Goal: Task Accomplishment & Management: Complete application form

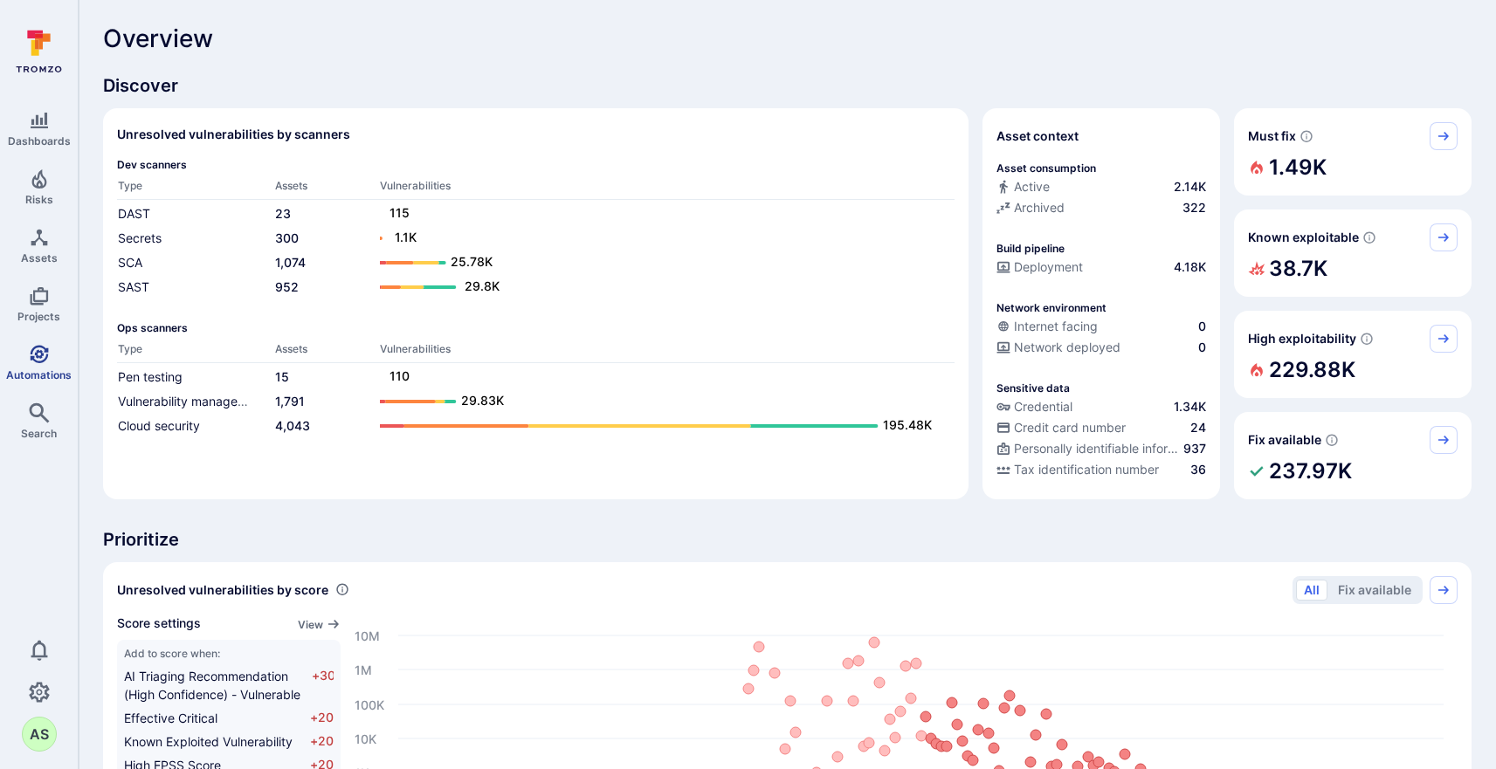
click at [49, 368] on span "Automations" at bounding box center [38, 374] width 65 height 13
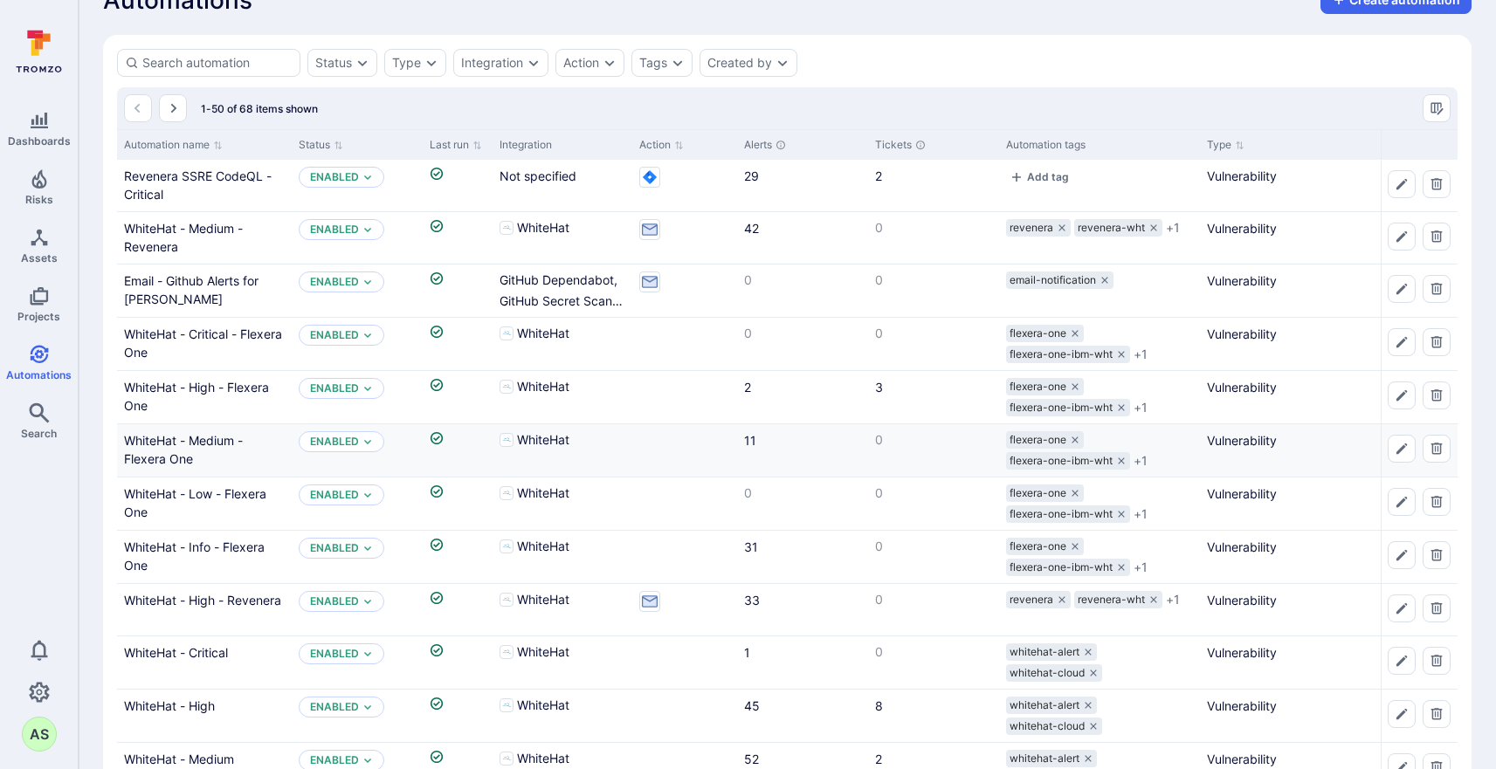
scroll to position [43, 0]
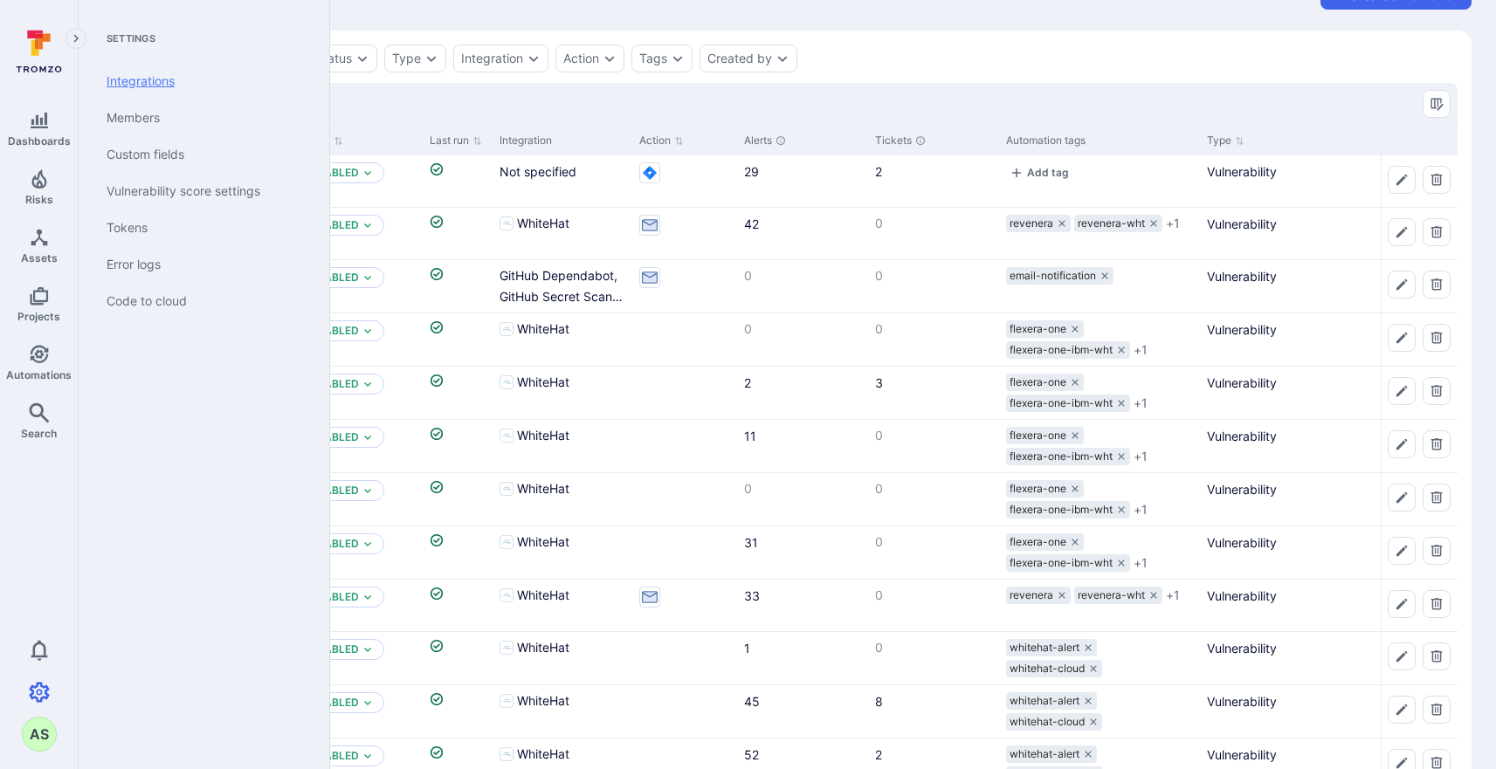
click at [155, 86] on link "Integrations" at bounding box center [201, 81] width 216 height 37
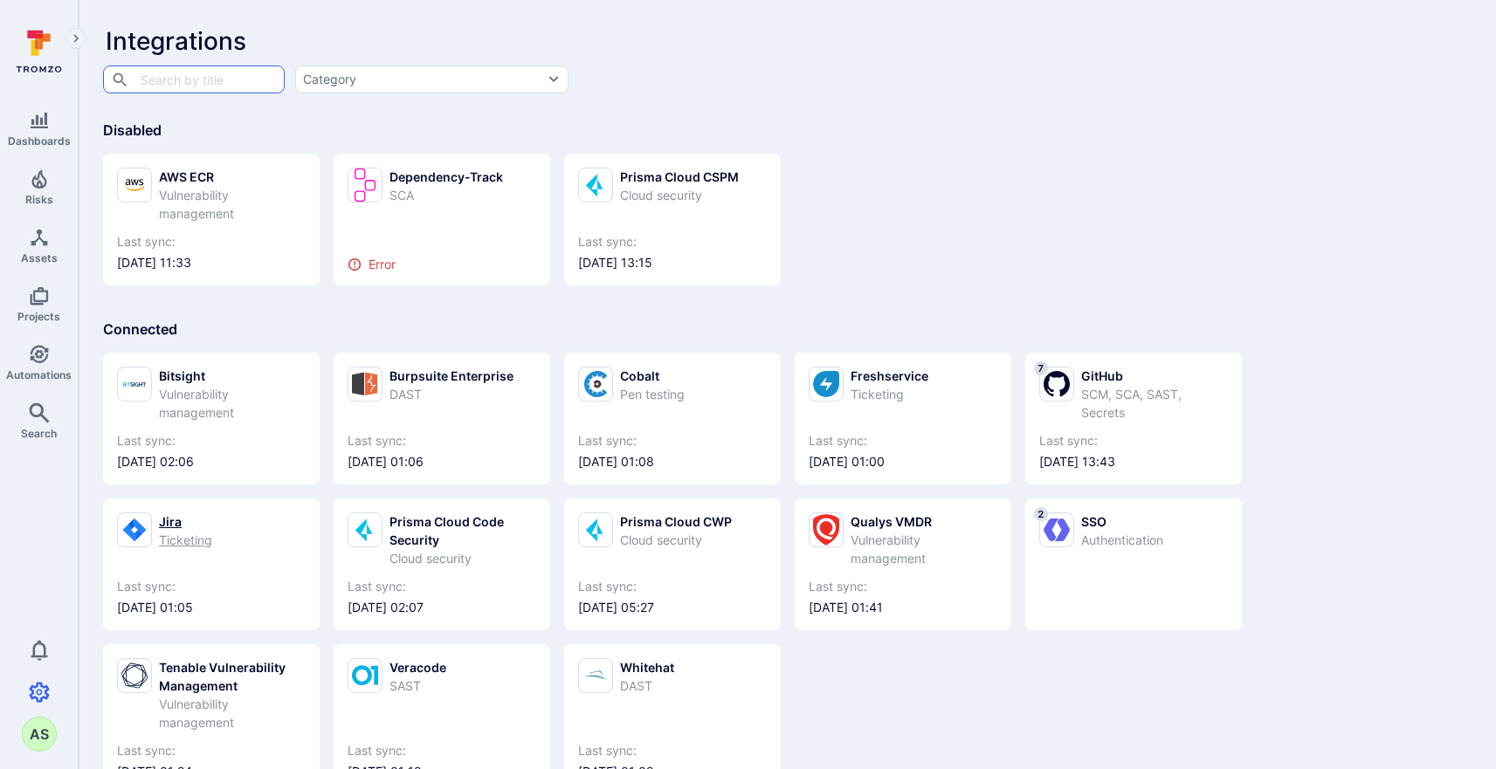
click at [165, 524] on div "Jira" at bounding box center [185, 522] width 53 height 18
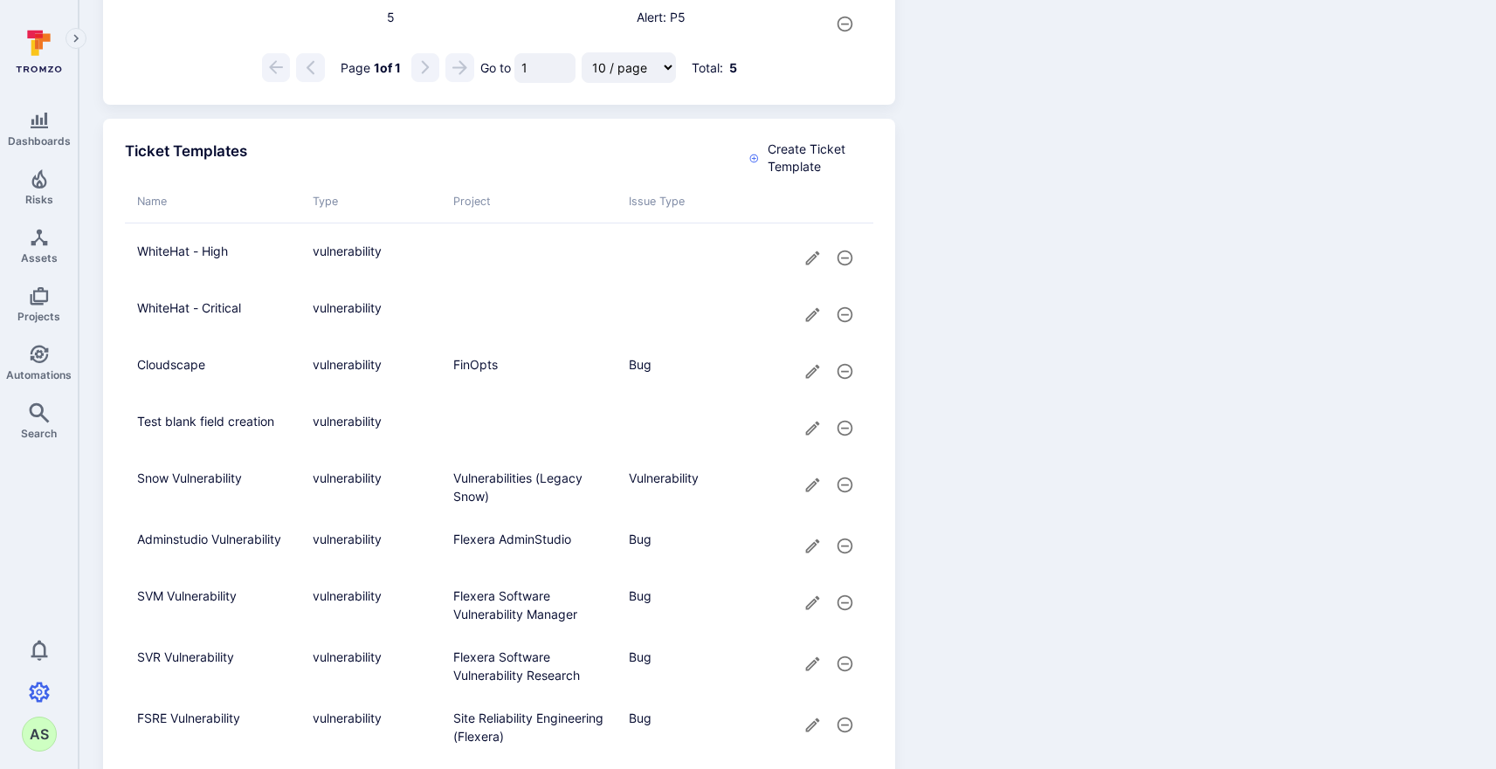
scroll to position [1477, 0]
click at [851, 144] on span "Create Ticket Template" at bounding box center [820, 158] width 107 height 35
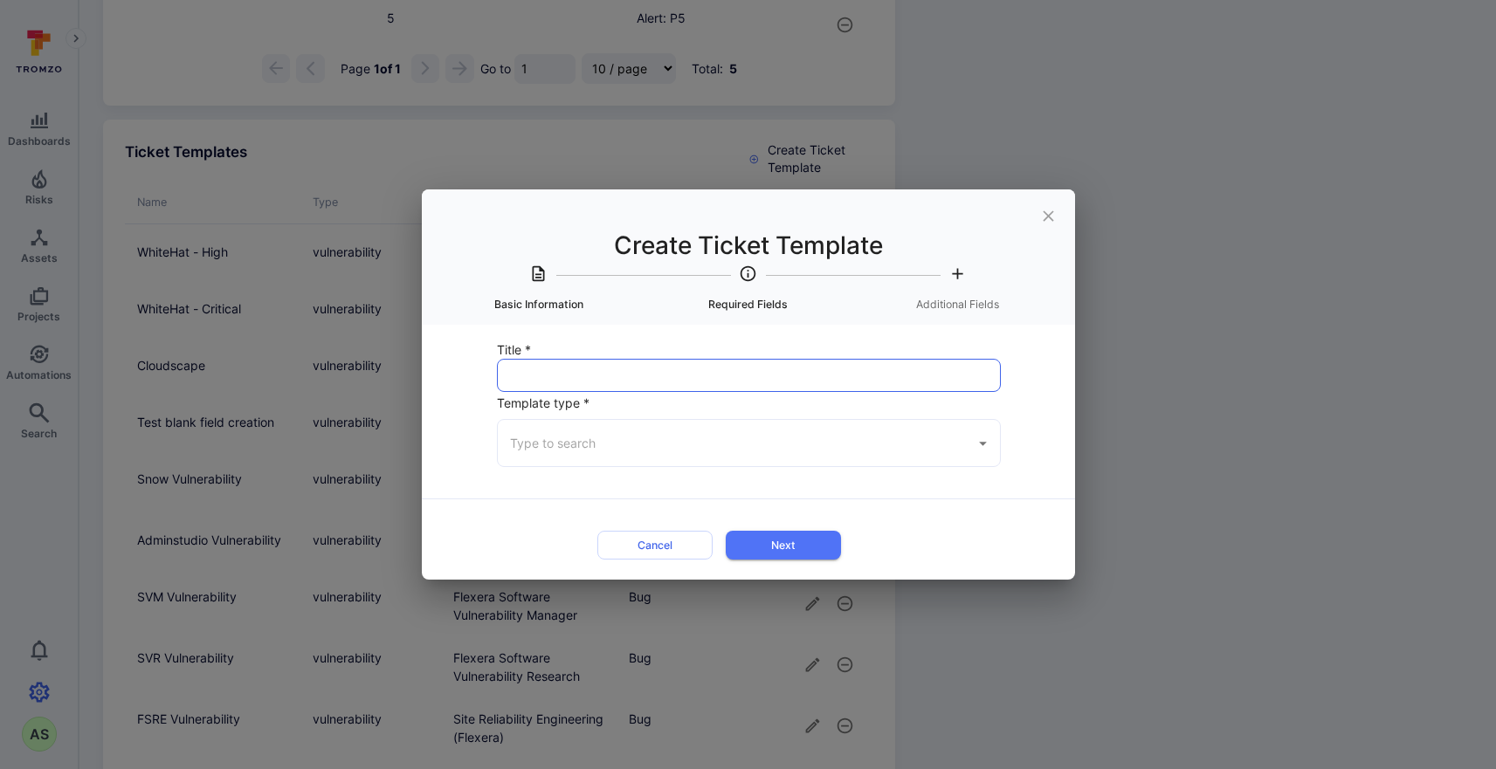
click at [741, 366] on input "Title *" at bounding box center [749, 375] width 503 height 31
type input "F"
click at [714, 364] on input "Title *" at bounding box center [749, 375] width 503 height 31
paste input "FlexNet Manager for Engineering Applications"
type input "FlexNet Manager for Engineering Applications"
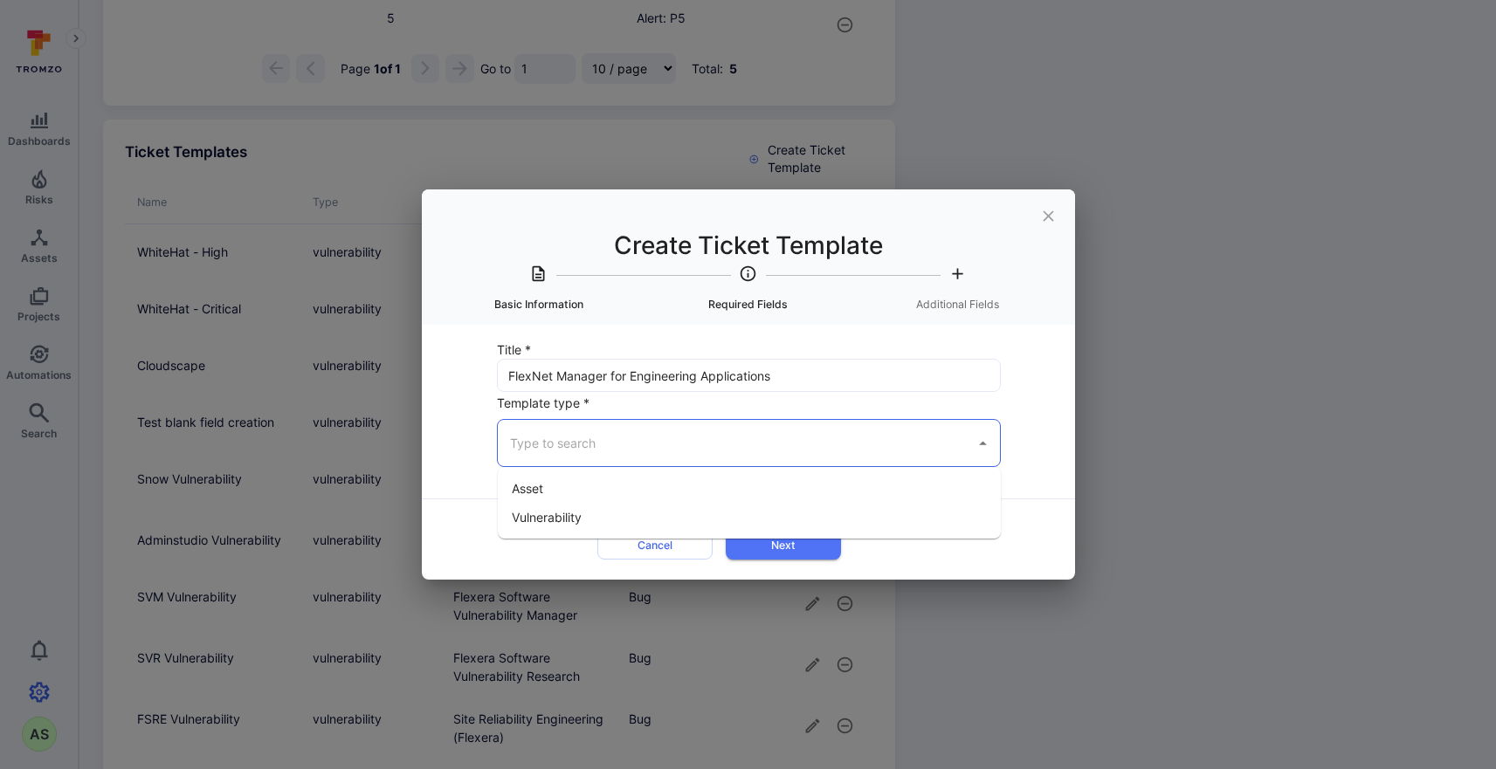
click at [703, 453] on input "Template type *" at bounding box center [736, 443] width 461 height 31
click at [661, 512] on li "Vulnerability" at bounding box center [749, 517] width 503 height 29
type input "Vulnerability"
click at [808, 535] on button "Next" at bounding box center [783, 545] width 115 height 29
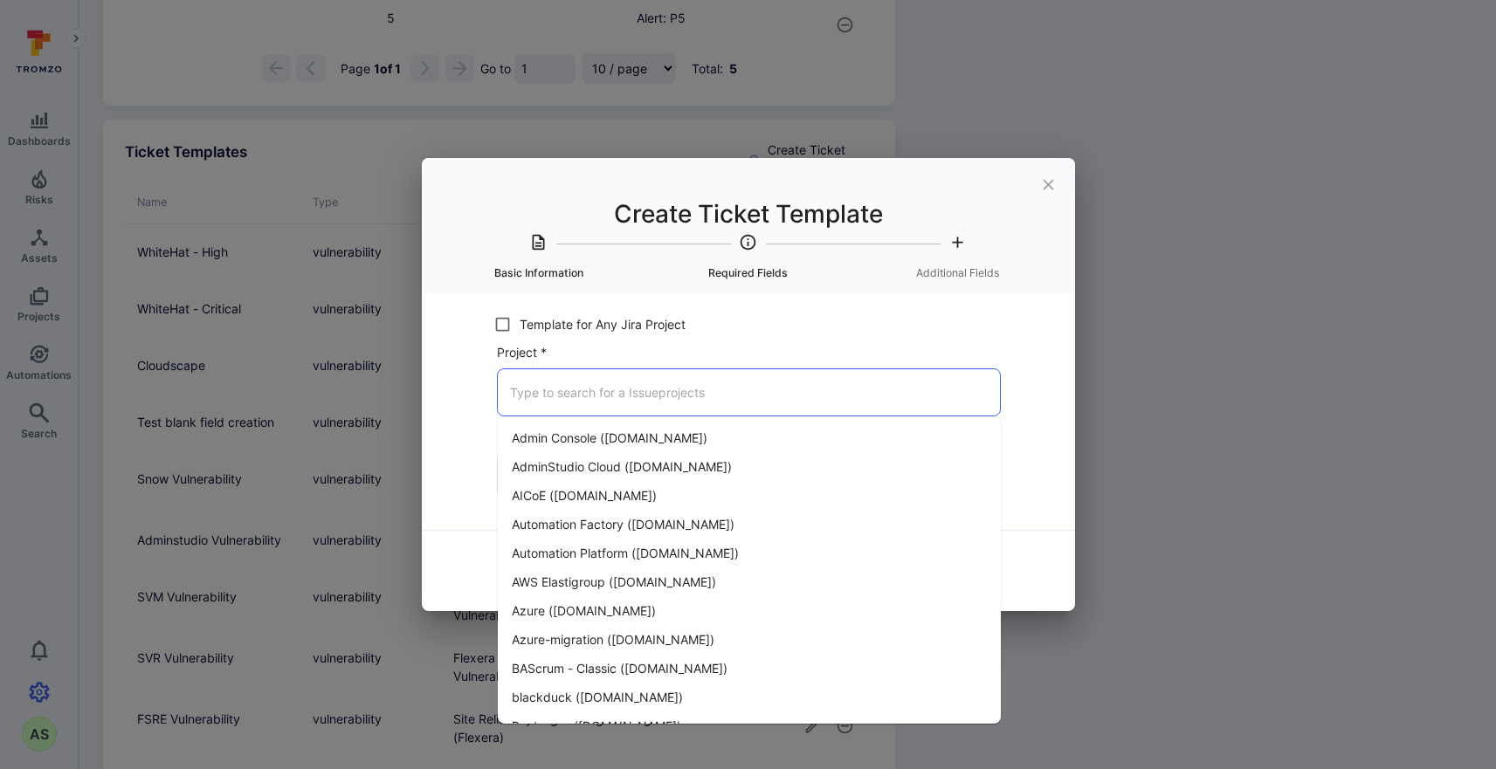
click at [689, 398] on input "Project *" at bounding box center [749, 392] width 487 height 31
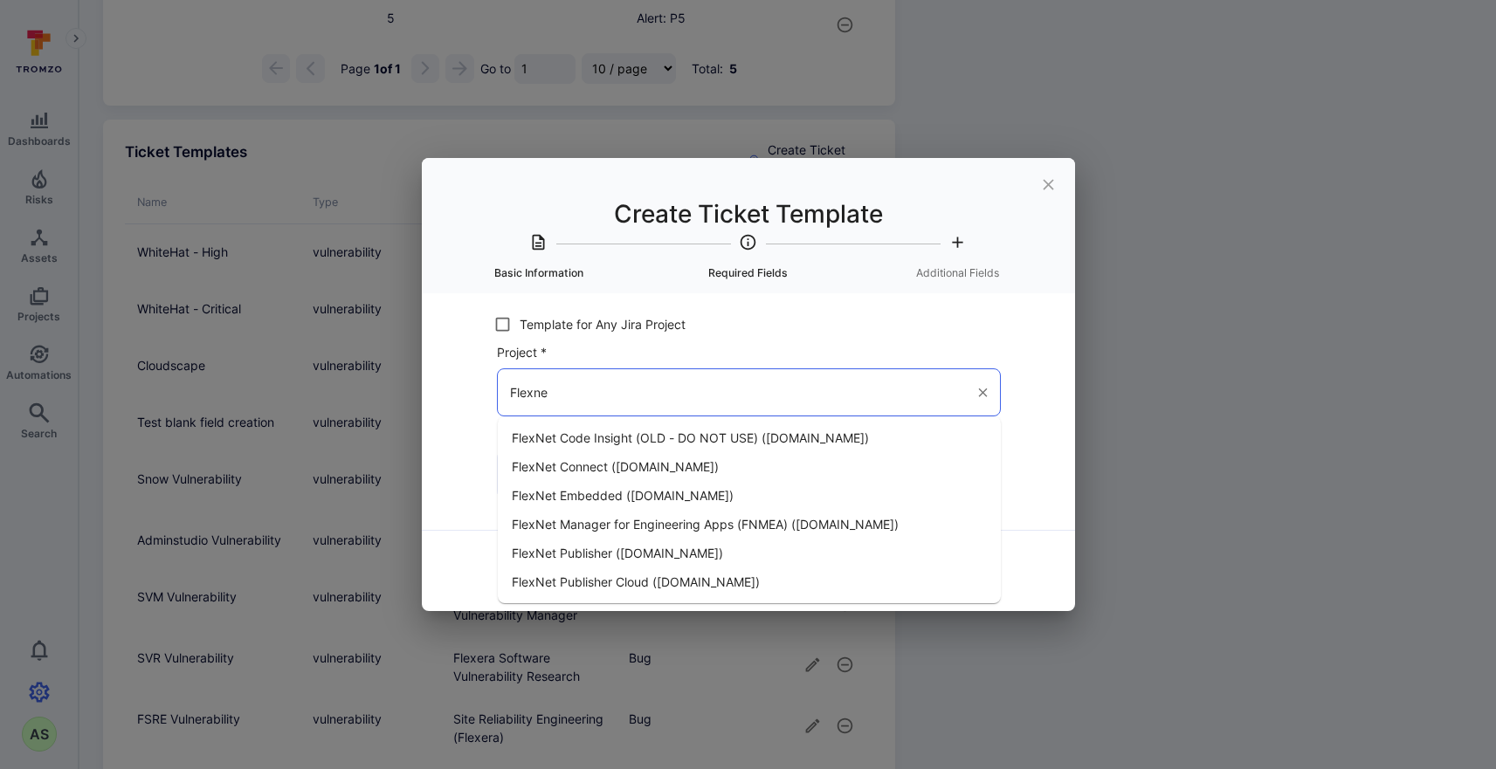
click at [713, 529] on span "FlexNet Manager for Engineering Apps (FNMEA) ([DOMAIN_NAME])" at bounding box center [705, 524] width 387 height 18
type input "FlexNet Manager for Engineering Apps (FNMEA) ([DOMAIN_NAME])"
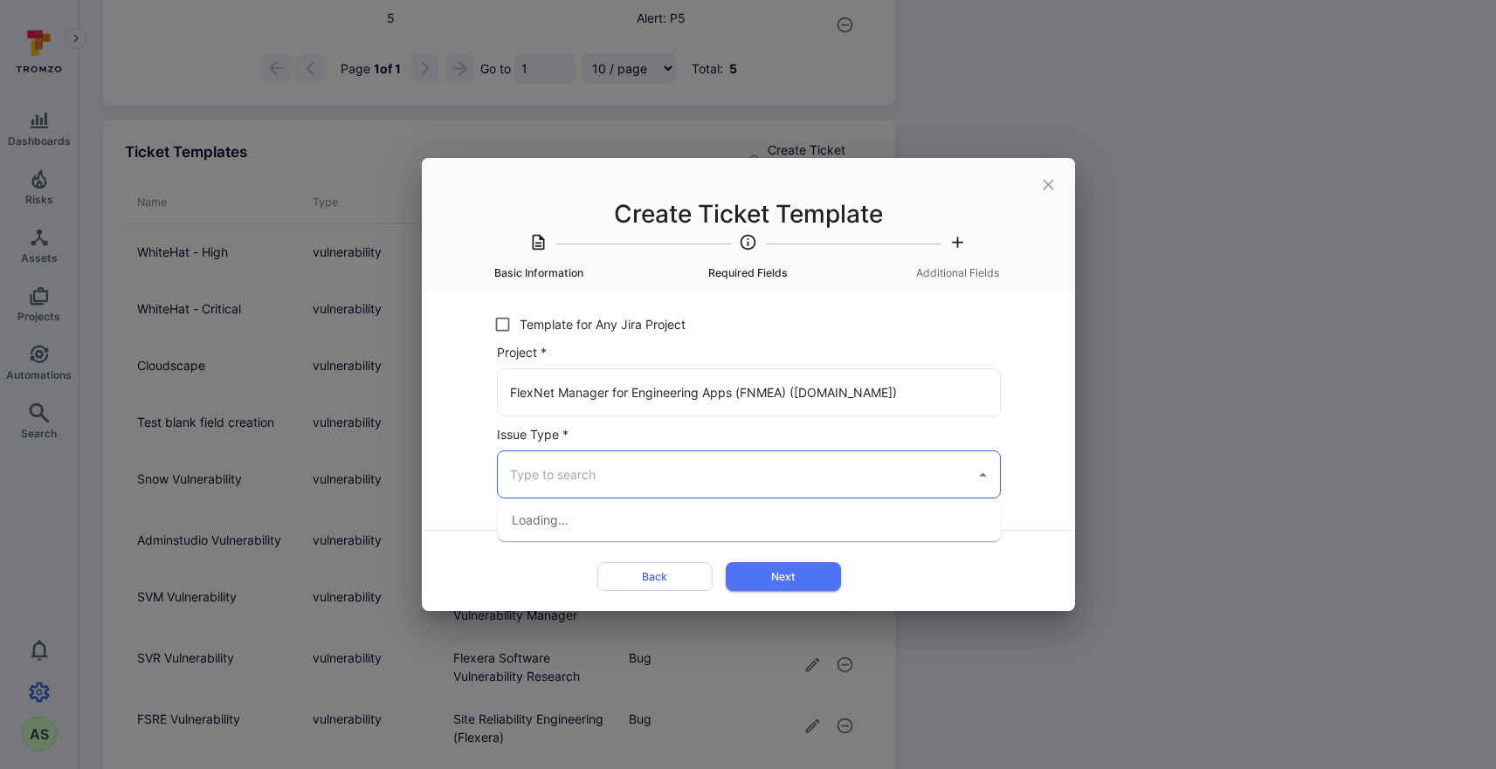
click at [708, 482] on input "Issue Type *" at bounding box center [736, 474] width 461 height 31
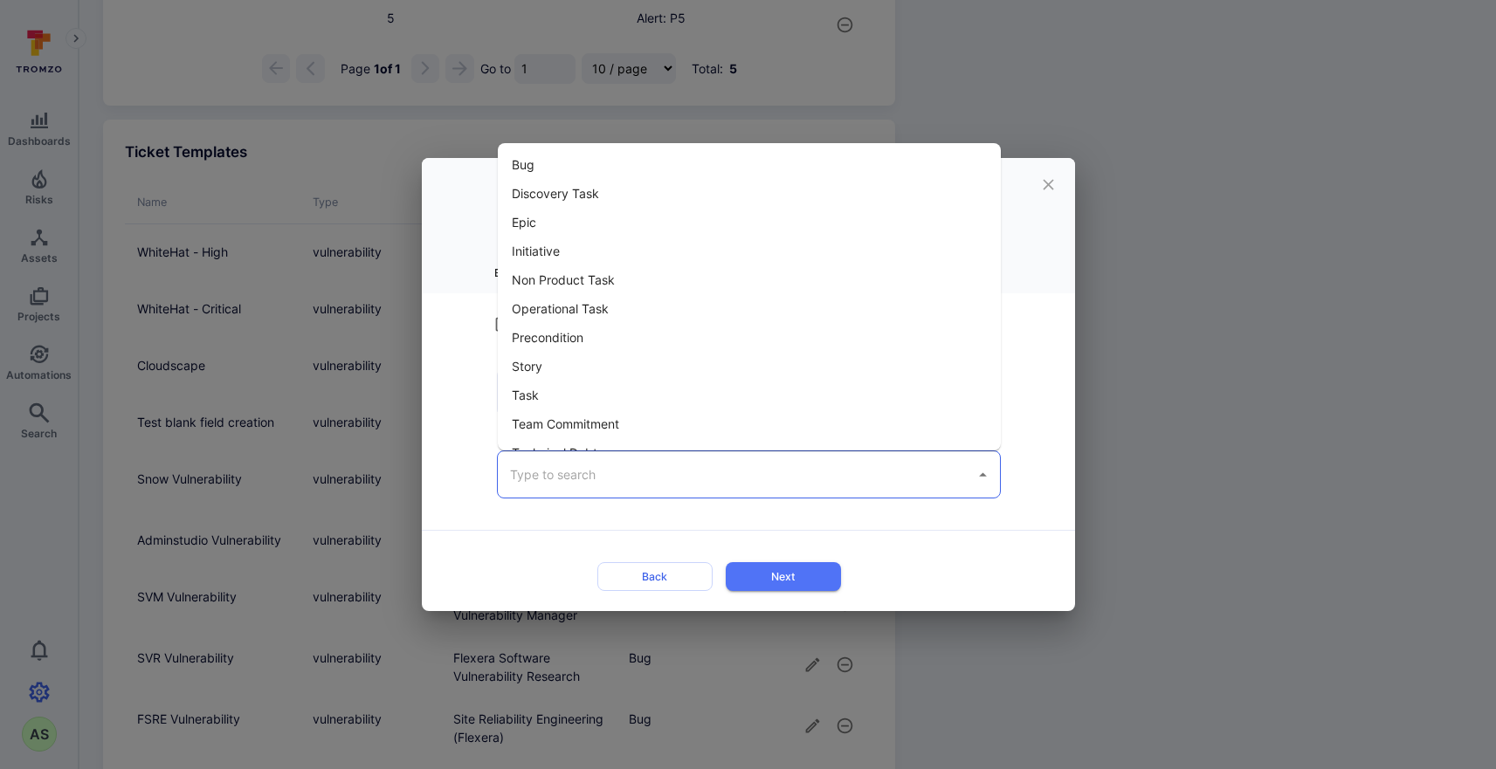
click at [561, 156] on li "Bug" at bounding box center [749, 164] width 503 height 29
type input "Bug"
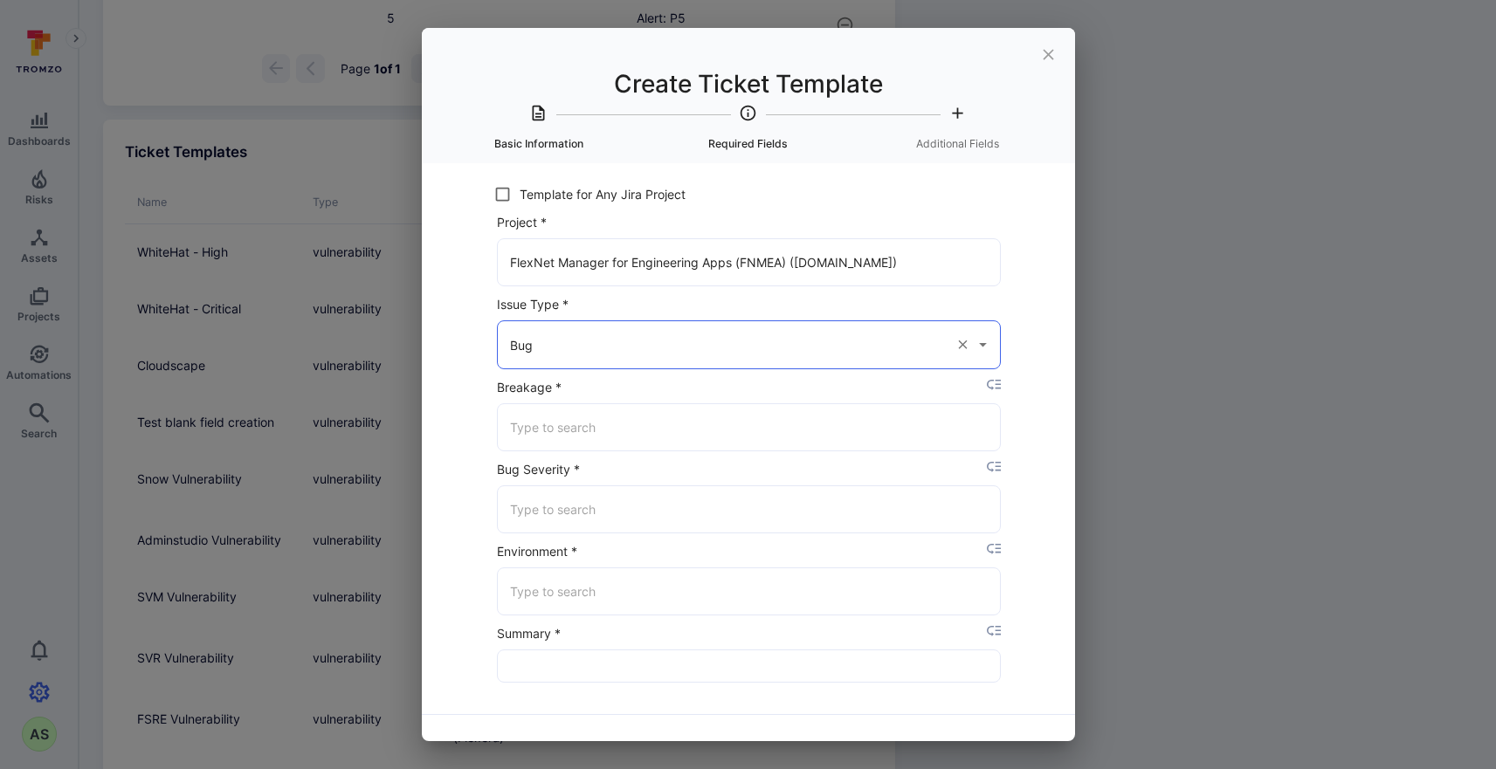
click at [723, 421] on input "Breakage *" at bounding box center [749, 427] width 487 height 31
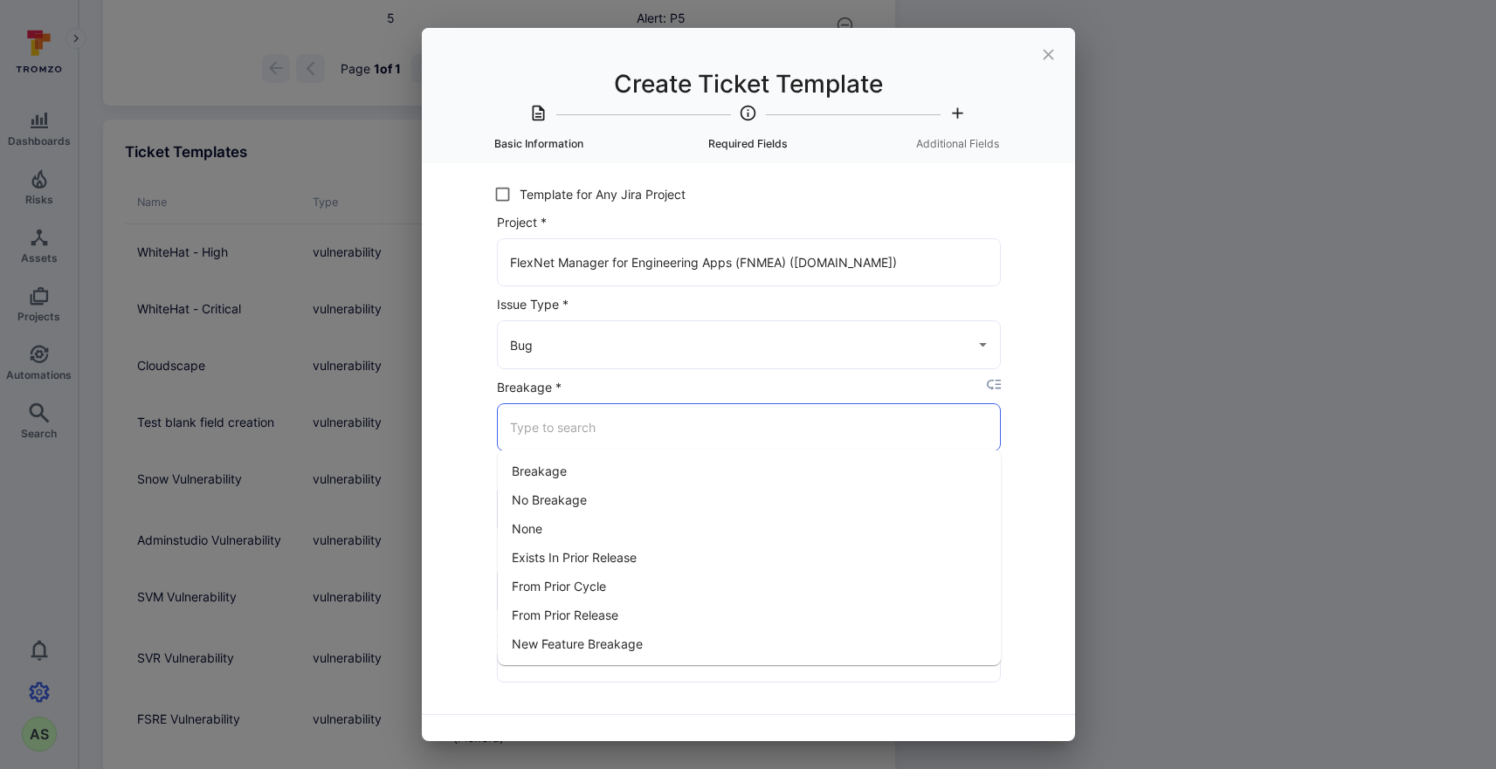
click at [686, 503] on li "No Breakage" at bounding box center [749, 499] width 503 height 29
type input "No Breakage"
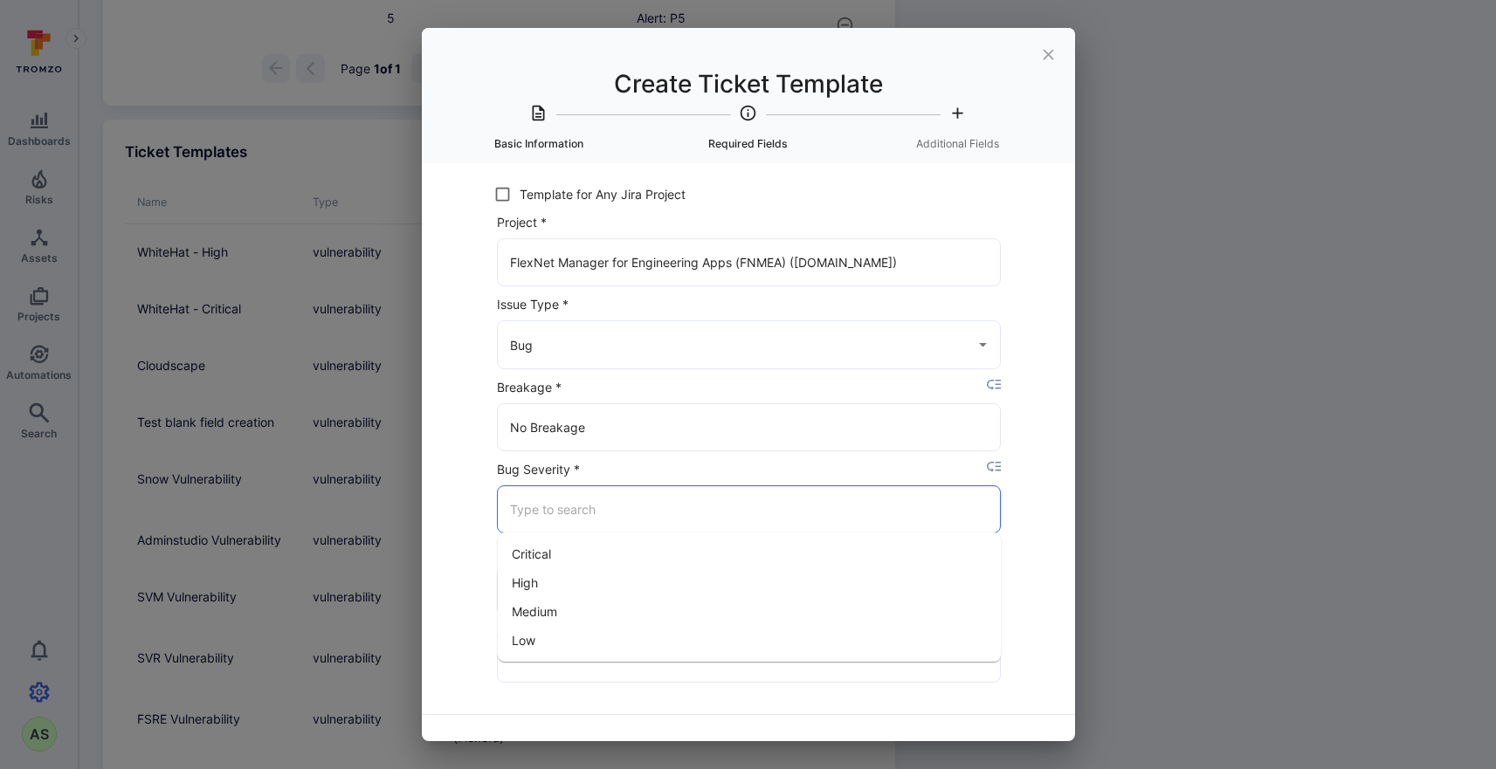
click at [689, 500] on input "Bug Severity *" at bounding box center [749, 509] width 487 height 31
click at [725, 520] on input "Bug Severity *" at bounding box center [749, 509] width 487 height 31
type input "$"
click at [1049, 471] on div "Title * FlexNet Manager for Engineering Applications ​ Template type * Vulnerab…" at bounding box center [748, 452] width 653 height 578
click at [996, 466] on icon "placeholder selector" at bounding box center [994, 467] width 15 height 15
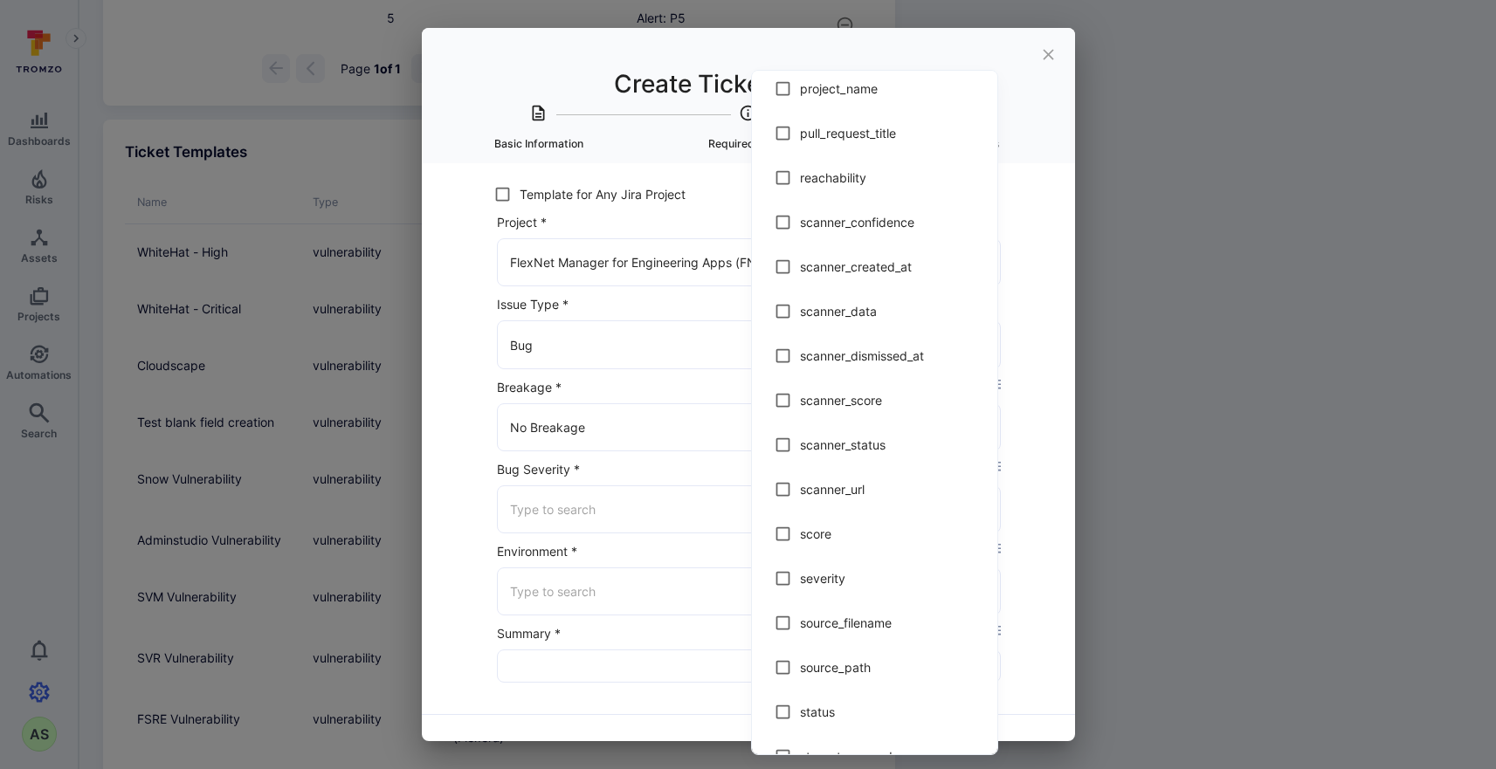
scroll to position [3000, 0]
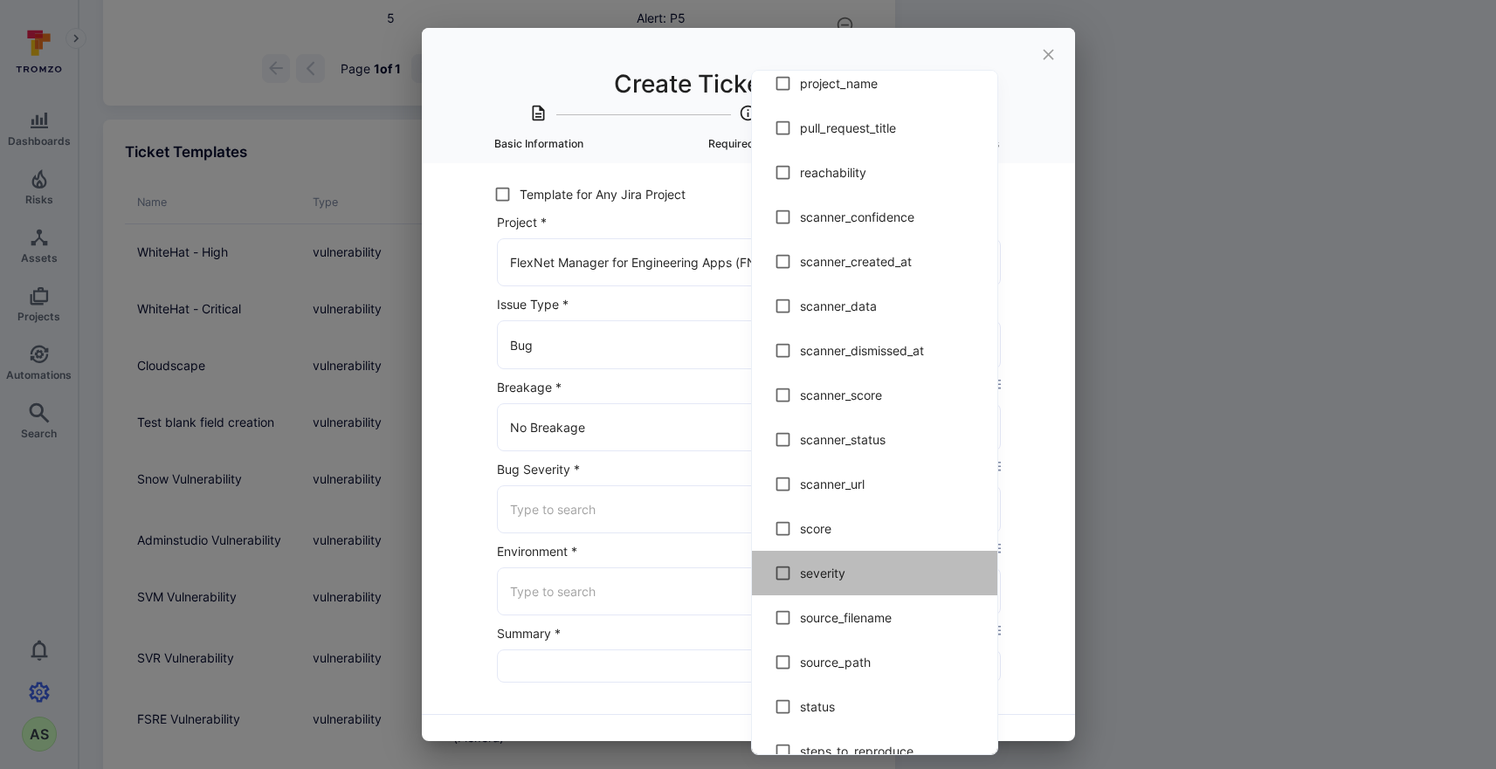
click at [835, 570] on span "severity" at bounding box center [891, 573] width 183 height 18
type input "$severity"
checkbox input "true"
click at [1043, 496] on div at bounding box center [748, 384] width 1496 height 769
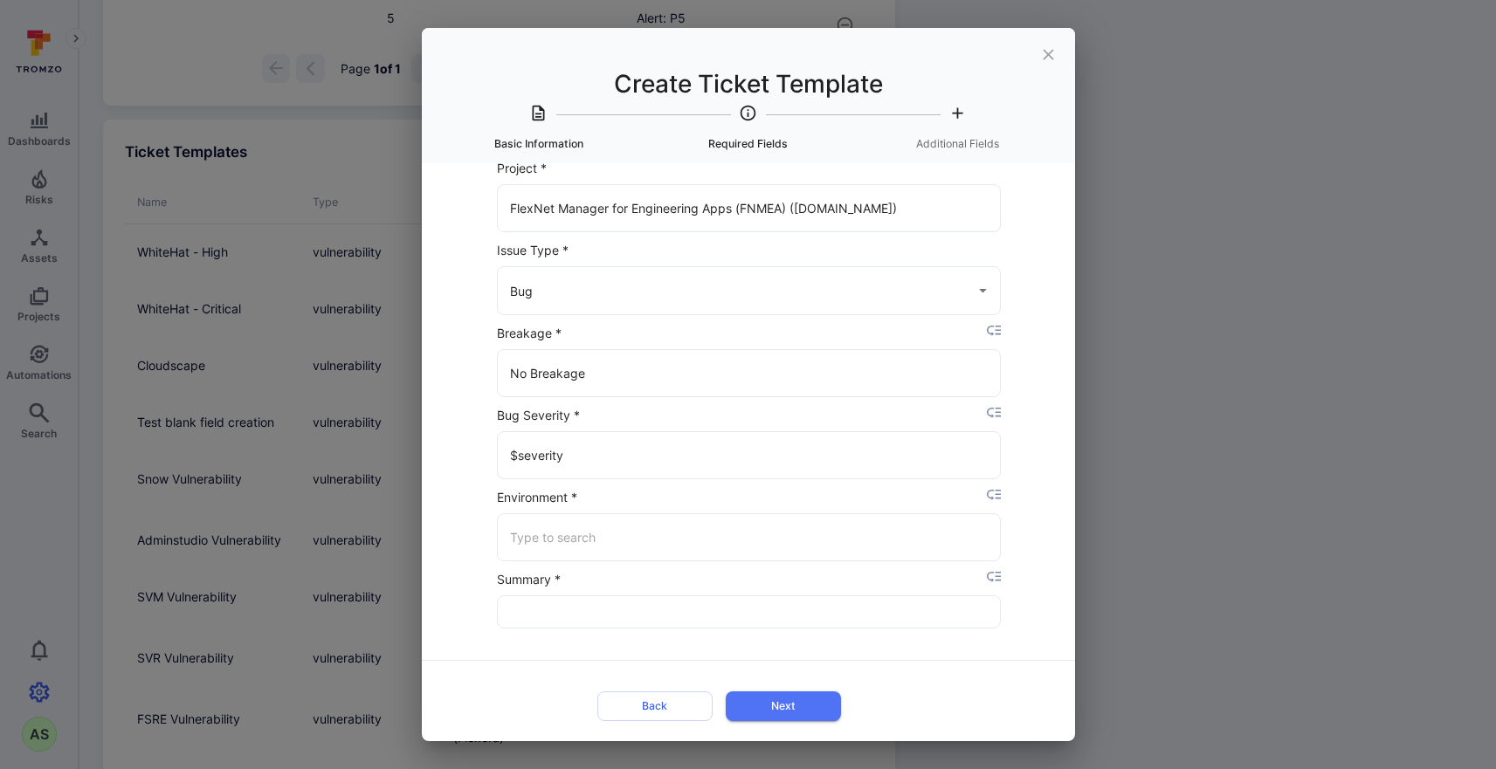
scroll to position [52, 0]
click at [859, 541] on input "Environment *" at bounding box center [749, 539] width 487 height 31
click at [614, 616] on li "Staging" at bounding box center [749, 612] width 503 height 29
type input "Staging"
click at [815, 611] on input "Summary *" at bounding box center [749, 613] width 503 height 31
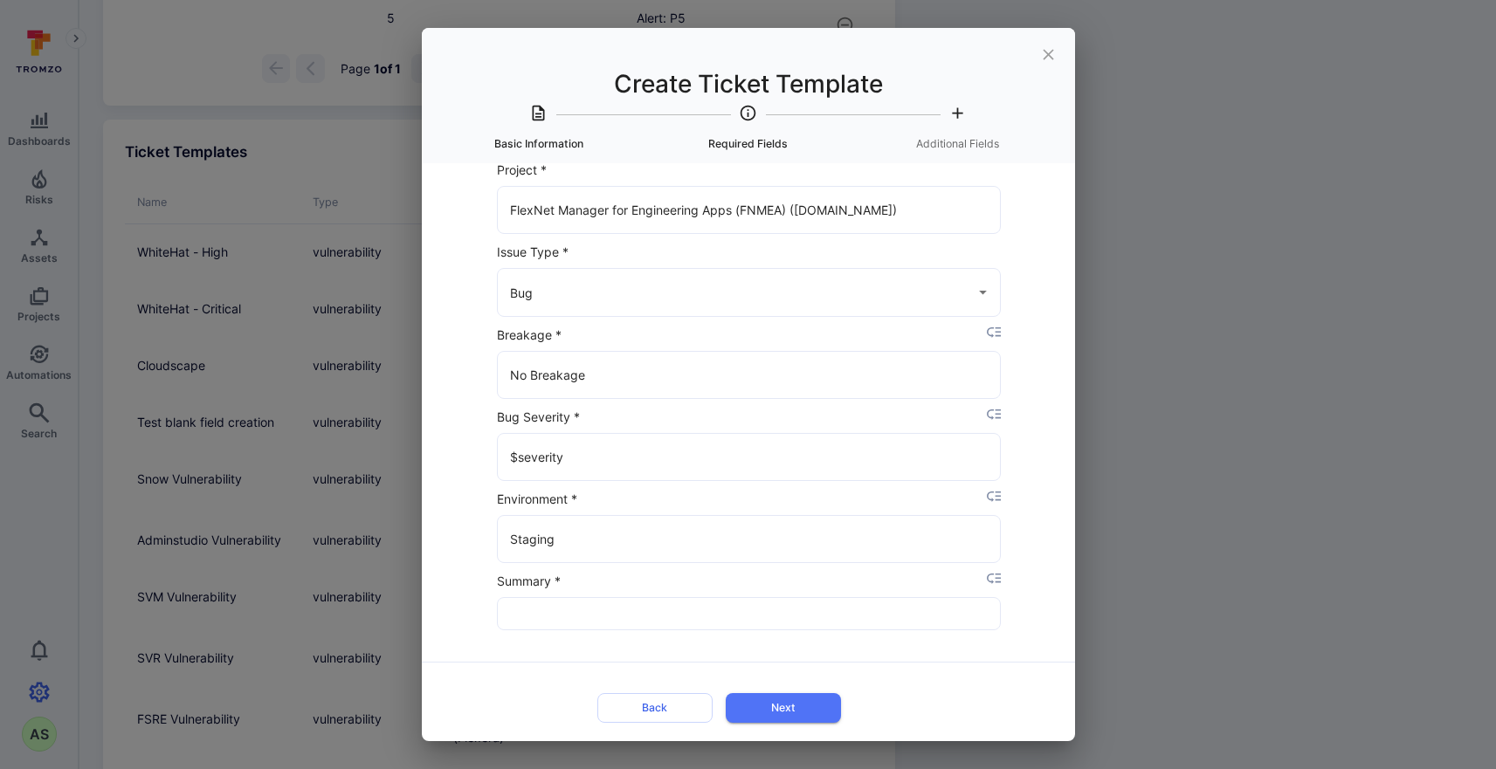
click at [998, 578] on icon "placeholder selector" at bounding box center [994, 579] width 15 height 11
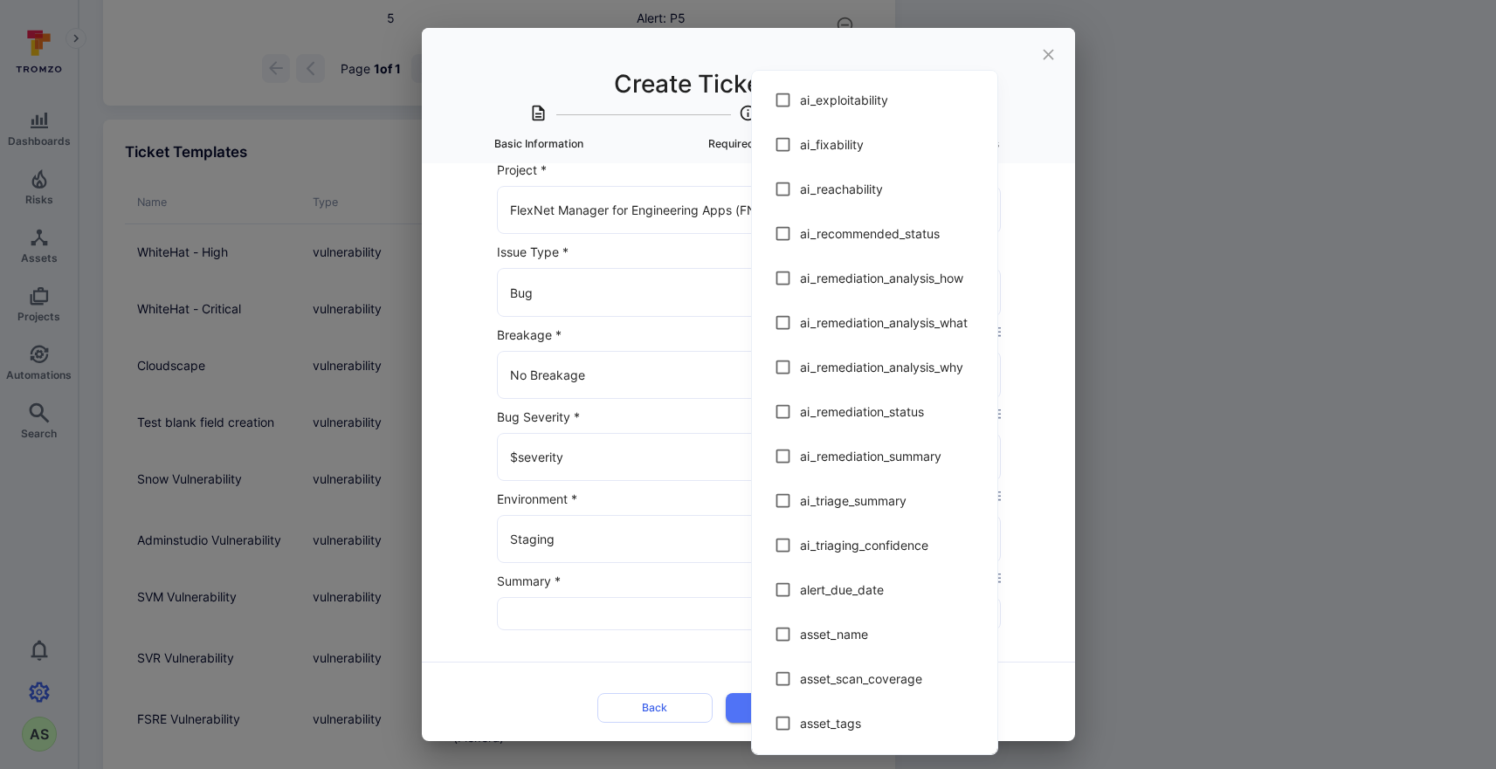
scroll to position [0, 0]
click at [1242, 114] on div at bounding box center [748, 384] width 1496 height 769
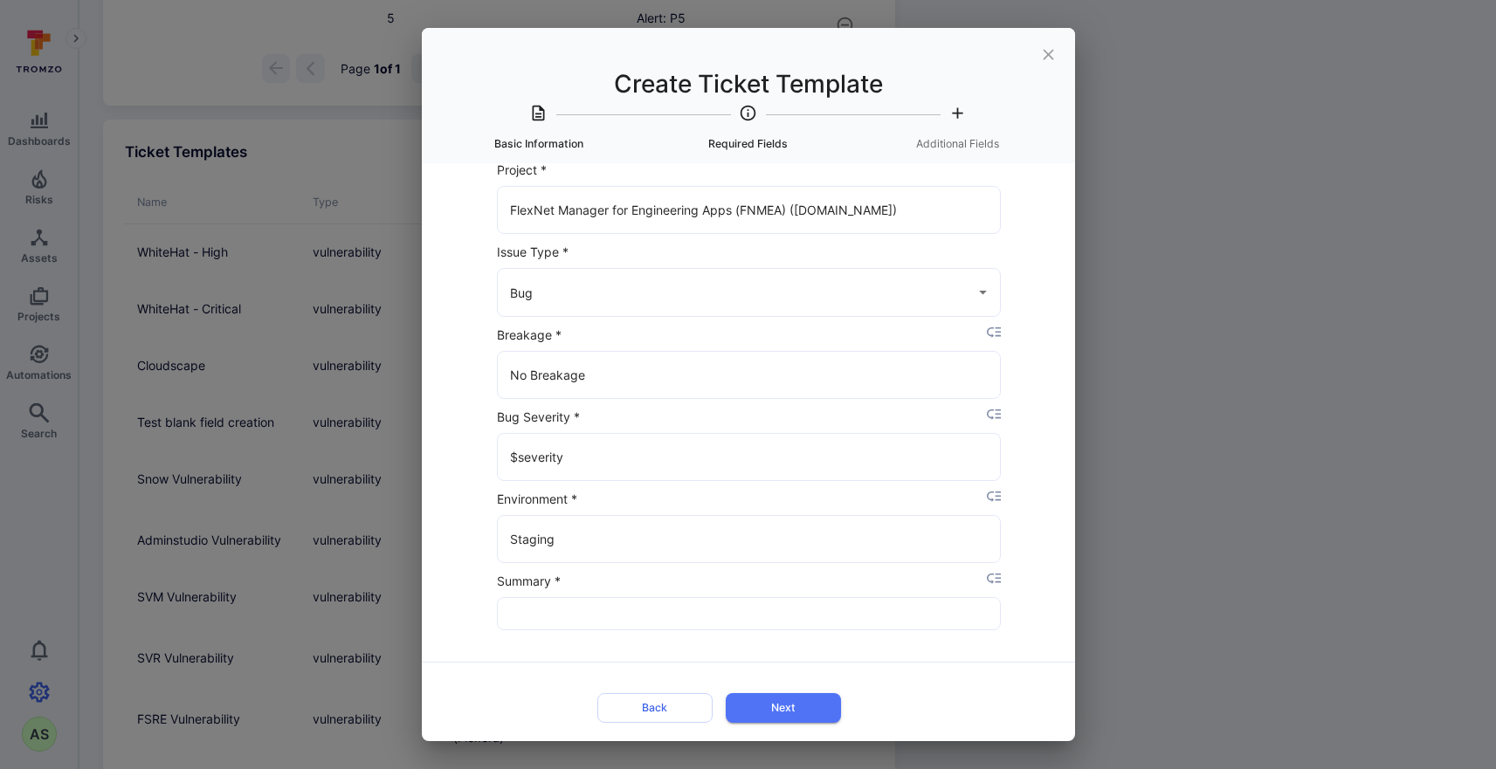
drag, startPoint x: 1033, startPoint y: 3, endPoint x: 1225, endPoint y: 115, distance: 222.2
click at [1225, 115] on div "Create Ticket Template Basic Information Required Fields Additional Fields Titl…" at bounding box center [748, 384] width 1496 height 769
click at [994, 580] on icon "placeholder selector" at bounding box center [994, 579] width 15 height 15
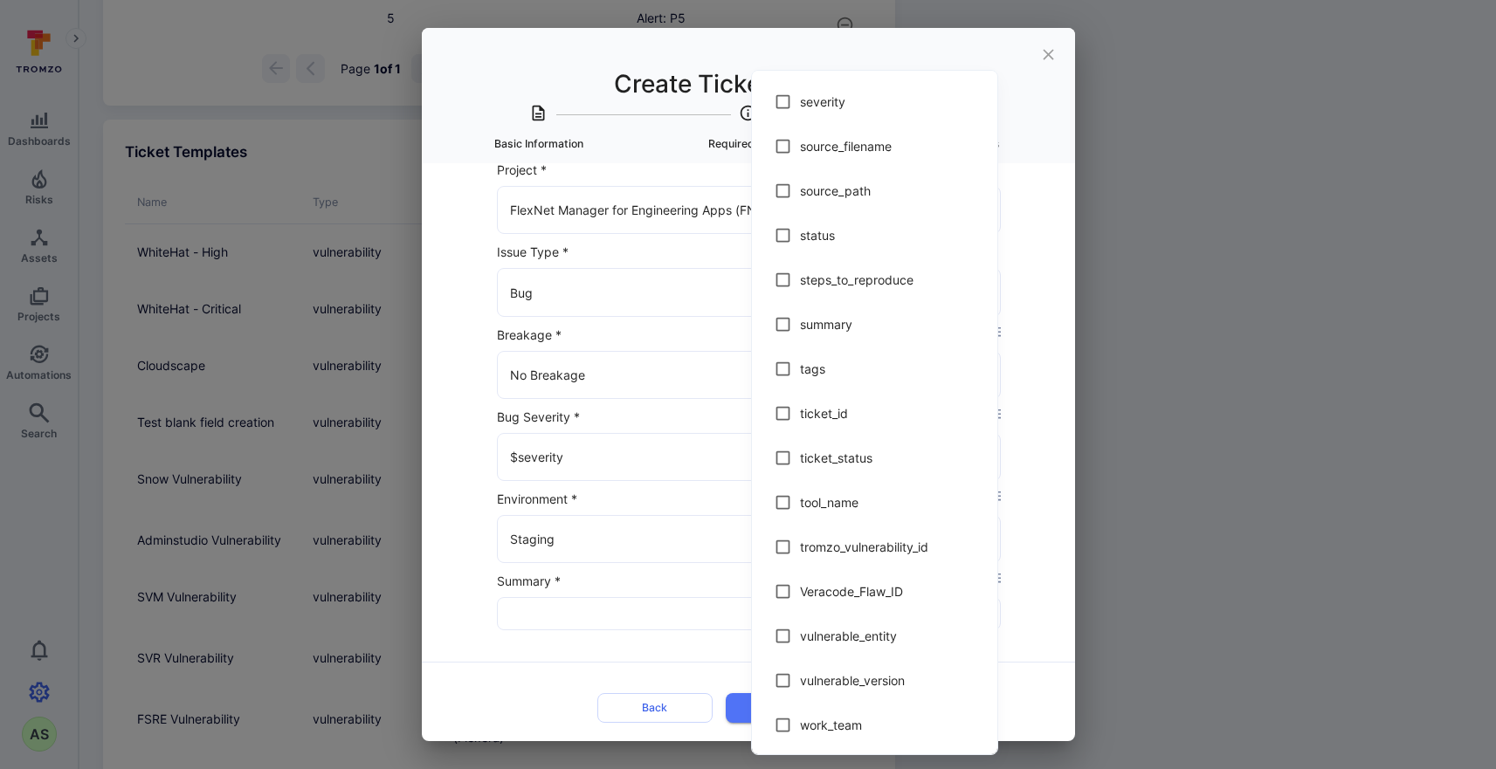
scroll to position [3471, 0]
click at [836, 328] on span "summary" at bounding box center [891, 324] width 183 height 18
type input "$summary"
checkbox input "true"
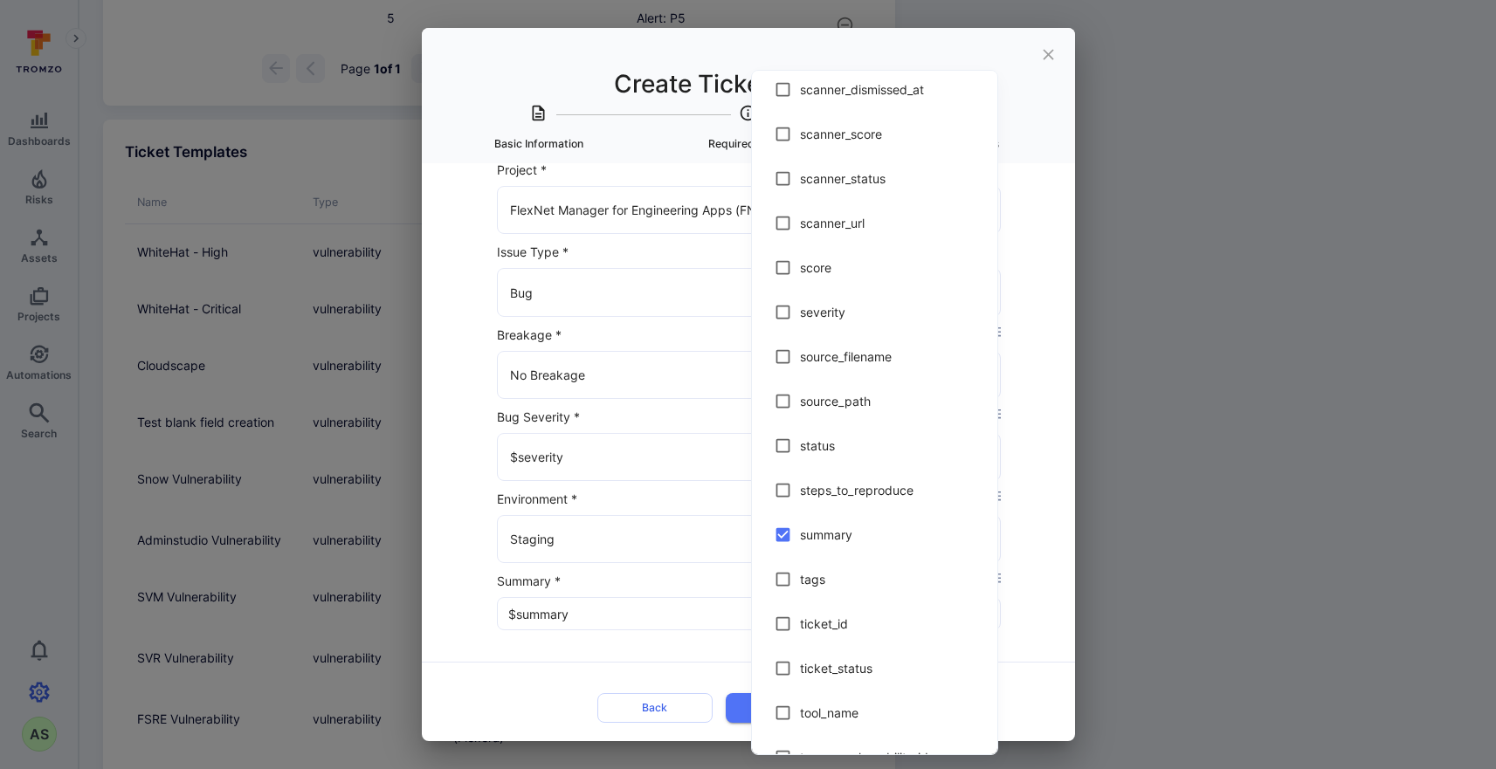
scroll to position [3256, 0]
click at [819, 320] on span "severity" at bounding box center [891, 317] width 183 height 18
type input "$summary$severity"
checkbox input "true"
click at [714, 664] on div at bounding box center [748, 384] width 1496 height 769
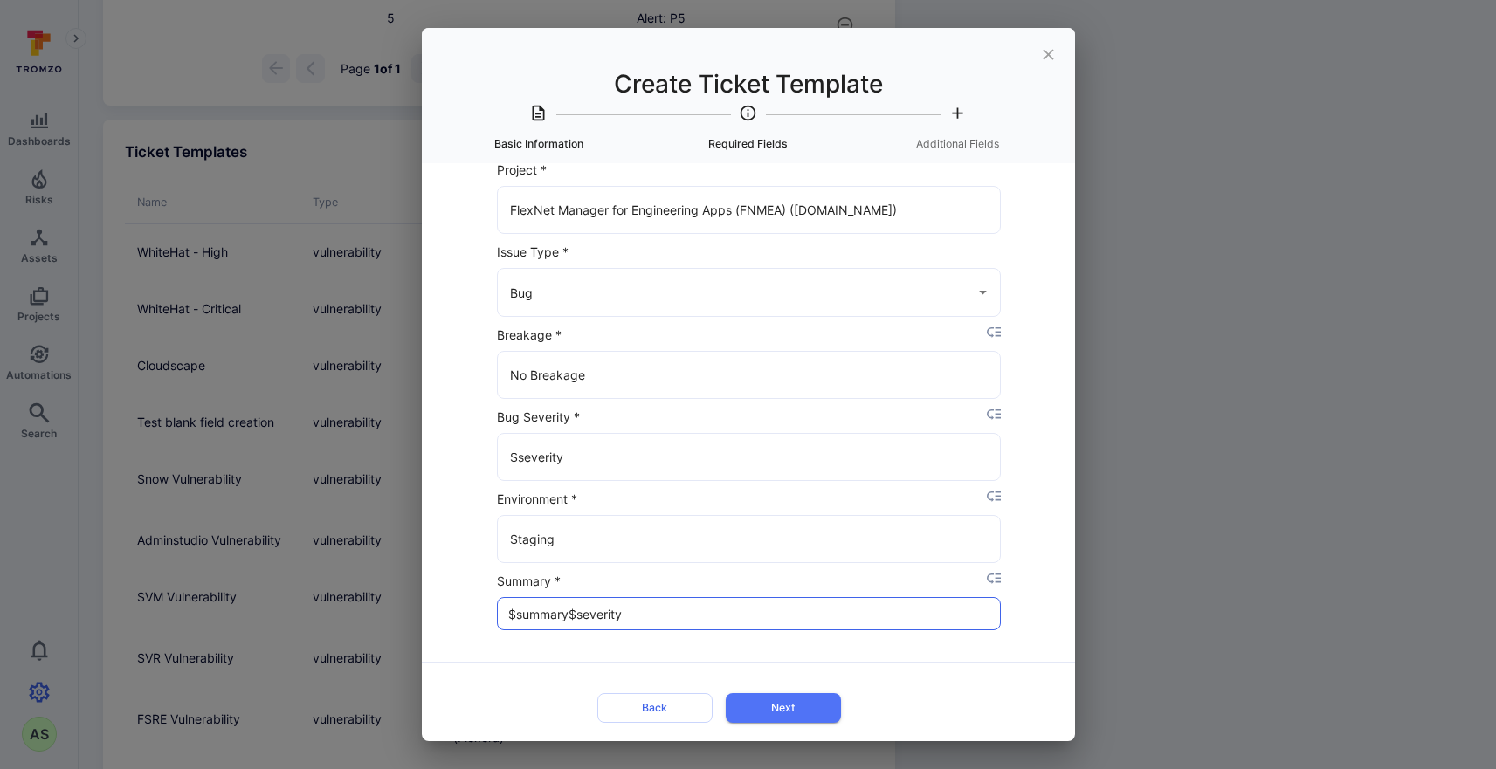
click at [568, 613] on input "$summary$severity" at bounding box center [749, 613] width 503 height 31
type input "$summary - $severity"
click at [794, 714] on button "Next" at bounding box center [783, 707] width 115 height 29
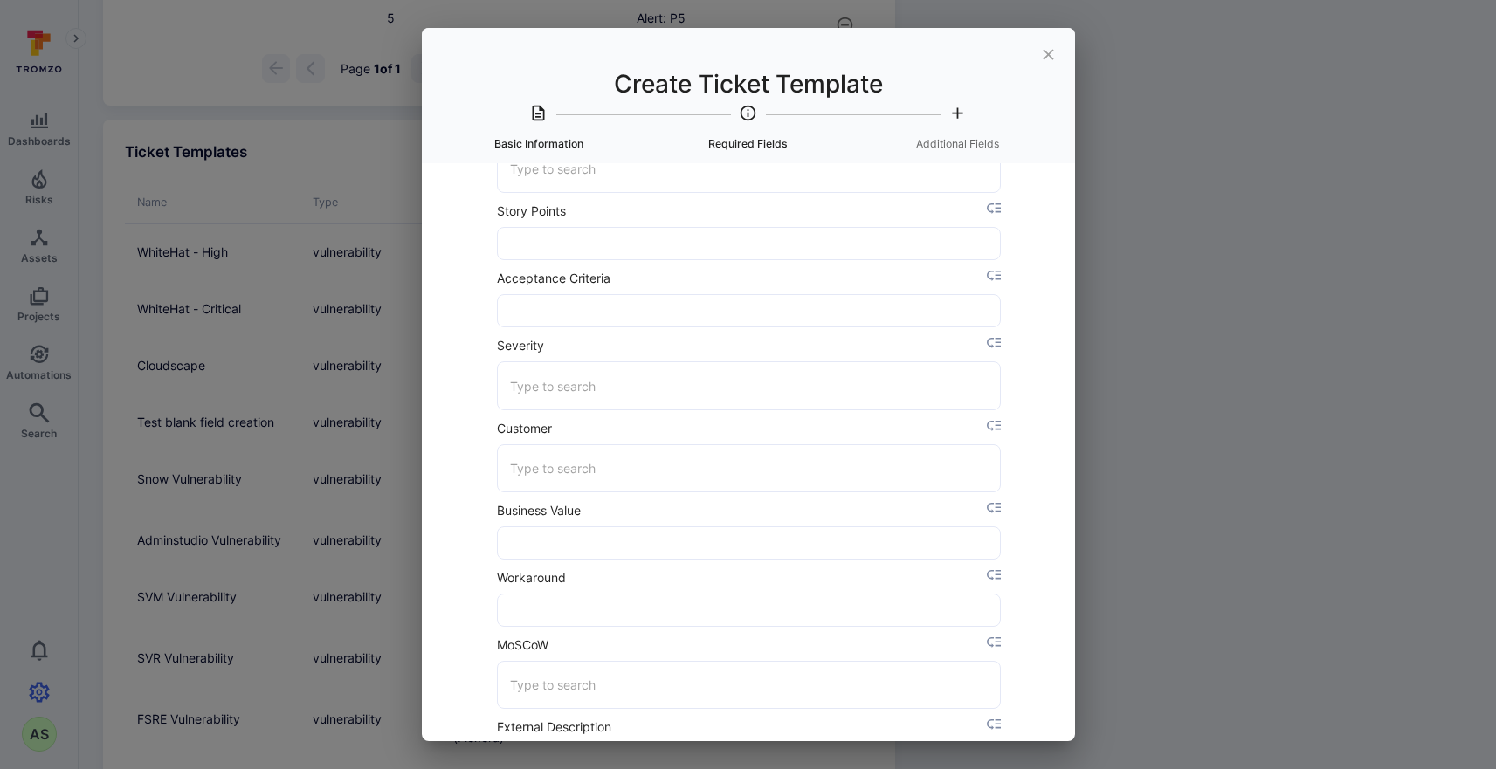
scroll to position [526, 0]
click at [732, 391] on input "Severity" at bounding box center [749, 383] width 487 height 31
click at [994, 341] on icon "placeholder selector" at bounding box center [994, 341] width 15 height 15
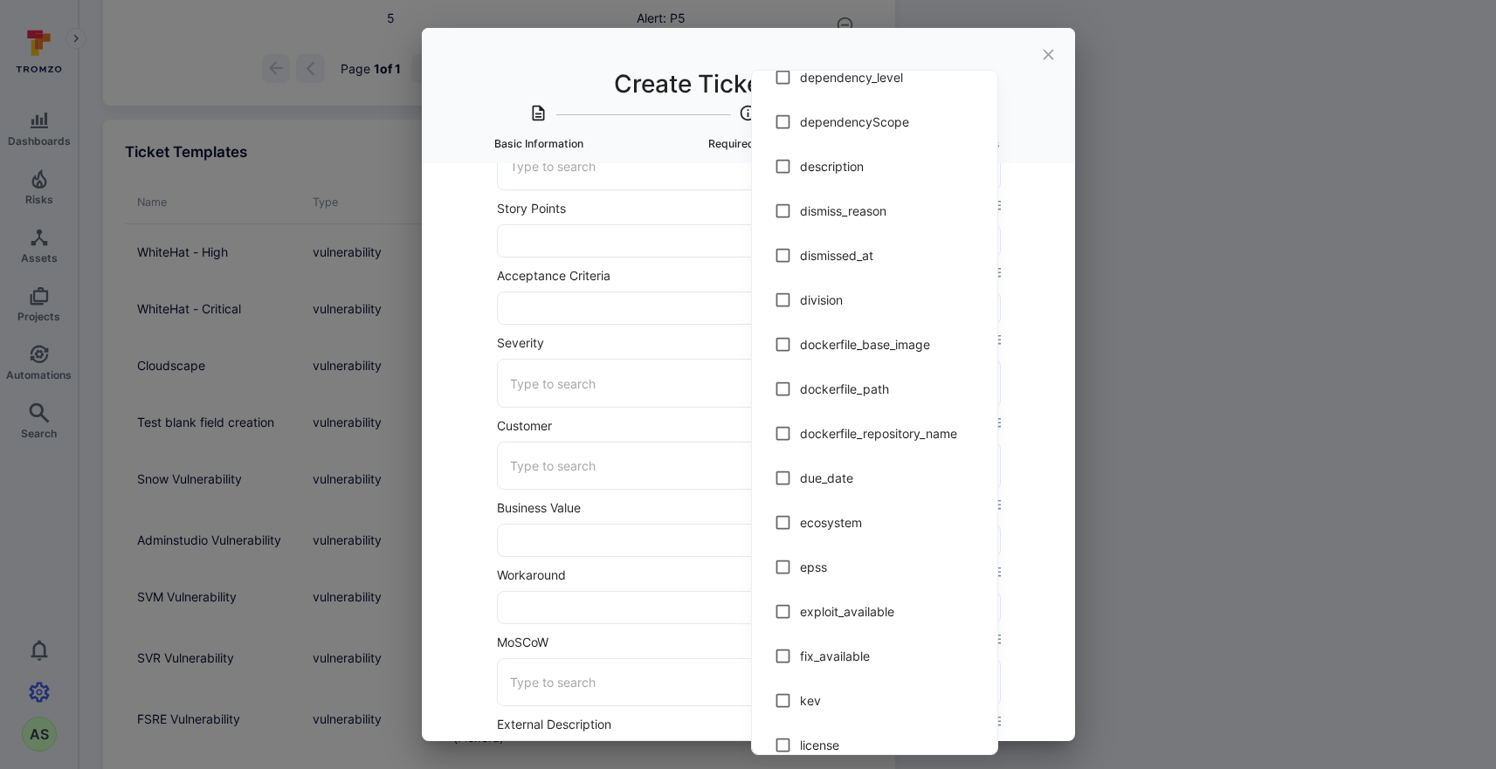
scroll to position [1641, 0]
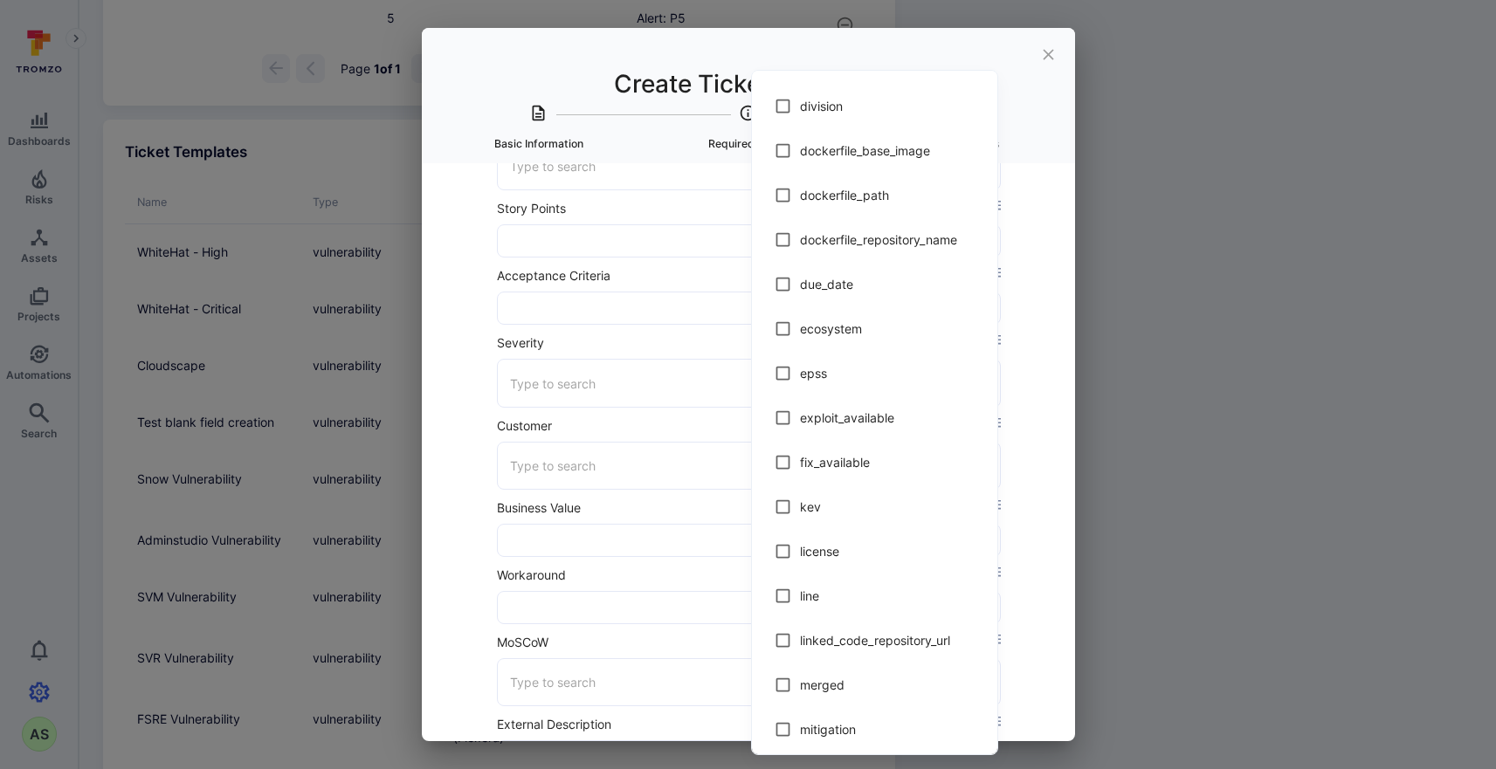
click at [1022, 473] on div at bounding box center [748, 384] width 1496 height 769
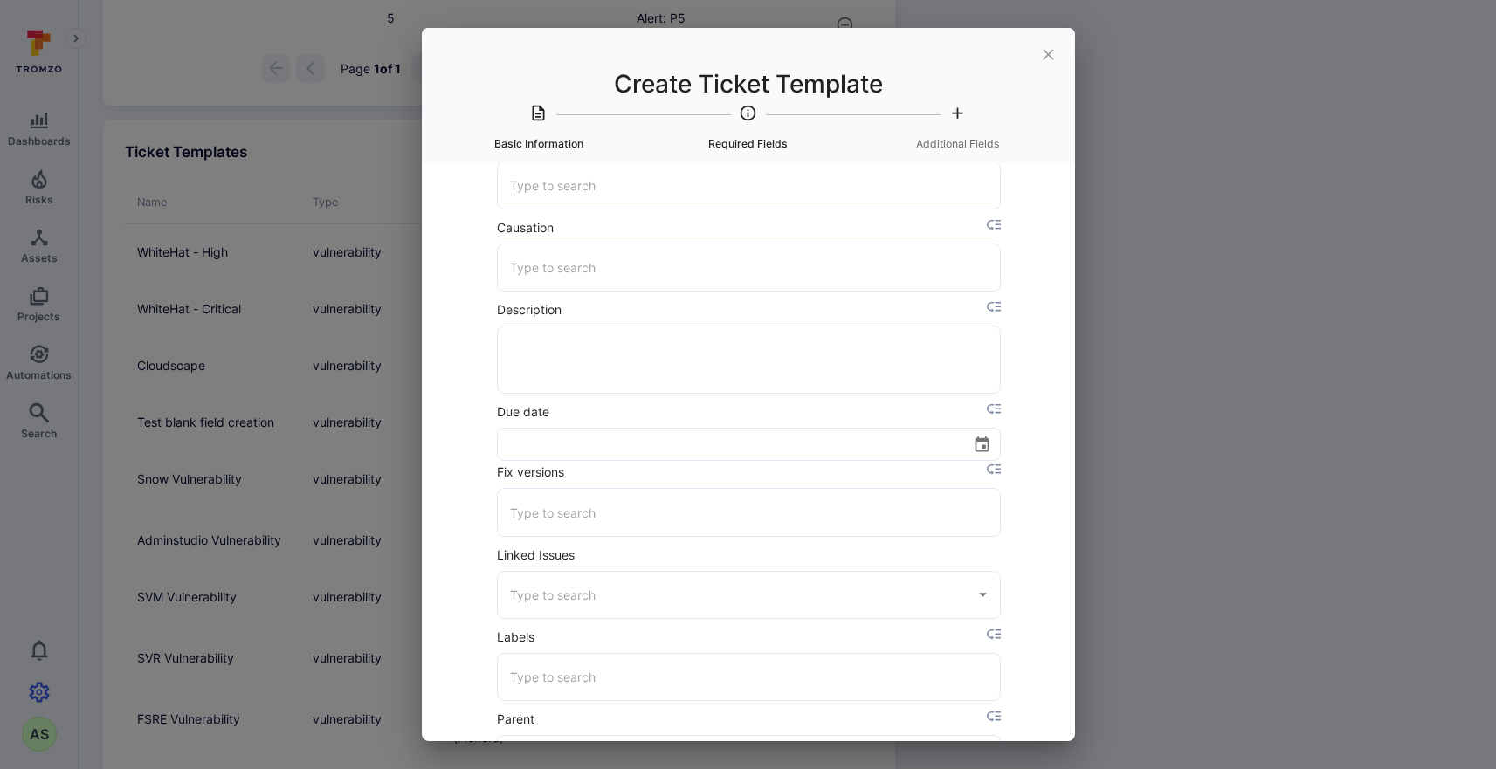
scroll to position [2814, 1]
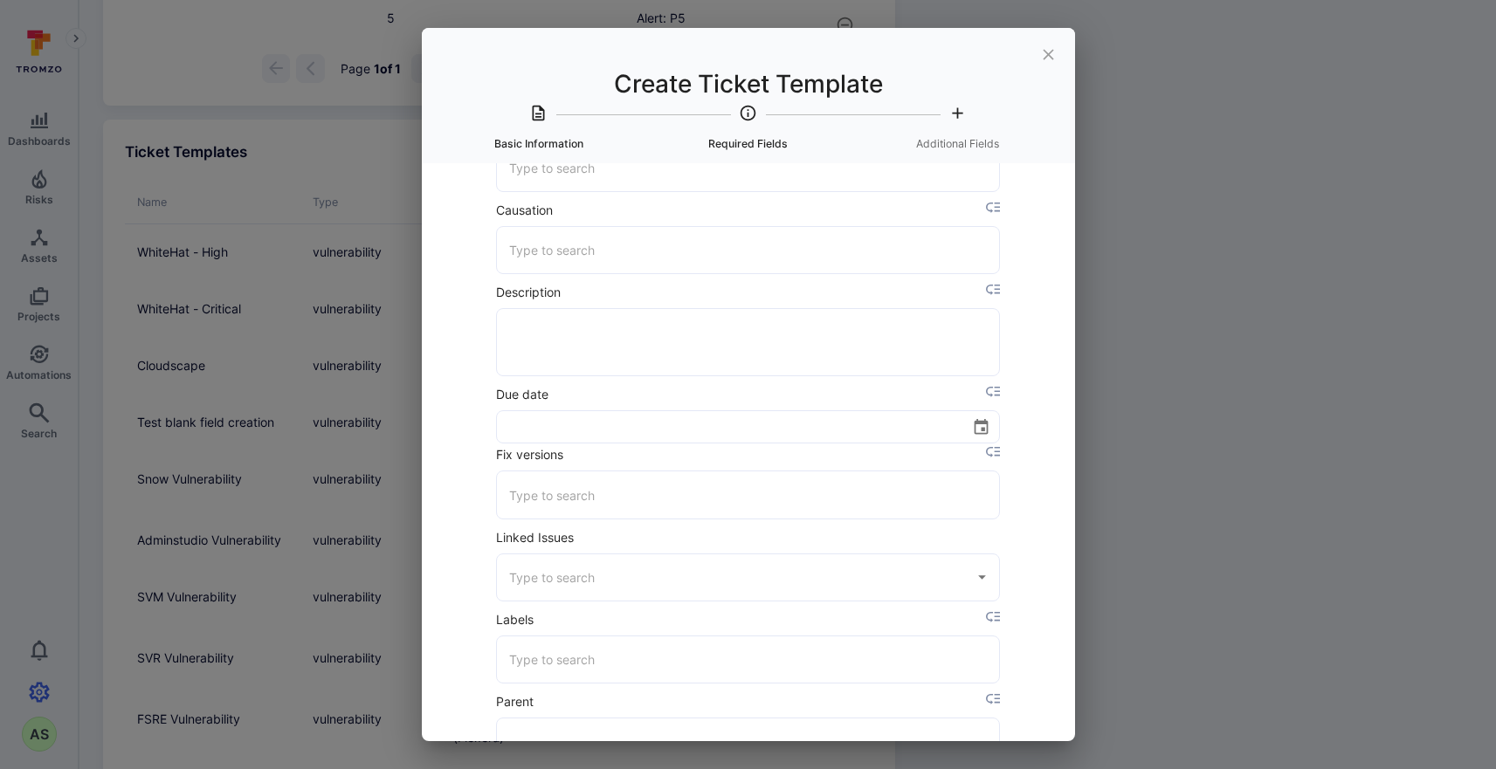
click at [996, 290] on icon "placeholder selector" at bounding box center [993, 290] width 15 height 15
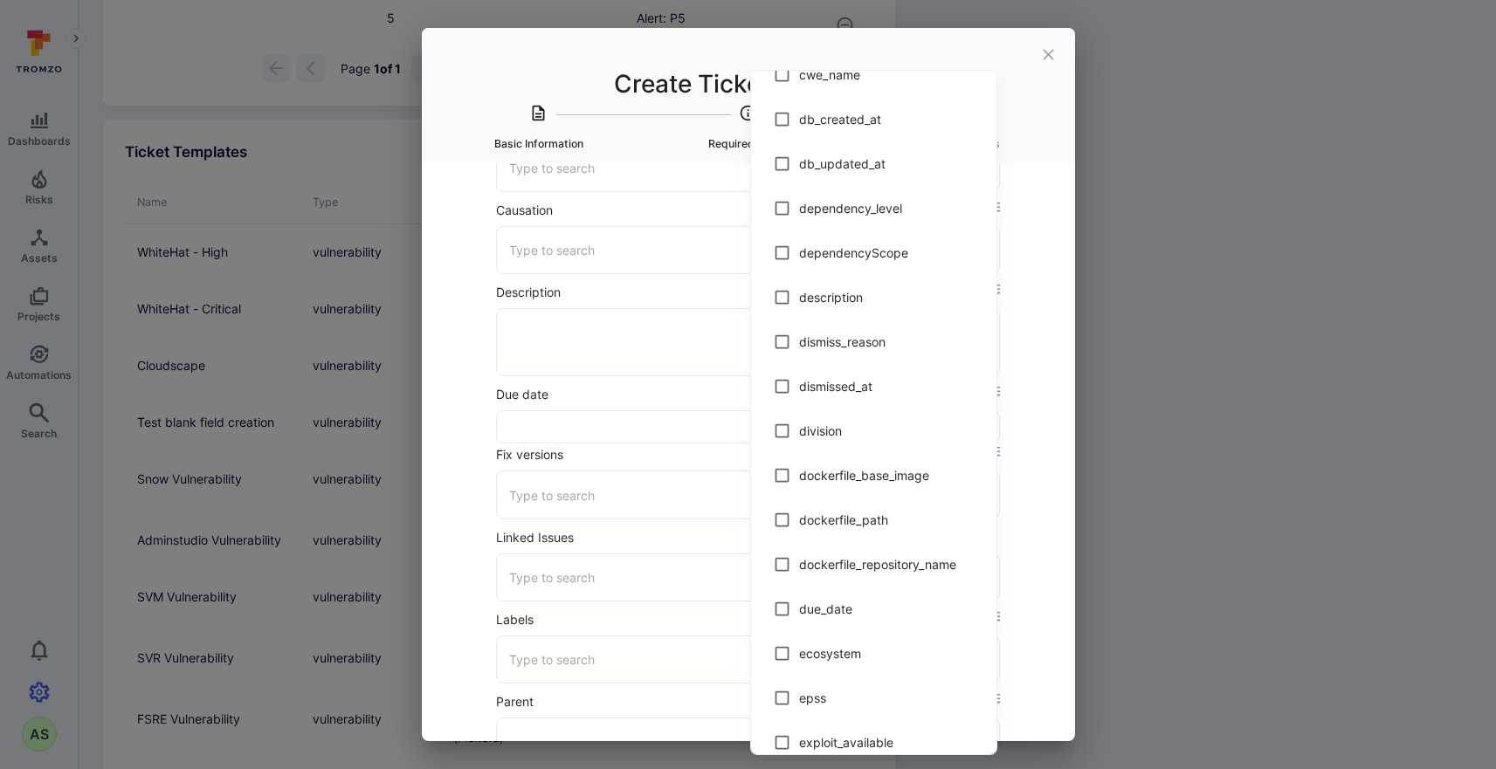
scroll to position [1316, 0]
click at [788, 302] on input "checkbox" at bounding box center [782, 298] width 34 height 34
checkbox input "true"
type textarea "$description"
click at [1029, 405] on div at bounding box center [748, 384] width 1496 height 769
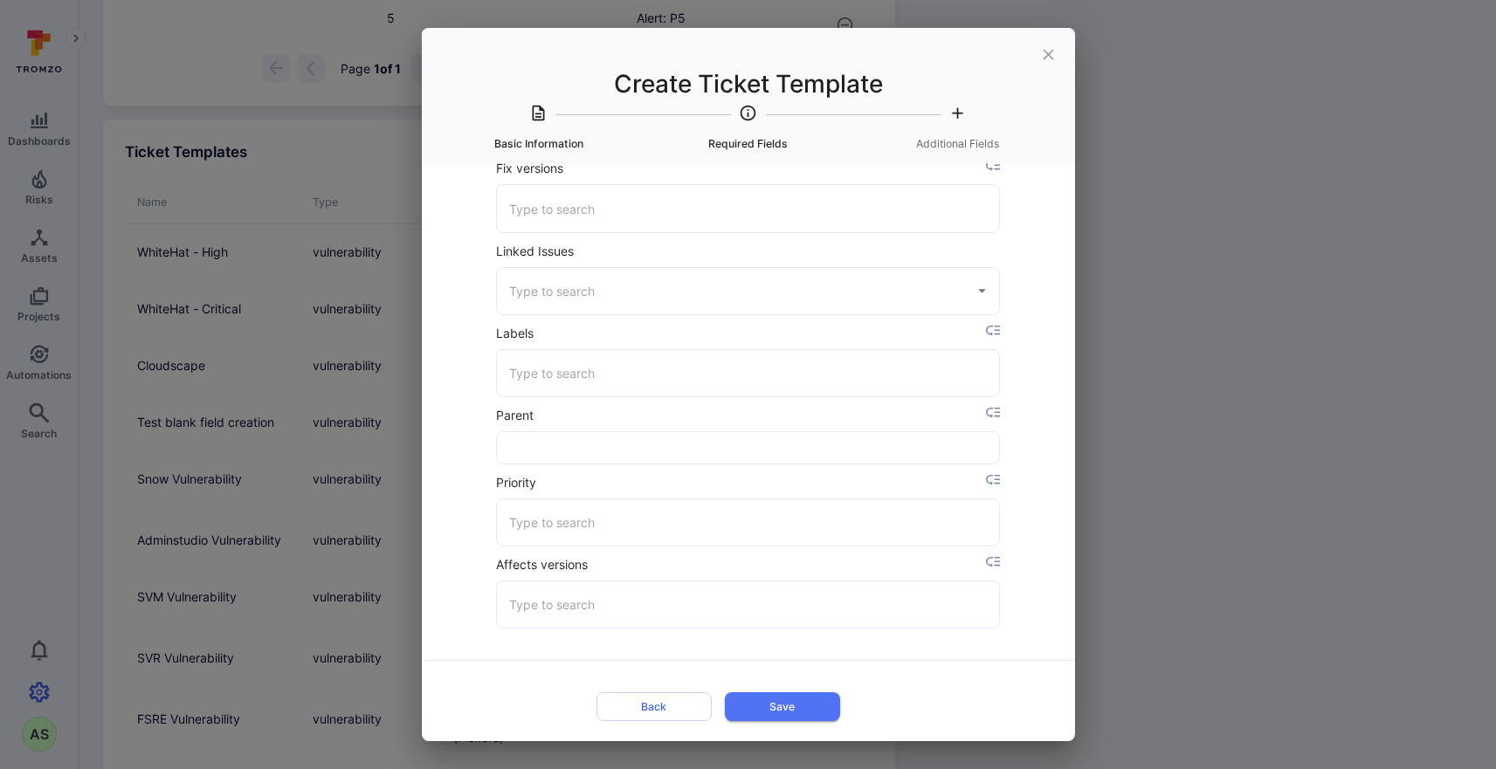
scroll to position [3100, 1]
click at [920, 531] on input "Priority" at bounding box center [748, 523] width 487 height 31
click at [1060, 515] on div "Title * FlexNet Manager for Engineering Applications ​ Template type * Vulnerab…" at bounding box center [748, 452] width 653 height 578
click at [822, 705] on button "Save" at bounding box center [782, 707] width 115 height 29
type input "3"
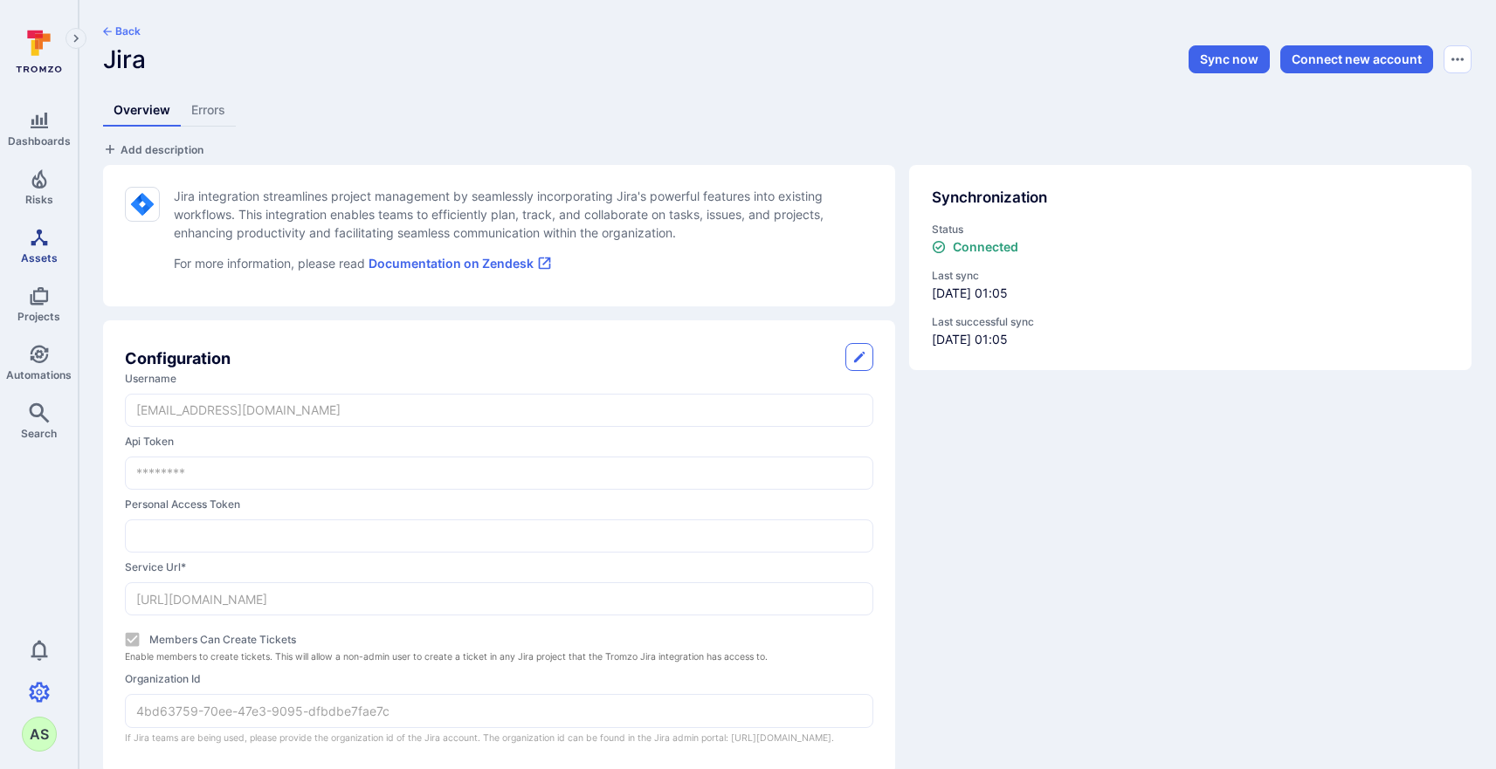
scroll to position [0, 0]
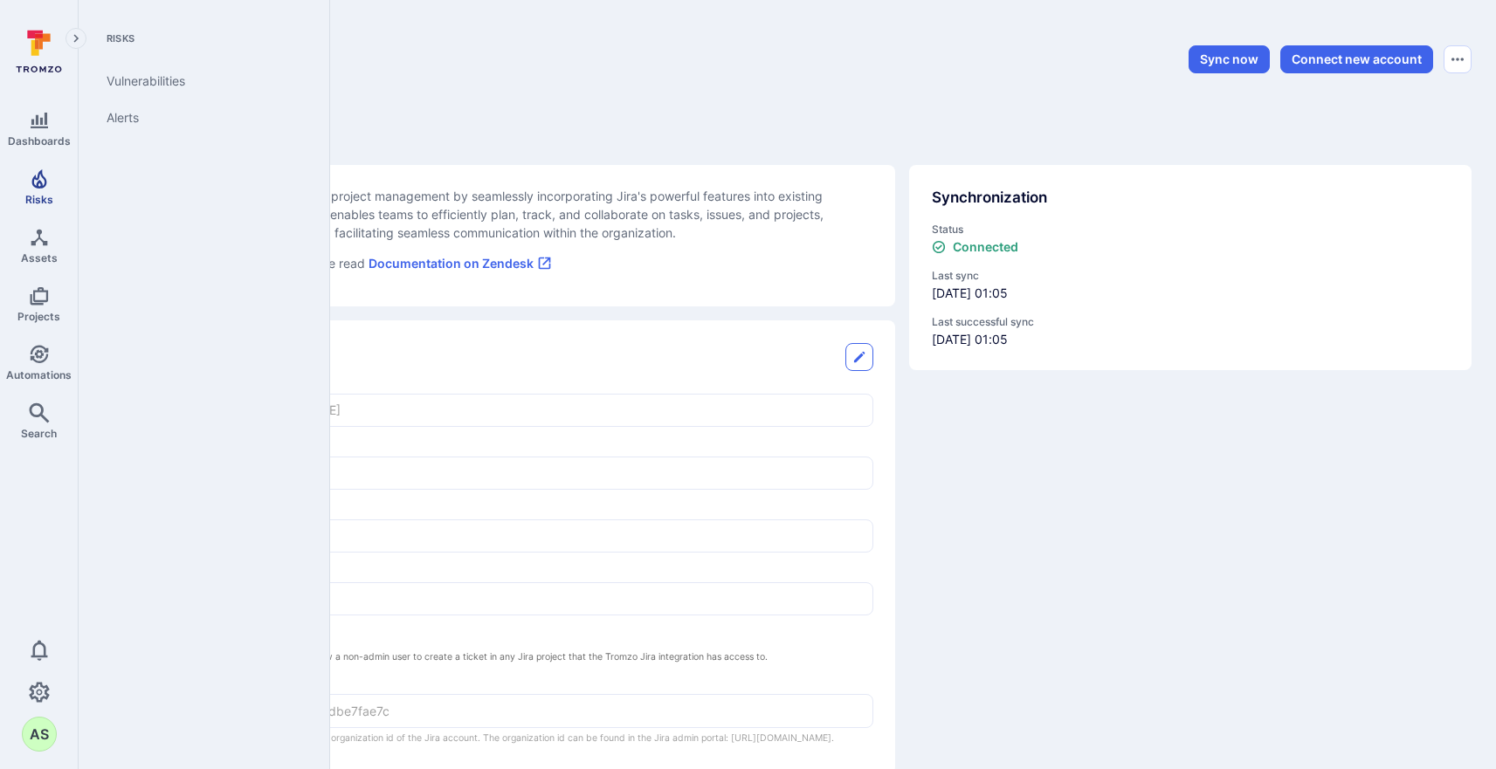
click at [48, 198] on span "Risks" at bounding box center [39, 199] width 28 height 13
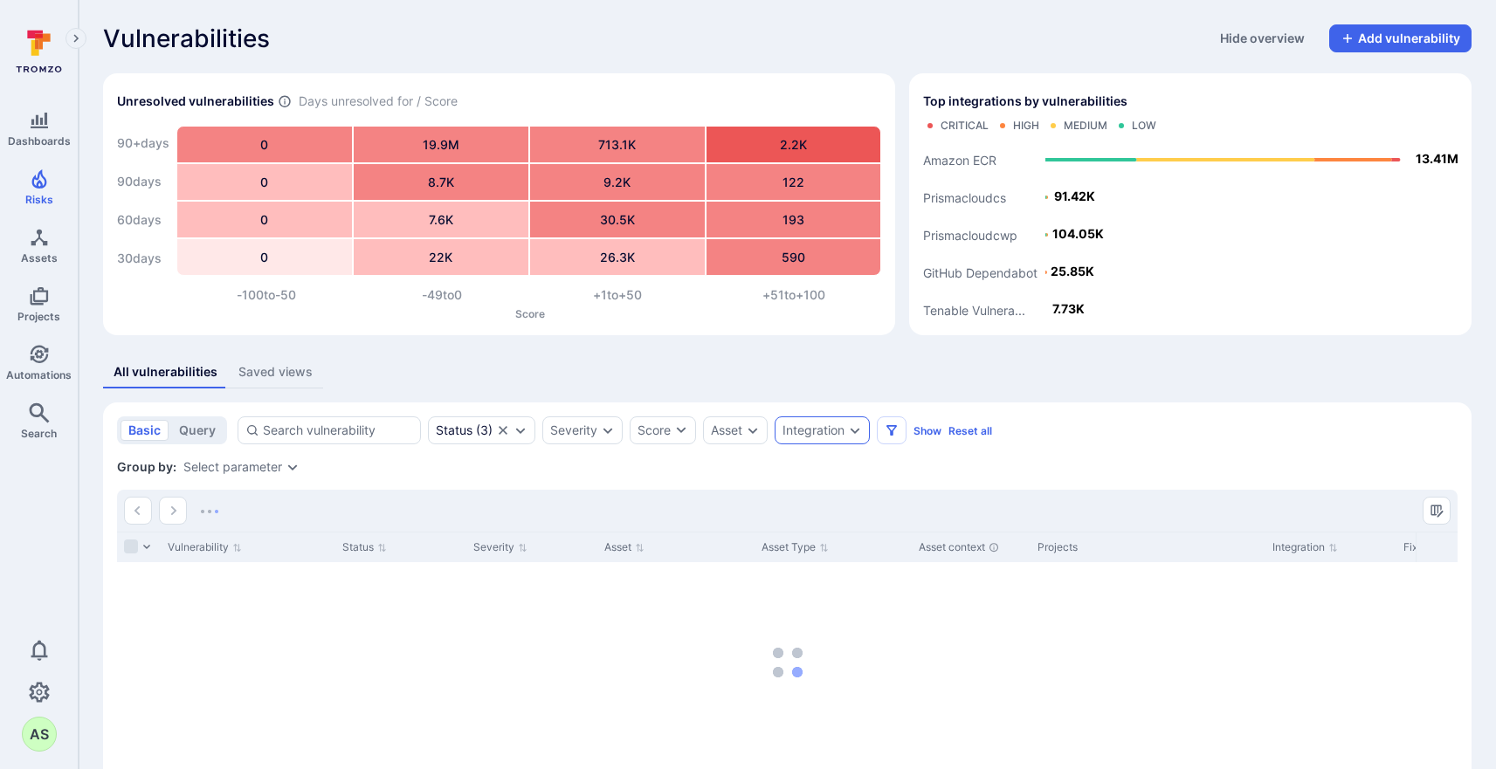
click at [862, 437] on icon "Expand dropdown" at bounding box center [855, 430] width 14 height 14
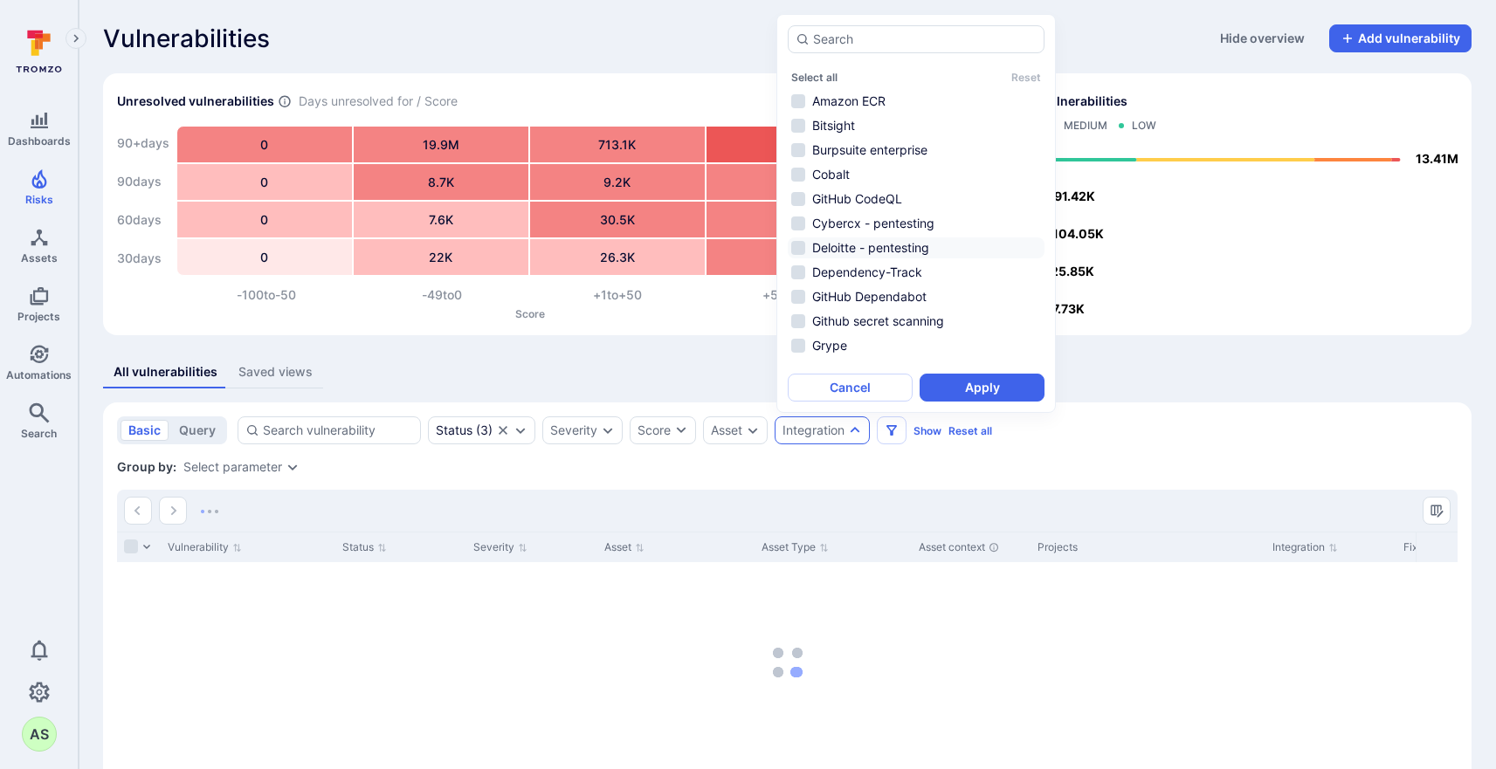
drag, startPoint x: 925, startPoint y: 175, endPoint x: 969, endPoint y: 242, distance: 79.4
click at [925, 175] on li "Cobalt" at bounding box center [916, 174] width 257 height 21
click at [987, 382] on button "Apply" at bounding box center [981, 388] width 125 height 28
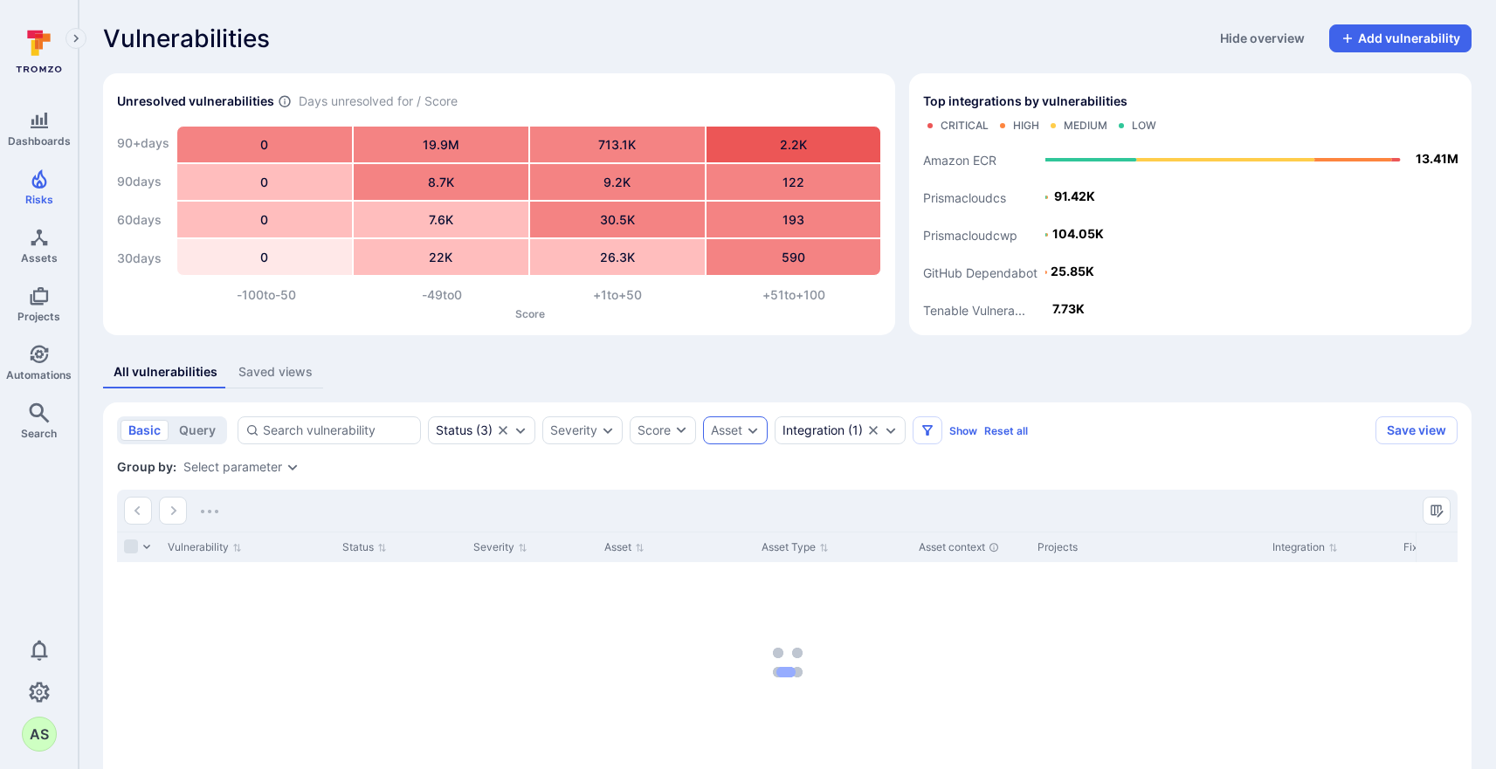
click at [753, 430] on icon "Expand dropdown" at bounding box center [753, 430] width 14 height 14
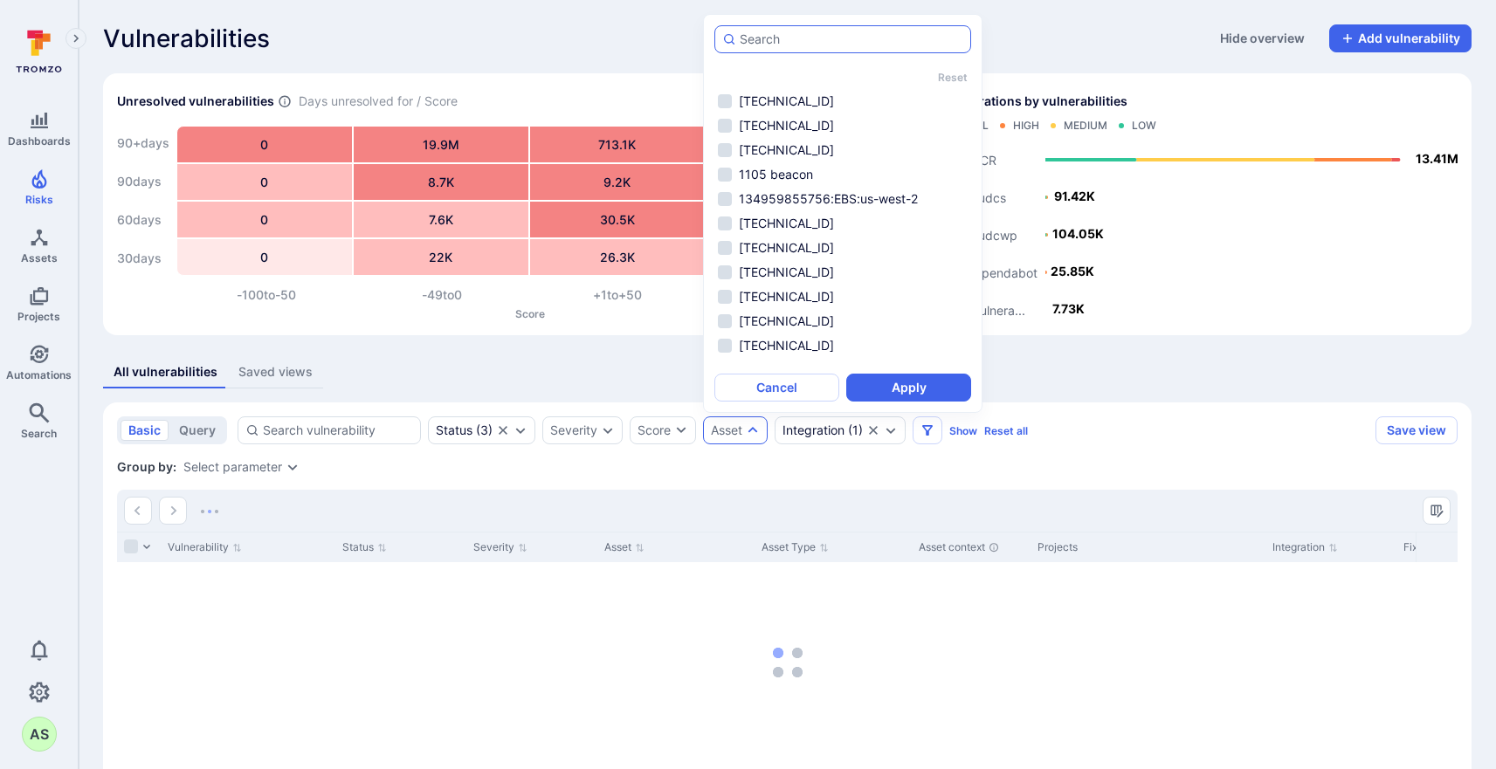
click at [810, 34] on input "autocomplete options" at bounding box center [852, 39] width 224 height 17
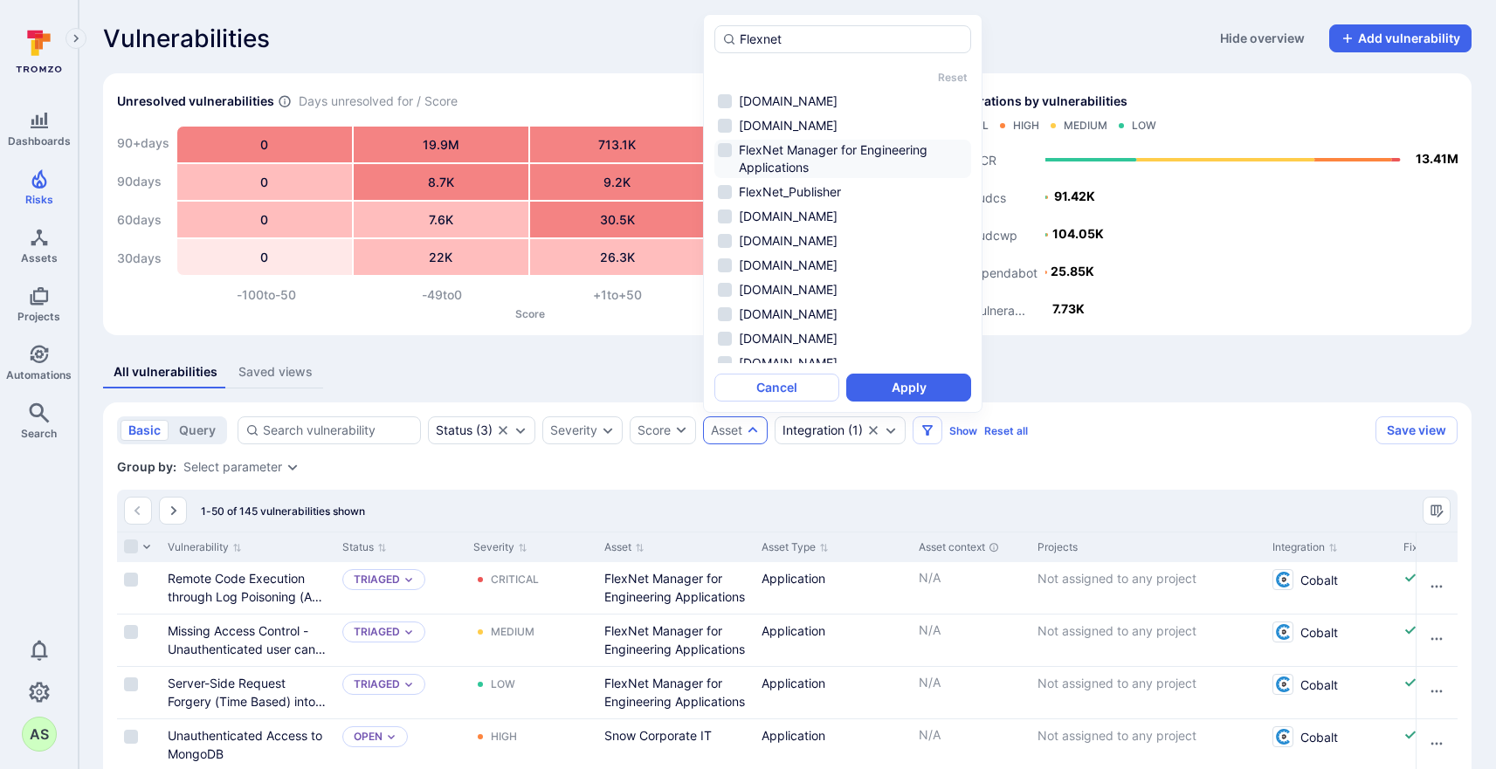
click at [853, 147] on li "FlexNet Manager for Engineering Applications" at bounding box center [842, 159] width 257 height 38
type input "Flexnet"
click at [920, 381] on button "Apply" at bounding box center [908, 388] width 125 height 28
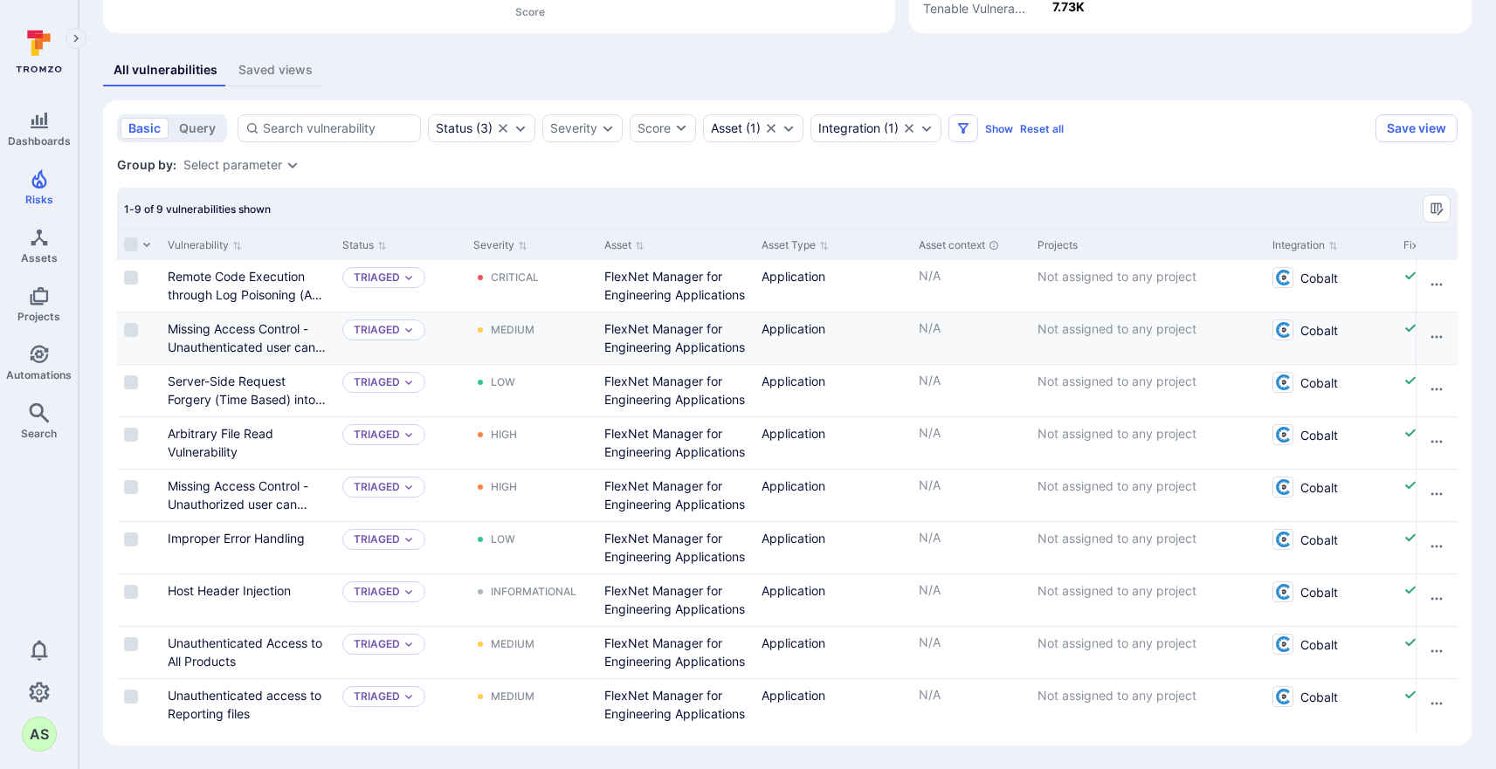
scroll to position [304, 0]
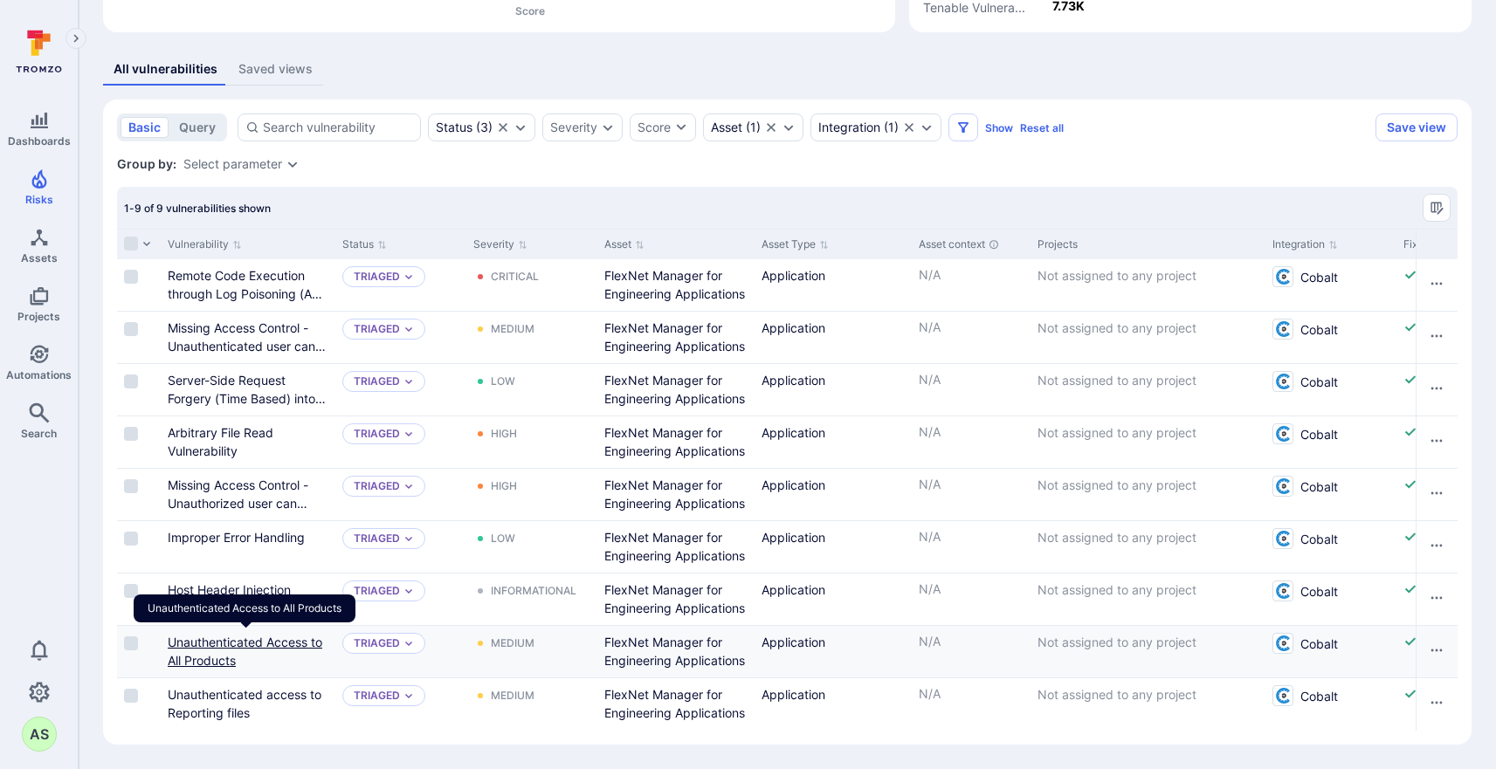
click at [303, 644] on link "Unauthenticated Access to All Products" at bounding box center [245, 651] width 155 height 33
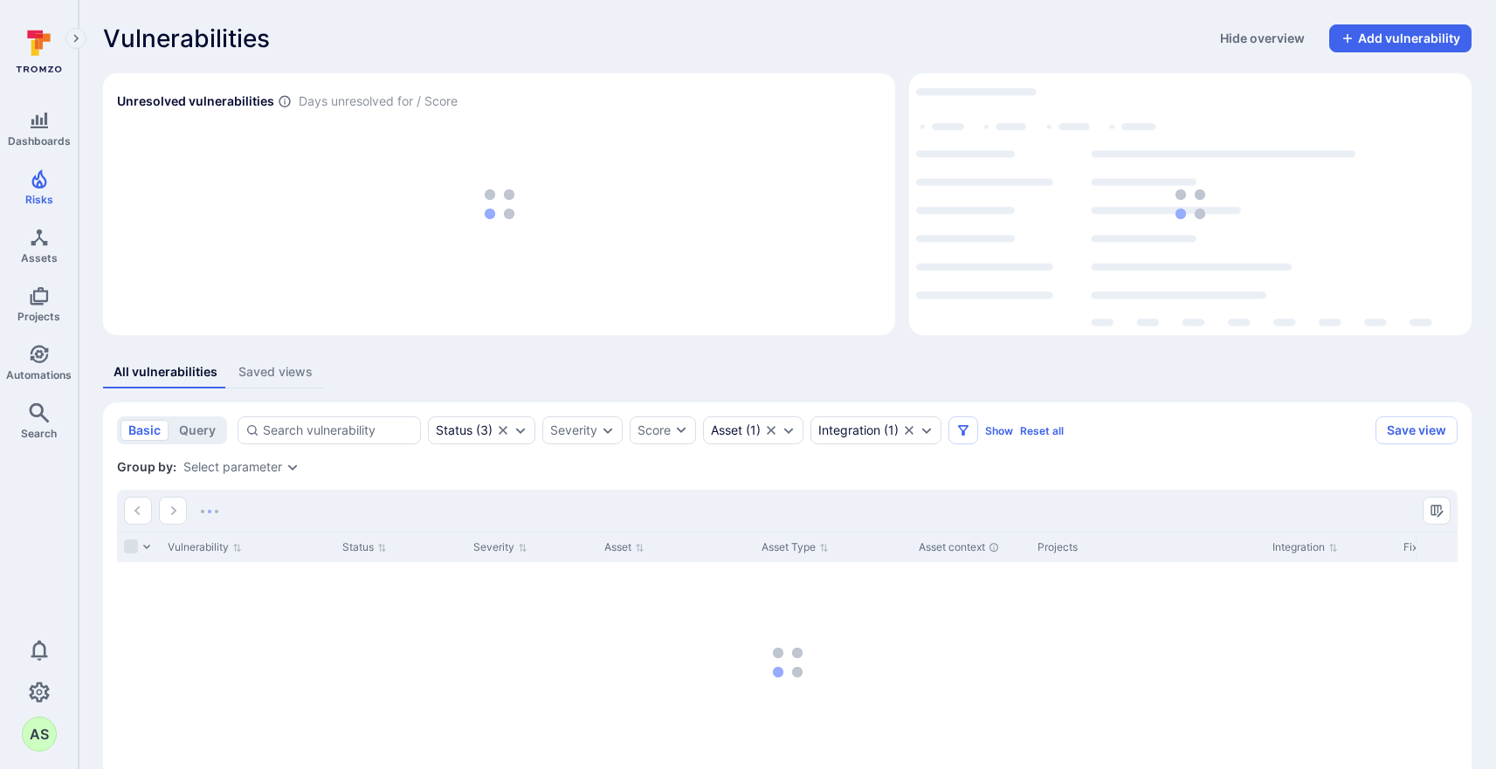
scroll to position [98, 0]
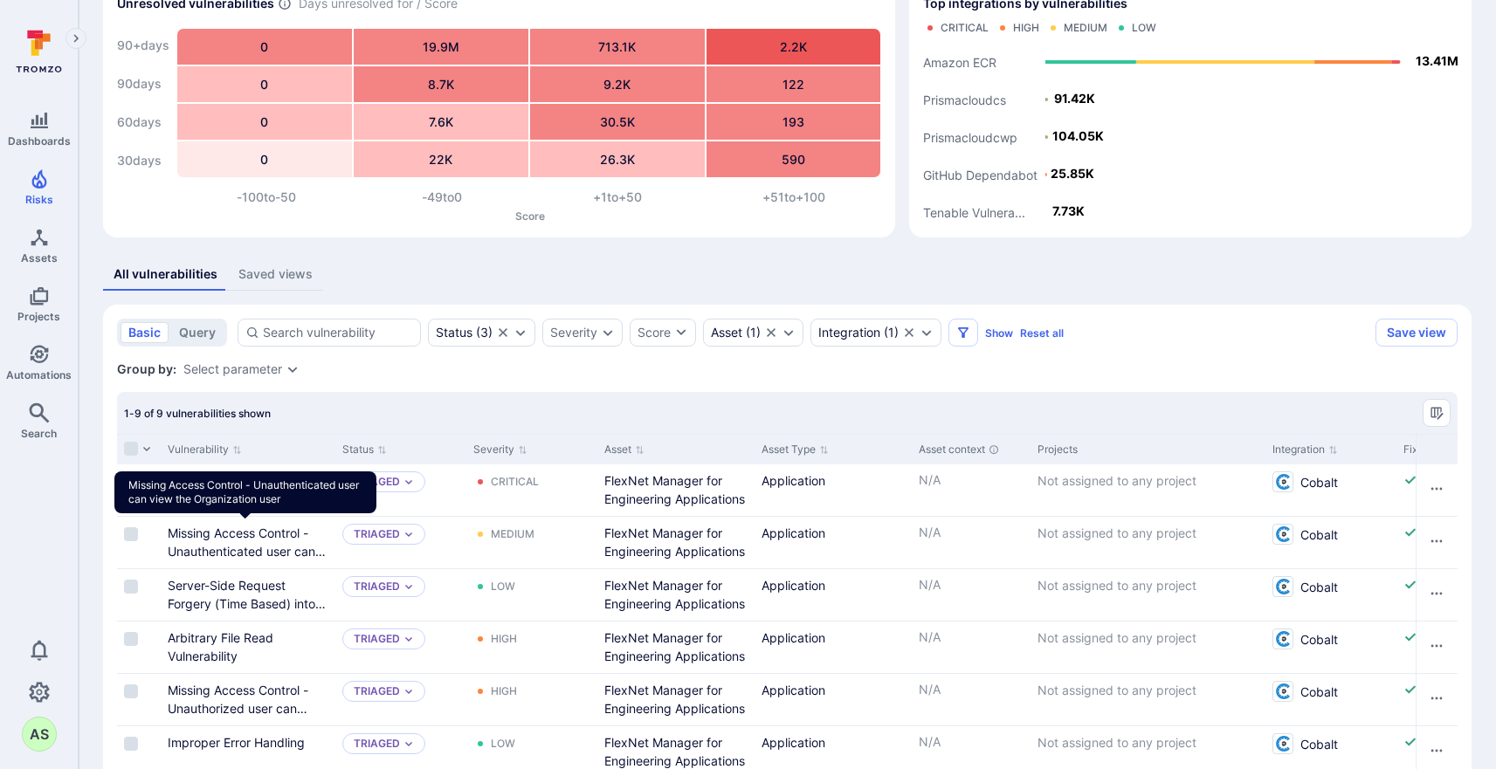
click at [278, 528] on link "Missing Access Control - Unauthenticated user can view the Organization user" at bounding box center [247, 552] width 158 height 52
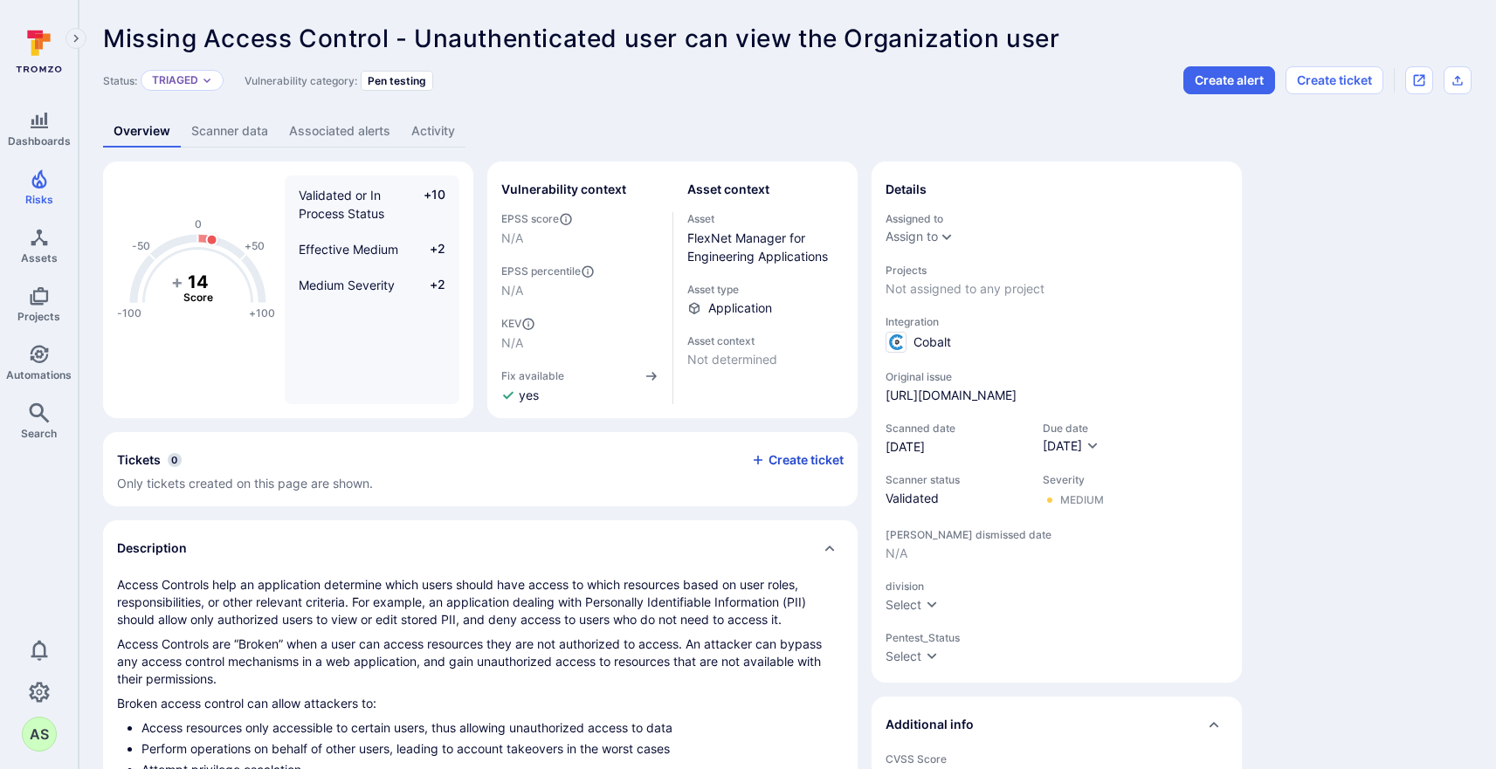
click at [785, 464] on button "Create ticket" at bounding box center [797, 460] width 93 height 16
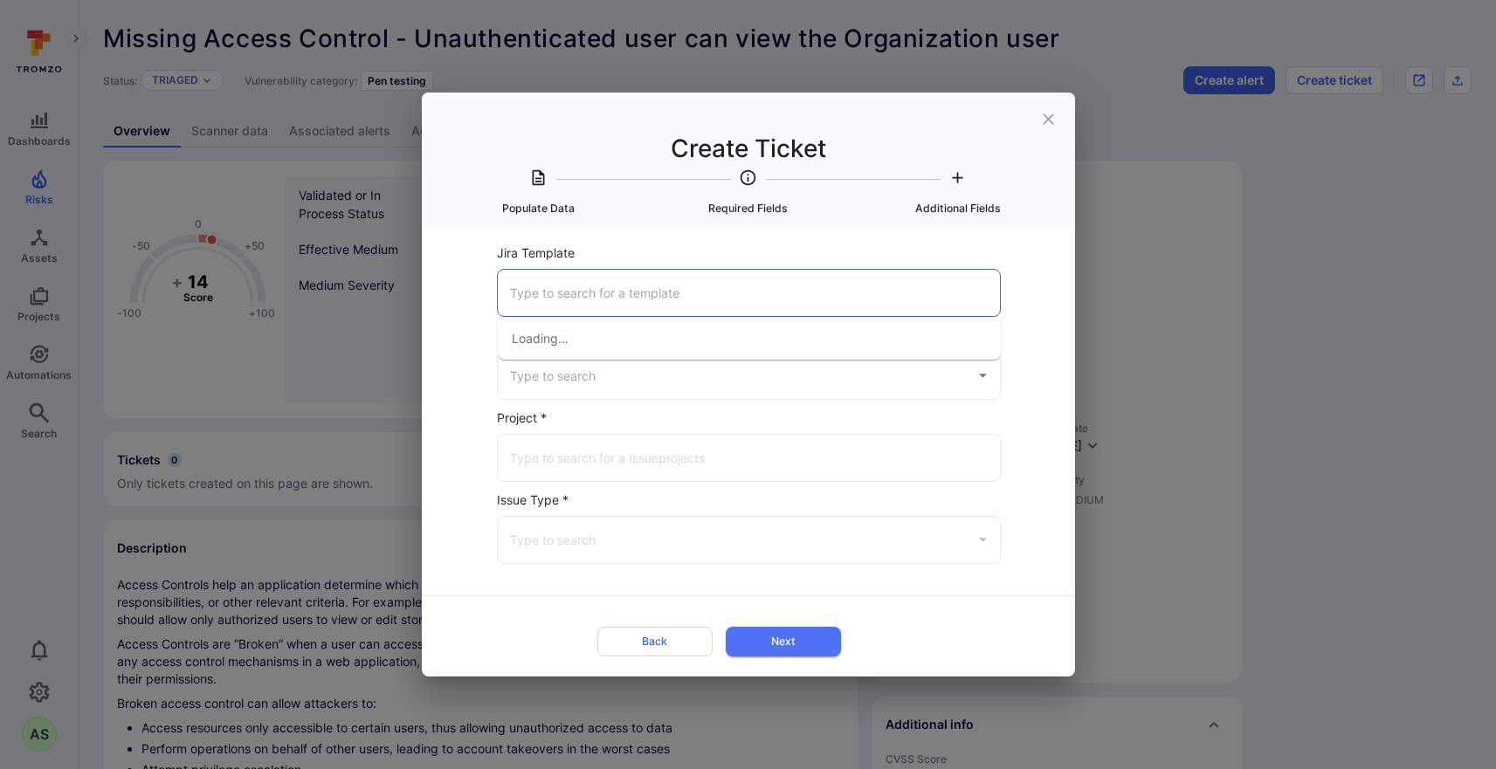
click at [617, 299] on input "Jira Template" at bounding box center [749, 293] width 487 height 31
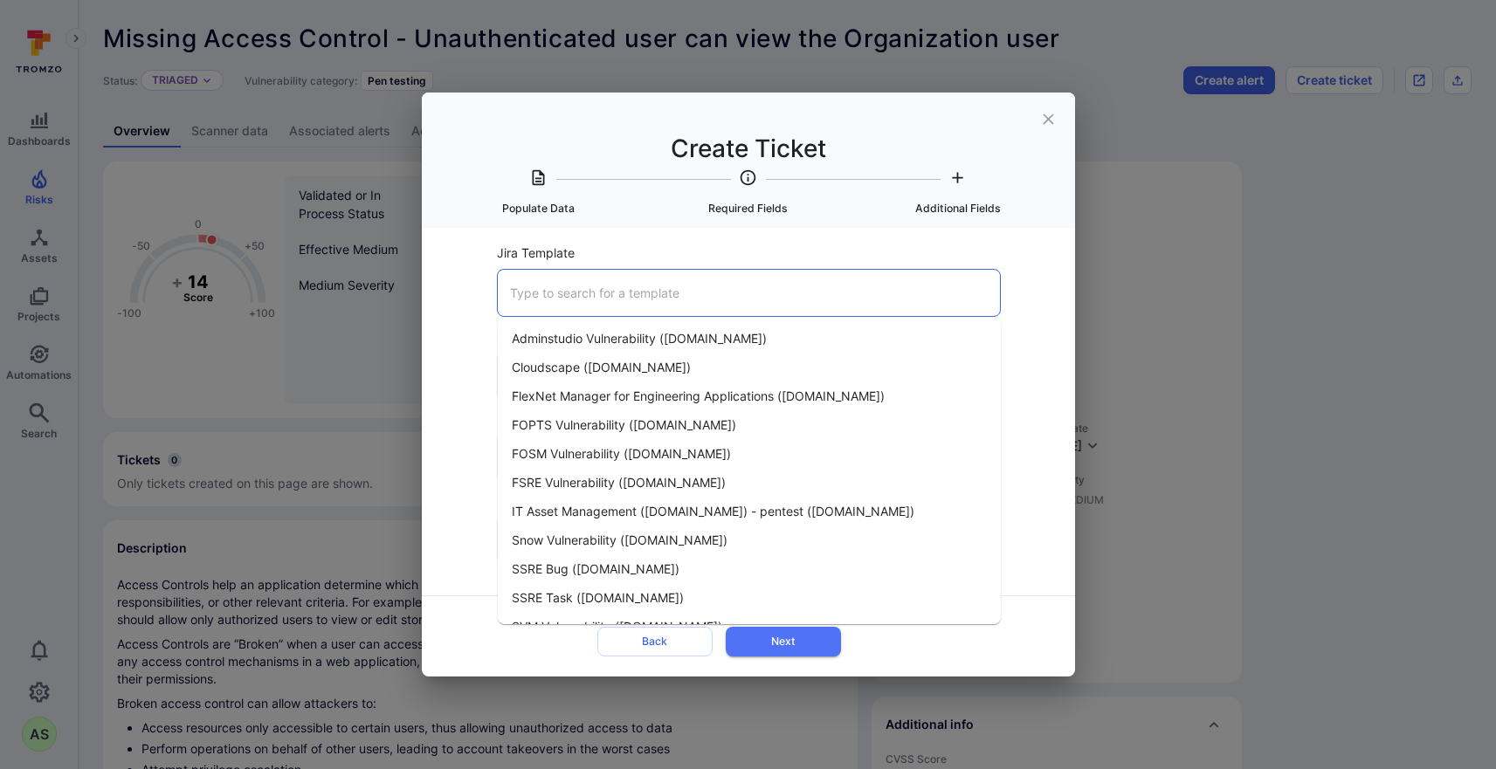
click at [636, 393] on span "FlexNet Manager for Engineering Applications (flexera.atlassian.net)" at bounding box center [698, 396] width 373 height 18
type input "FlexNet Manager for Engineering Applications (flexera.atlassian.net)"
type input "Jira"
type input "FlexNet Manager for Engineering Apps (FNMEA) (flexera.atlassian.net)"
type input "Bug"
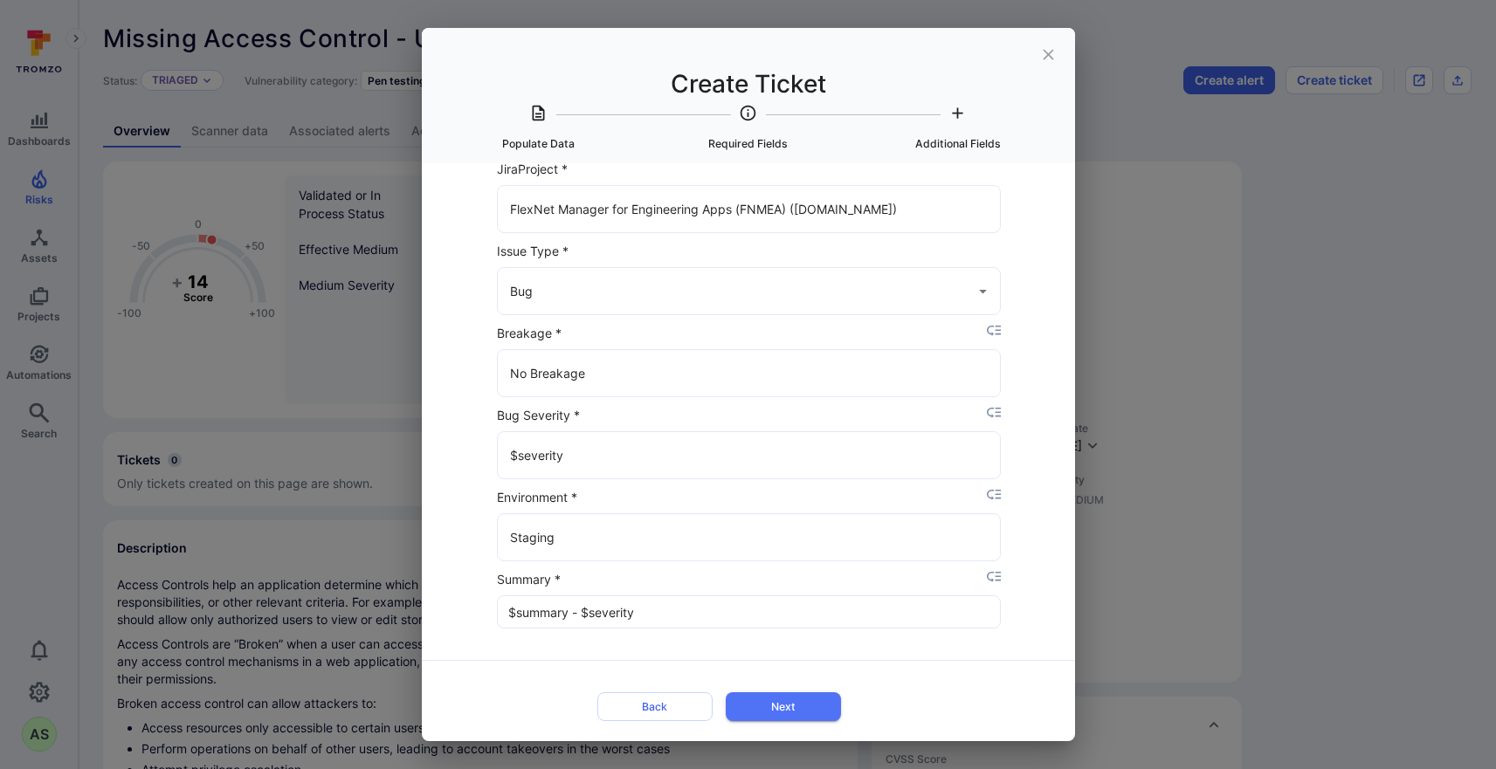
scroll to position [183, 0]
click at [788, 709] on button "Next" at bounding box center [783, 707] width 115 height 29
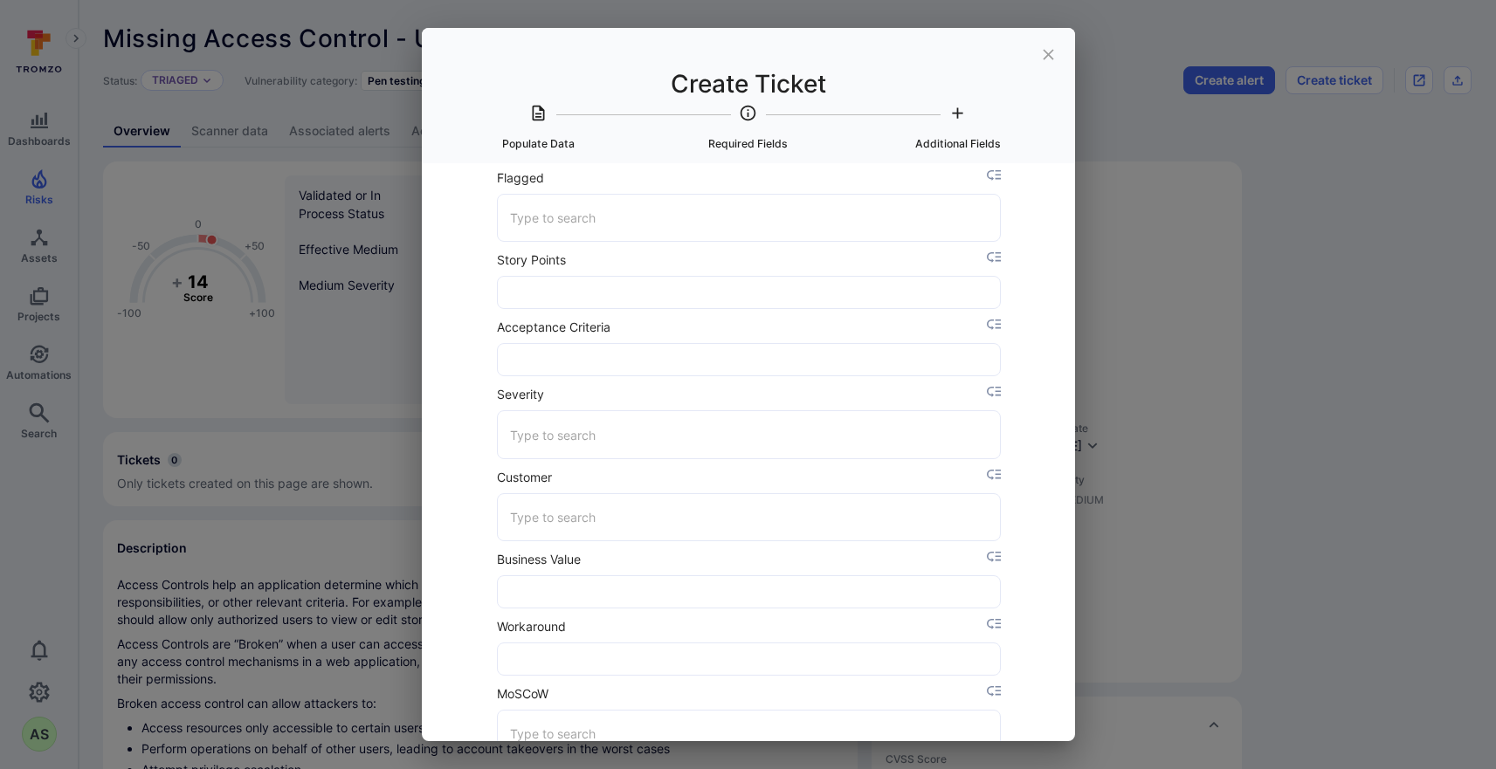
scroll to position [476, 0]
click at [701, 440] on input "Severity" at bounding box center [749, 432] width 487 height 31
click at [630, 524] on li "3" at bounding box center [749, 534] width 503 height 29
type input "3"
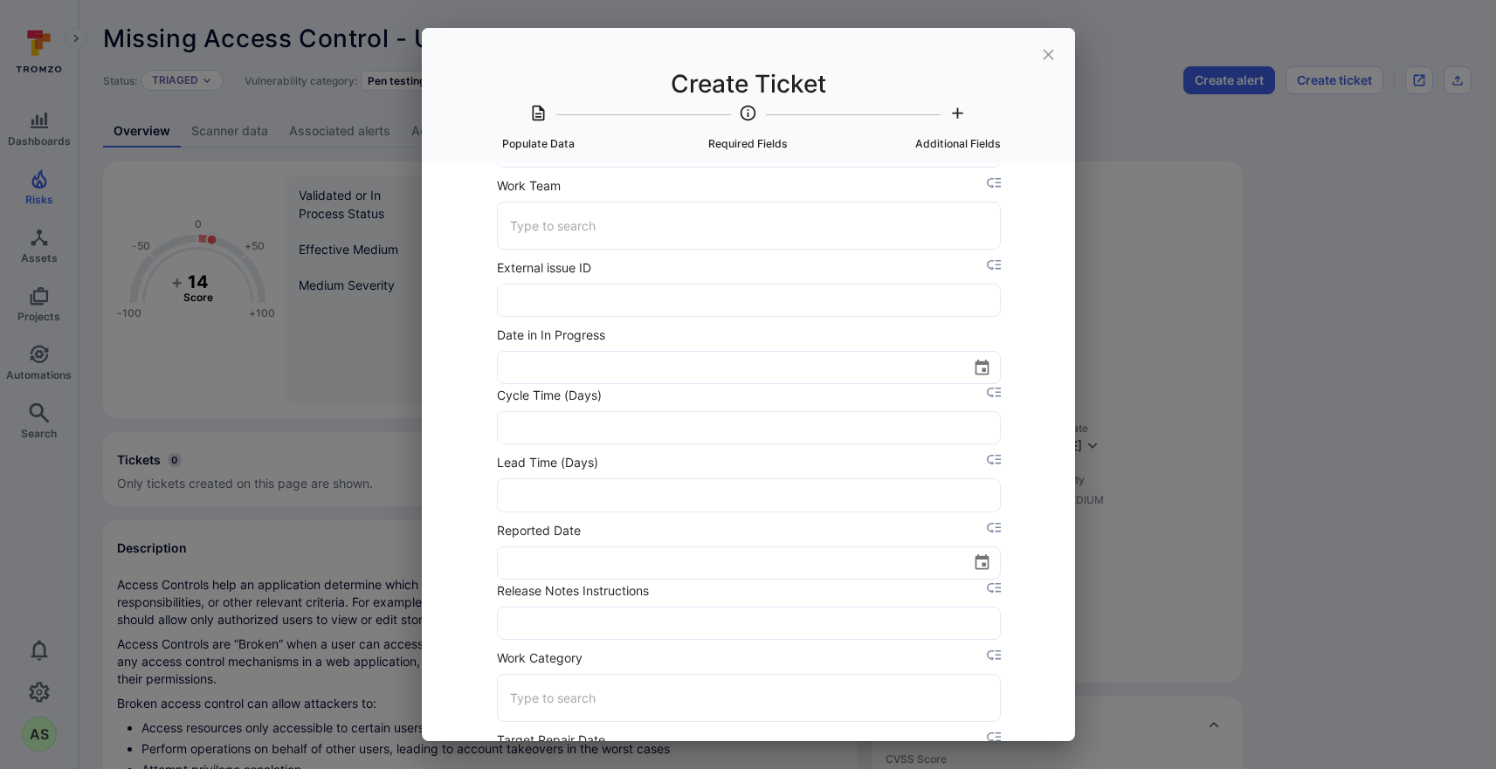
scroll to position [1557, 0]
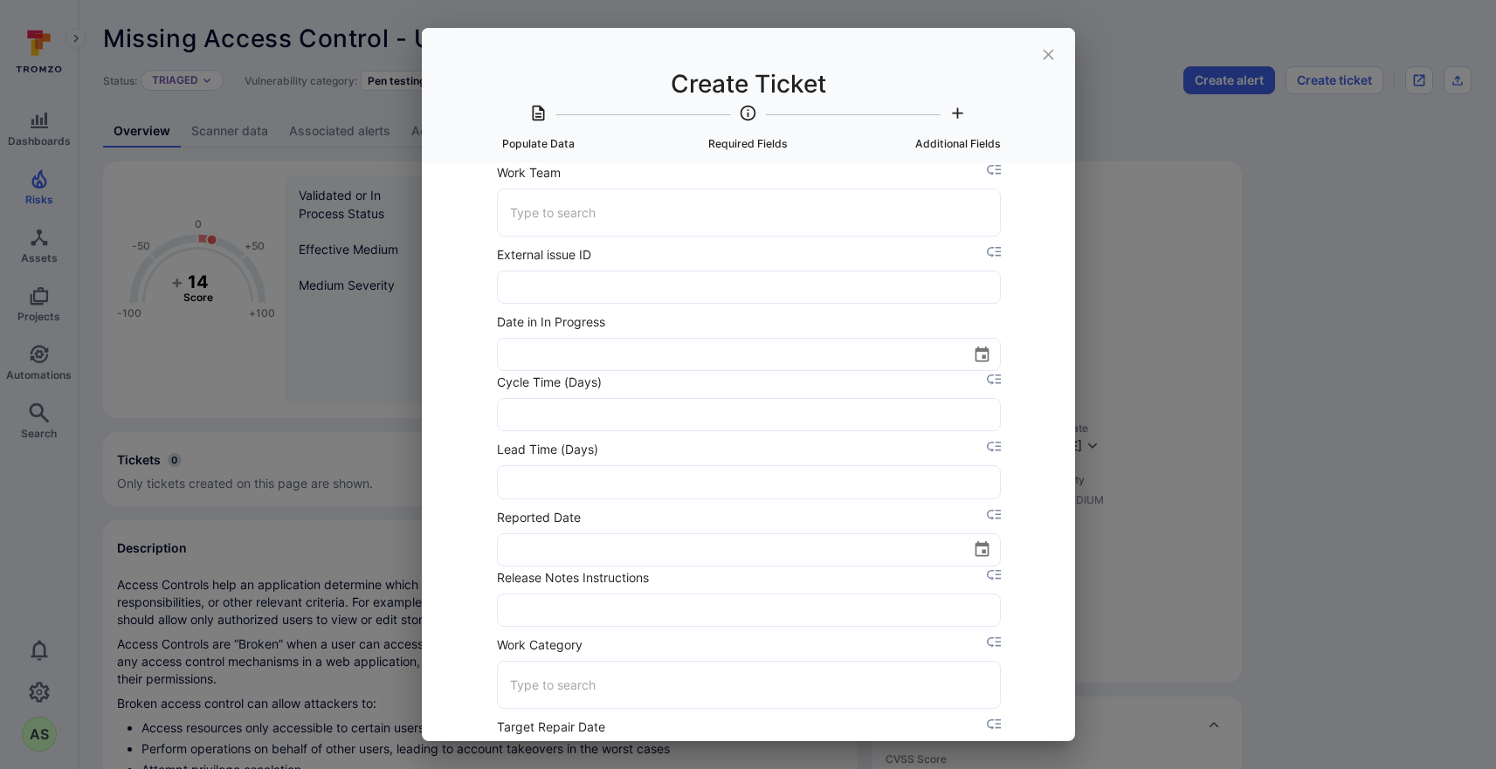
click at [977, 545] on icon "Choose date" at bounding box center [982, 549] width 14 height 16
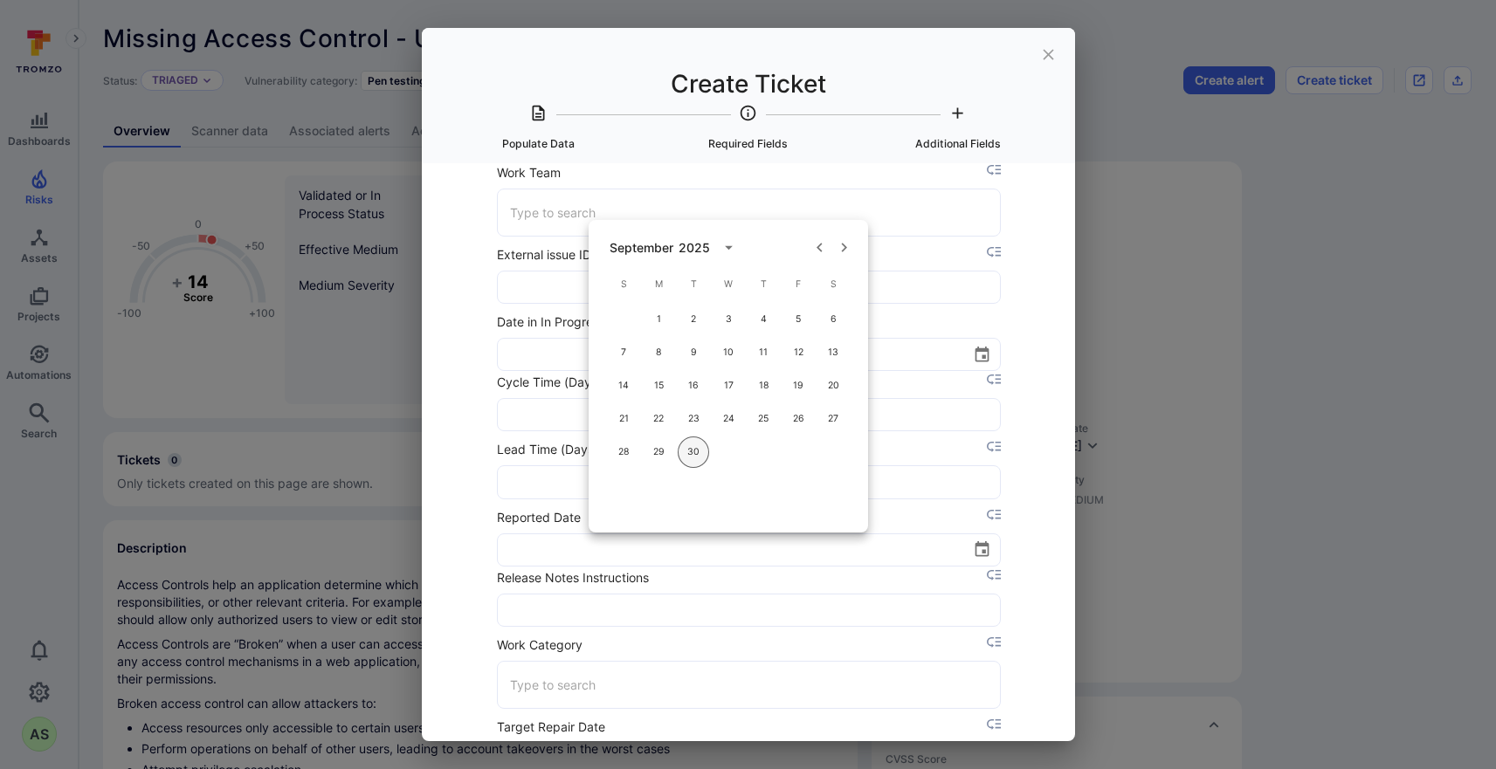
click at [698, 451] on button "30" at bounding box center [693, 452] width 31 height 31
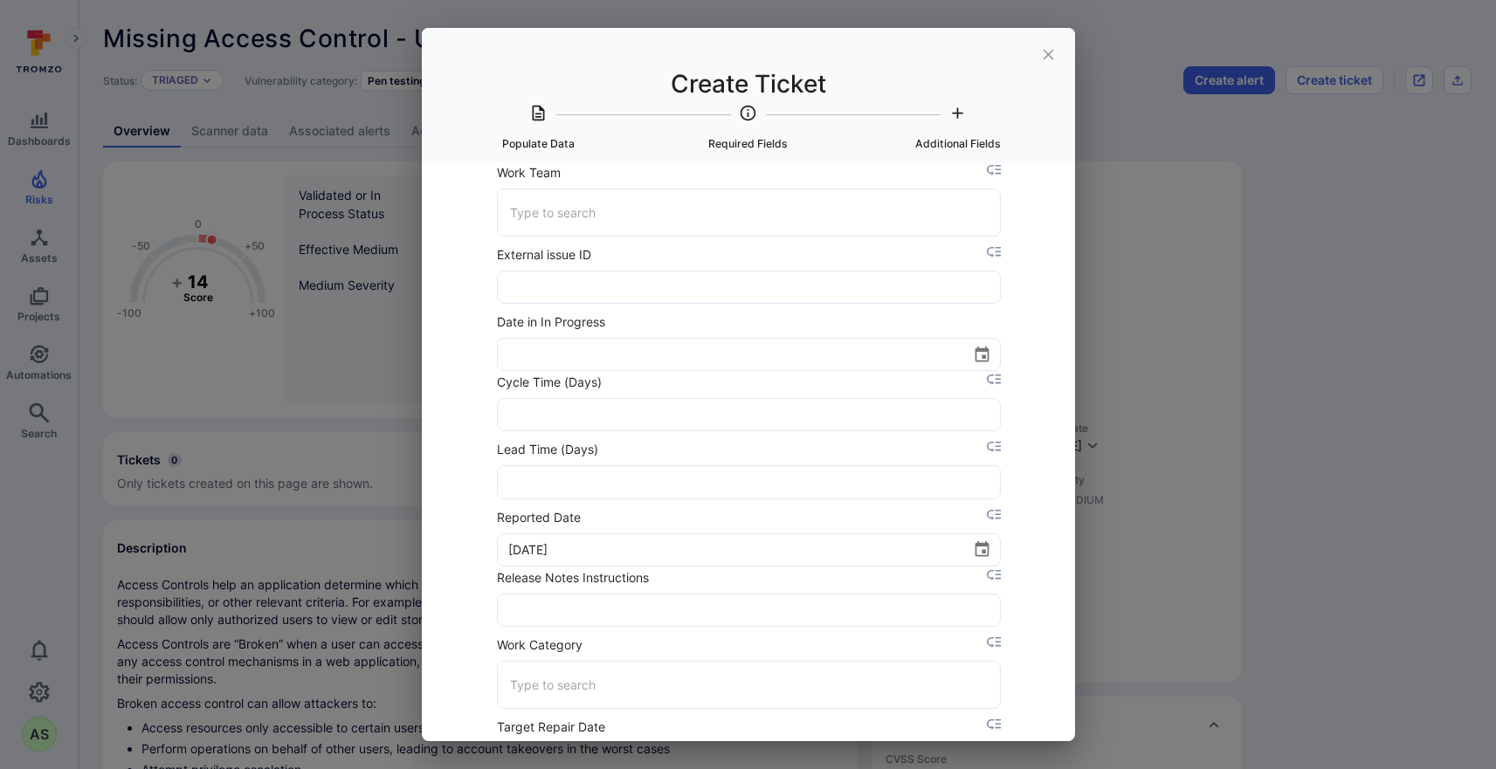
type input "09/30/2025"
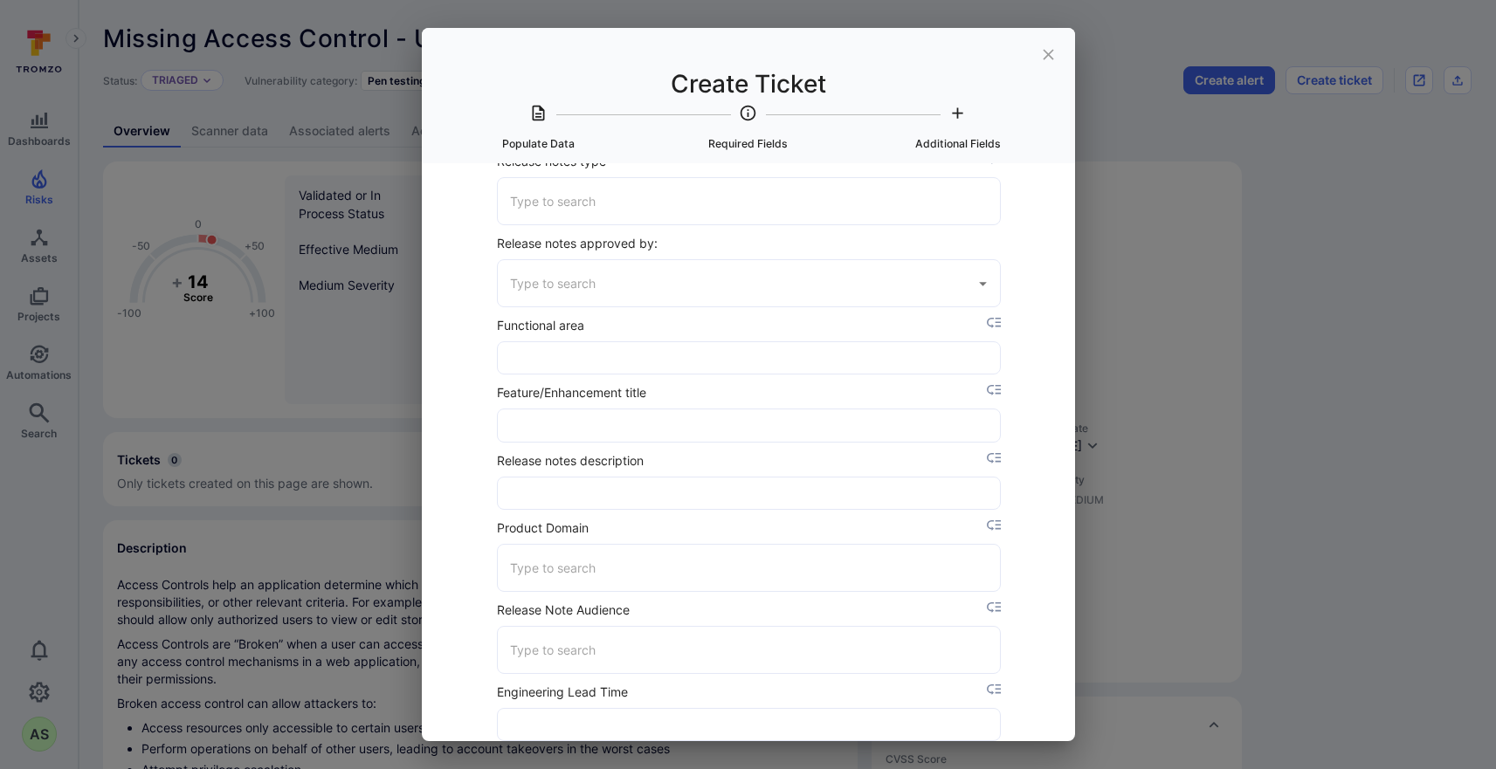
scroll to position [2185, 0]
click at [767, 581] on div "​" at bounding box center [749, 565] width 505 height 48
click at [753, 617] on li "FNMEA" at bounding box center [749, 609] width 503 height 29
type input "FNMEA"
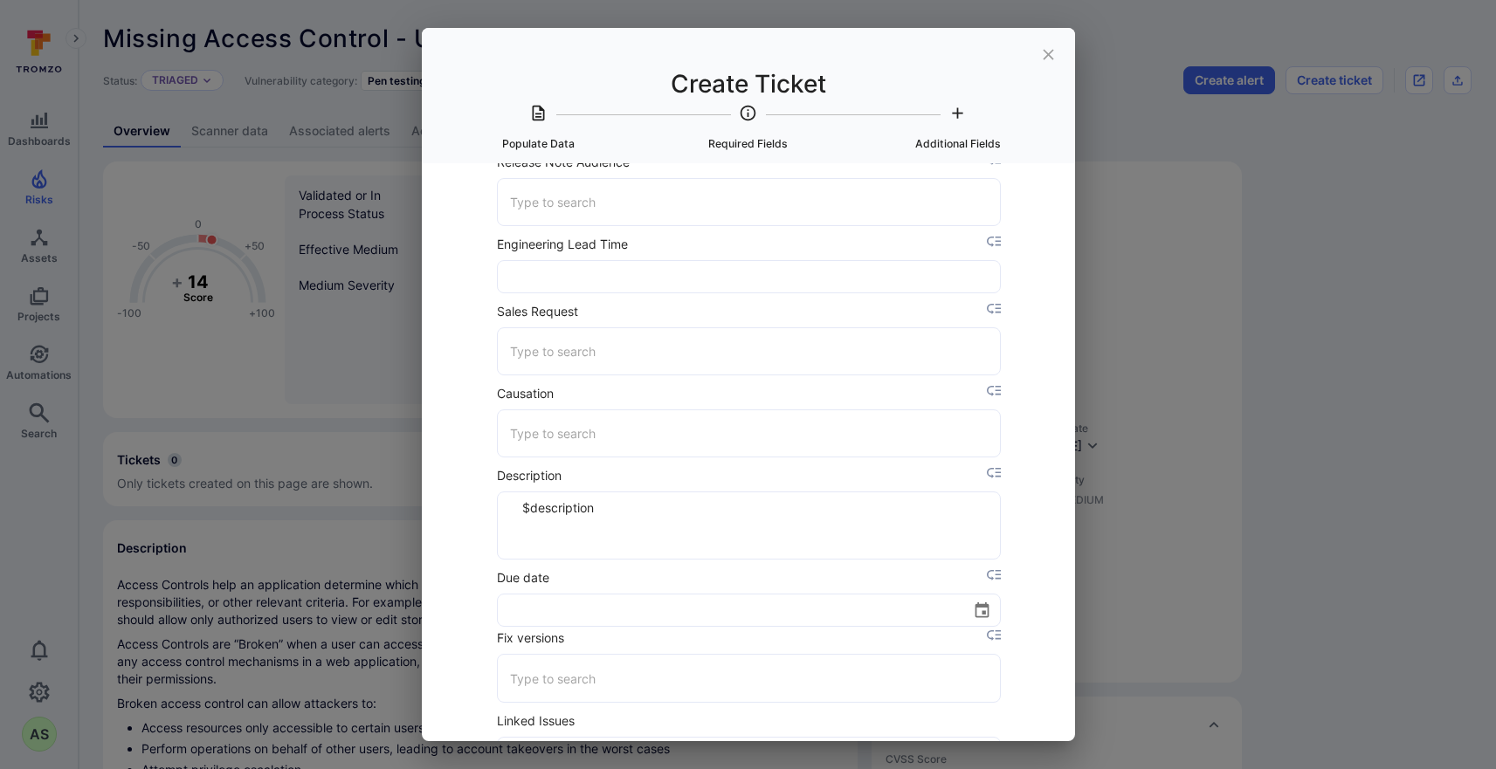
scroll to position [2632, 0]
click at [676, 612] on input "Due date" at bounding box center [729, 608] width 462 height 31
click at [974, 609] on icon "Choose date" at bounding box center [982, 609] width 18 height 18
click at [841, 303] on icon "Next month" at bounding box center [844, 307] width 18 height 18
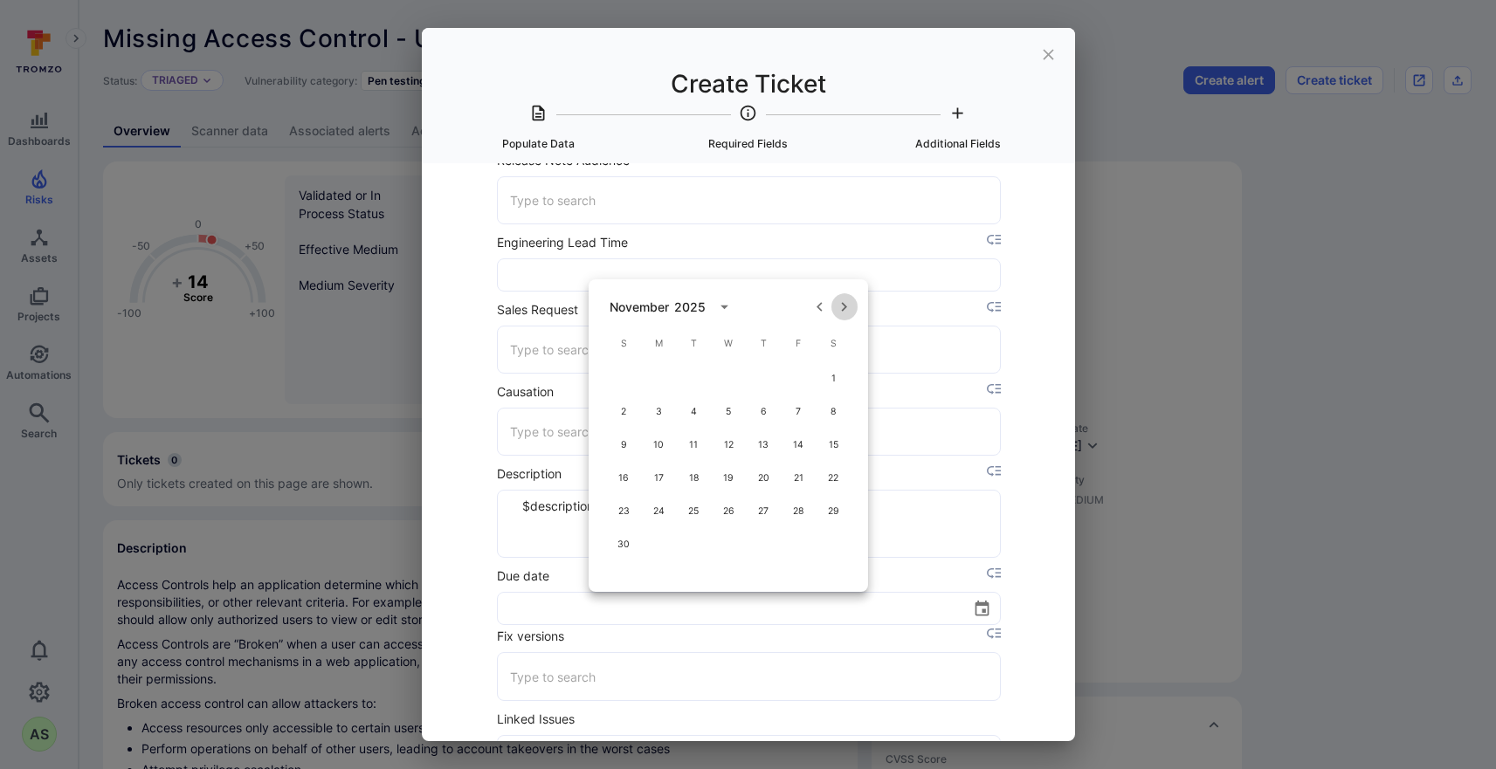
click at [841, 303] on icon "Next month" at bounding box center [844, 307] width 18 height 18
click at [626, 510] on button "29" at bounding box center [623, 511] width 31 height 31
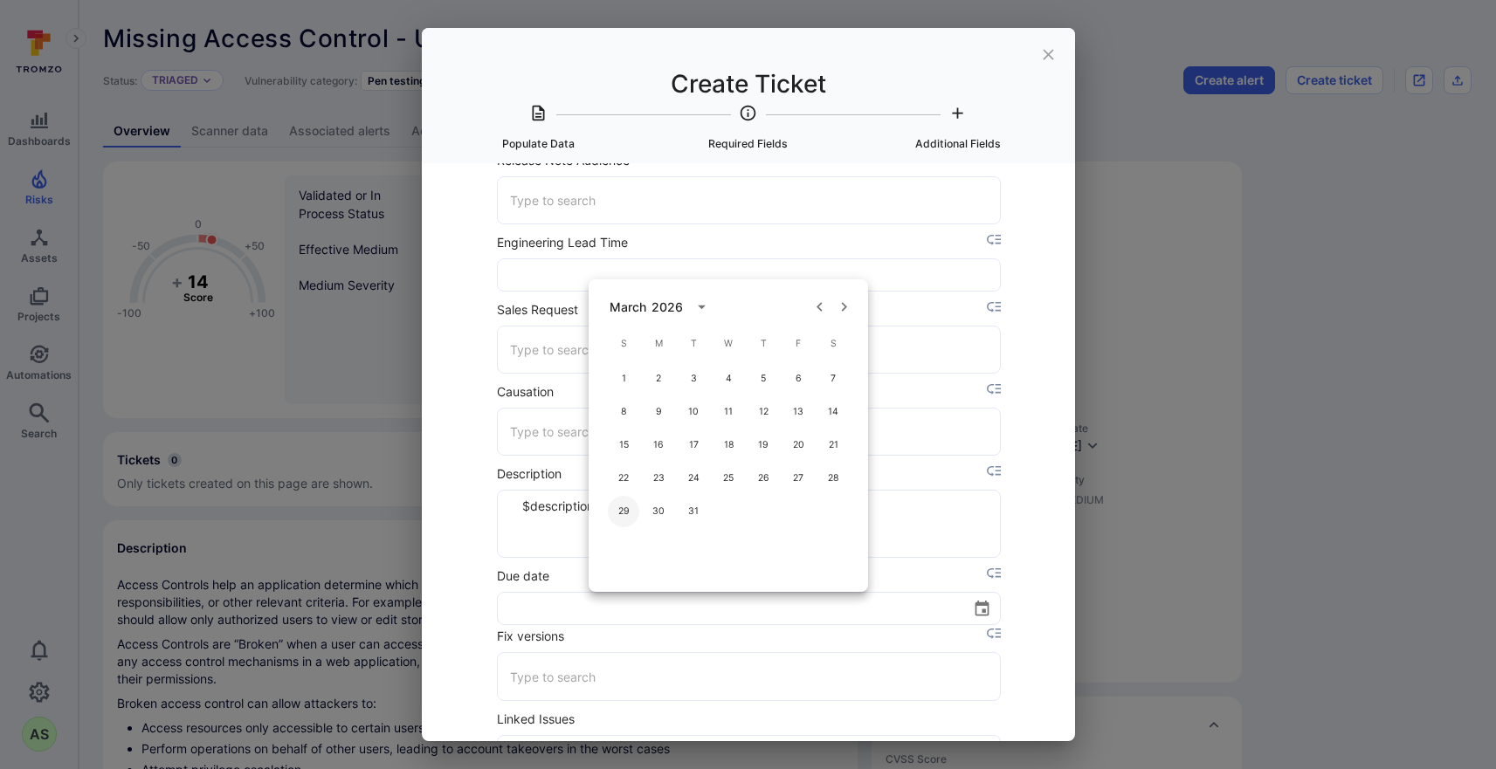
type input "03/29/2026"
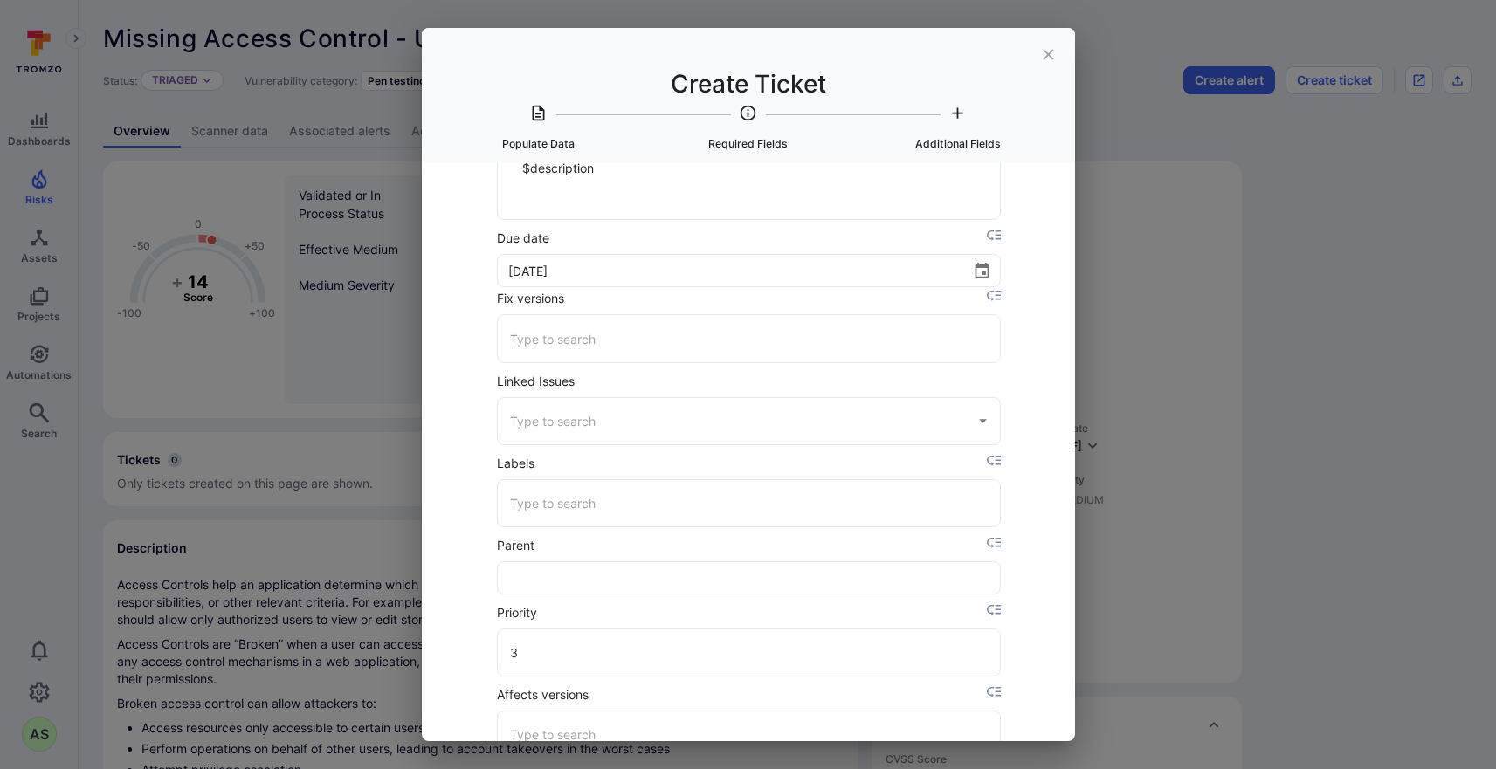
scroll to position [2976, 0]
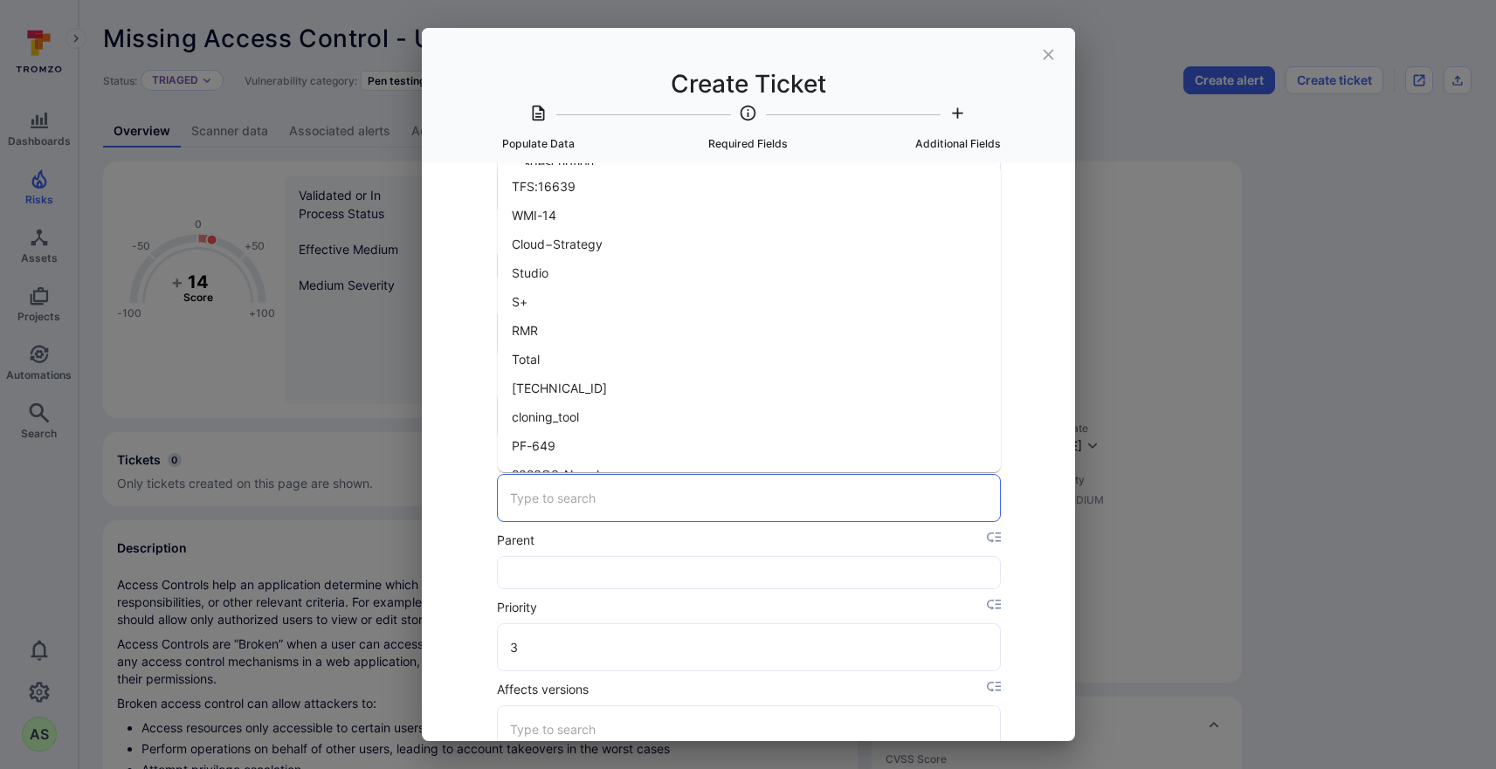
click at [773, 506] on input "Labels" at bounding box center [749, 498] width 487 height 31
type input "PenT"
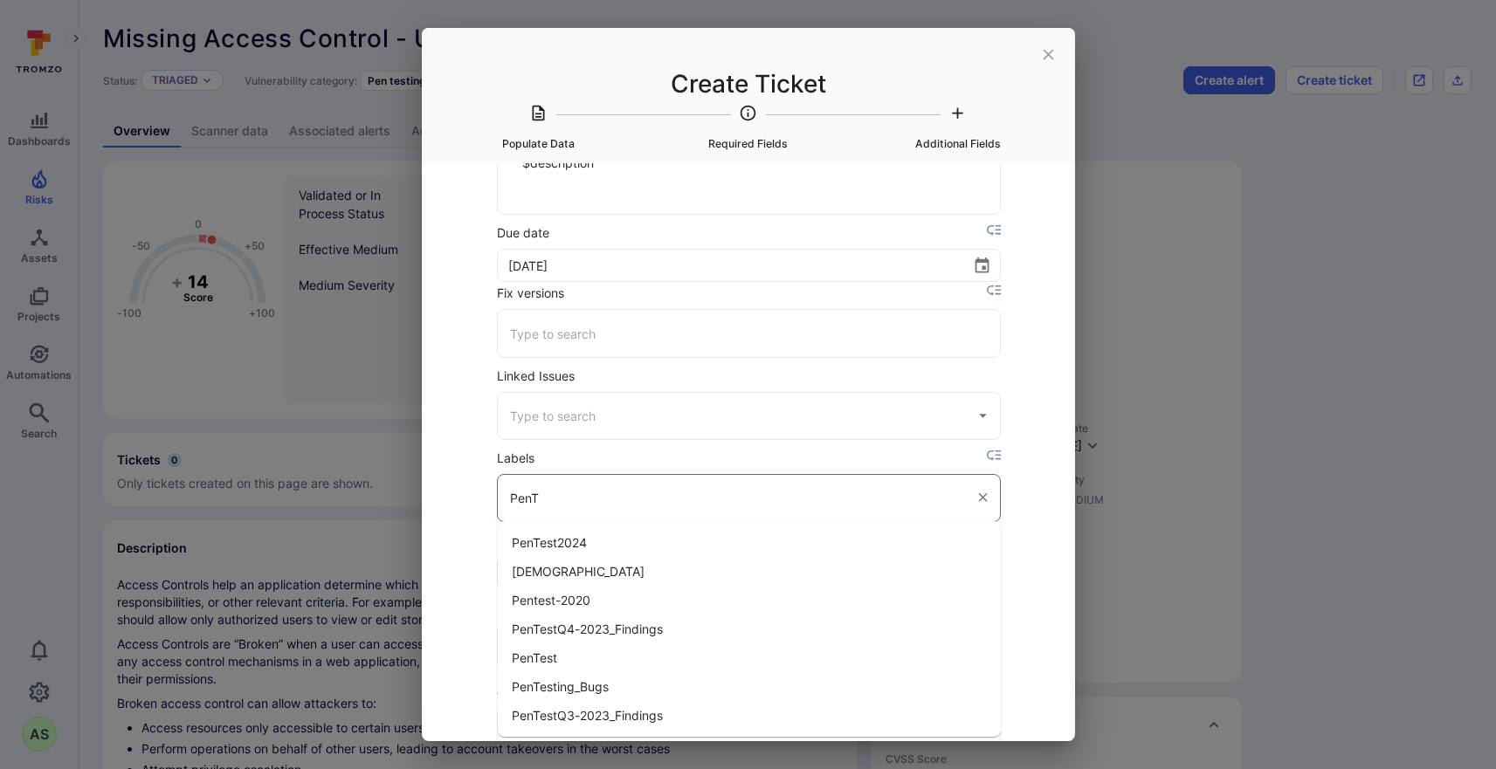
click at [594, 651] on li "PenTest" at bounding box center [749, 657] width 503 height 29
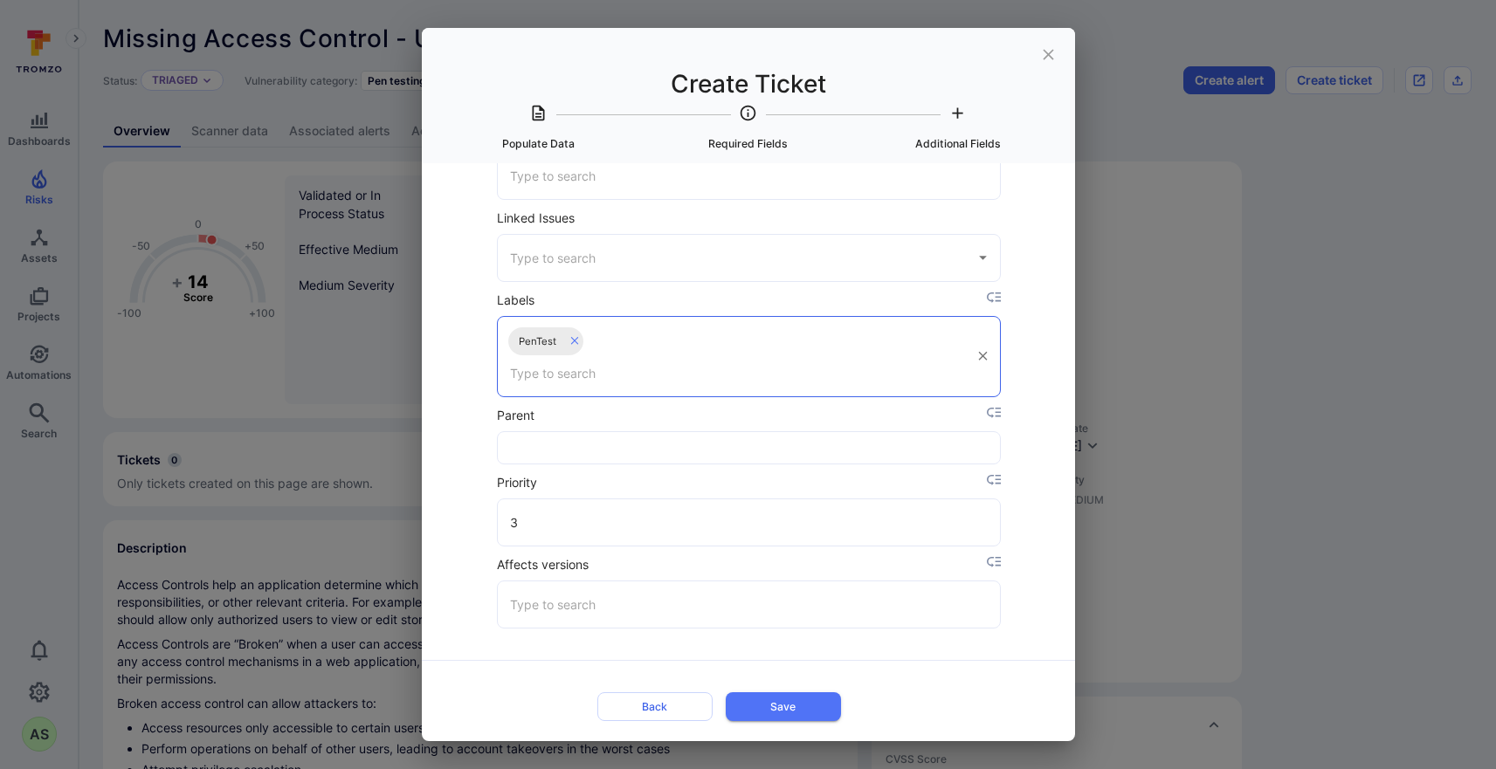
scroll to position [3133, 0]
click at [766, 698] on button "Save" at bounding box center [783, 707] width 115 height 29
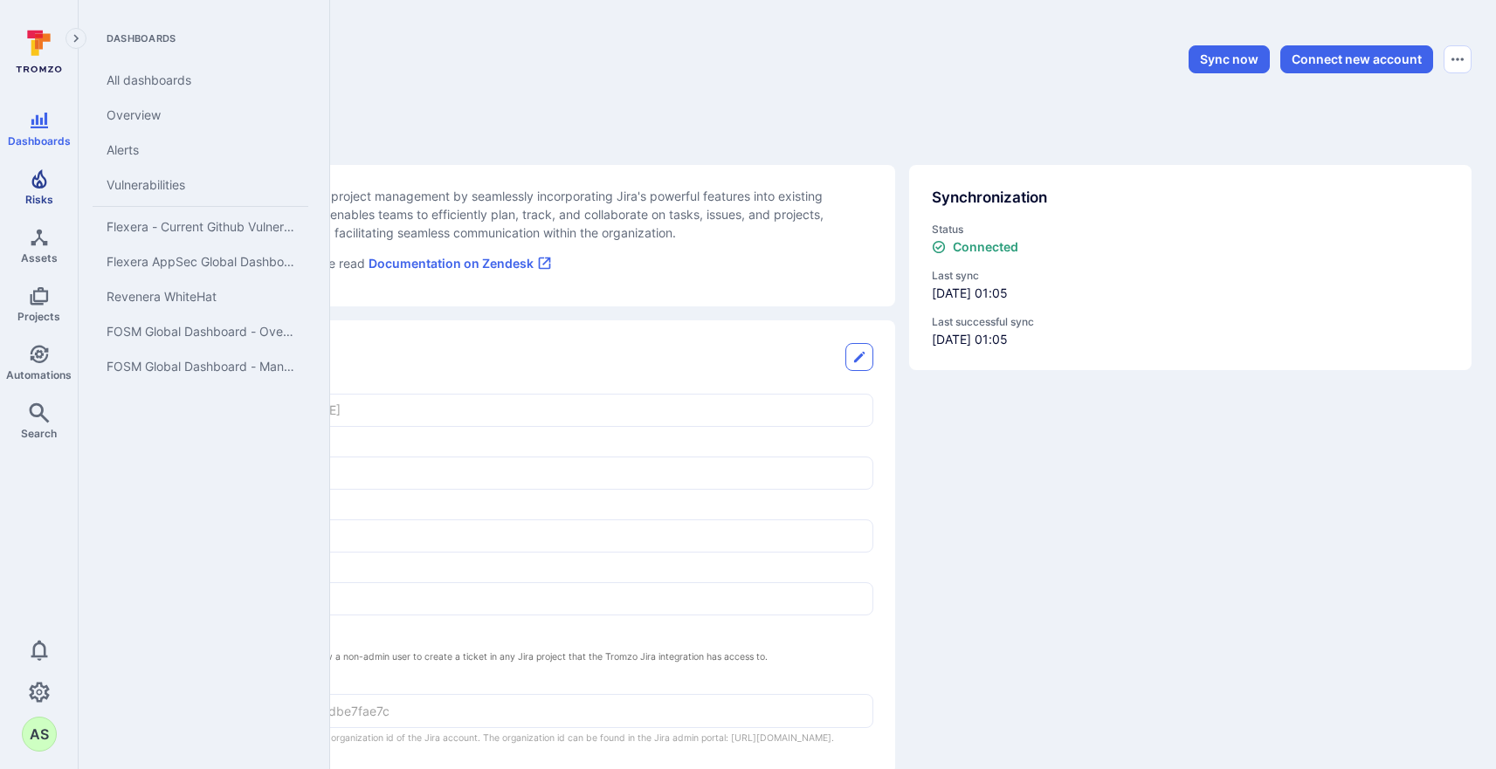
click at [50, 193] on span "Risks" at bounding box center [39, 199] width 28 height 13
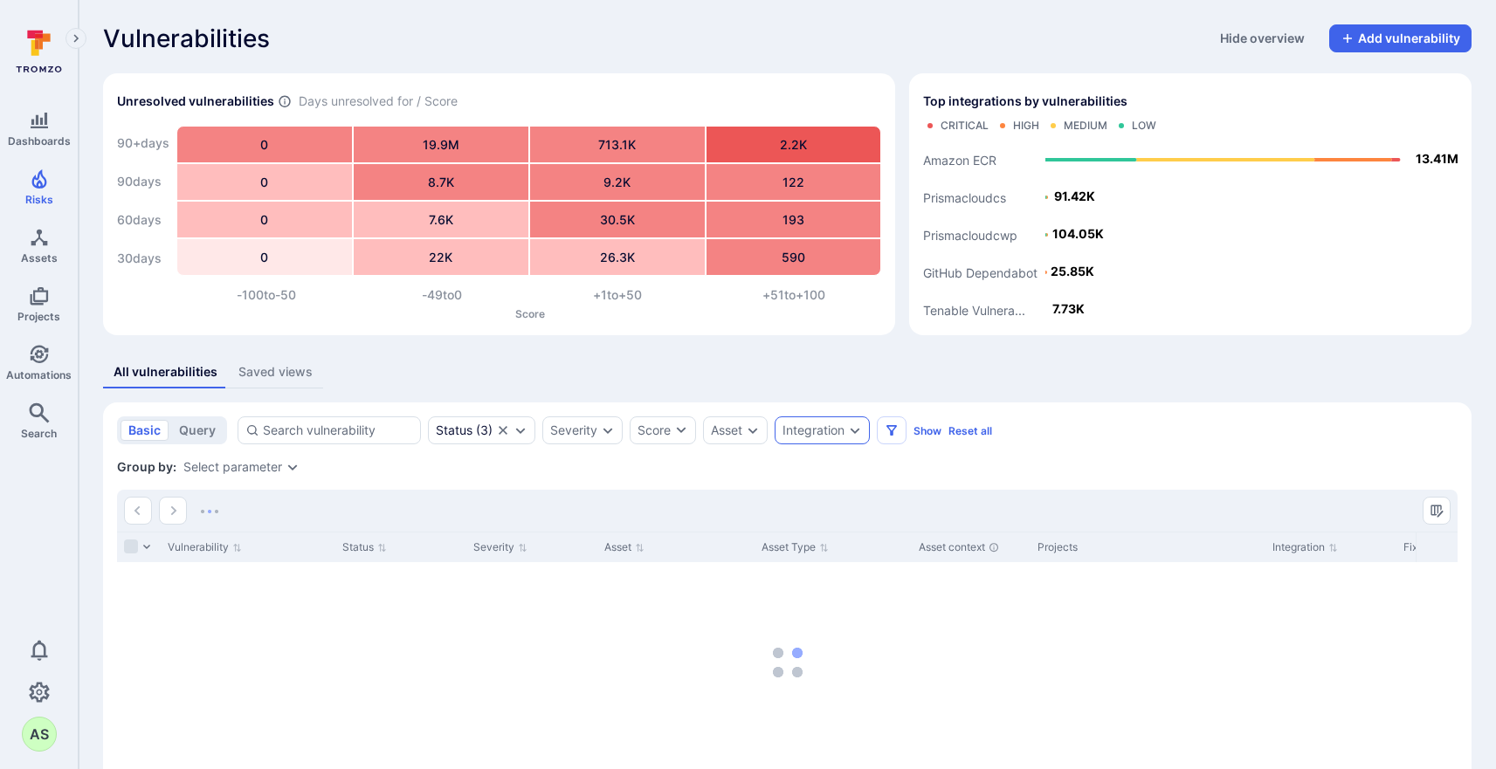
click at [856, 425] on icon "Expand dropdown" at bounding box center [855, 430] width 14 height 14
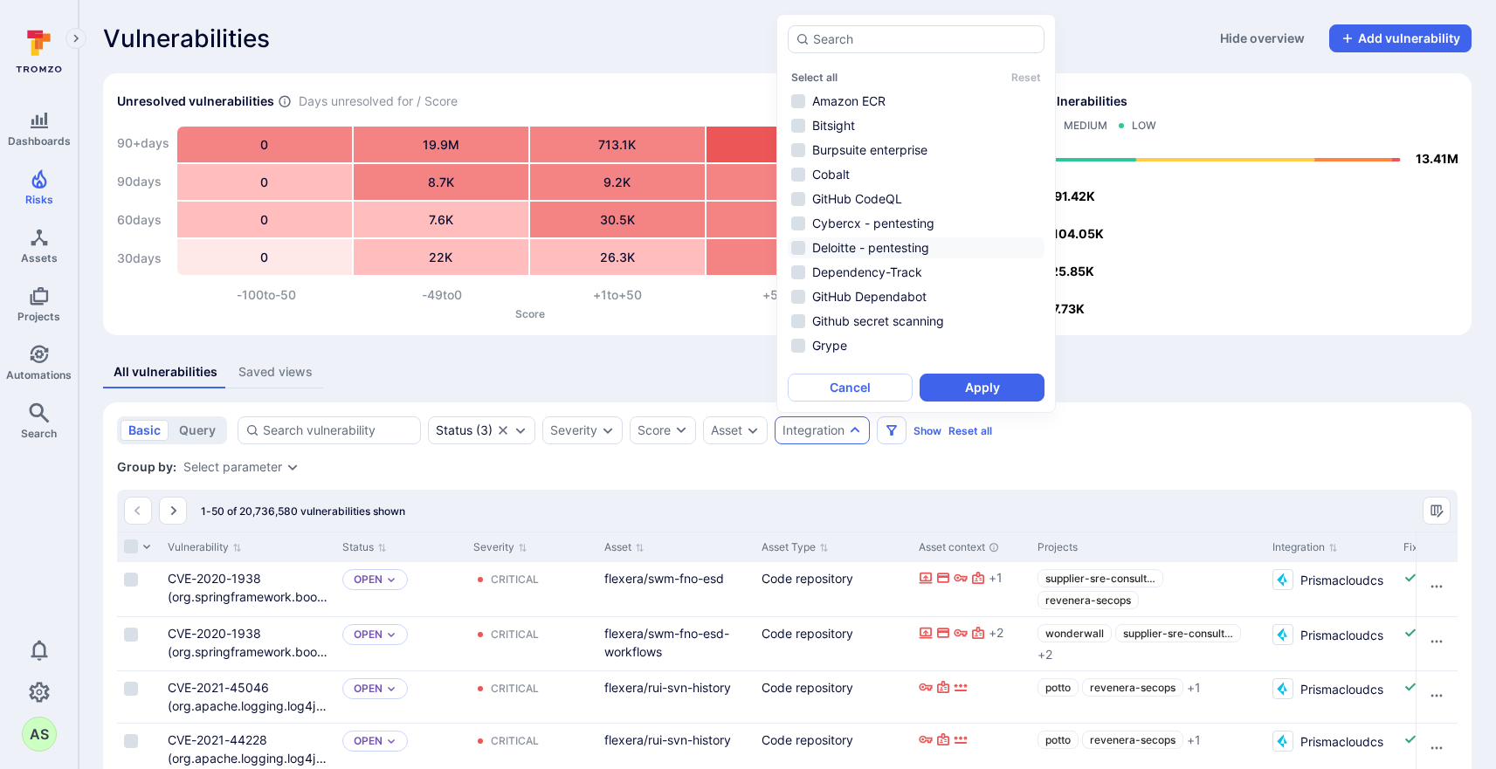
click at [932, 245] on li "Deloitte - pentesting" at bounding box center [916, 247] width 257 height 21
click at [994, 391] on button "Apply" at bounding box center [981, 388] width 125 height 28
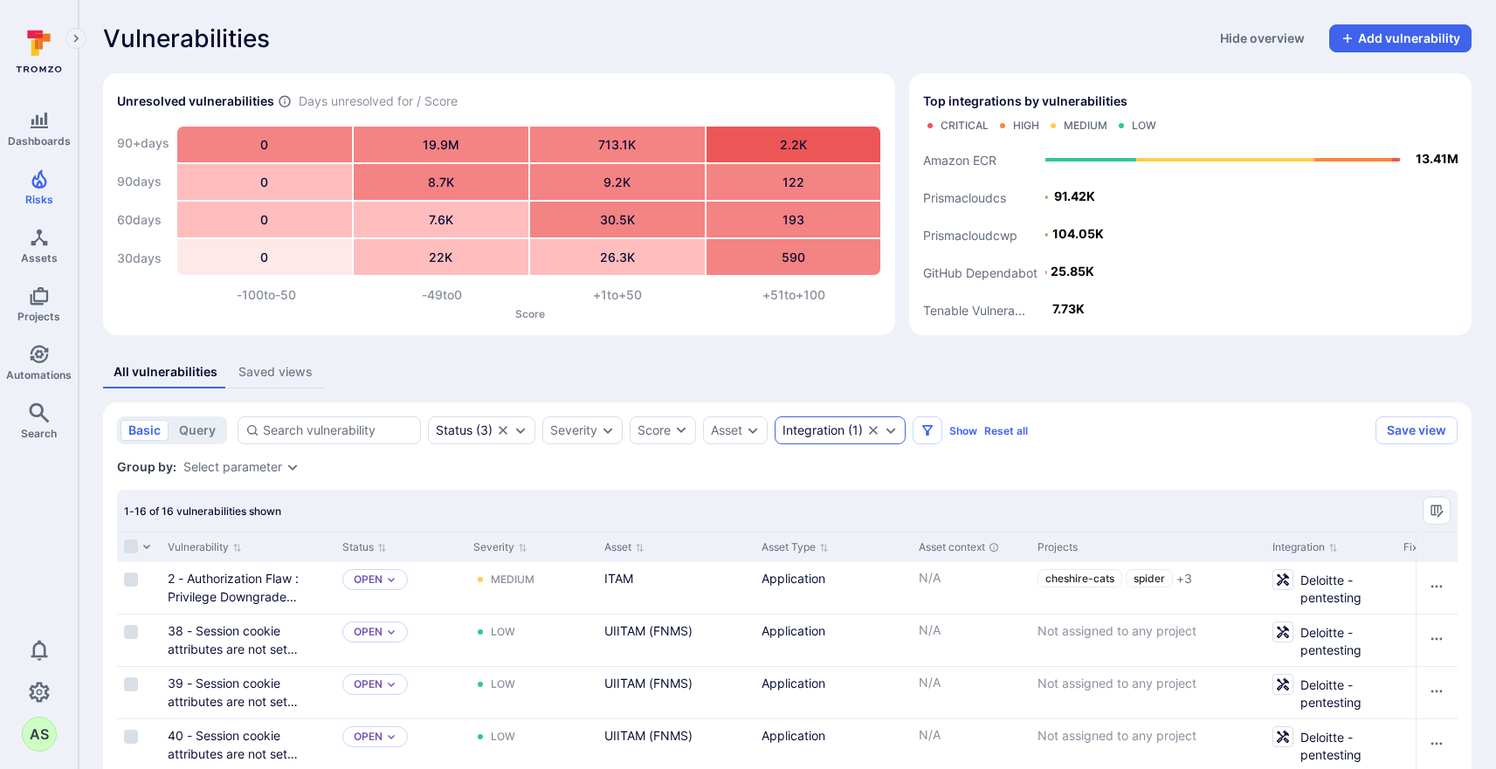
click at [877, 430] on icon "Clear selection" at bounding box center [873, 430] width 14 height 14
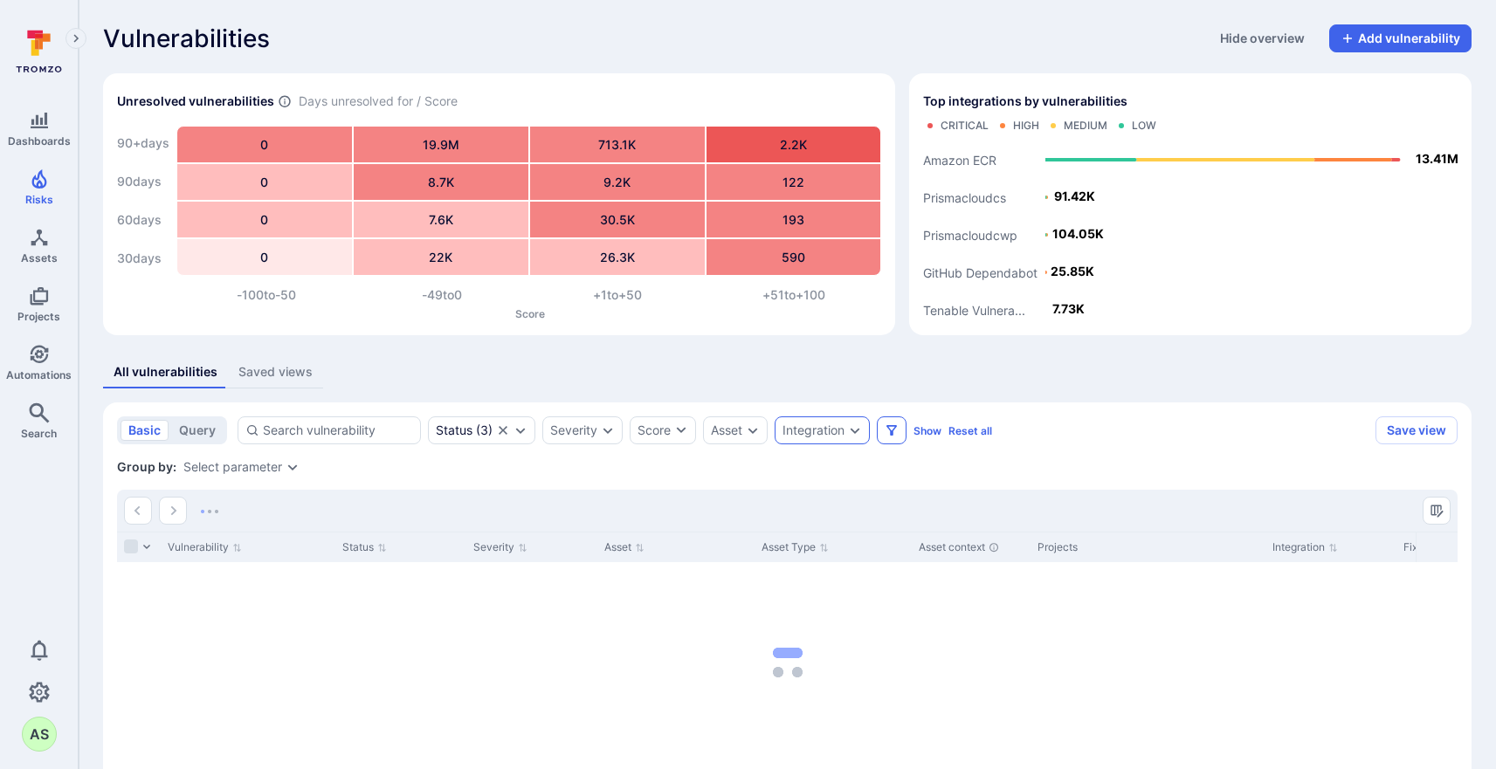
click at [891, 430] on icon "Filters" at bounding box center [891, 430] width 14 height 14
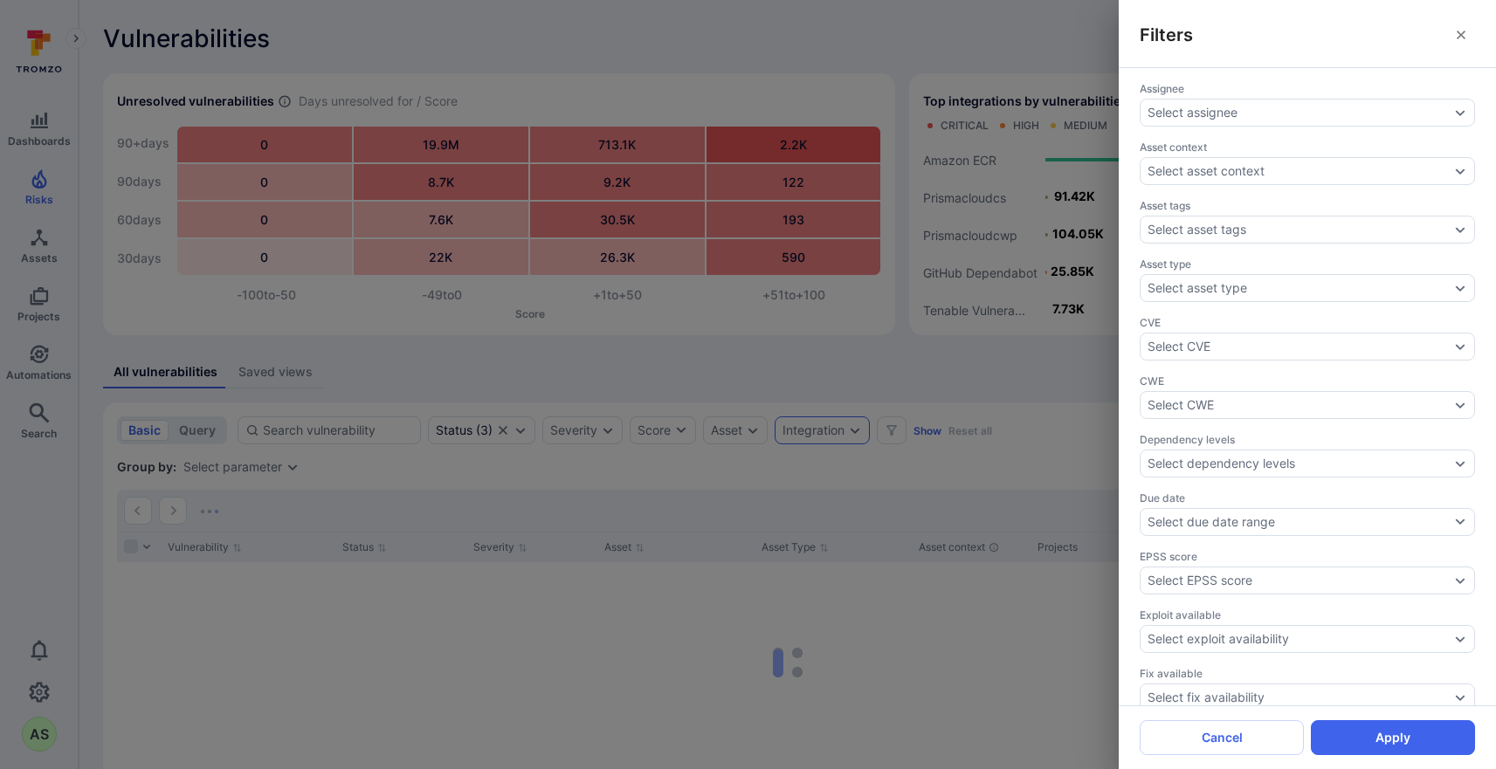
click at [999, 354] on div "Filters Assignee Select assignee Asset context Select asset context Asset tags …" at bounding box center [748, 384] width 1496 height 769
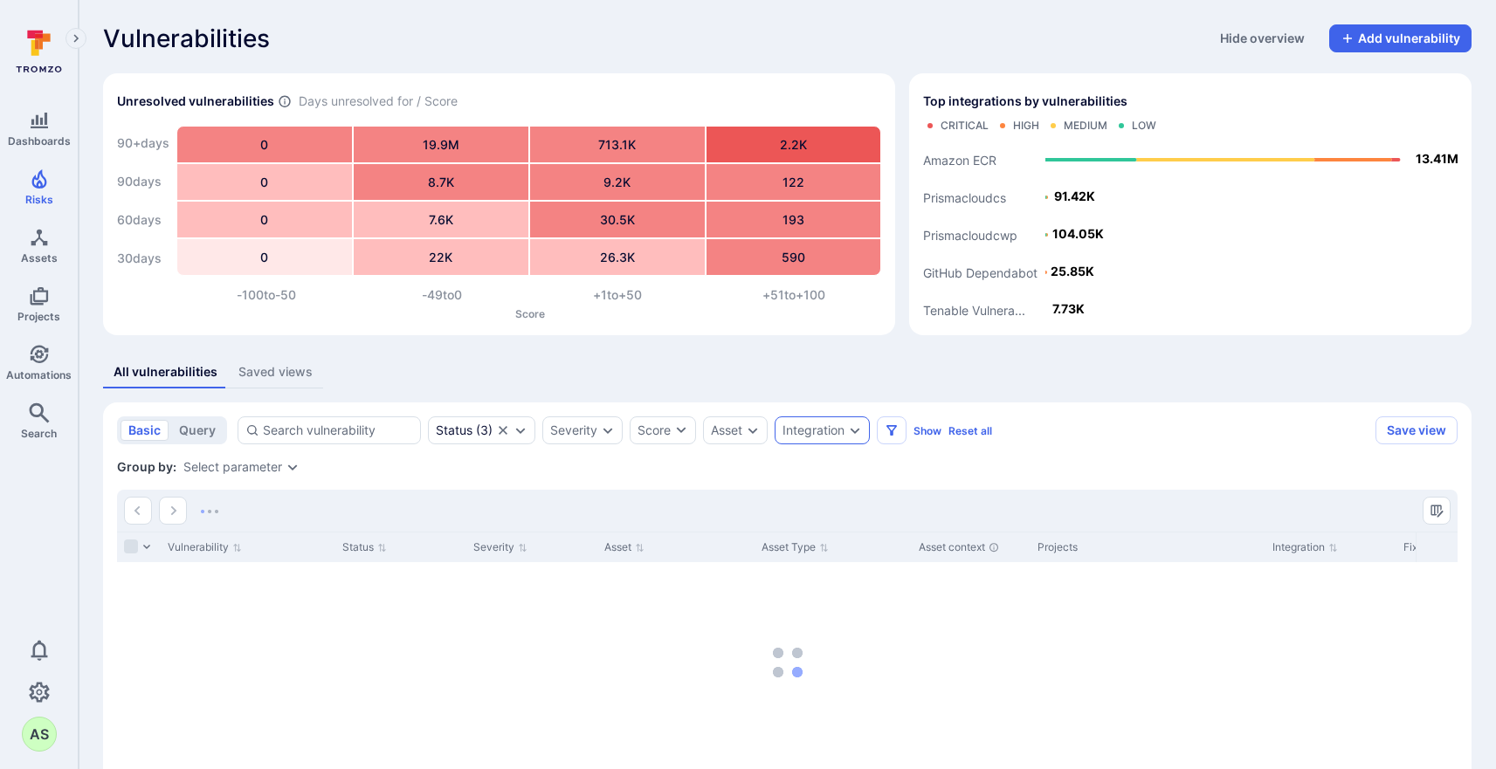
click at [862, 430] on icon "Expand dropdown" at bounding box center [855, 430] width 14 height 14
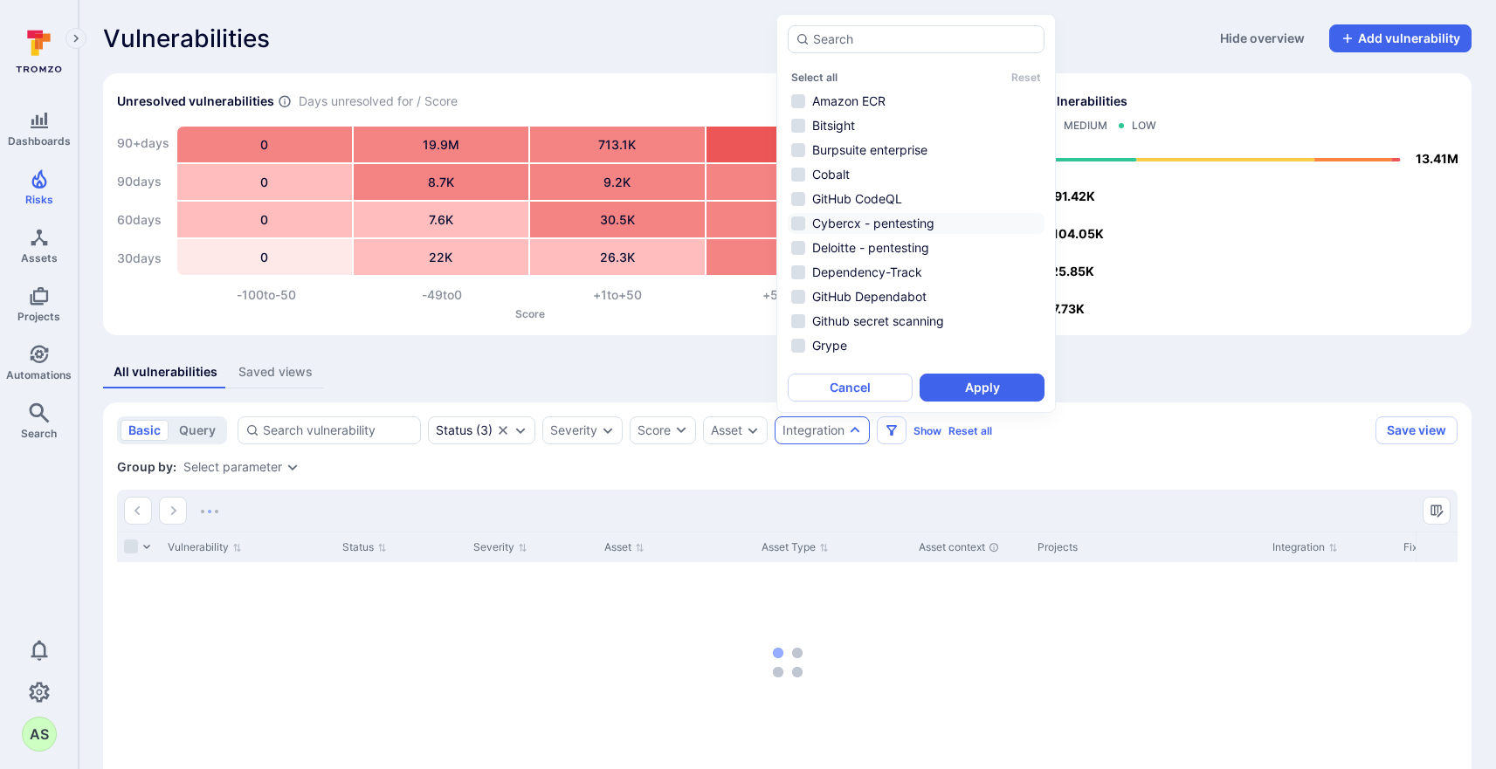
click at [957, 227] on li "Cybercx - pentesting" at bounding box center [916, 223] width 257 height 21
click at [989, 387] on button "Apply" at bounding box center [981, 388] width 125 height 28
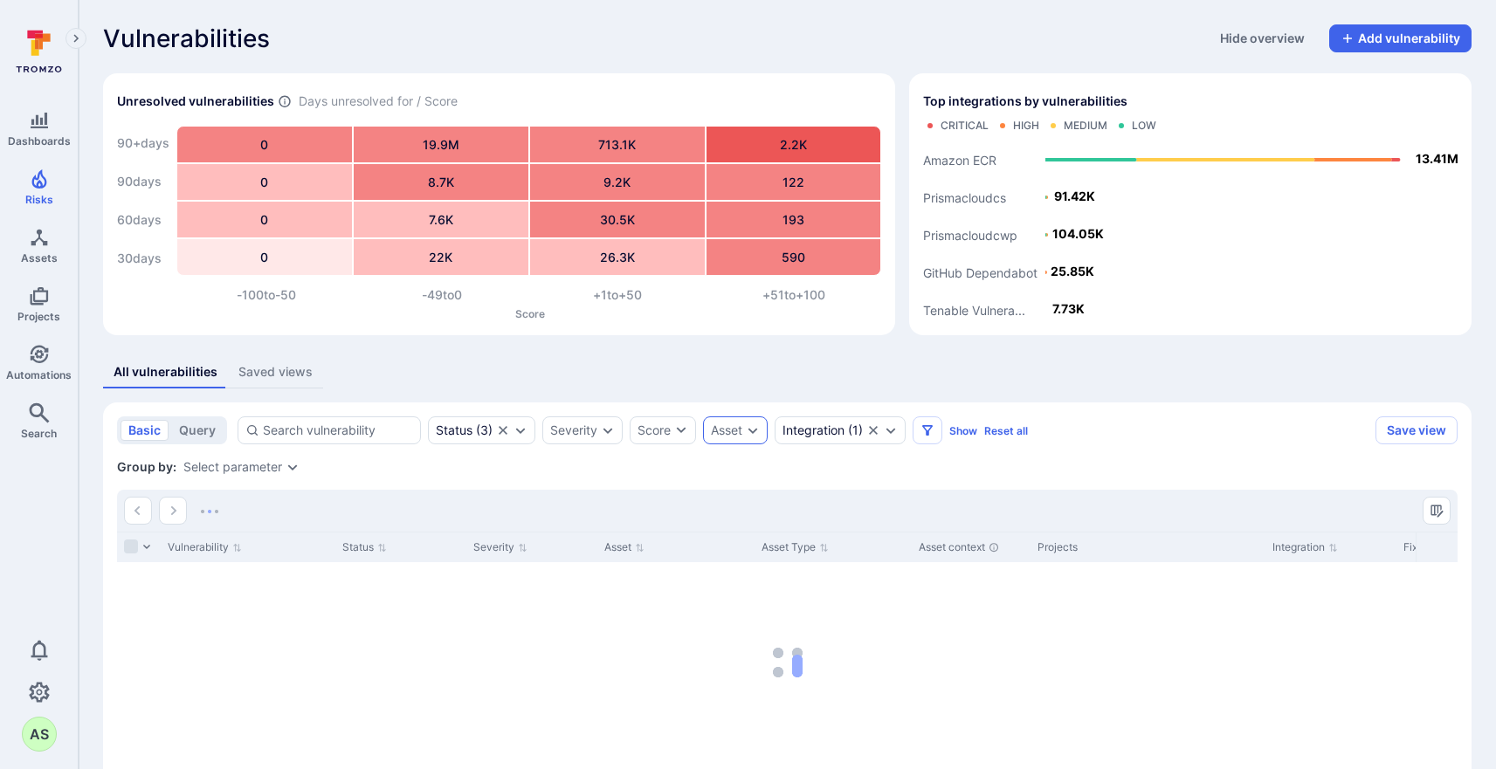
click at [752, 427] on icon "Expand dropdown" at bounding box center [753, 430] width 14 height 14
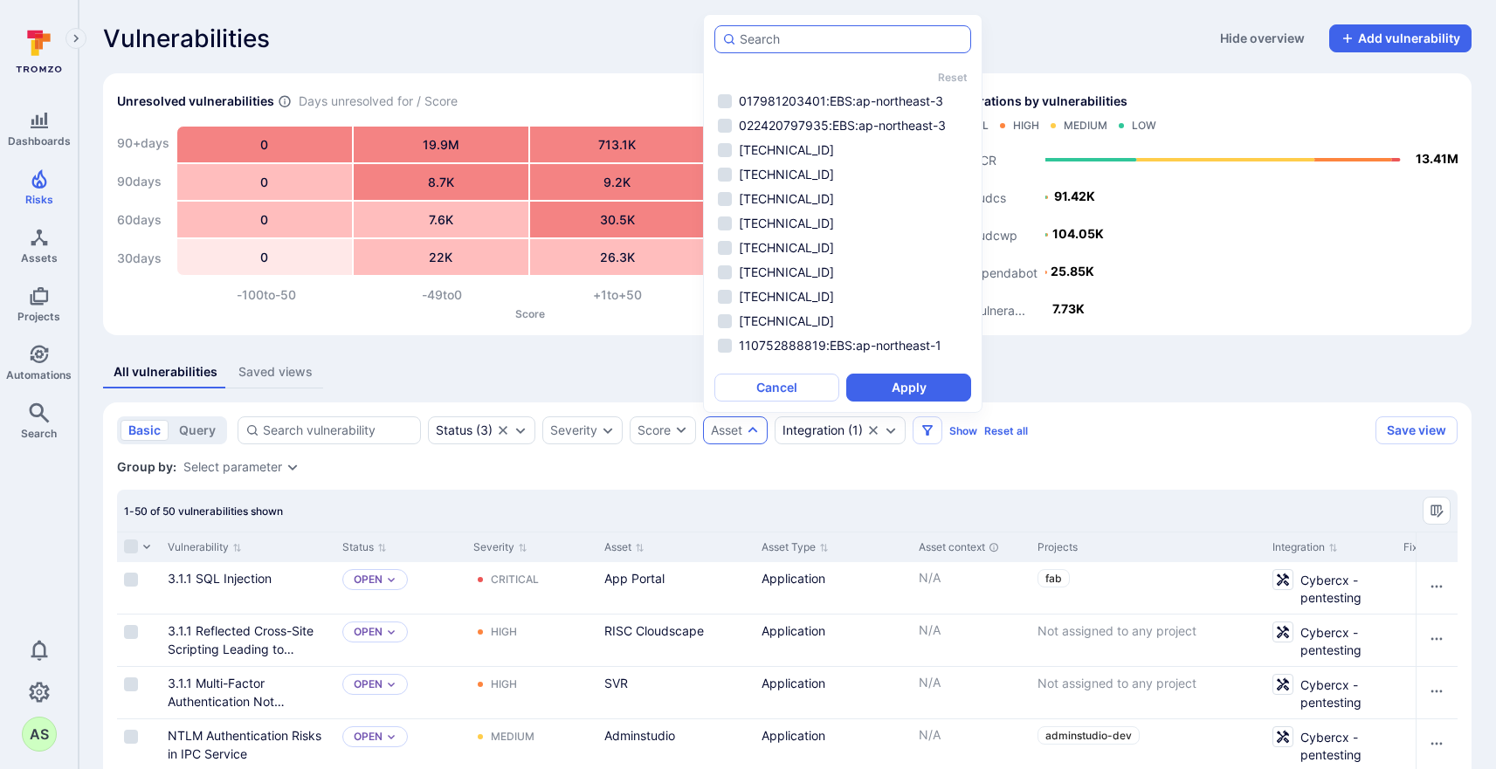
click at [841, 35] on input "autocomplete options" at bounding box center [852, 39] width 224 height 17
click at [1015, 492] on div "1-50 of 50 vulnerabilities shown" at bounding box center [787, 511] width 1340 height 42
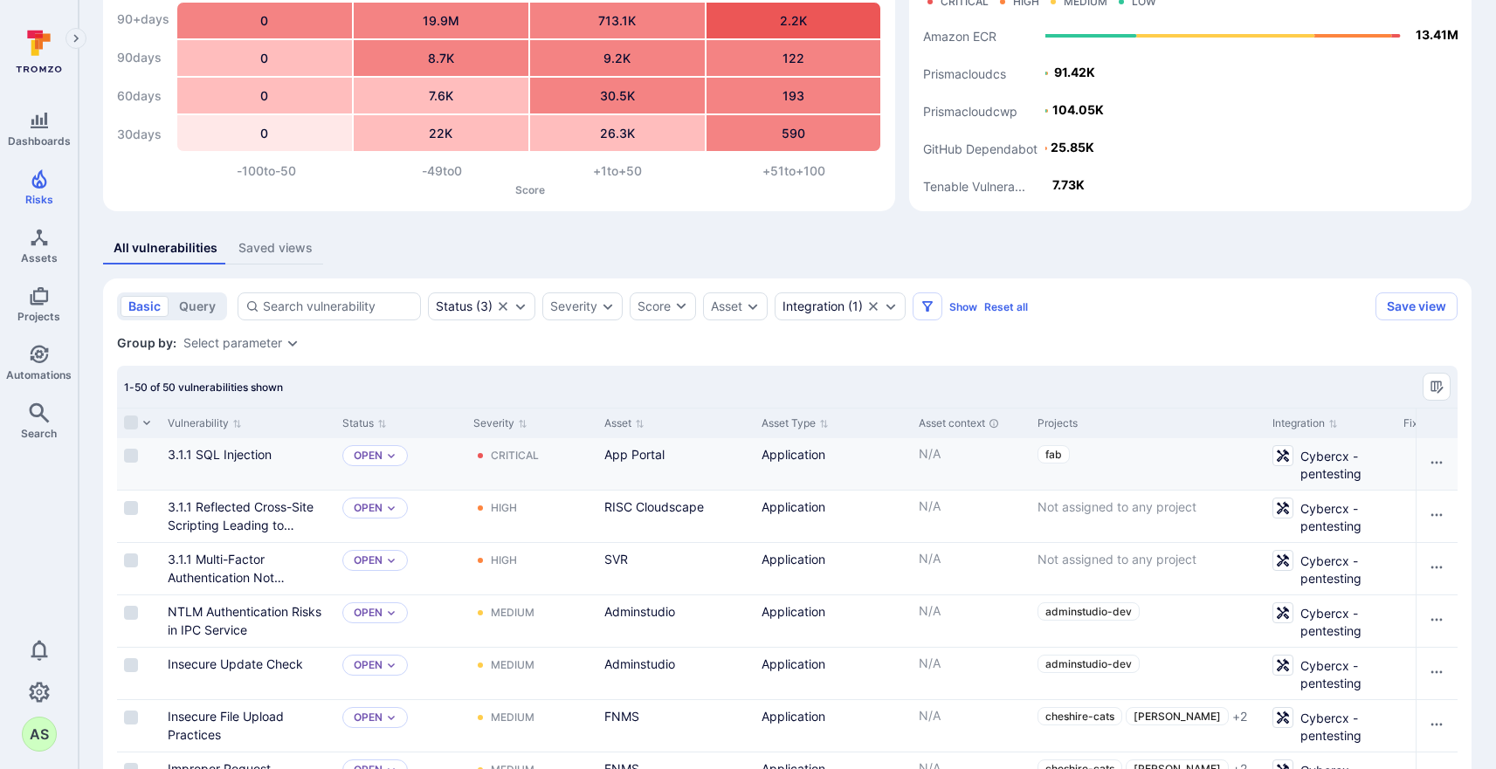
scroll to position [129, 0]
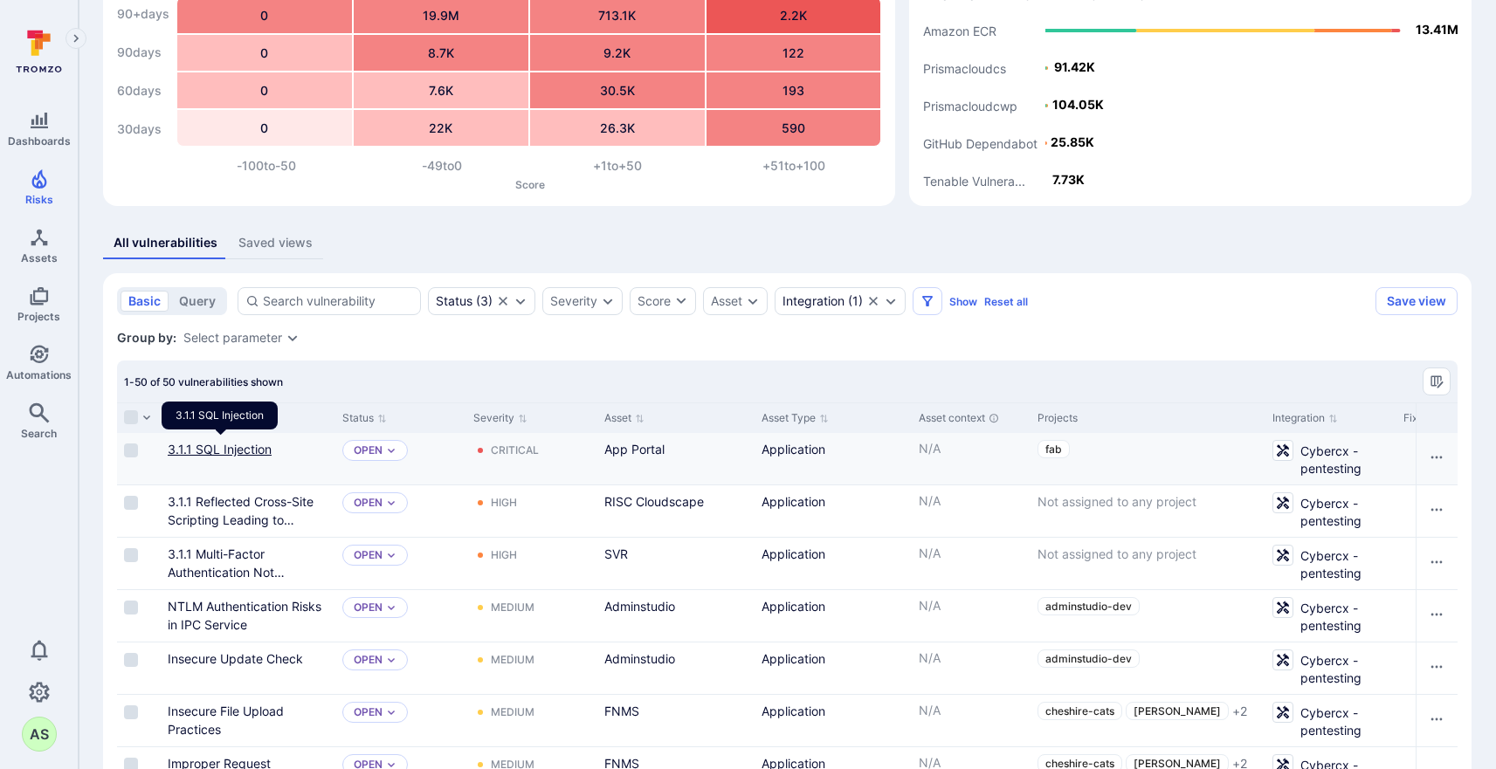
click at [236, 447] on link "3.1.1 SQL Injection" at bounding box center [220, 449] width 104 height 15
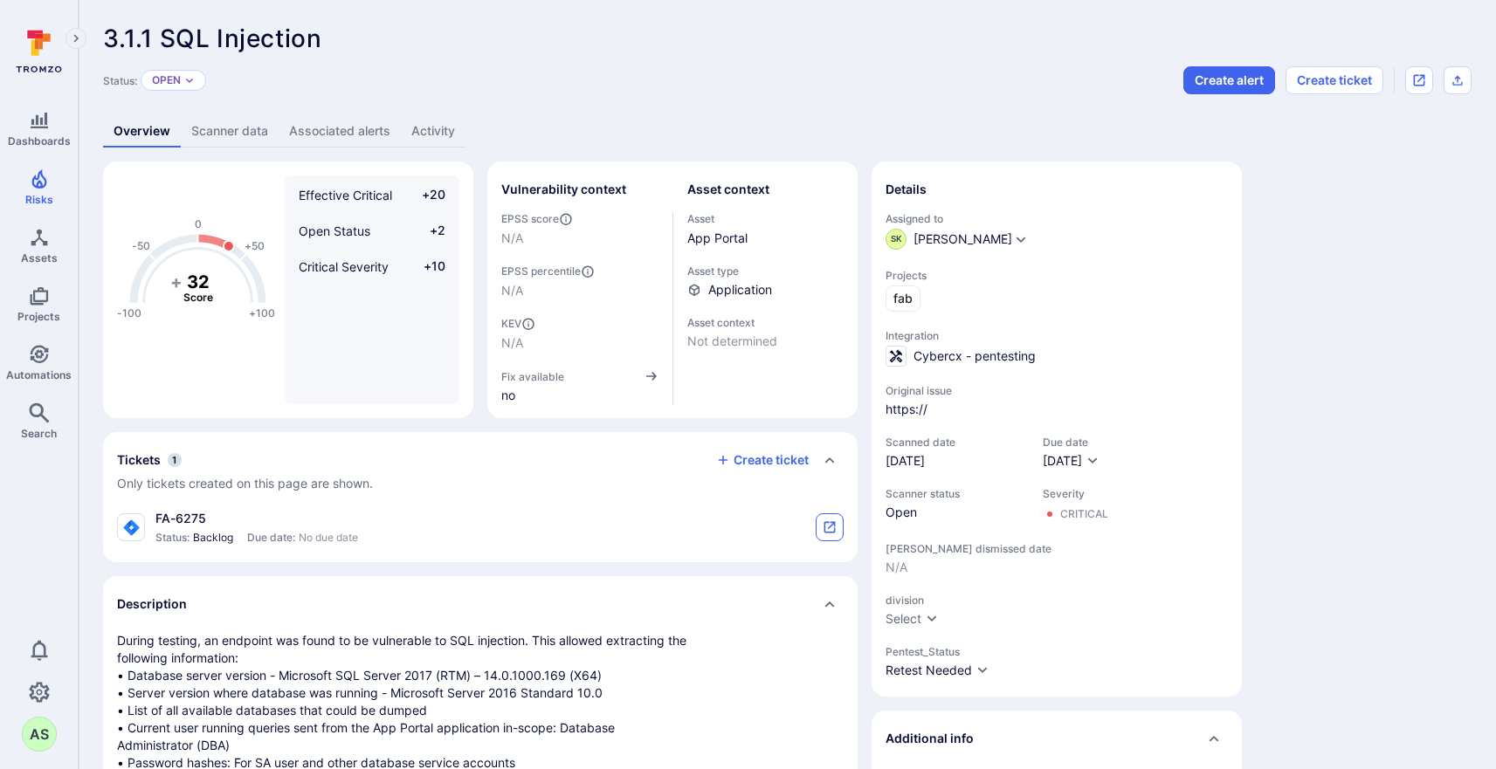
click at [831, 533] on icon "tickets card" at bounding box center [829, 527] width 14 height 14
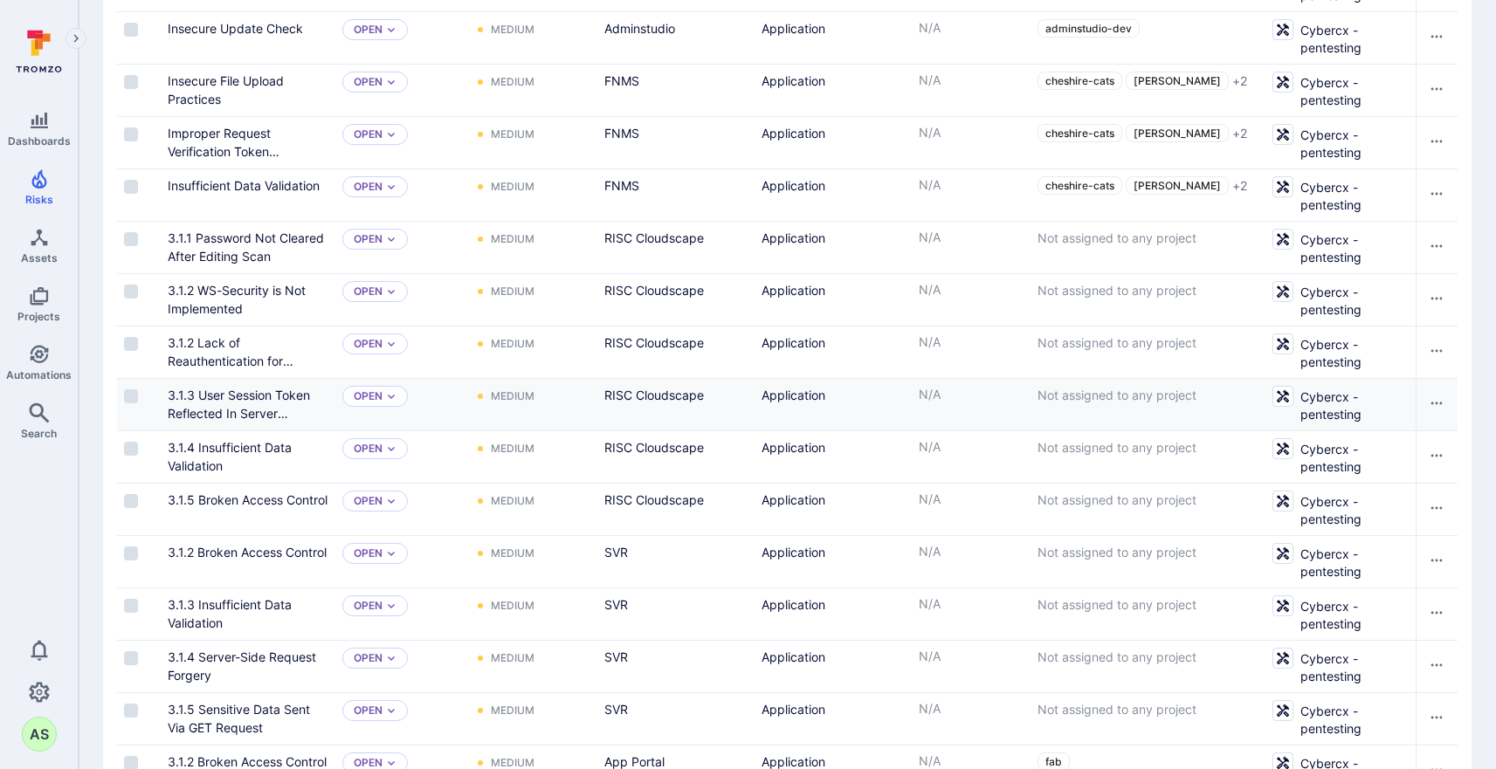
scroll to position [799, 0]
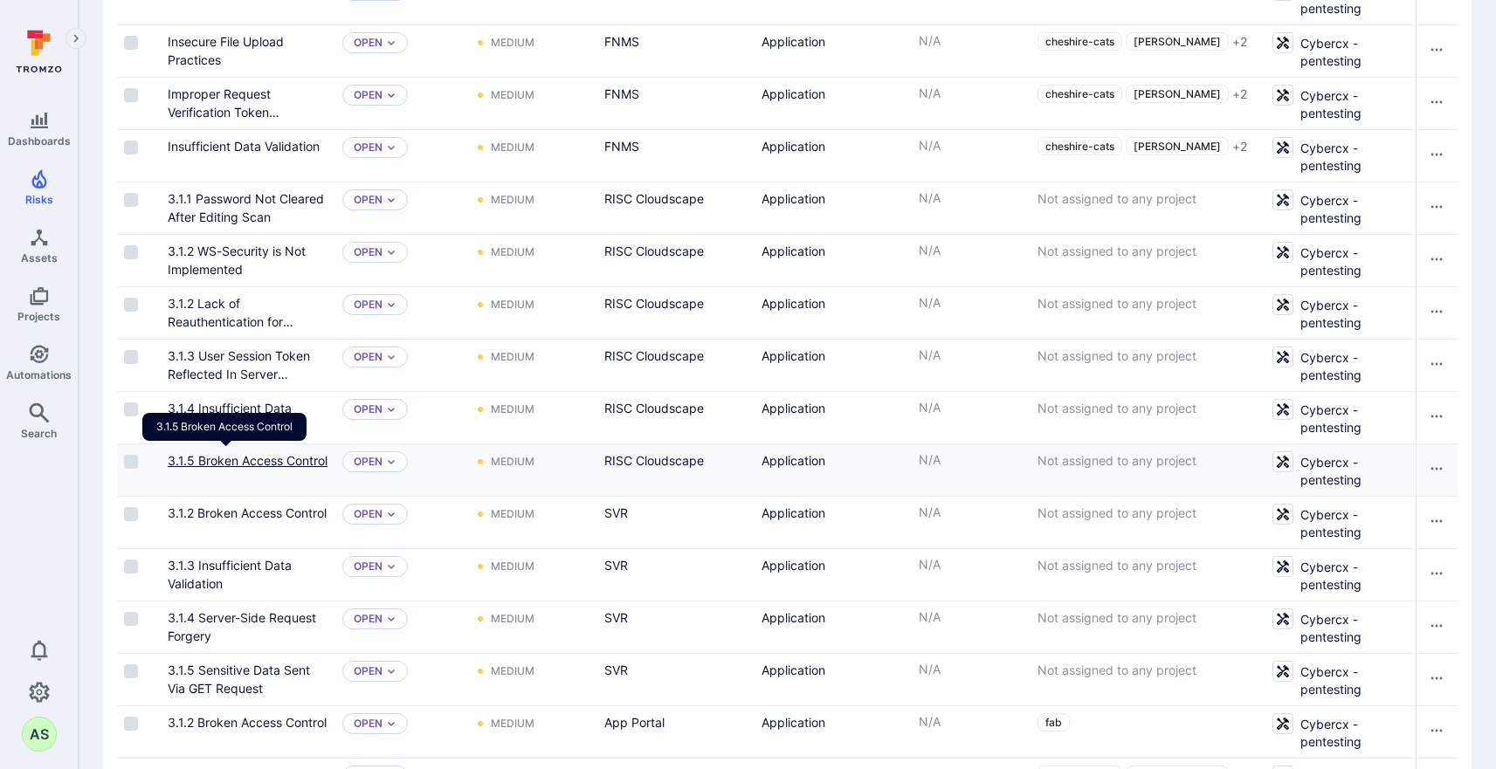
click at [240, 463] on link "3.1.5 Broken Access Control" at bounding box center [248, 460] width 160 height 15
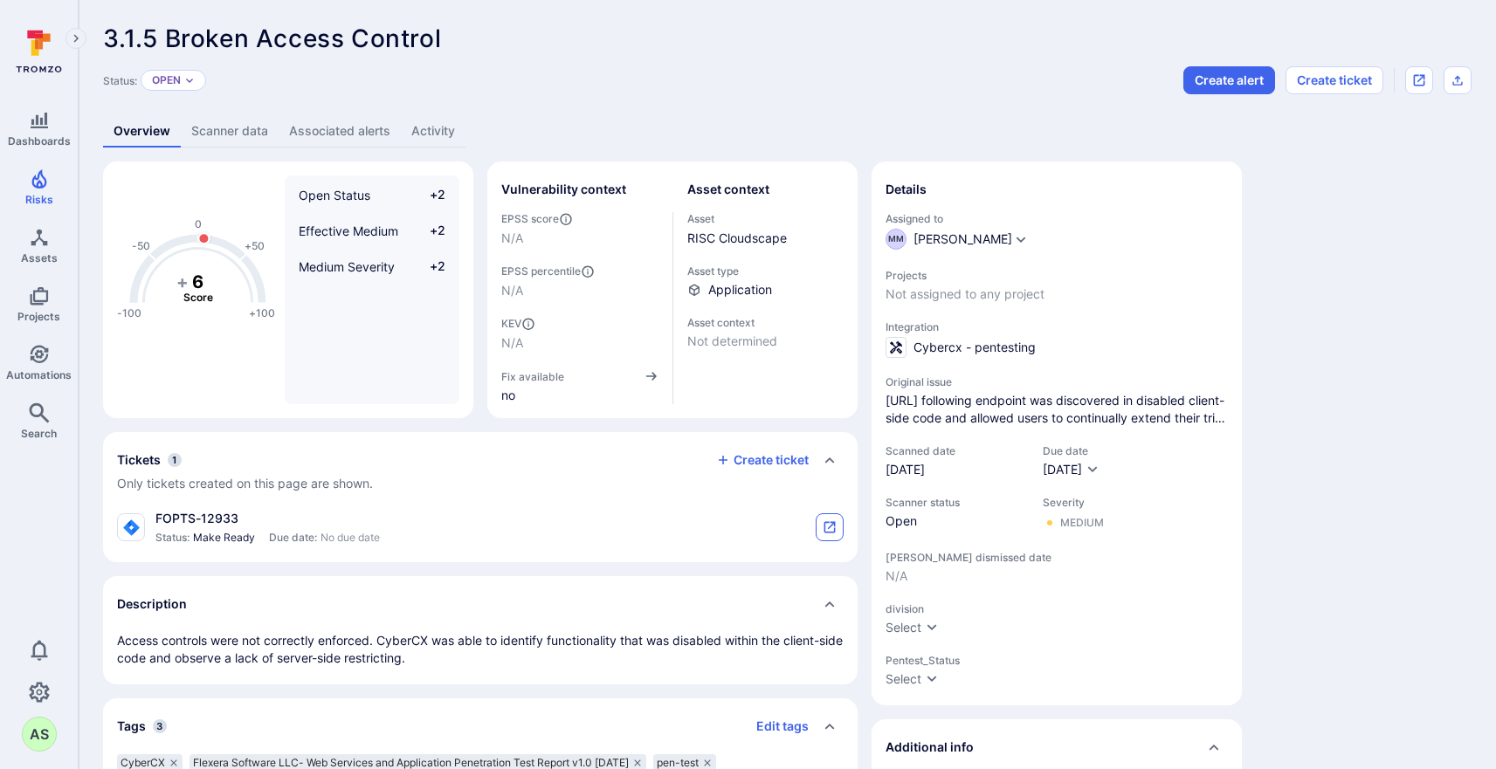
click at [823, 519] on button "tickets card" at bounding box center [829, 527] width 28 height 28
click at [38, 698] on icon "Settings" at bounding box center [39, 692] width 21 height 21
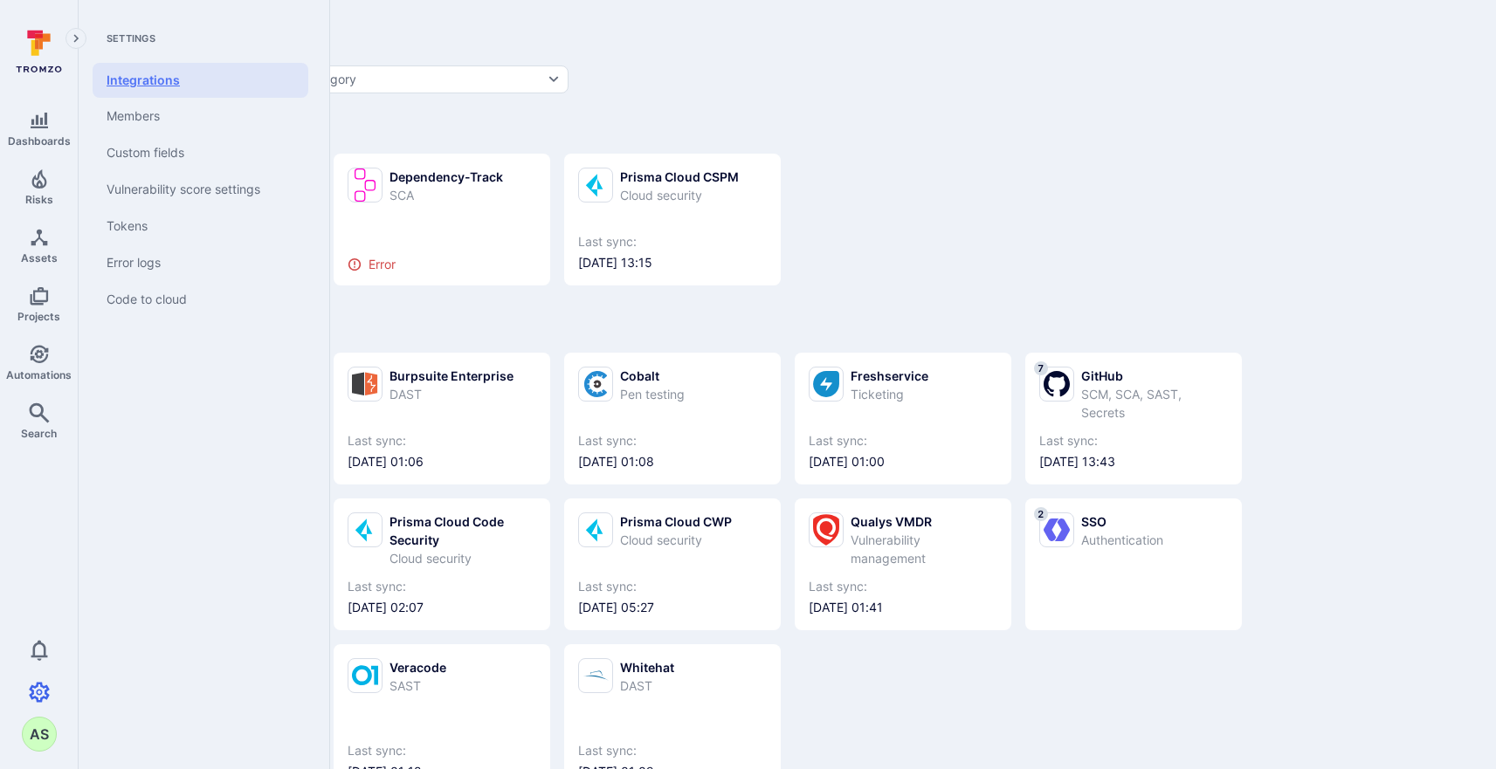
click at [162, 75] on link "Integrations" at bounding box center [201, 80] width 216 height 35
click at [169, 81] on link "Integrations" at bounding box center [201, 80] width 216 height 35
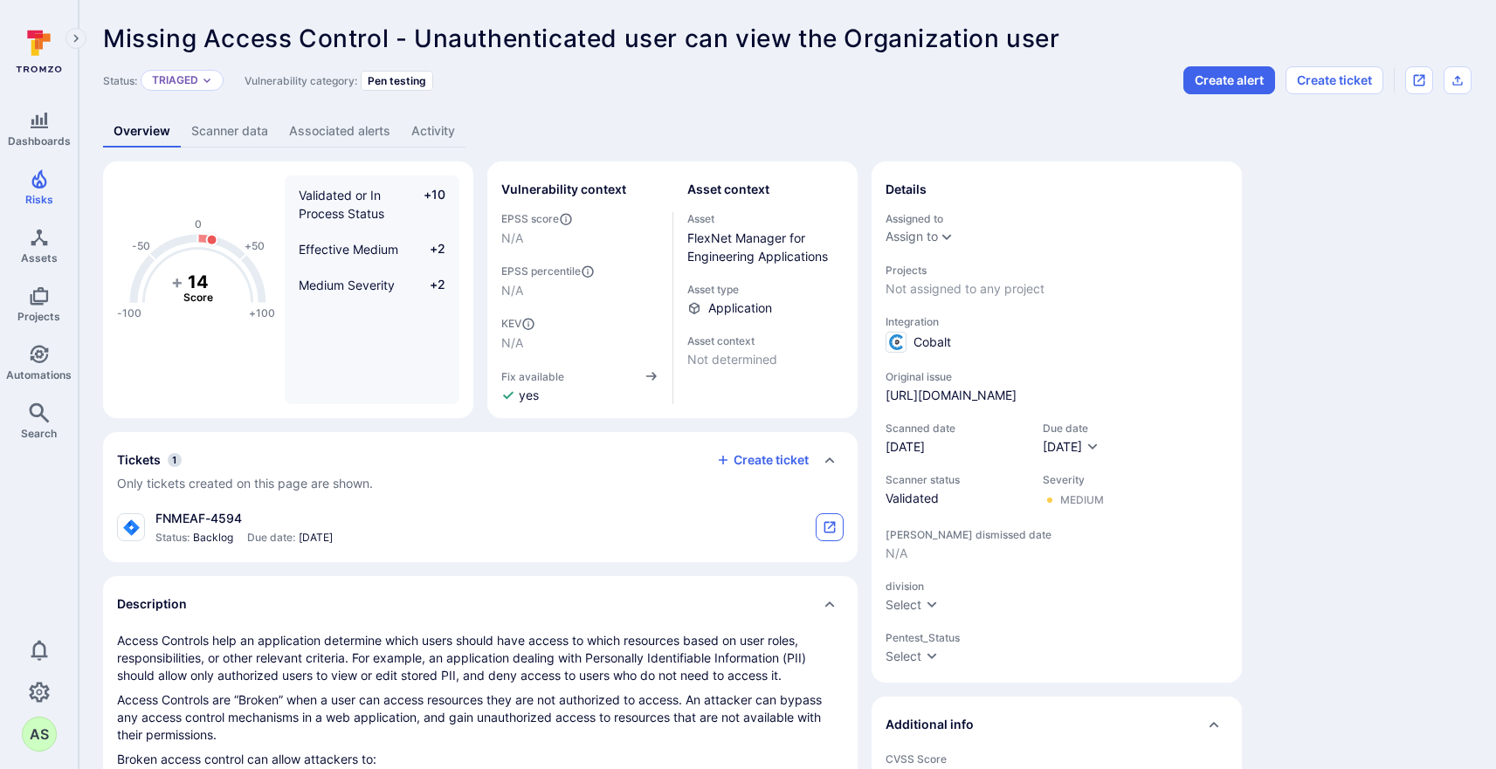
click at [825, 525] on icon "tickets card" at bounding box center [829, 527] width 11 height 11
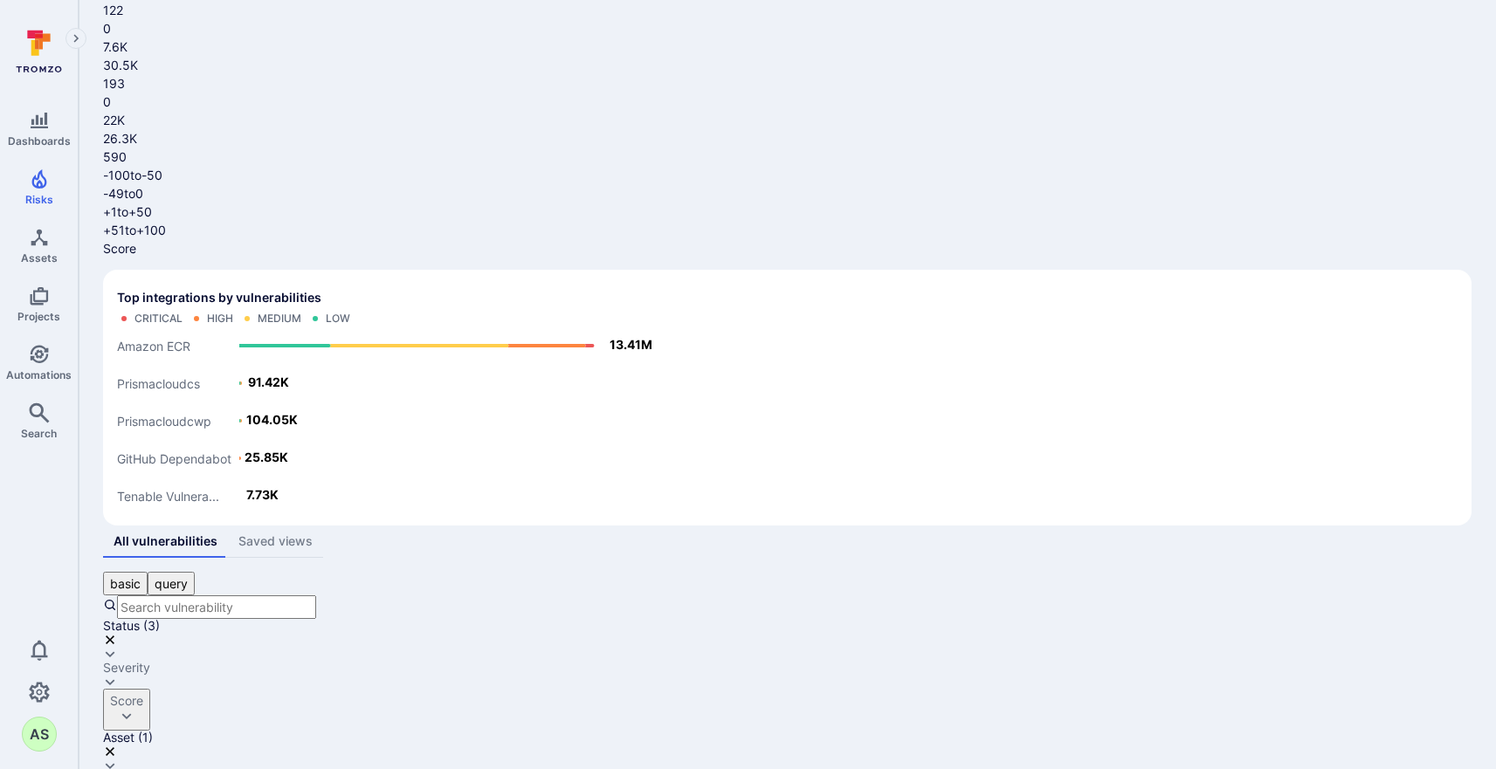
scroll to position [299, 0]
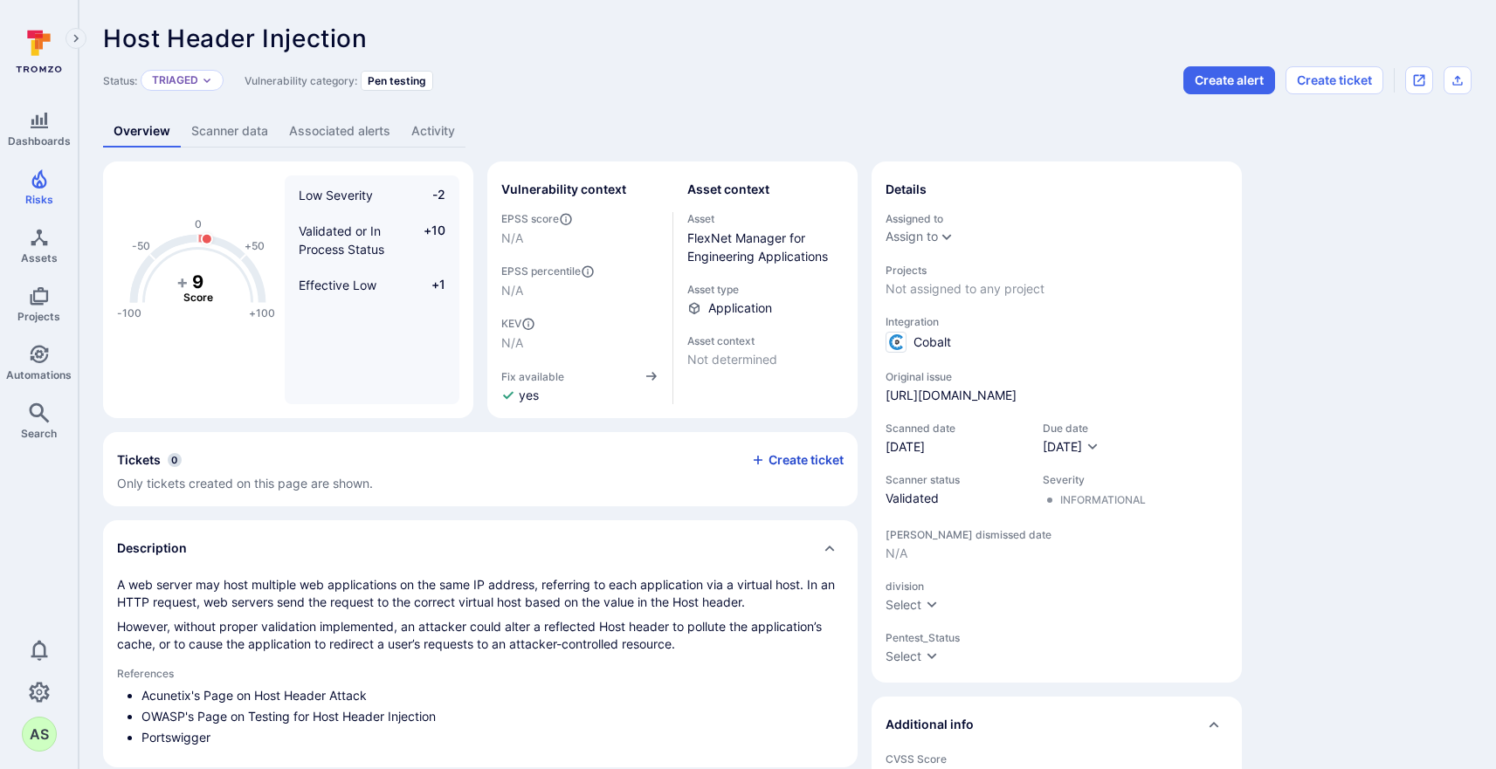
click at [797, 463] on button "Create ticket" at bounding box center [797, 460] width 93 height 16
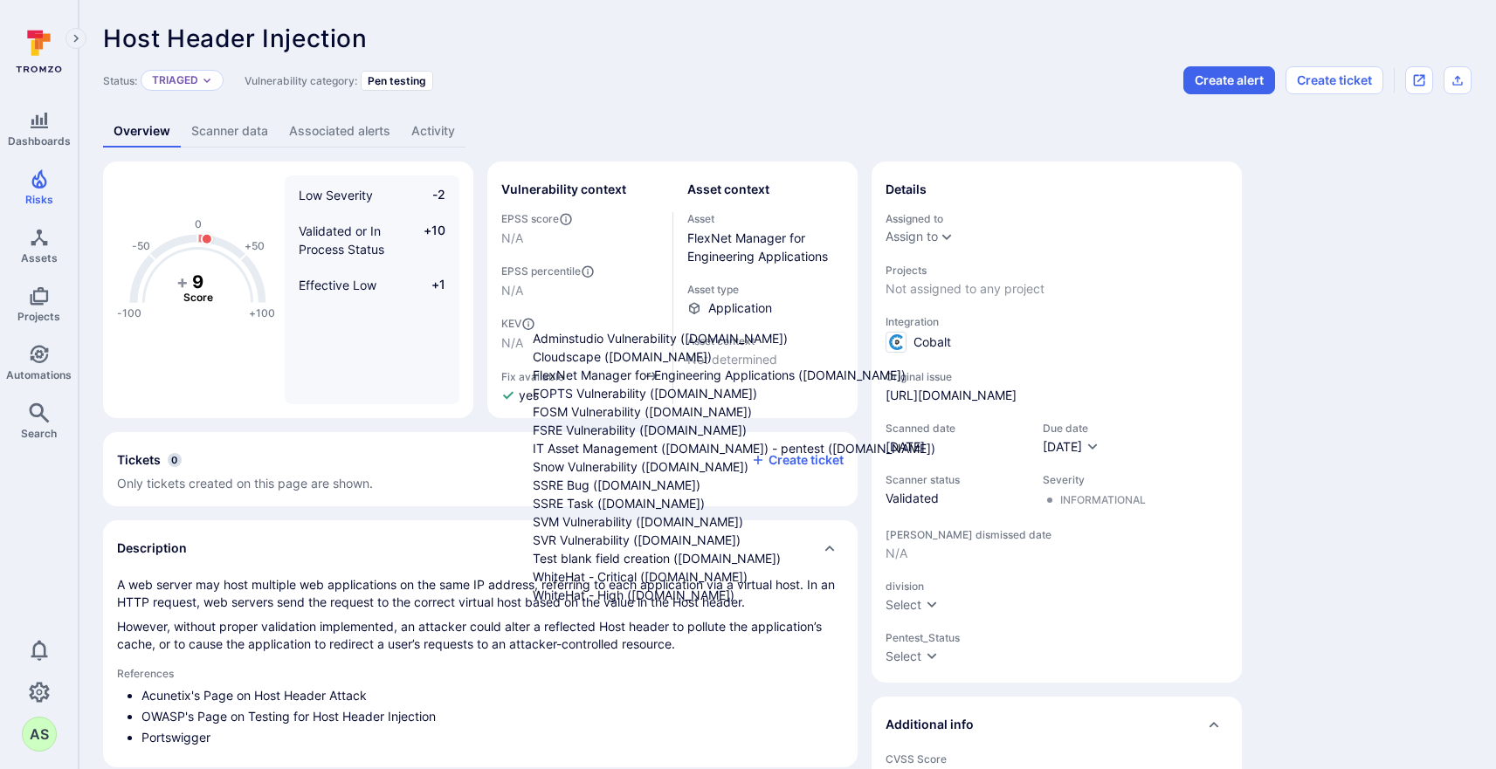
click at [663, 382] on span "FlexNet Manager for Engineering Applications ([DOMAIN_NAME])" at bounding box center [719, 375] width 373 height 15
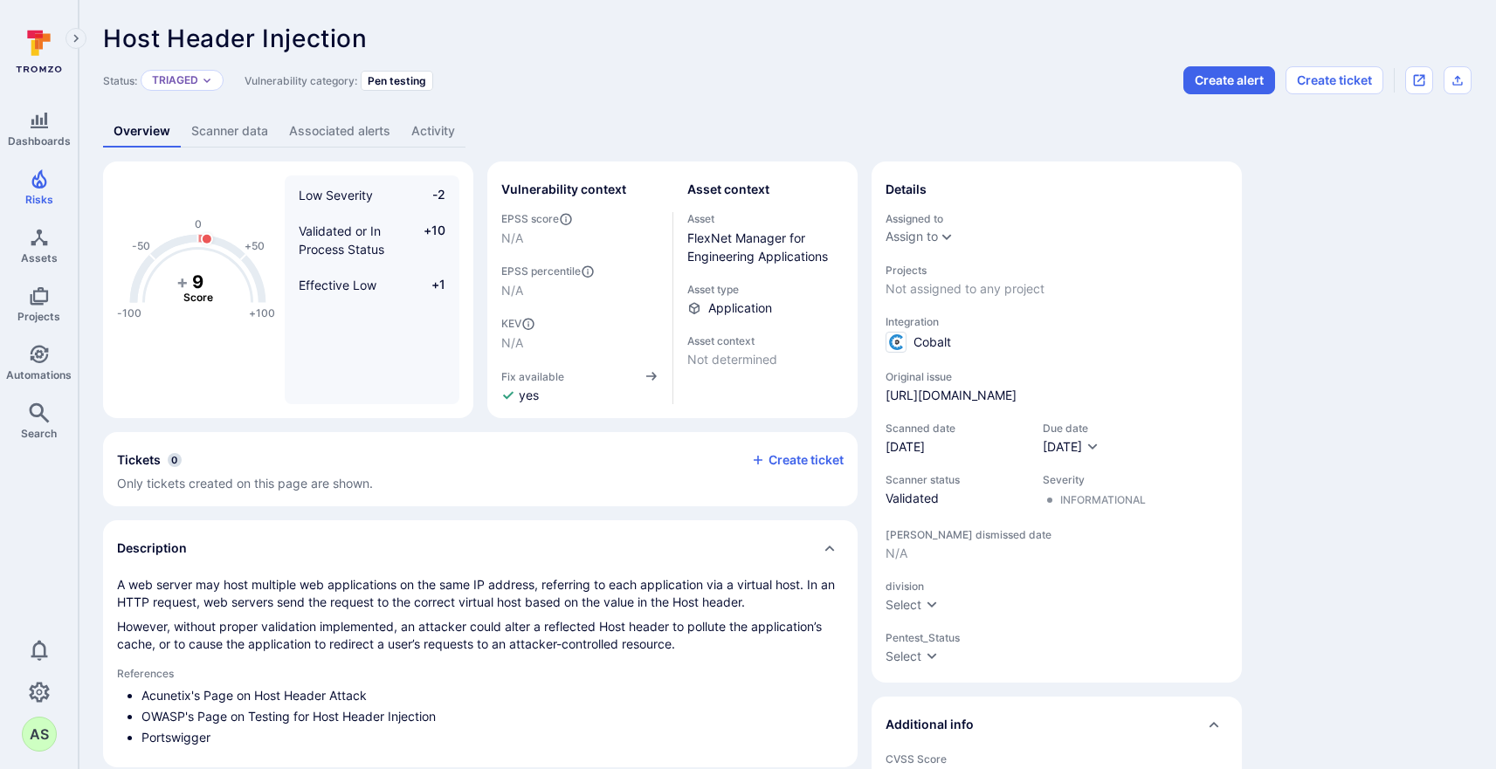
type input "FlexNet Manager for Engineering Applications ([DOMAIN_NAME])"
type input "Jira"
type input "FlexNet Manager for Engineering Apps (FNMEA) ([DOMAIN_NAME])"
type input "Bug"
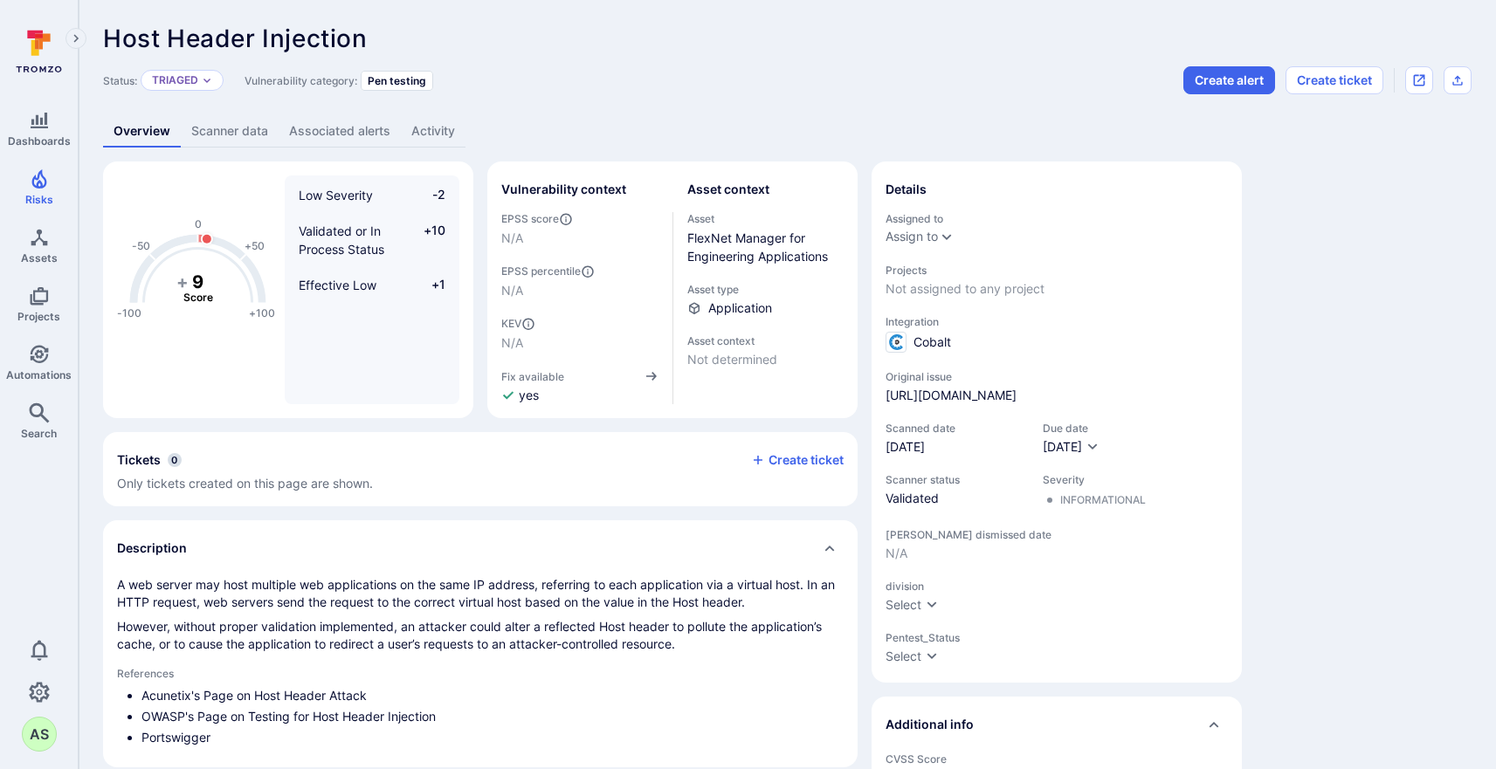
click at [554, 500] on li "5" at bounding box center [767, 491] width 468 height 18
type input "5"
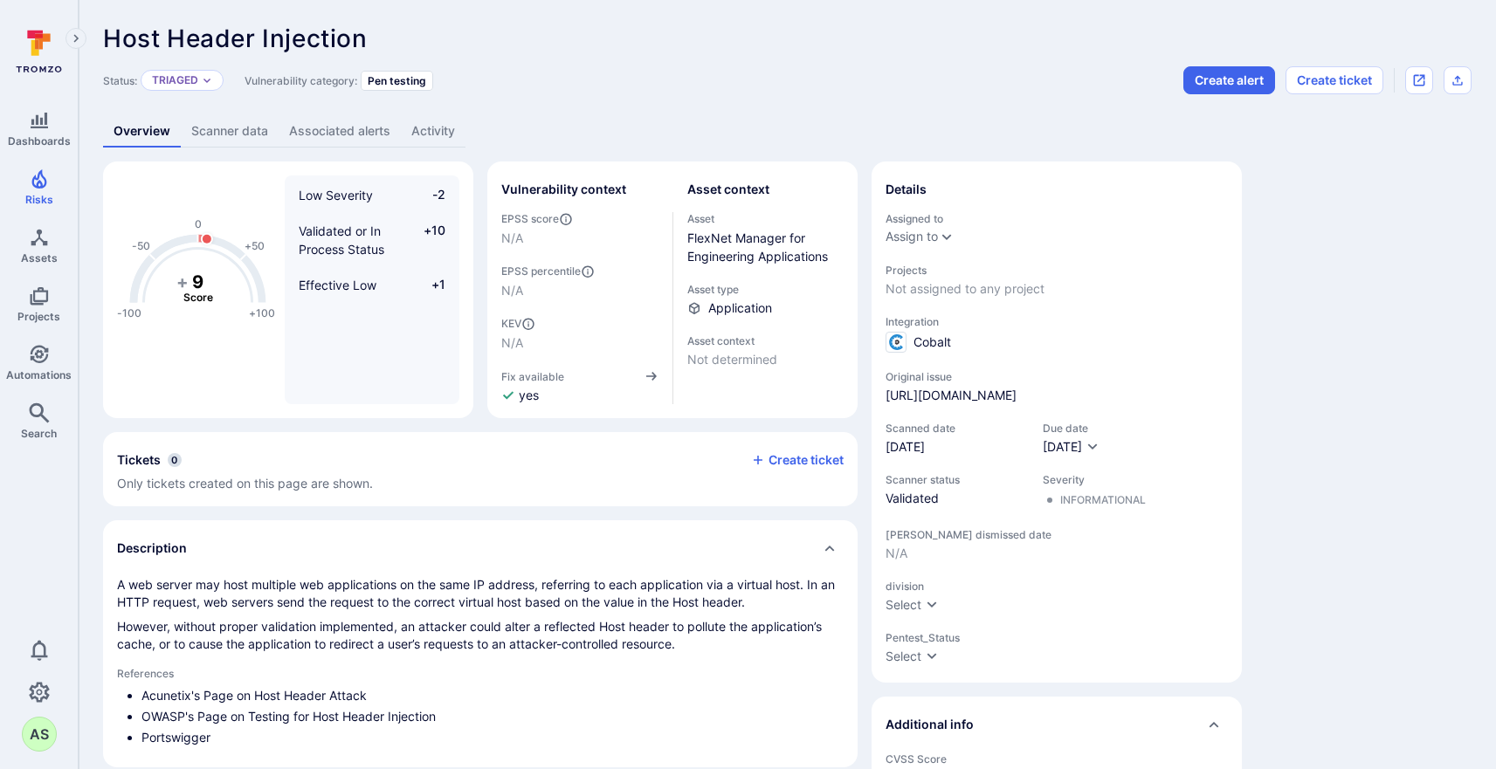
scroll to position [1640, 0]
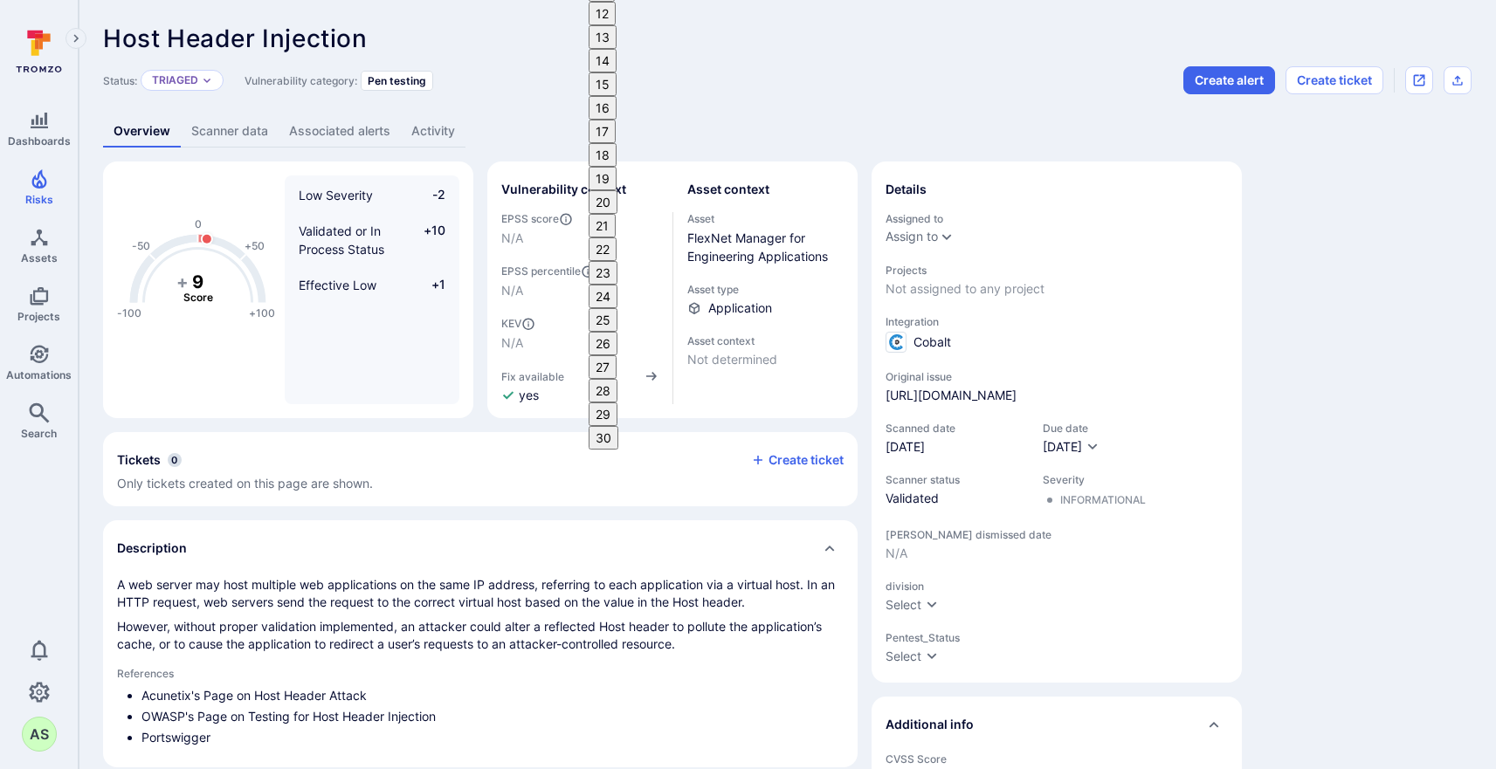
click at [618, 426] on button "30" at bounding box center [603, 438] width 30 height 24
type input "09/30/2025"
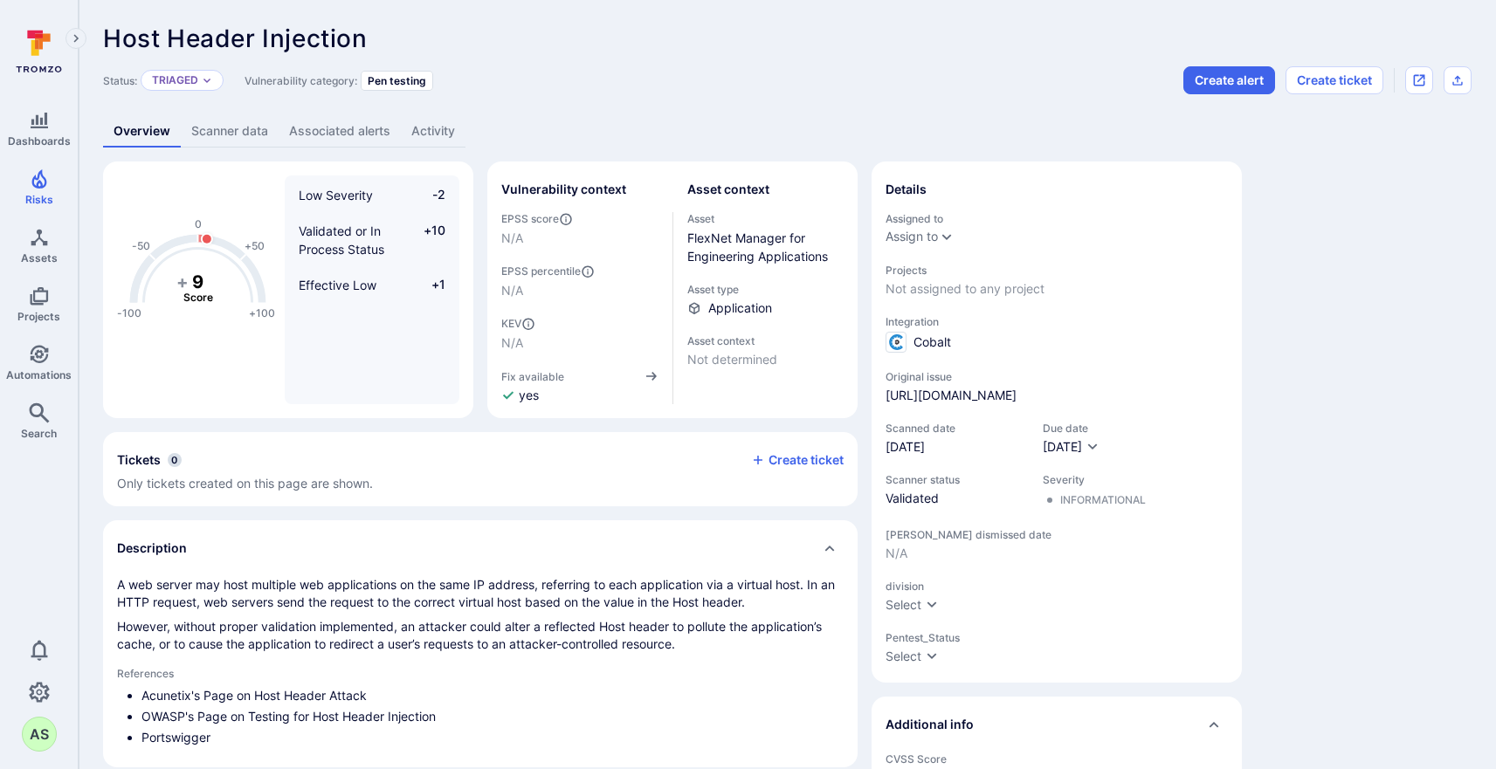
scroll to position [3081, 0]
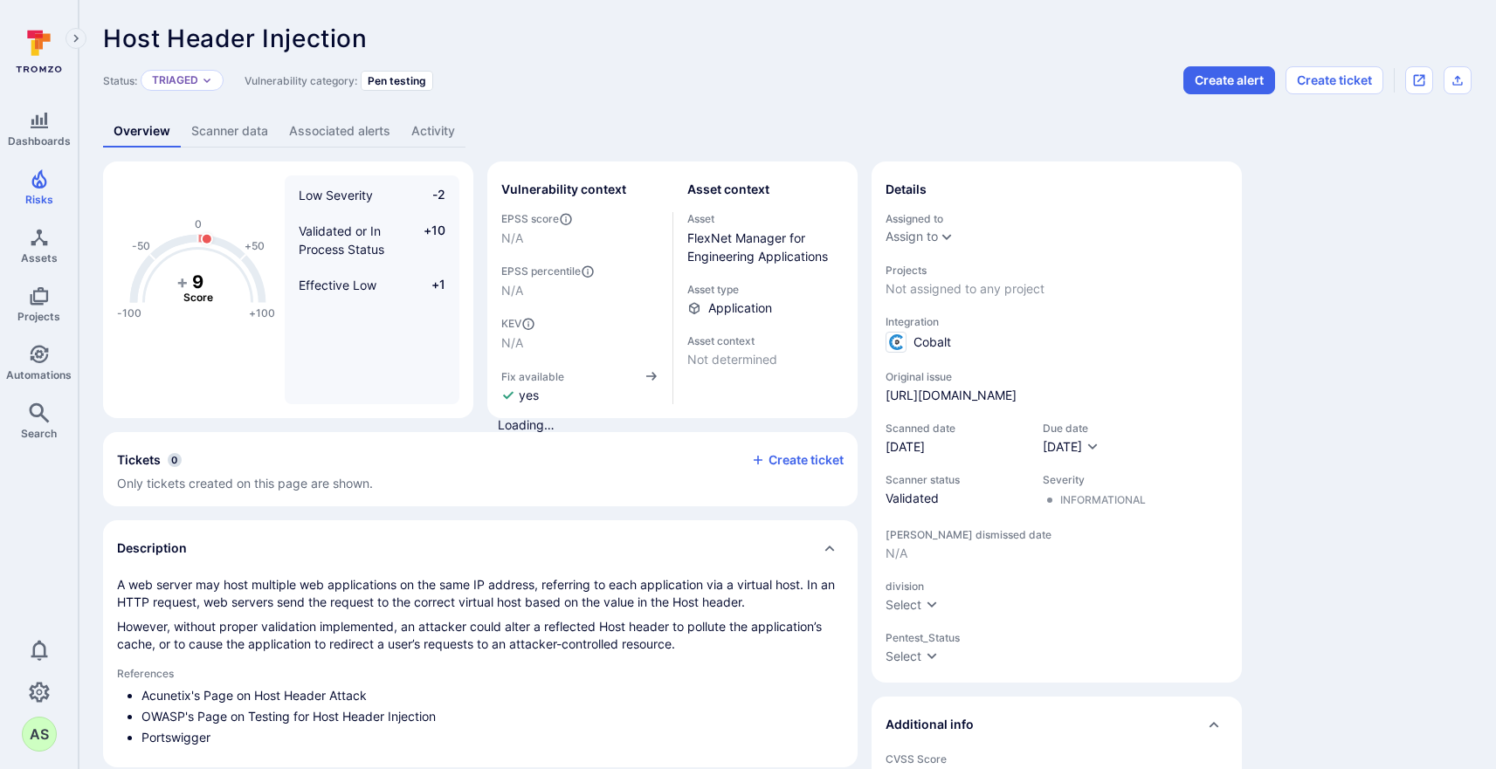
type input "PenTest"
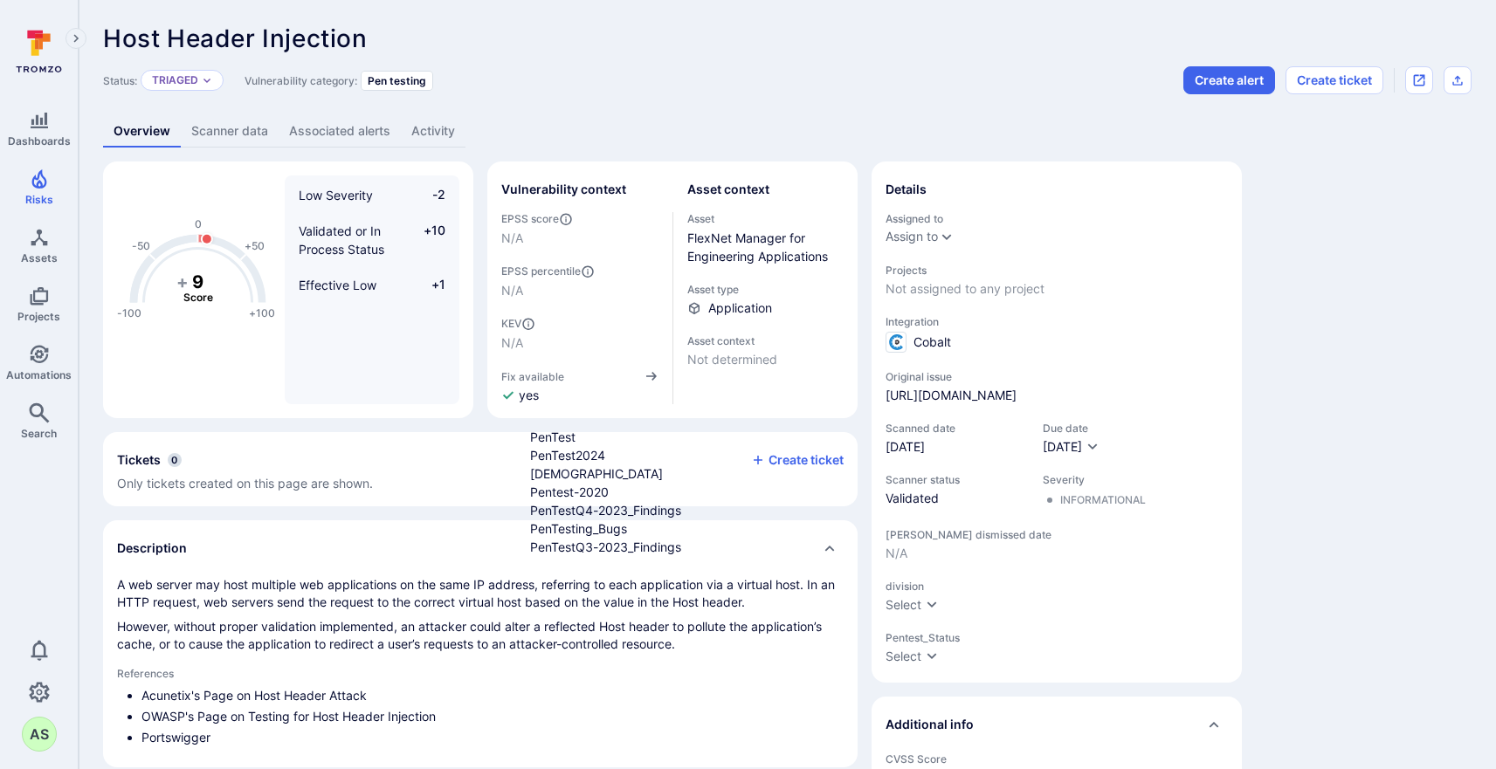
click at [629, 438] on li "PenTest" at bounding box center [764, 437] width 468 height 18
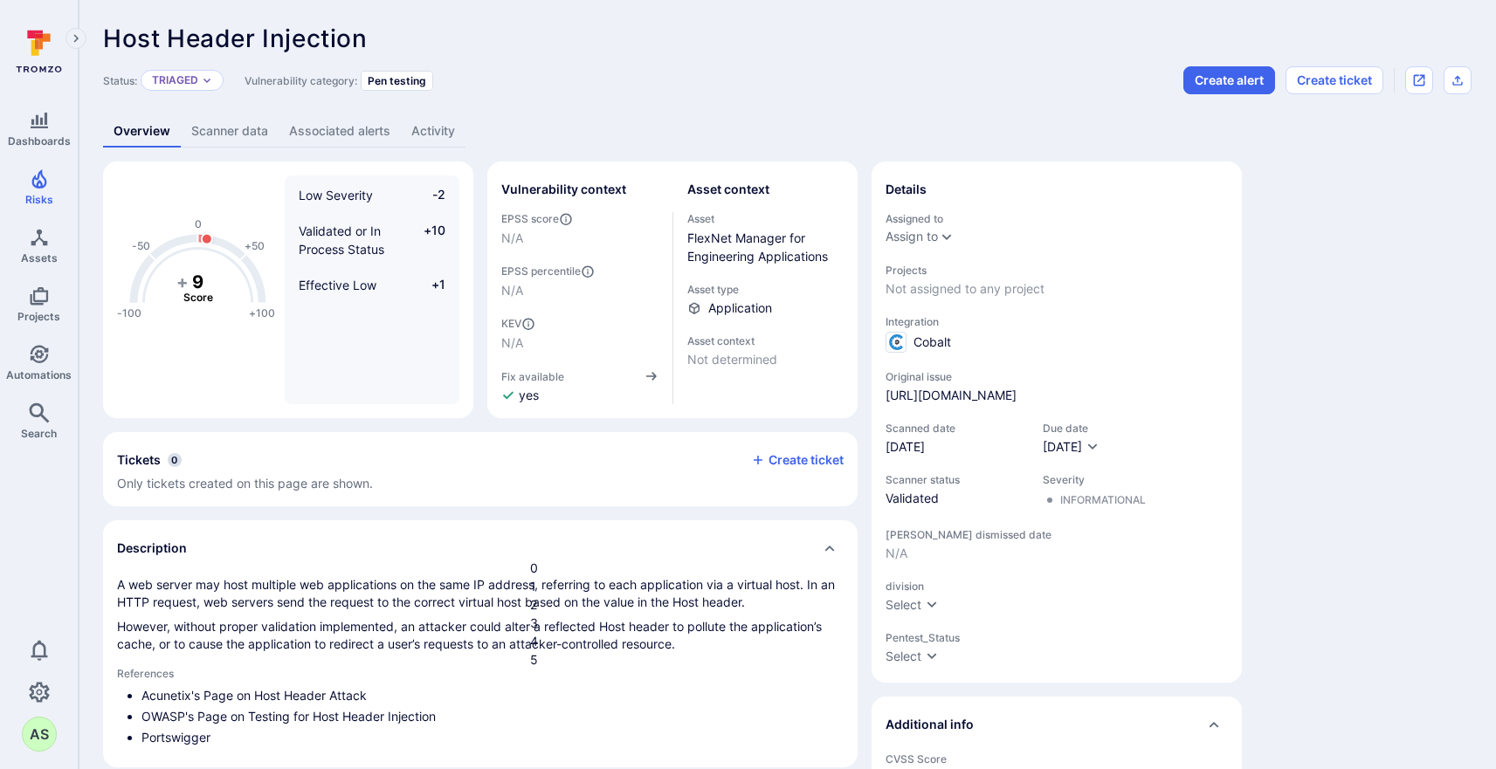
click at [763, 669] on li "5" at bounding box center [764, 659] width 468 height 18
type input "5"
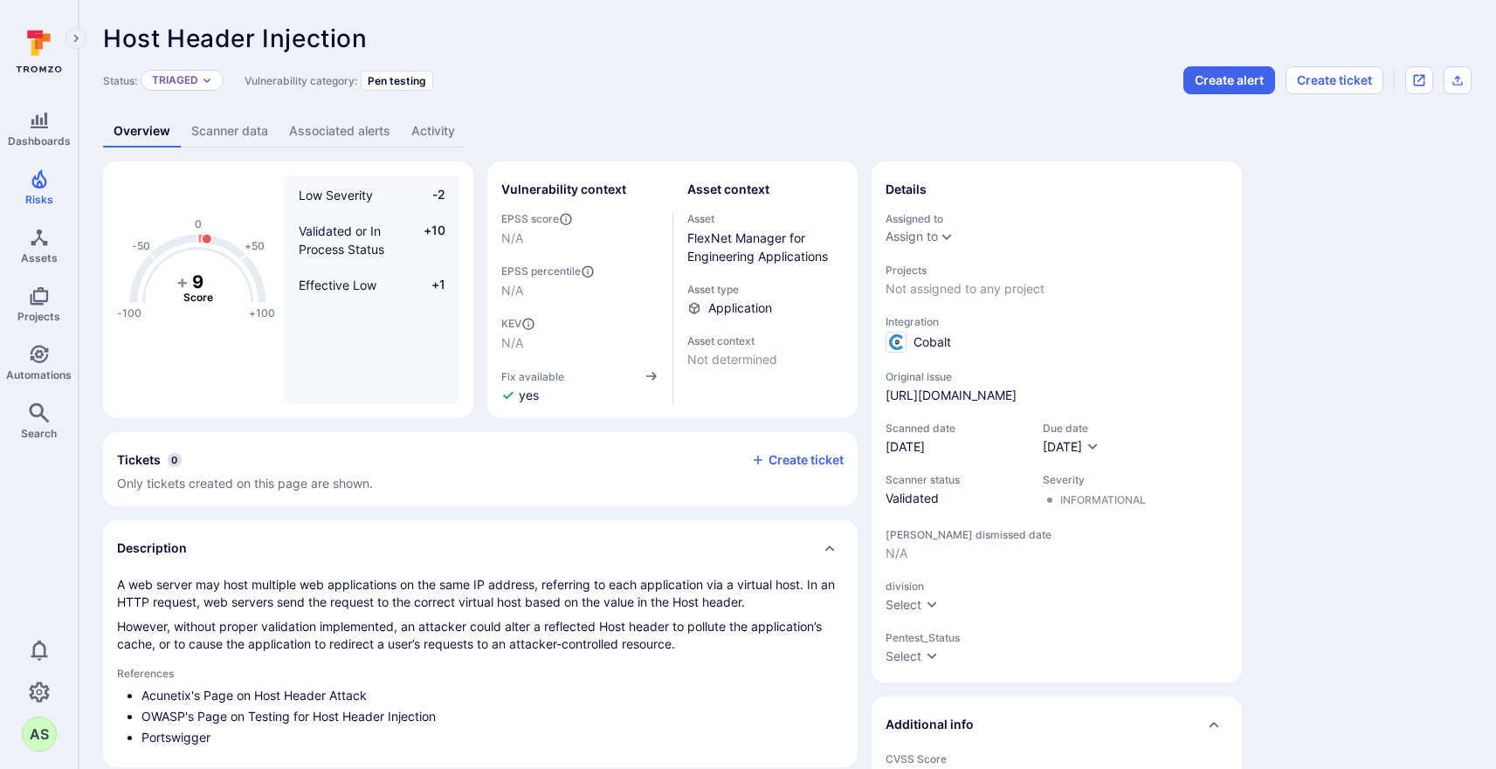
click at [836, 459] on button "Create ticket" at bounding box center [797, 460] width 93 height 16
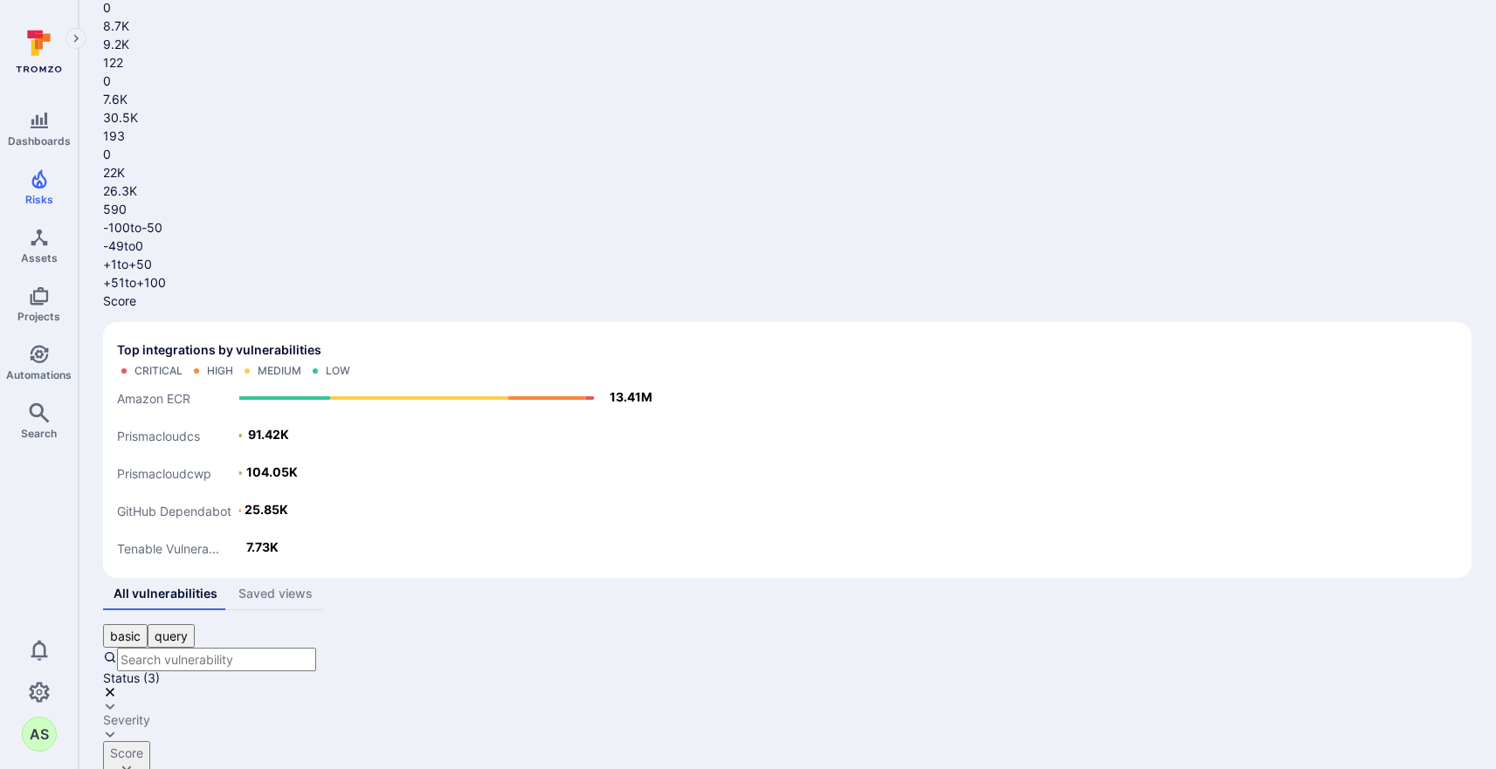
scroll to position [251, 0]
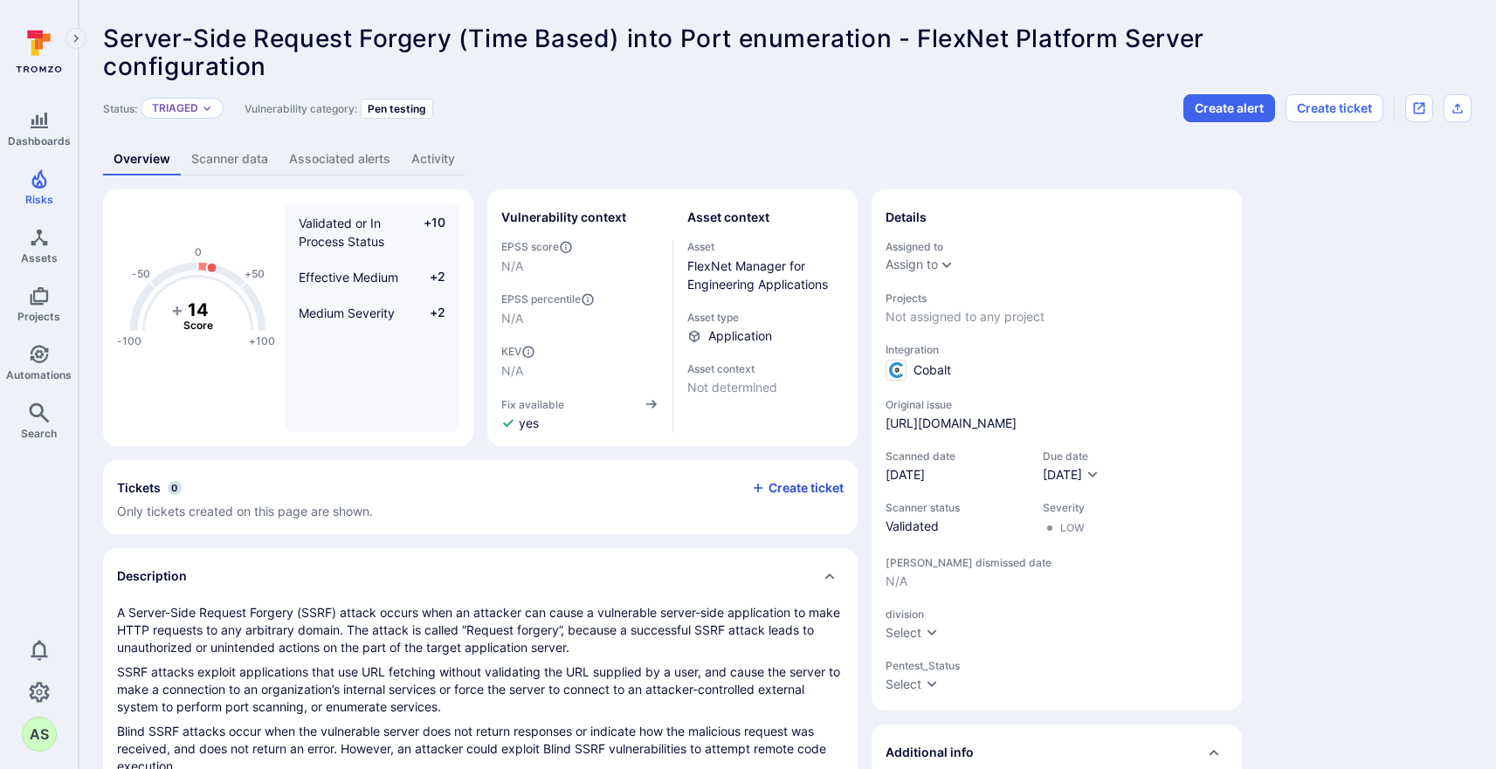
click at [814, 487] on button "Create ticket" at bounding box center [797, 488] width 93 height 16
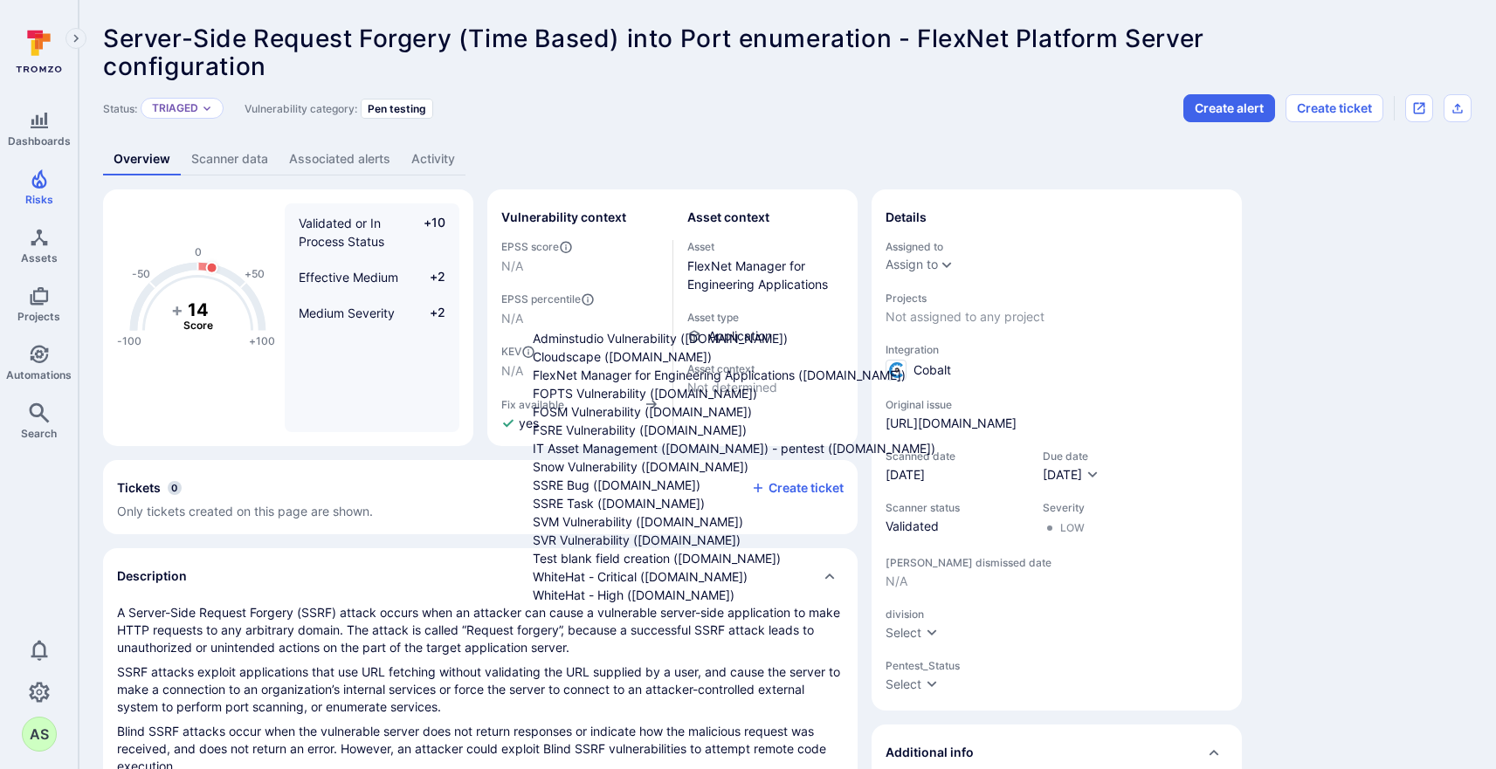
click at [775, 382] on span "FlexNet Manager for Engineering Applications (flexera.atlassian.net)" at bounding box center [719, 375] width 373 height 15
type input "FlexNet Manager for Engineering Applications (flexera.atlassian.net)"
type input "Jira"
type input "FlexNet Manager for Engineering Apps (FNMEA) (flexera.atlassian.net)"
type input "Bug"
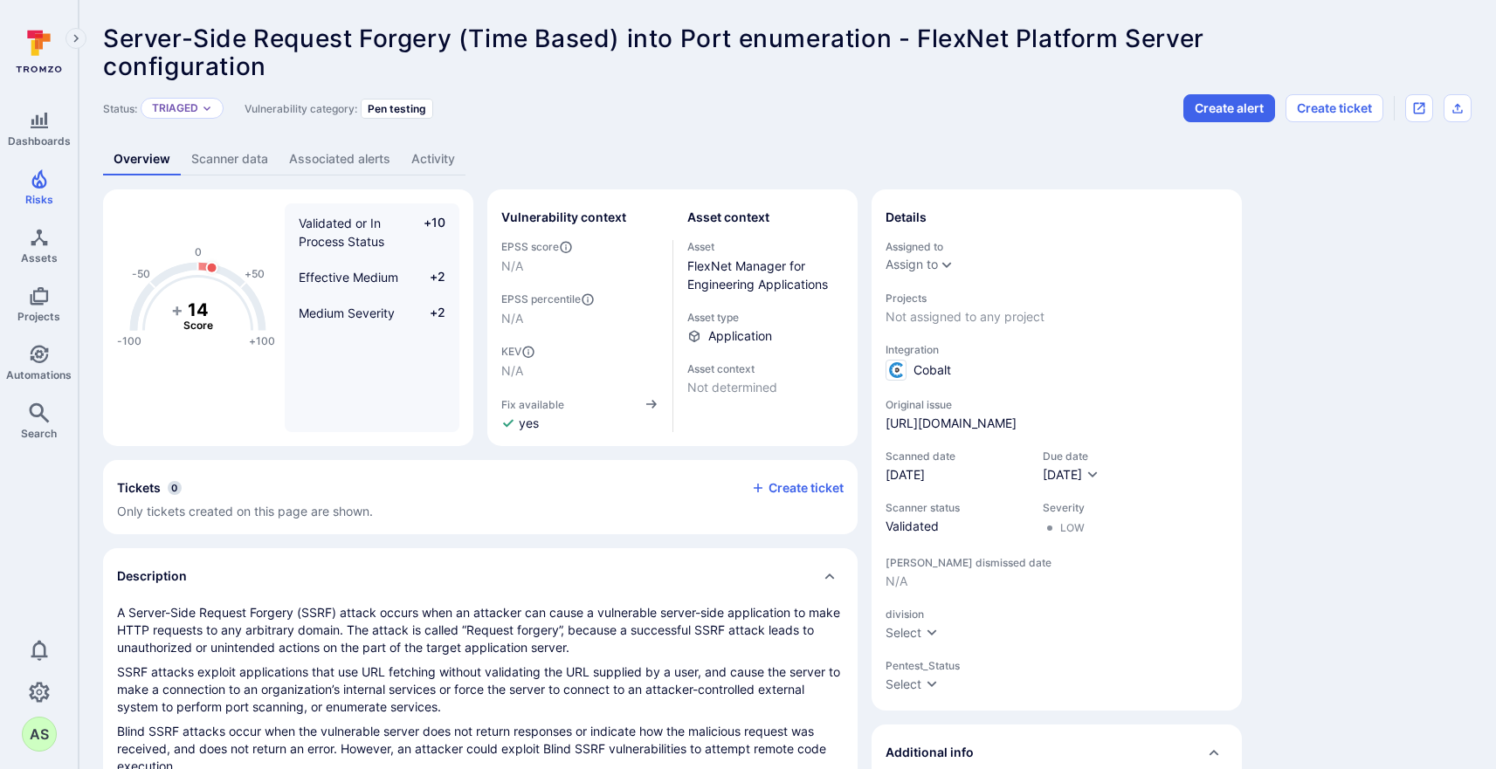
drag, startPoint x: 1059, startPoint y: 52, endPoint x: 1046, endPoint y: 58, distance: 14.1
click at [790, 492] on button "Create ticket" at bounding box center [797, 488] width 93 height 16
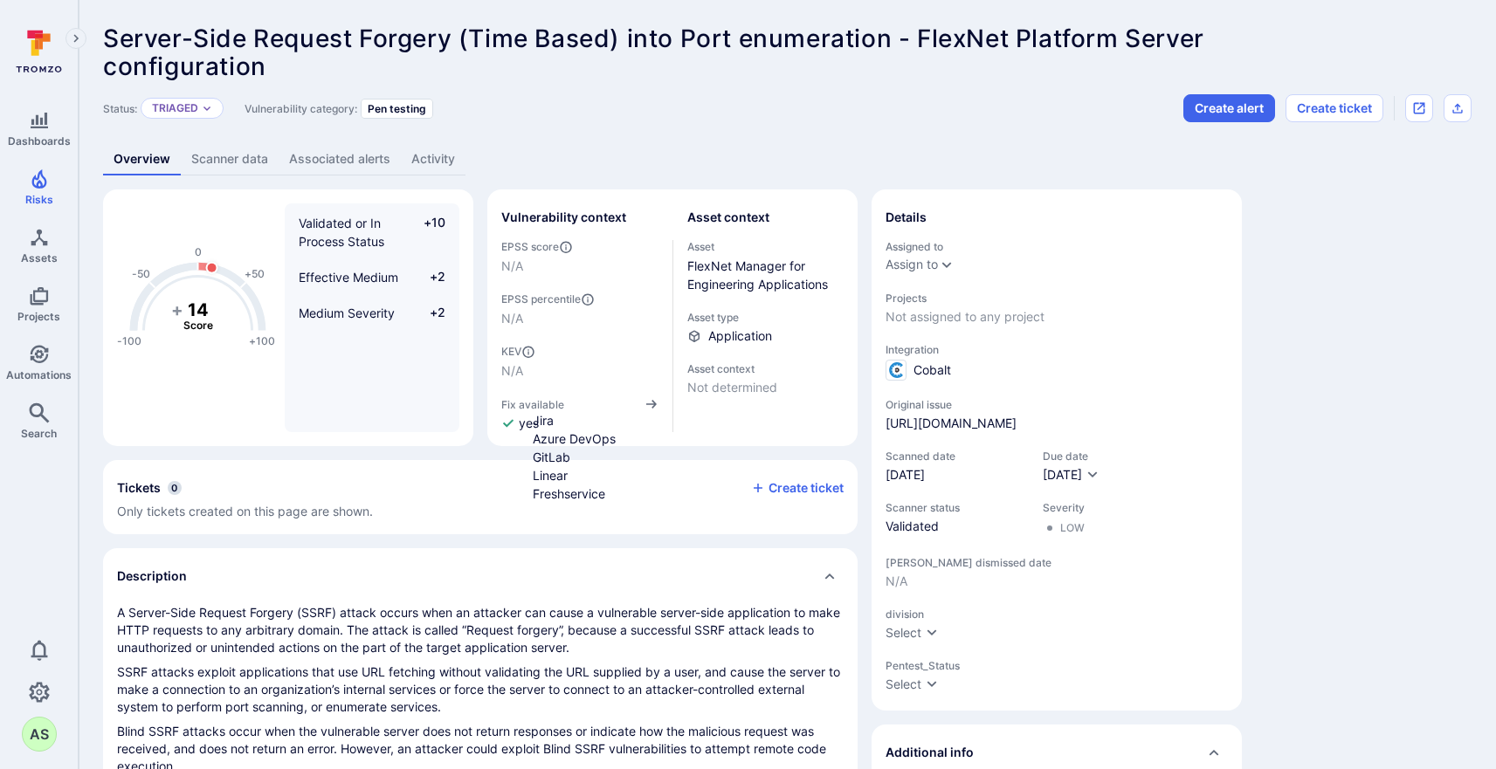
click at [806, 416] on li "Jira" at bounding box center [767, 420] width 468 height 18
type input "Jira"
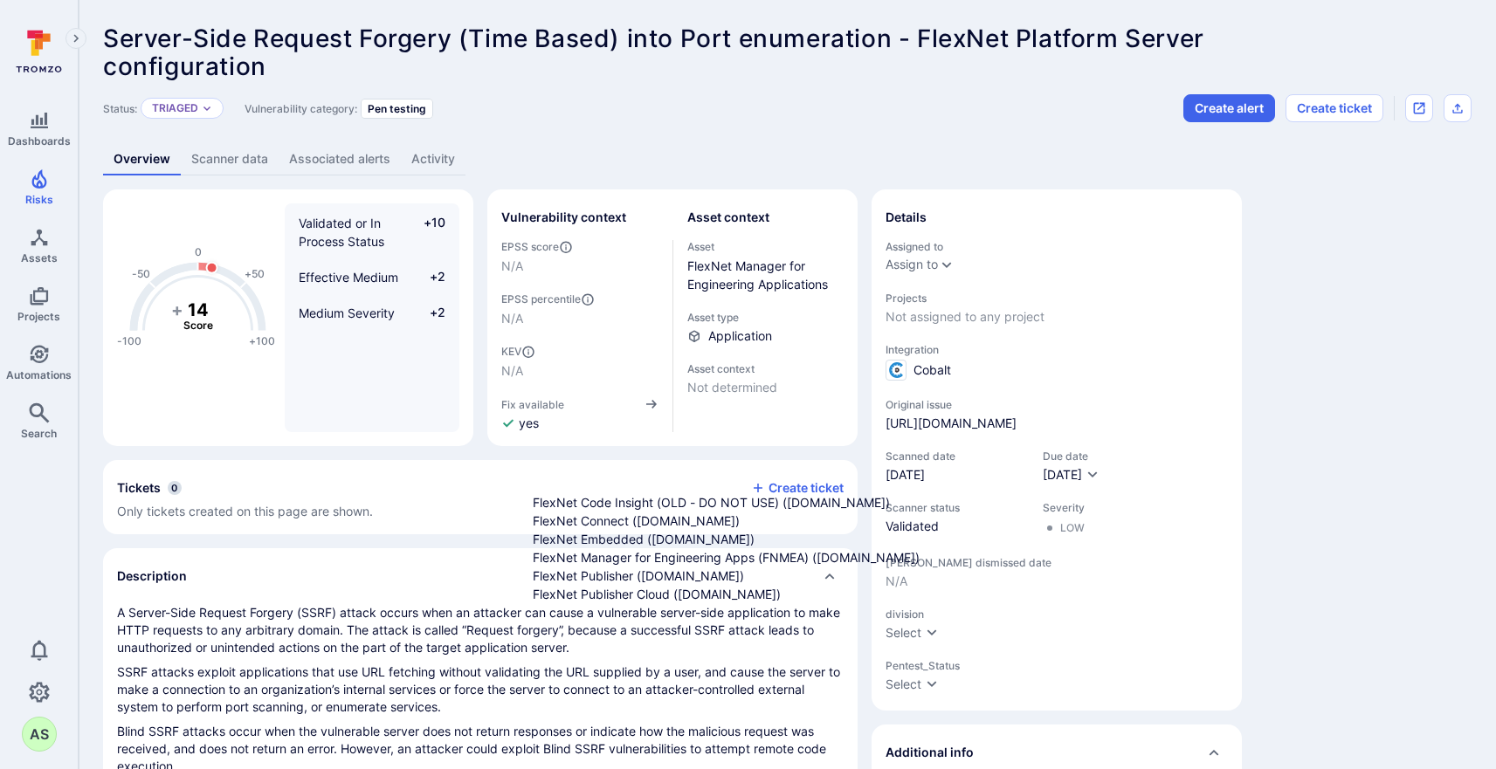
click at [768, 565] on span "FlexNet Manager for Engineering Apps (FNMEA) (flexera.atlassian.net)" at bounding box center [726, 557] width 387 height 15
type input "FlexNet Manager for Engineering Apps (FNMEA) (flexera.atlassian.net)"
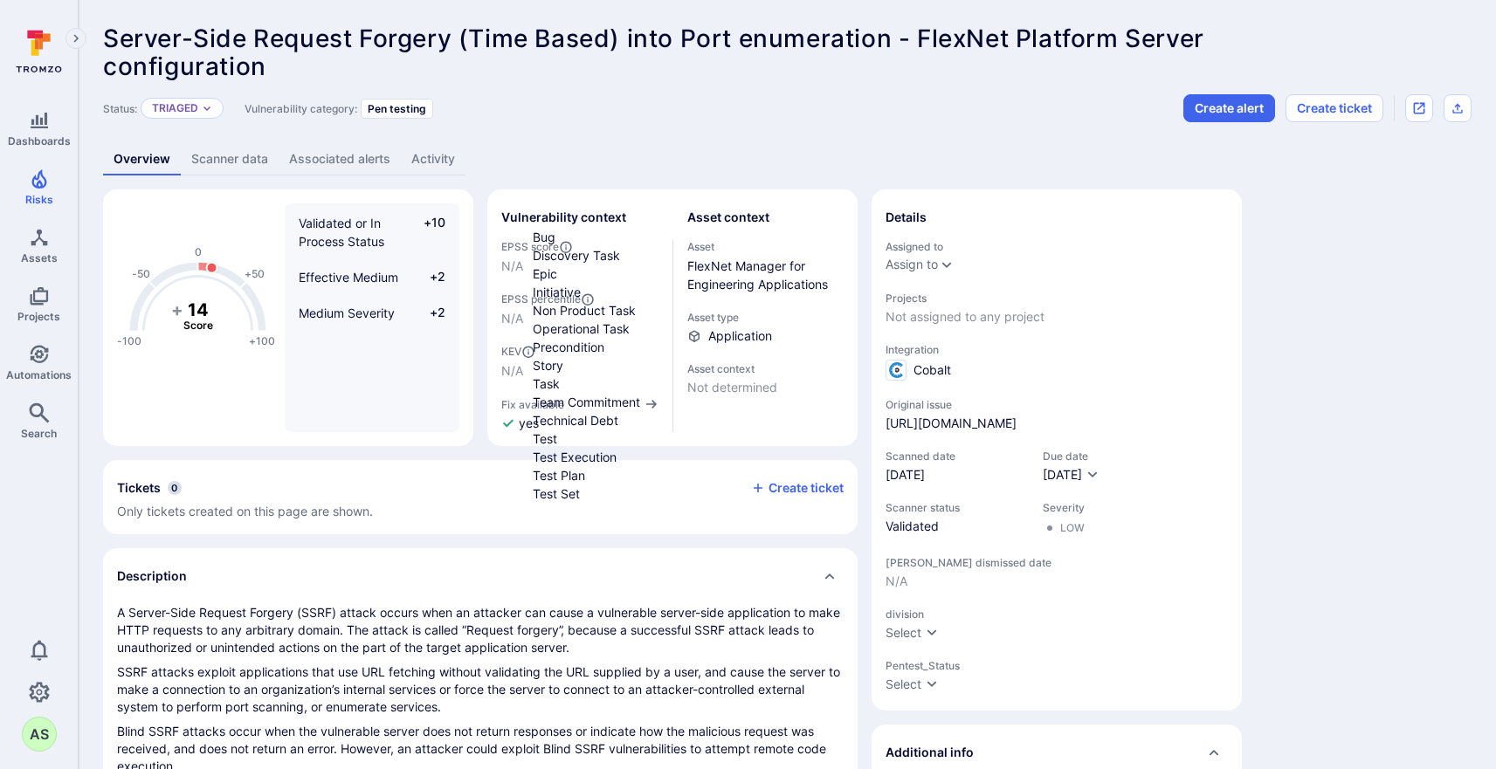
click at [642, 231] on li "Bug" at bounding box center [767, 237] width 468 height 18
type input "Bug"
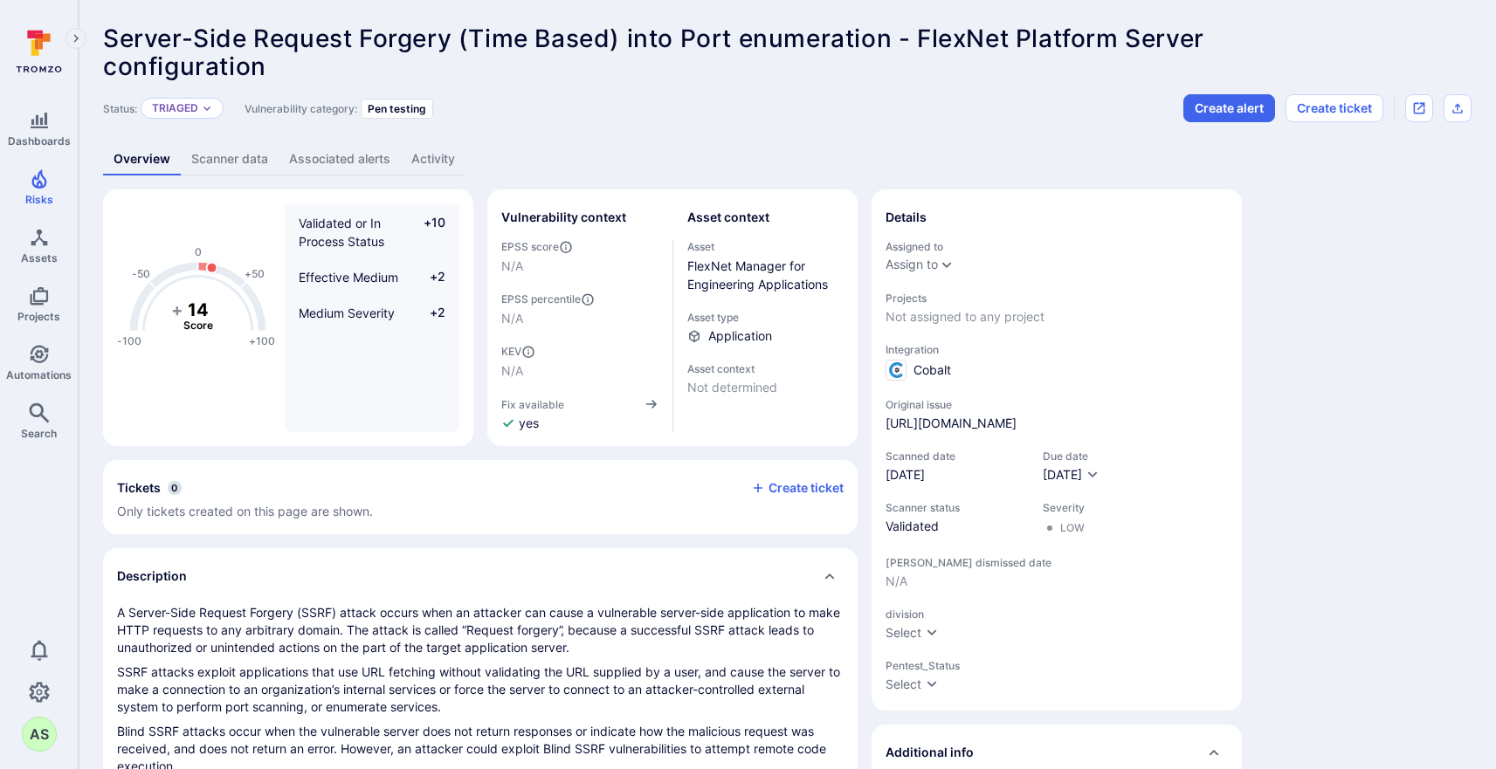
scroll to position [183, 0]
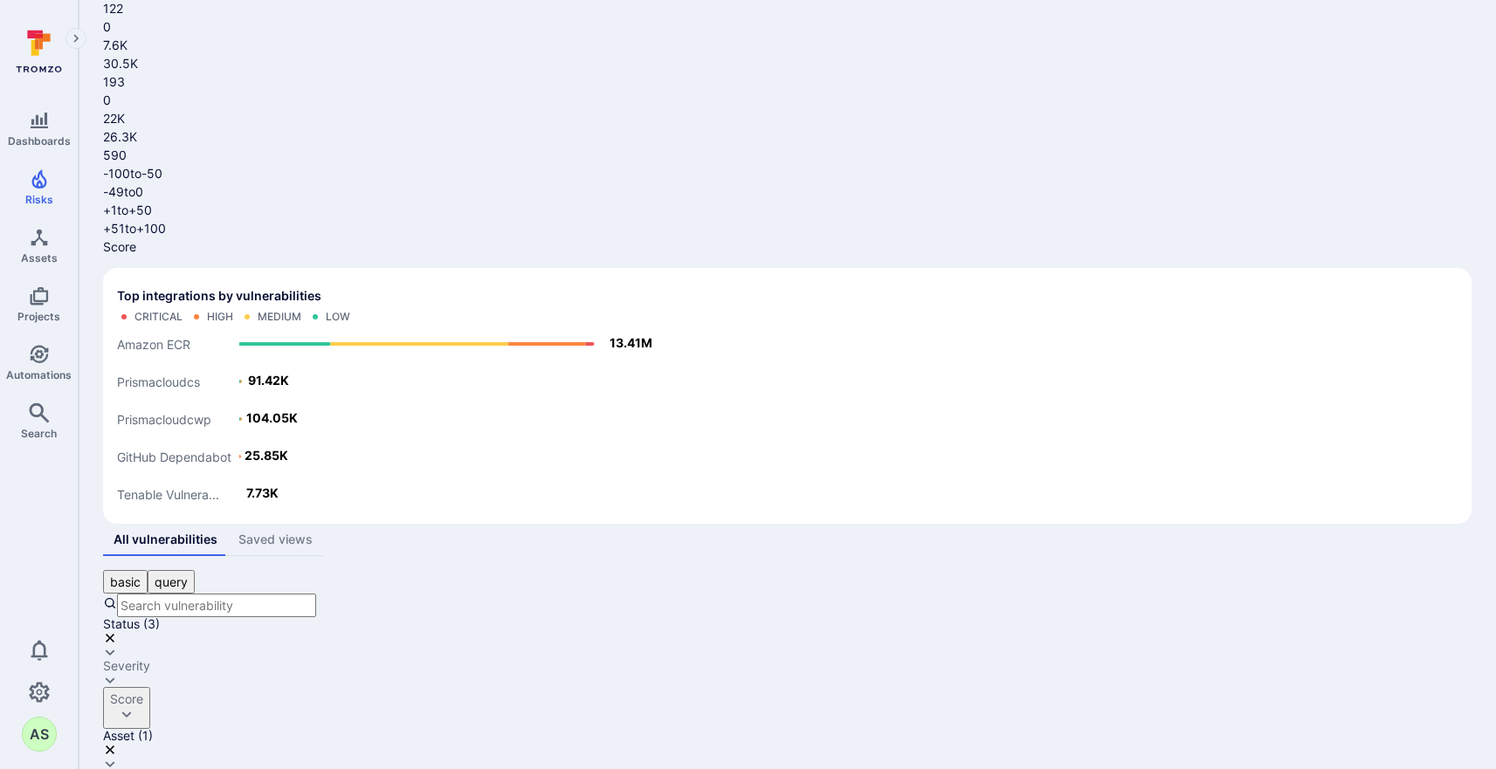
scroll to position [303, 0]
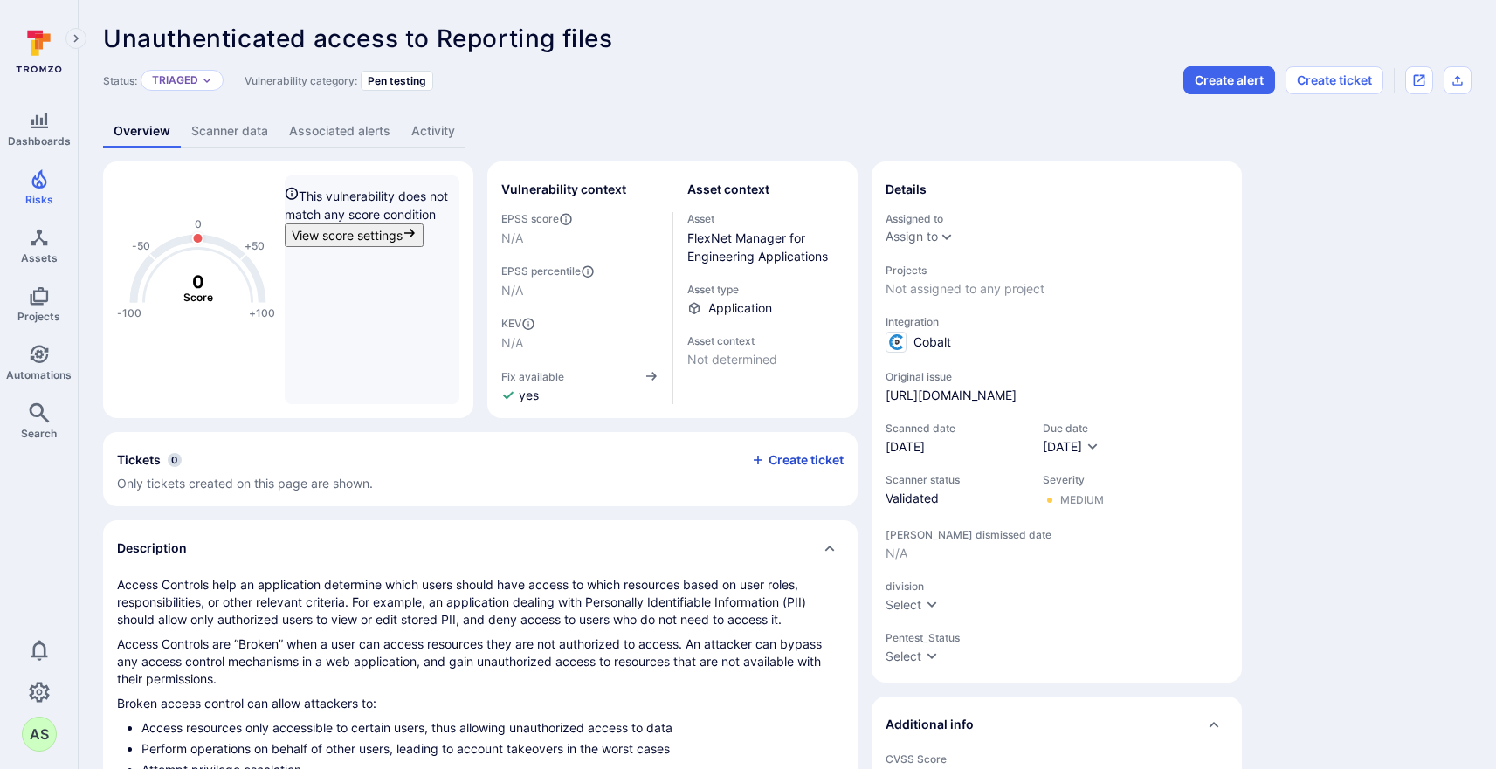
click at [788, 460] on button "Create ticket" at bounding box center [797, 460] width 93 height 16
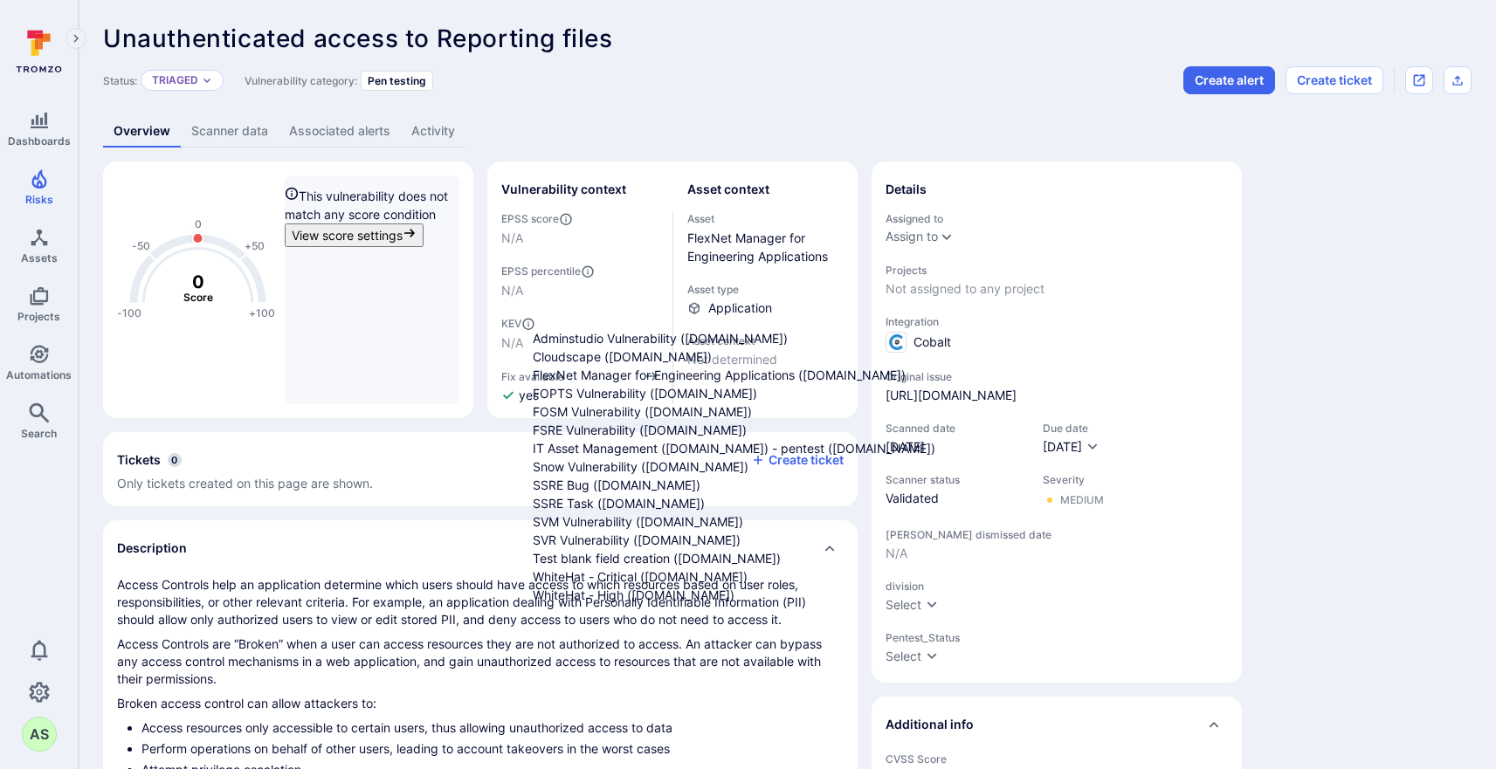
click at [673, 382] on span "FlexNet Manager for Engineering Applications (flexera.atlassian.net)" at bounding box center [719, 375] width 373 height 15
type input "FlexNet Manager for Engineering Applications (flexera.atlassian.net)"
type input "Jira"
type input "FlexNet Manager for Engineering Apps (FNMEA) (flexera.atlassian.net)"
type input "Bug"
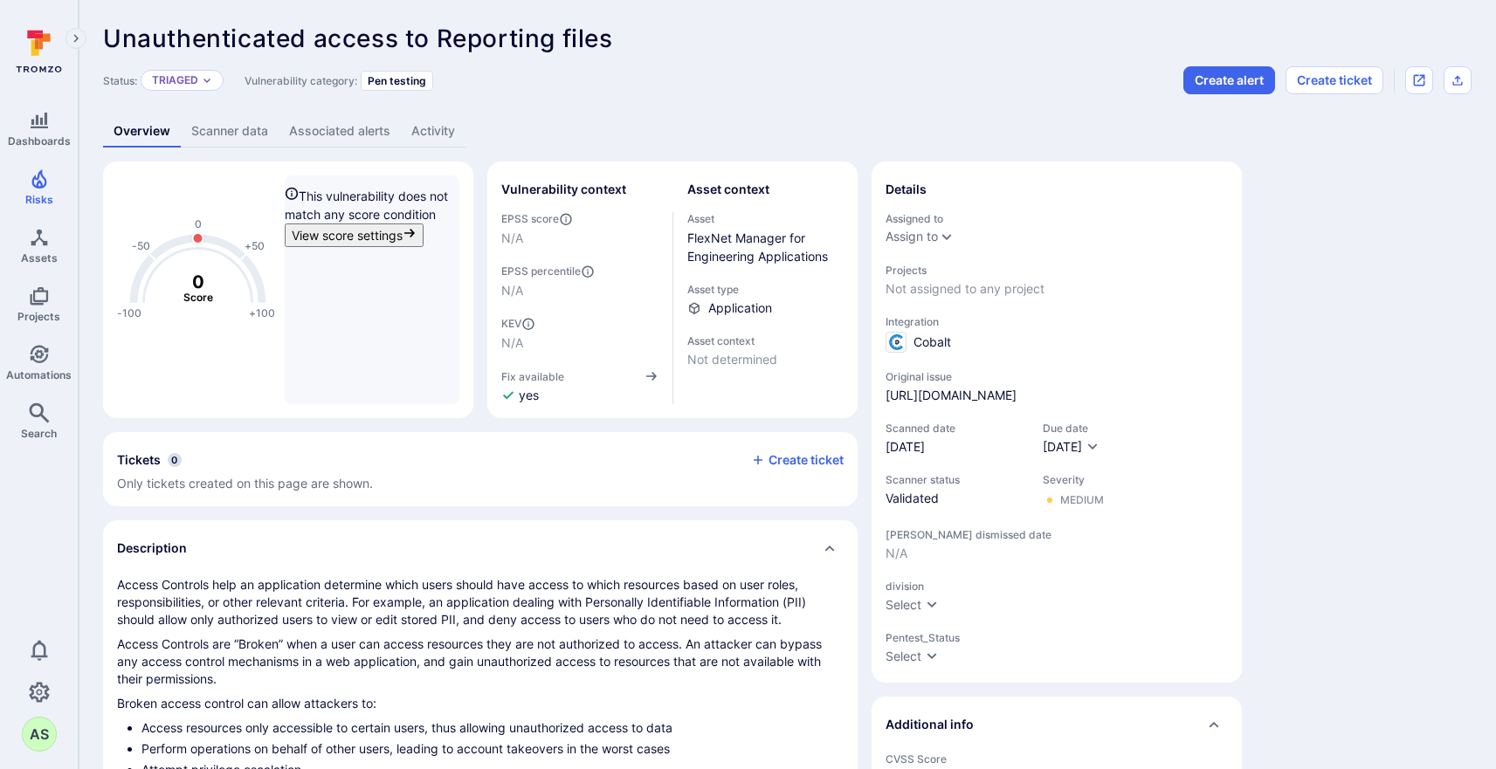
scroll to position [183, 0]
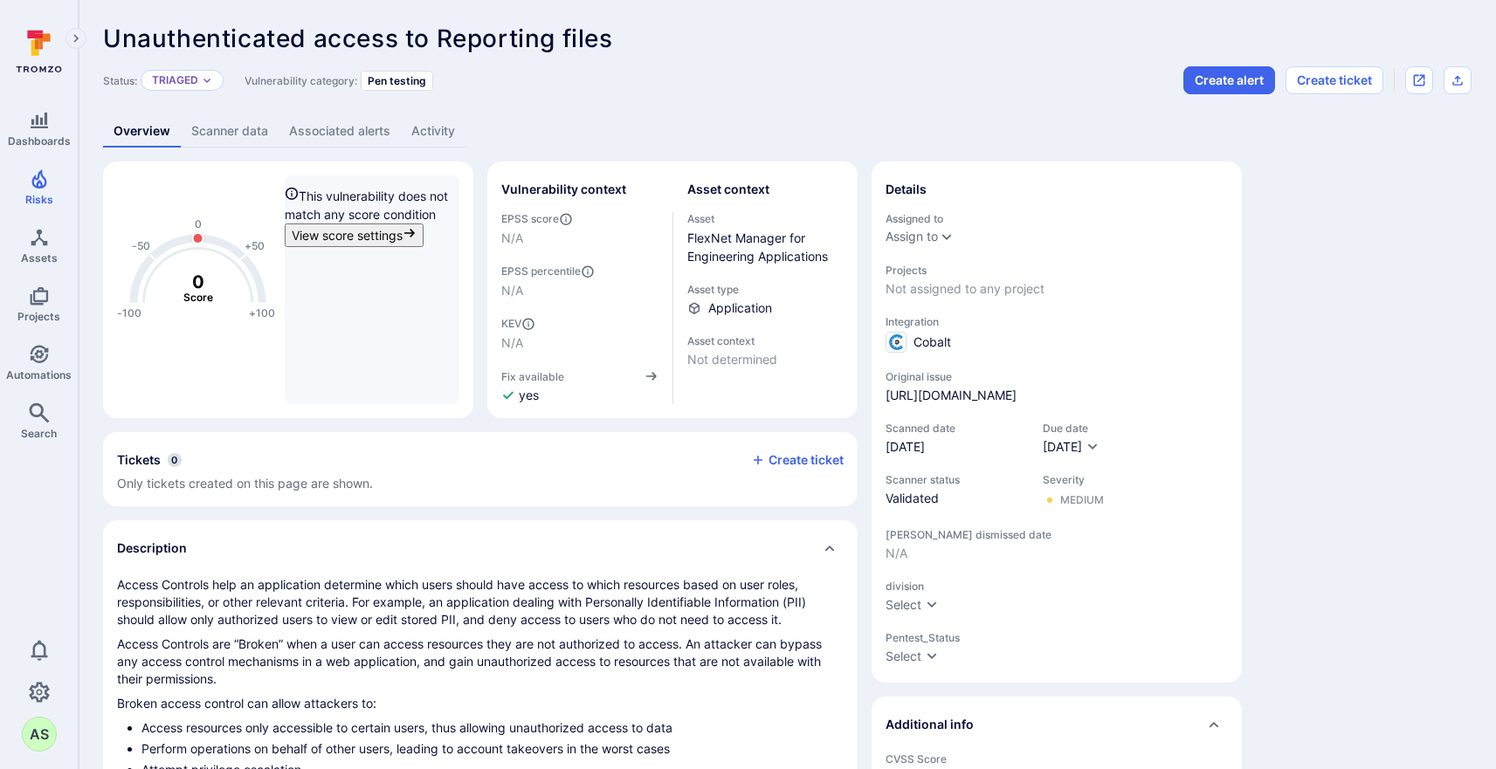
type input "F"
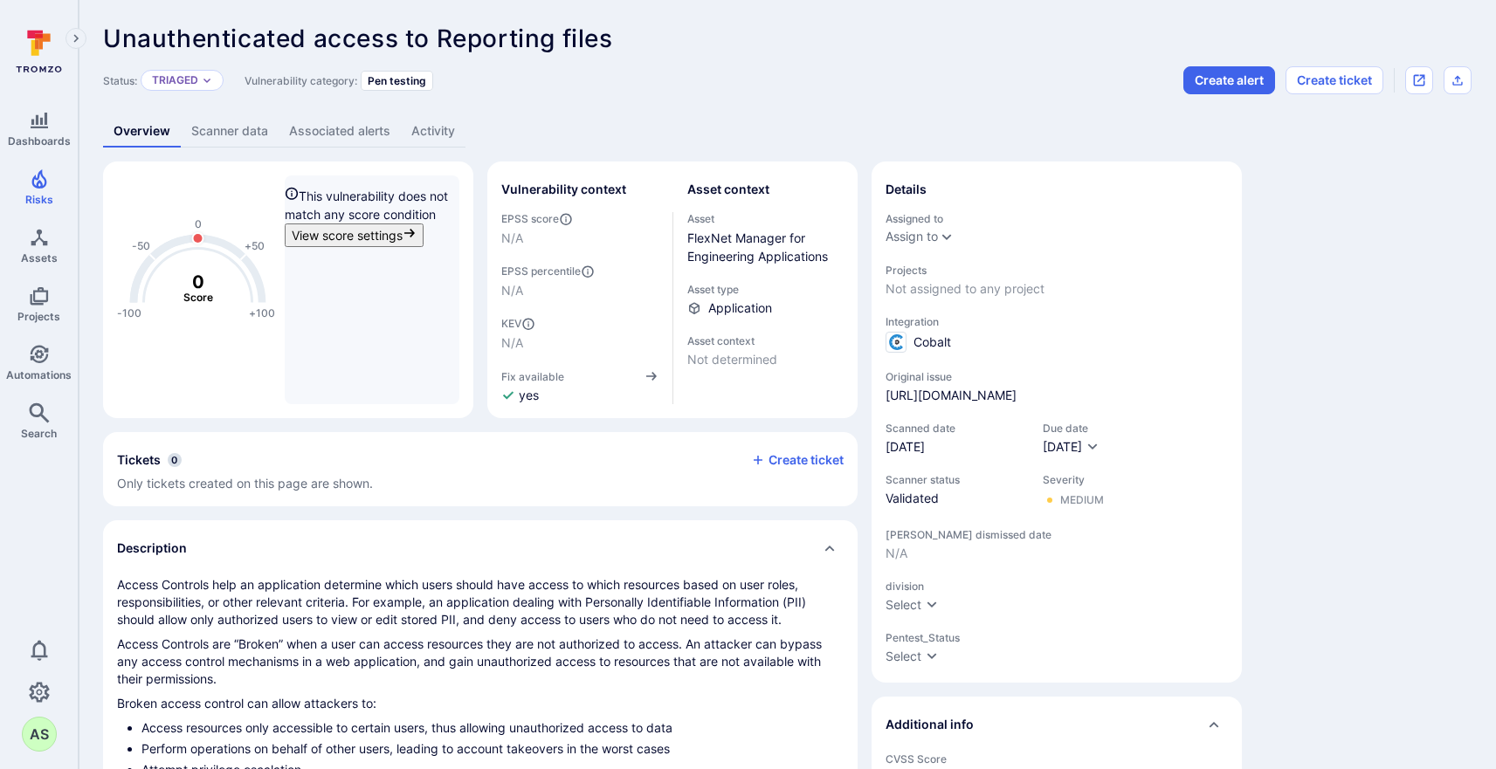
scroll to position [471, 6]
click at [566, 527] on li "3" at bounding box center [760, 518] width 468 height 18
type input "3"
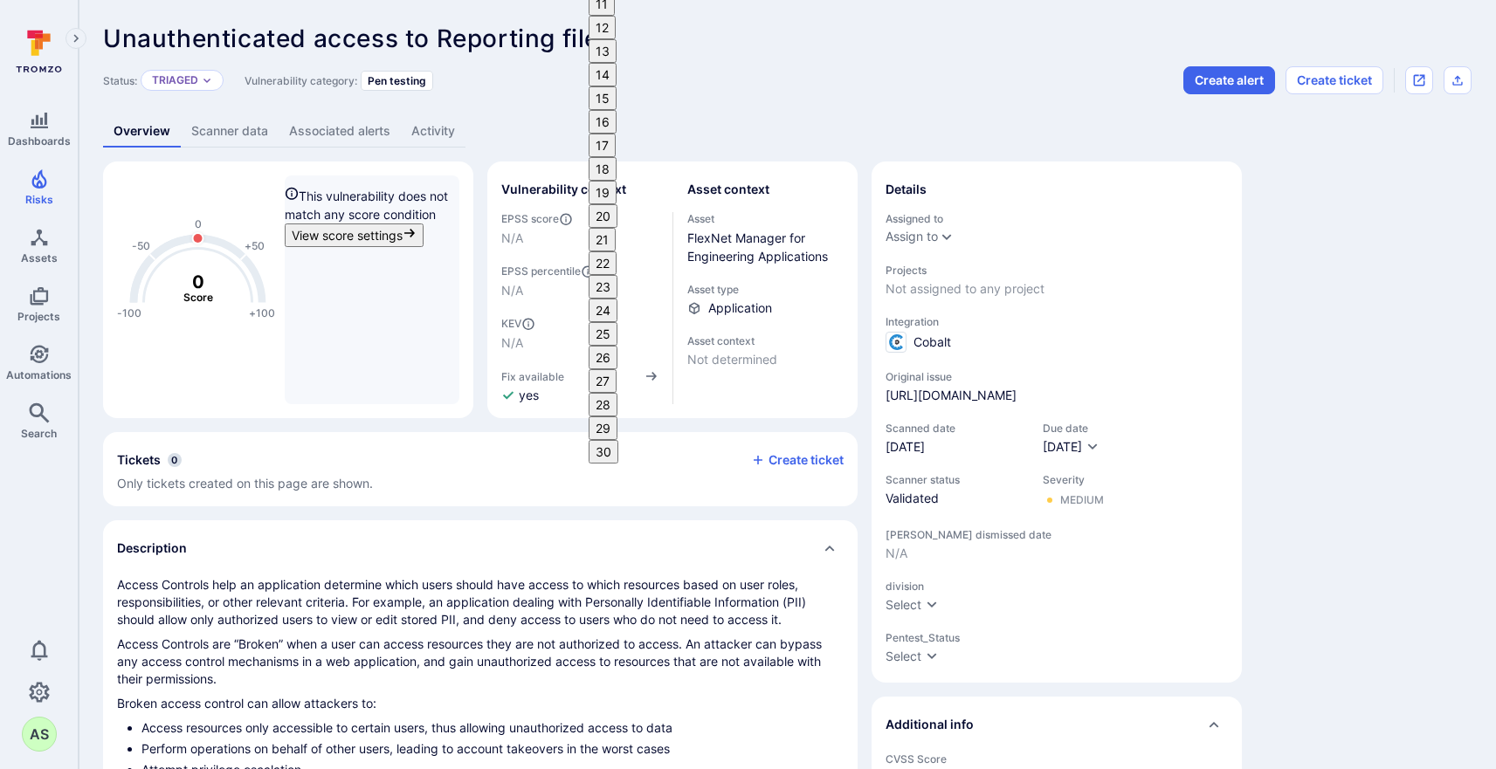
click at [618, 440] on button "30" at bounding box center [603, 452] width 30 height 24
type input "09/30/2025"
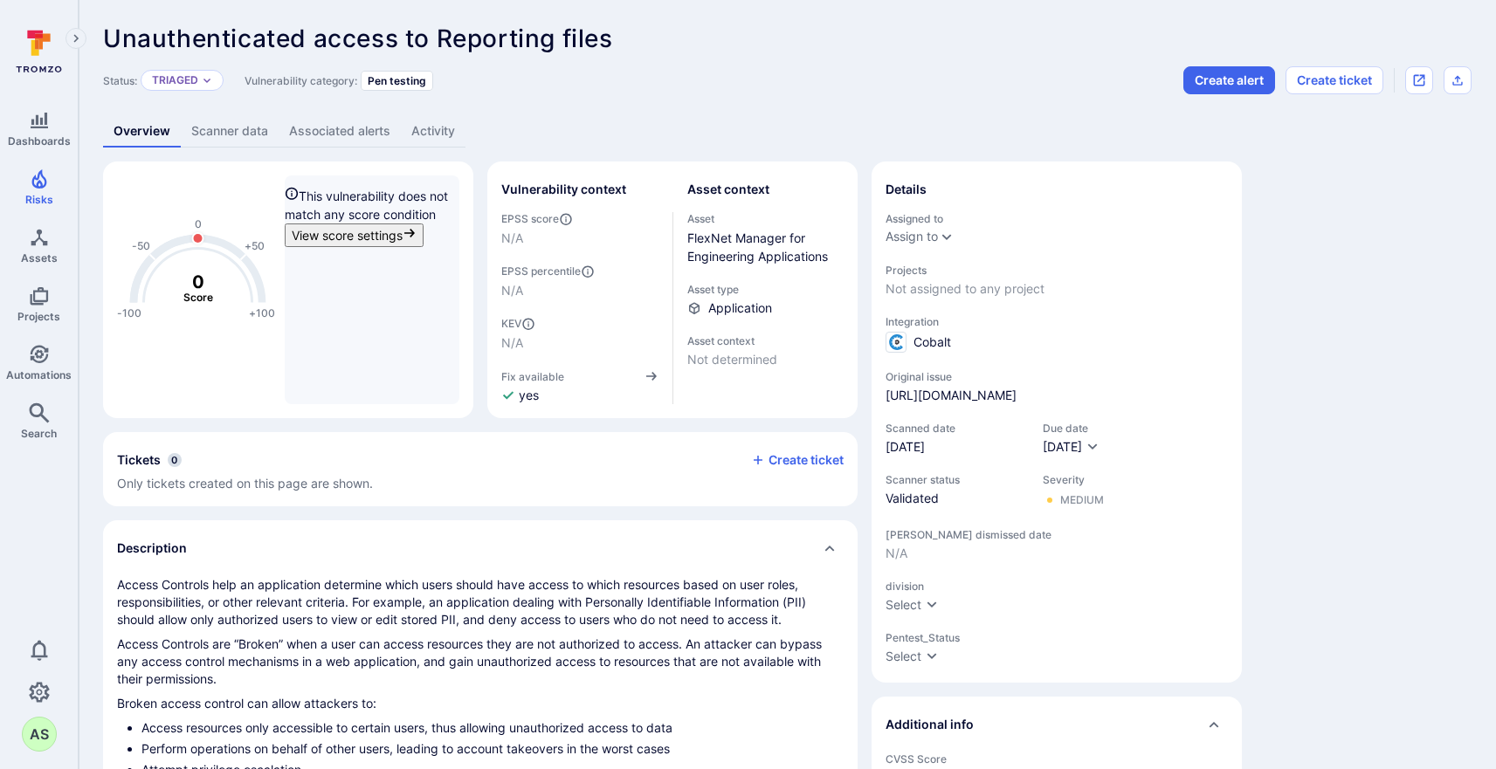
scroll to position [2239, 0]
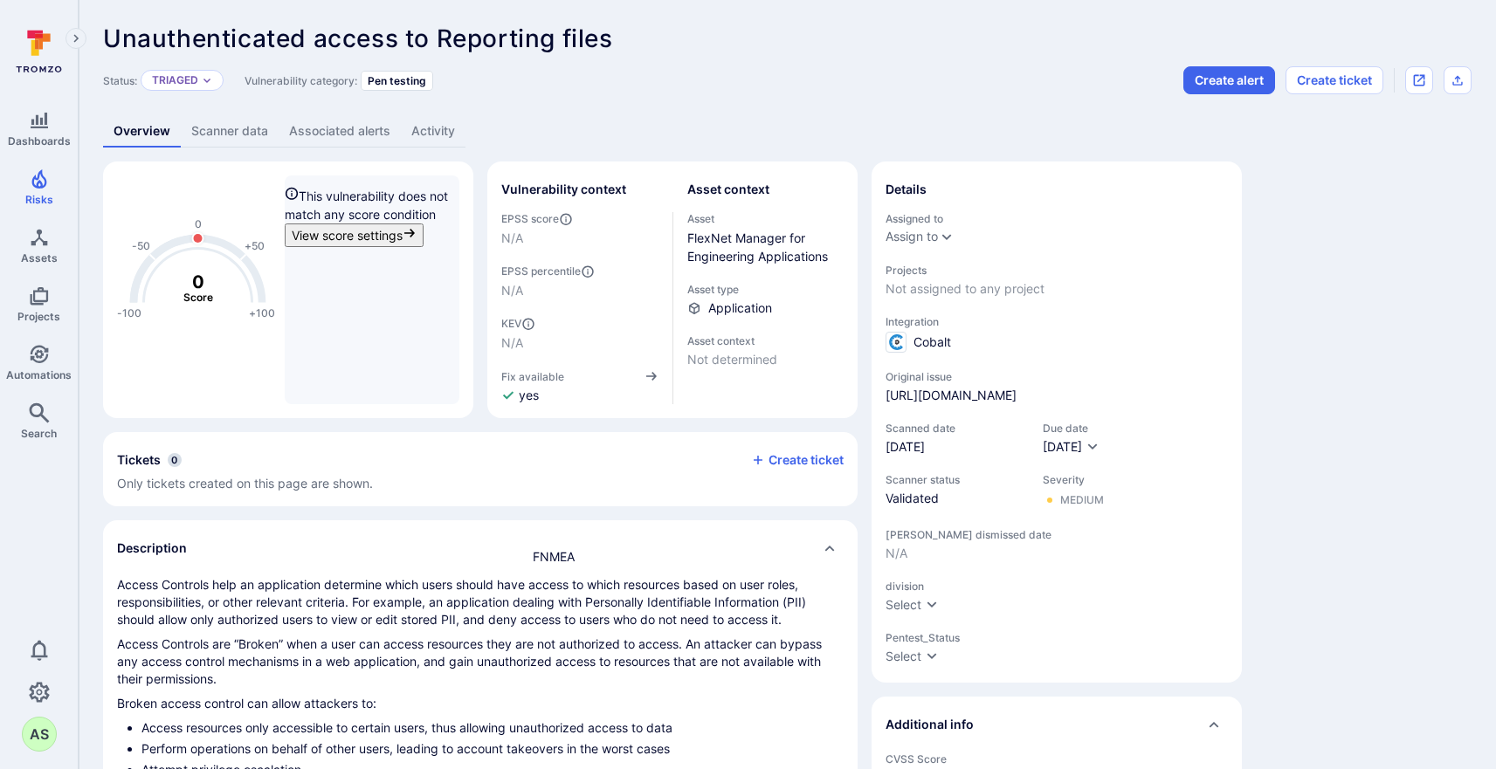
scroll to position [2239, 9]
click at [809, 562] on li "FNMEA" at bounding box center [758, 556] width 468 height 18
type input "FNMEA"
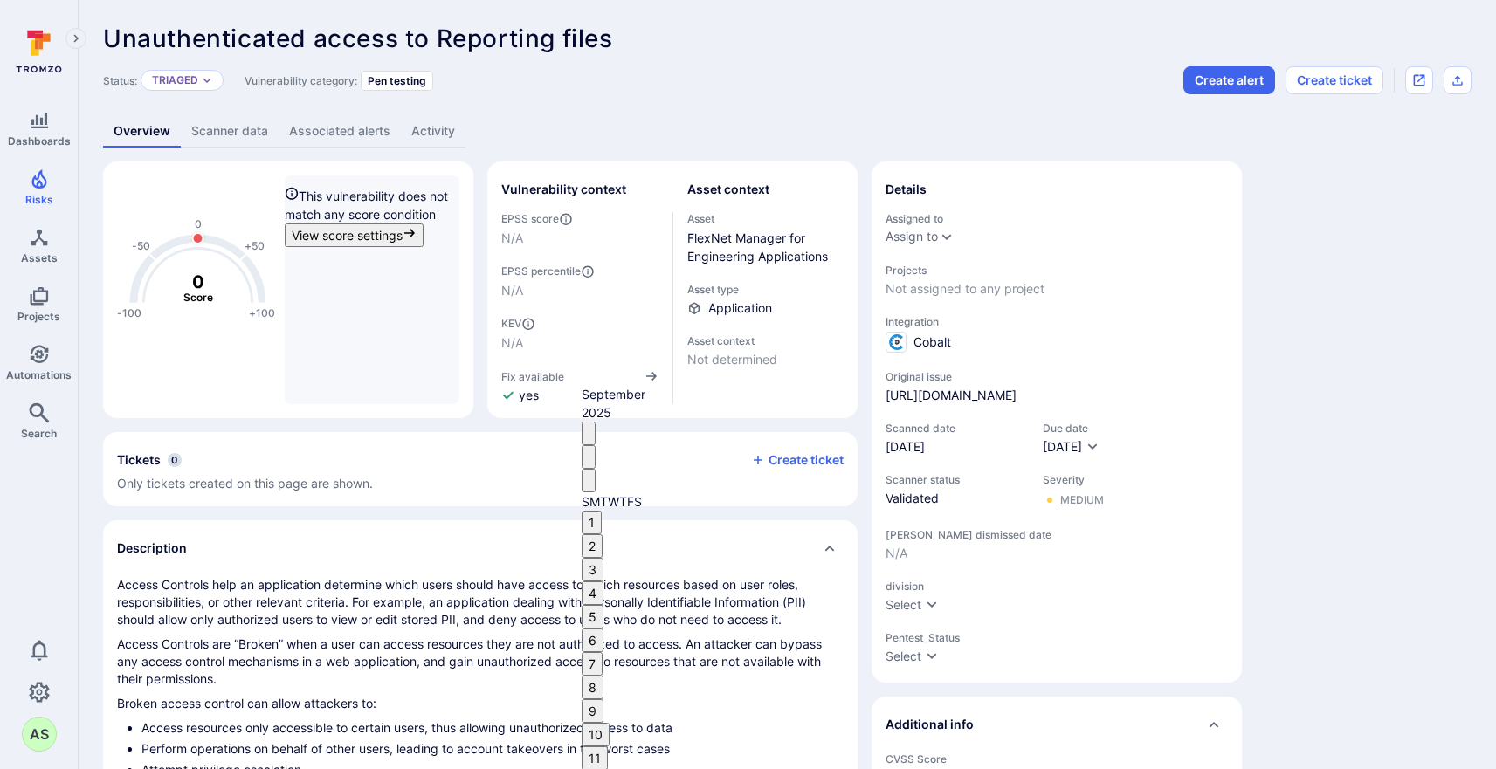
click at [588, 485] on icon "Next month" at bounding box center [588, 485] width 0 height 0
click at [588, 504] on icon "Next month" at bounding box center [588, 504] width 0 height 0
click at [588, 485] on icon "Next month" at bounding box center [588, 485] width 0 height 0
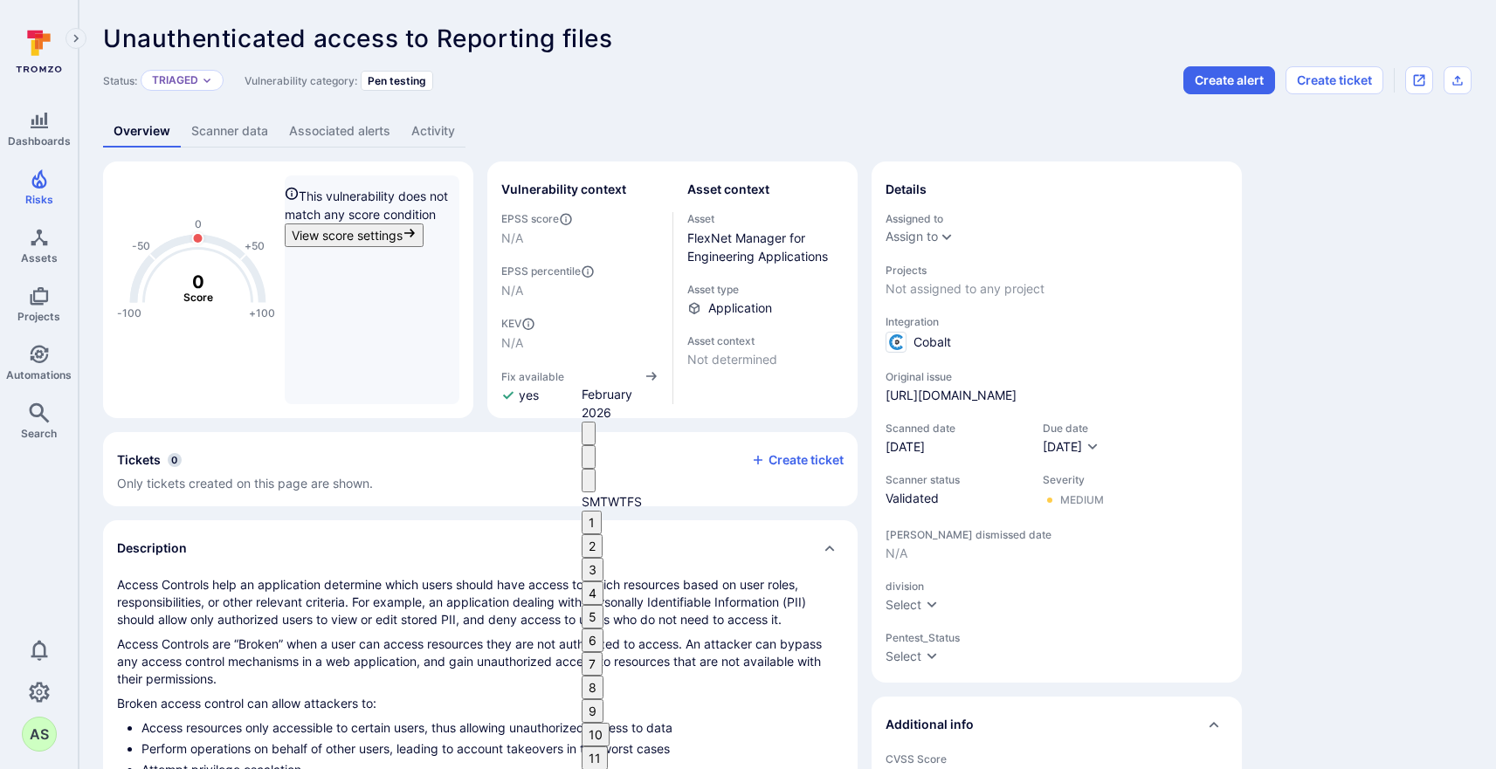
click at [588, 485] on icon "Next month" at bounding box center [588, 485] width 0 height 0
type input "03/29/2026"
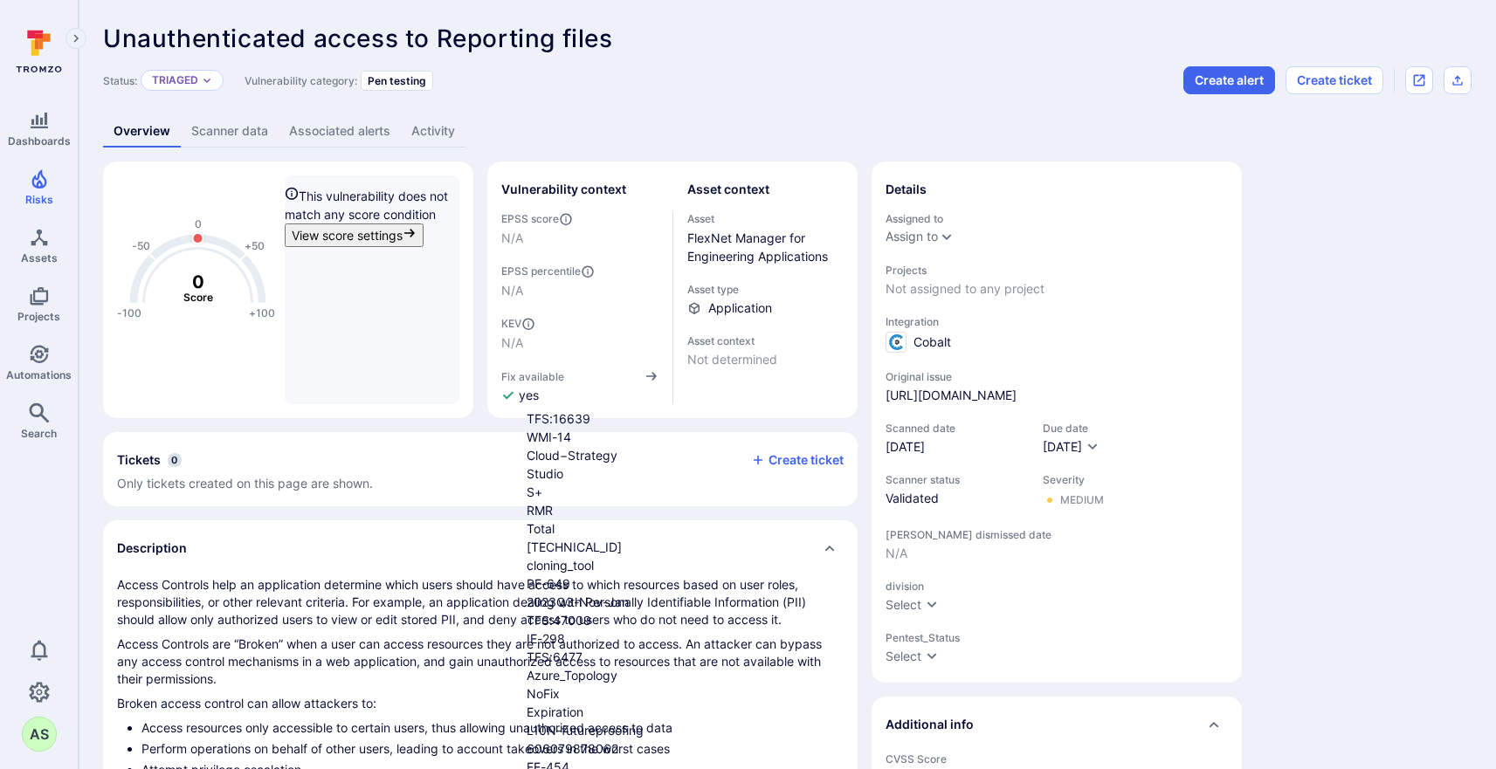
type input "PenT"
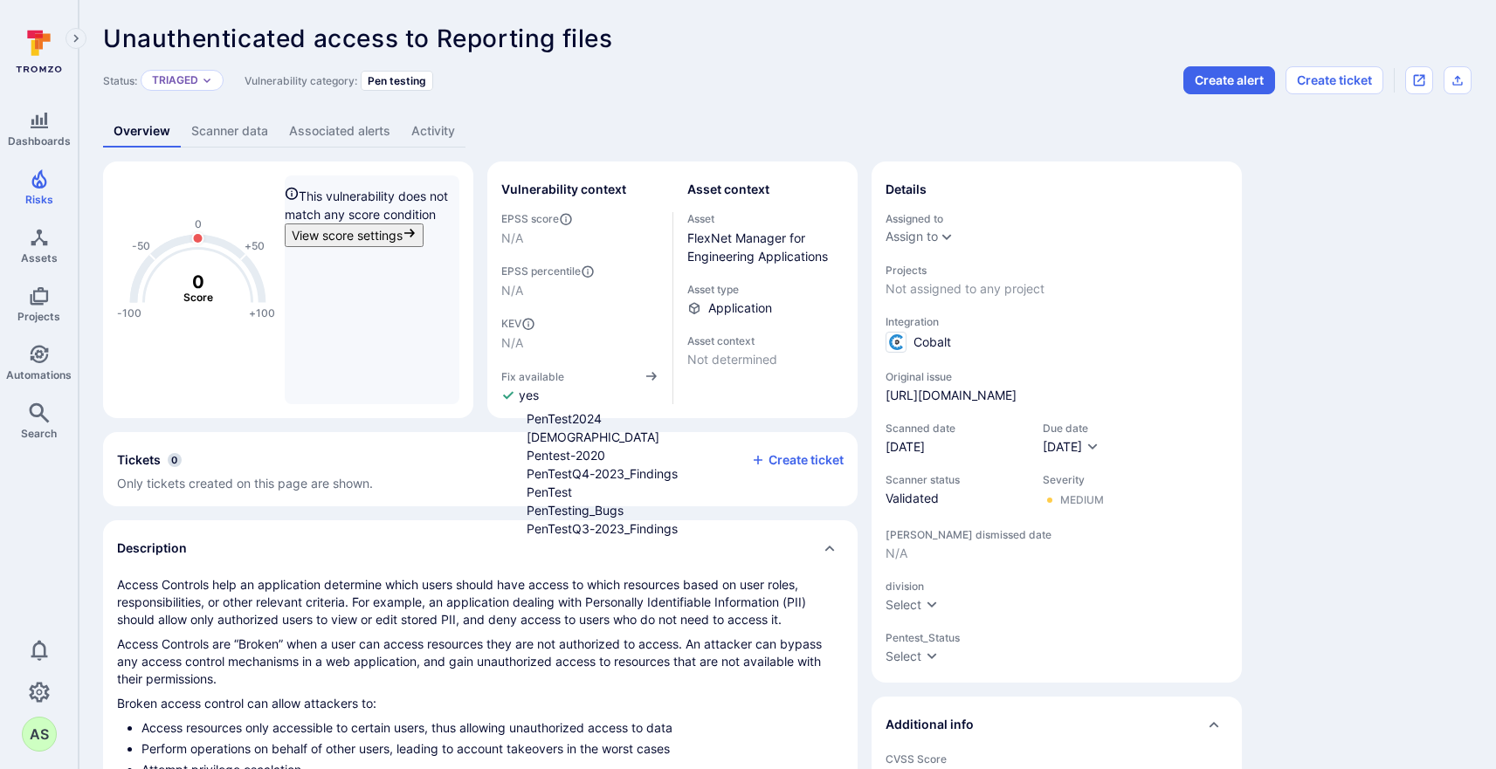
click at [574, 501] on li "PenTest" at bounding box center [760, 492] width 468 height 18
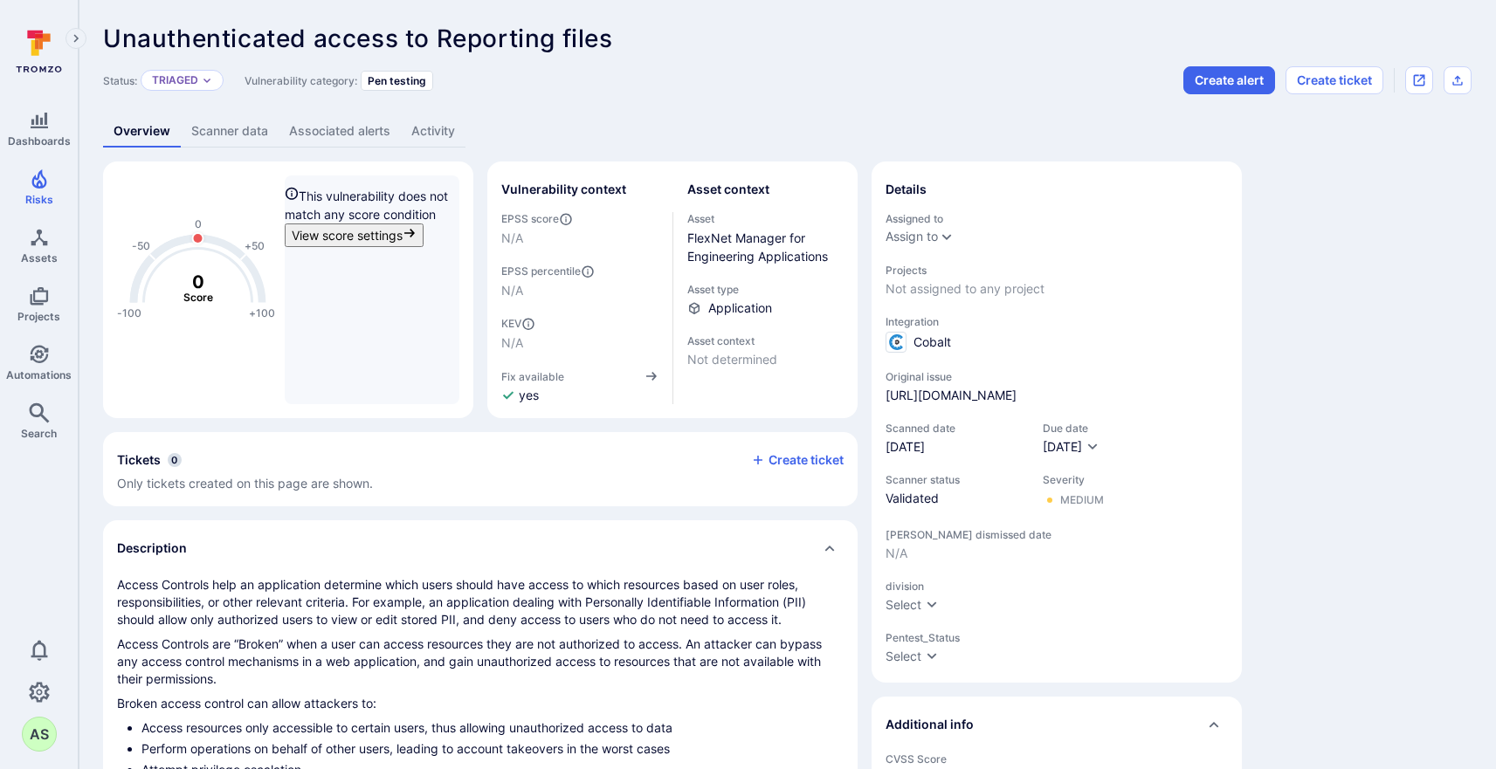
scroll to position [3133, 6]
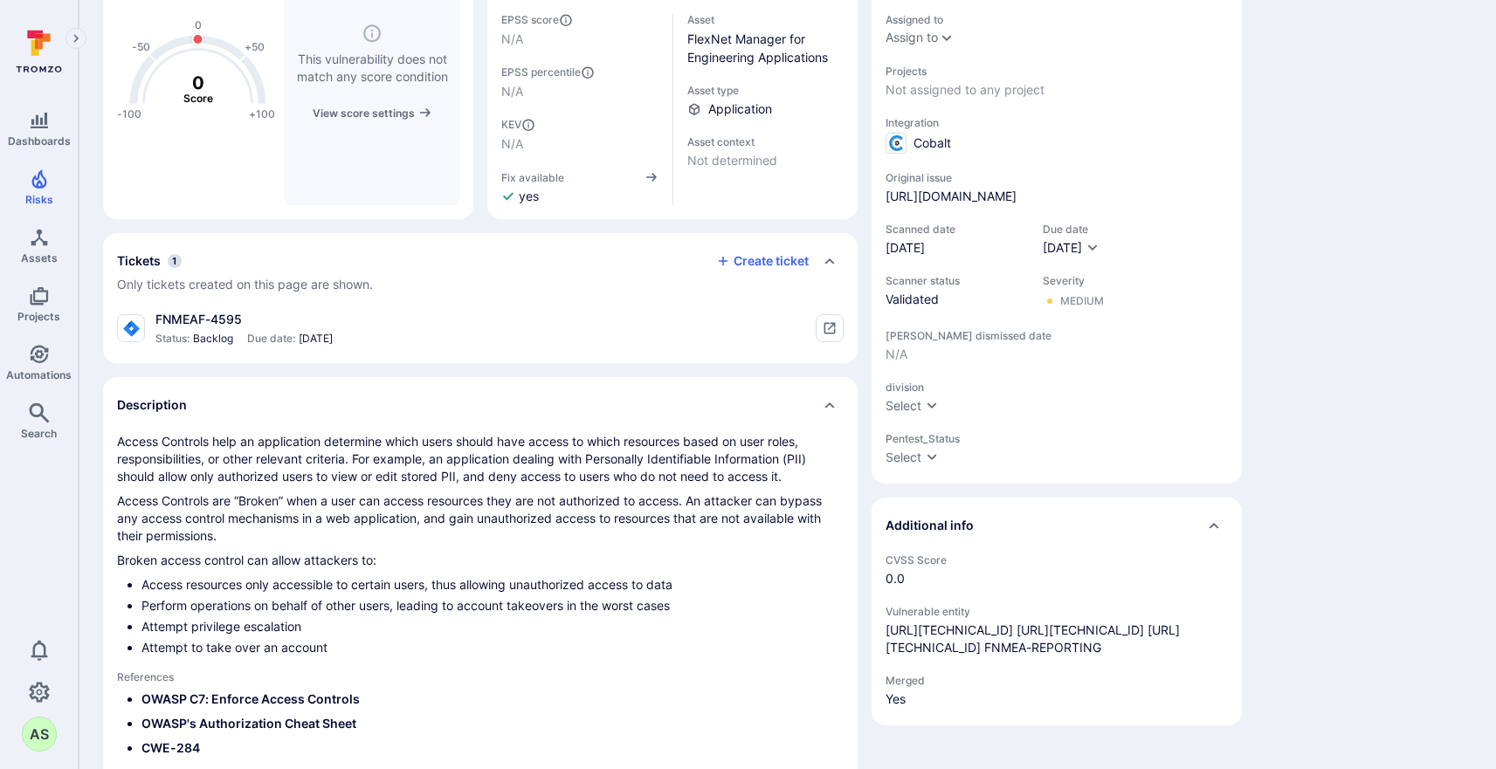
scroll to position [203, 0]
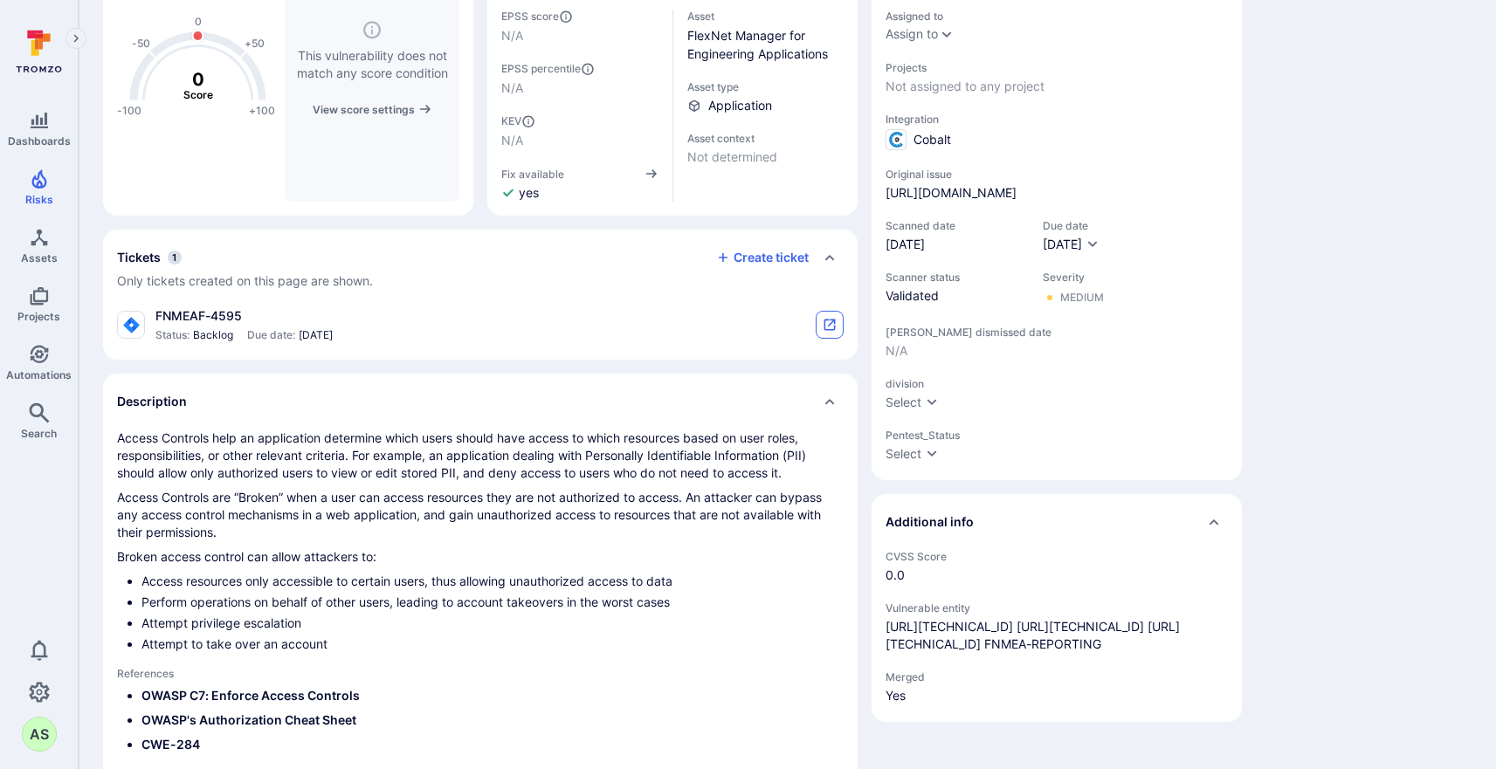
click at [834, 332] on button "tickets card" at bounding box center [829, 325] width 28 height 28
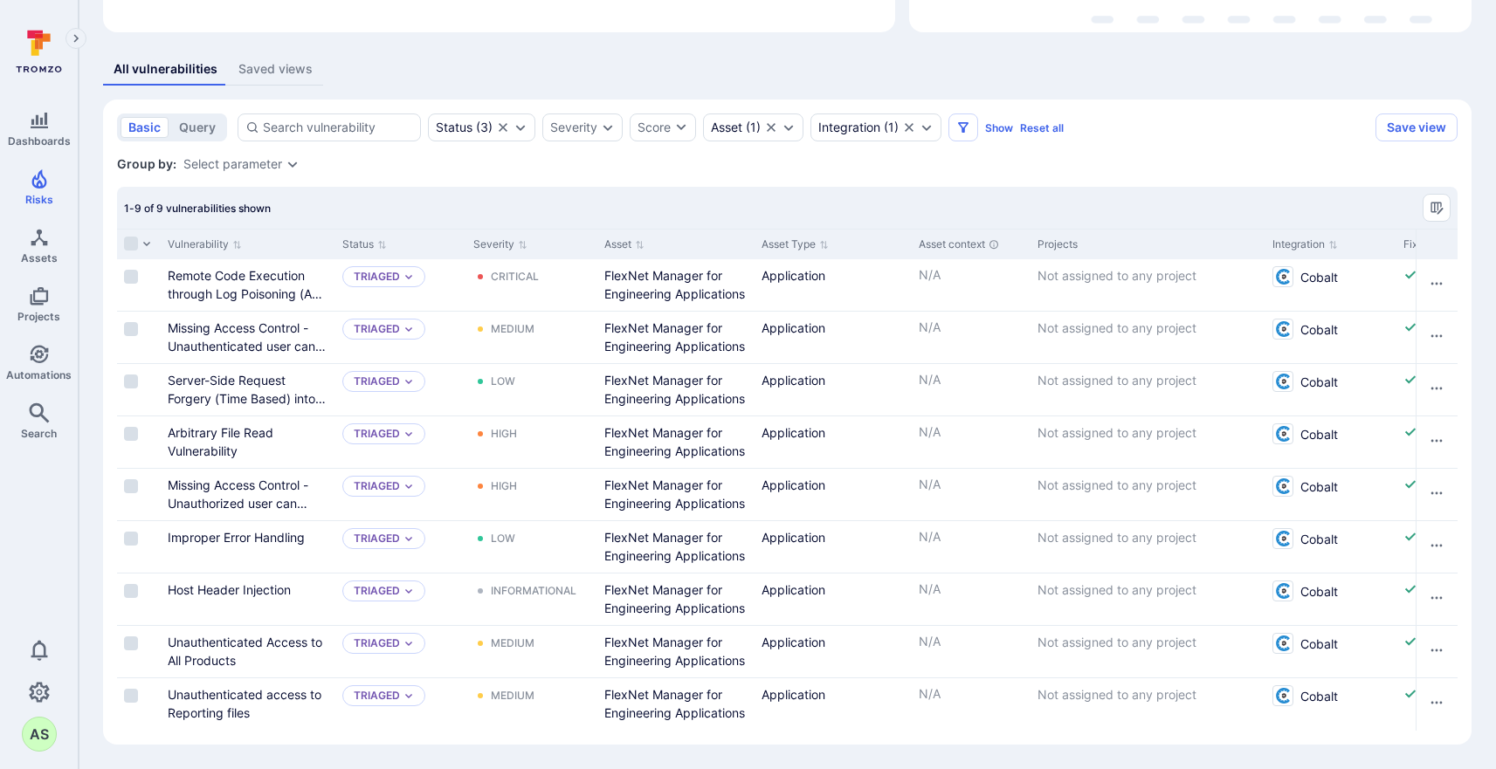
scroll to position [303, 0]
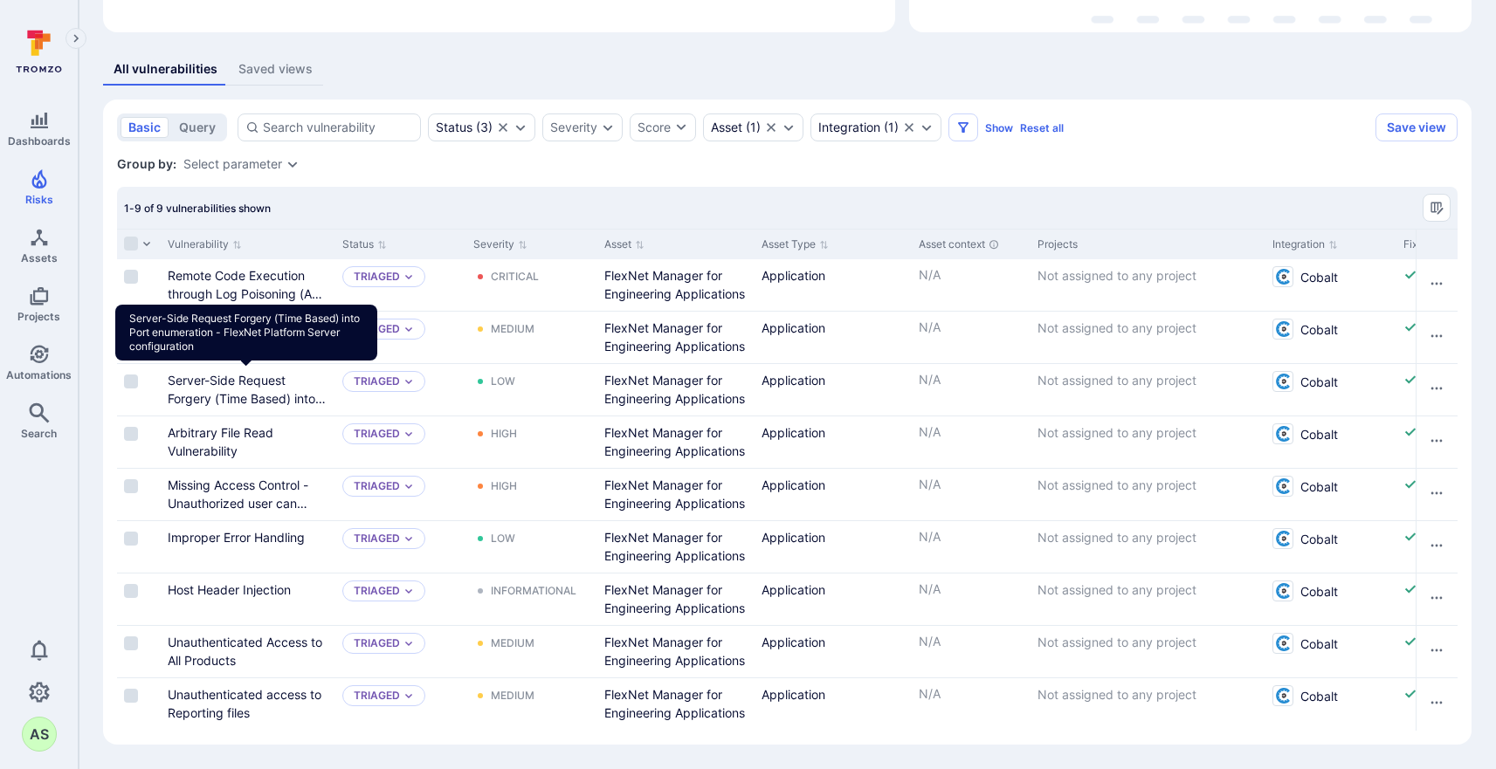
click at [258, 379] on link "Server-Side Request Forgery (Time Based) into Port enumeration - FlexNet Platfo…" at bounding box center [247, 417] width 158 height 88
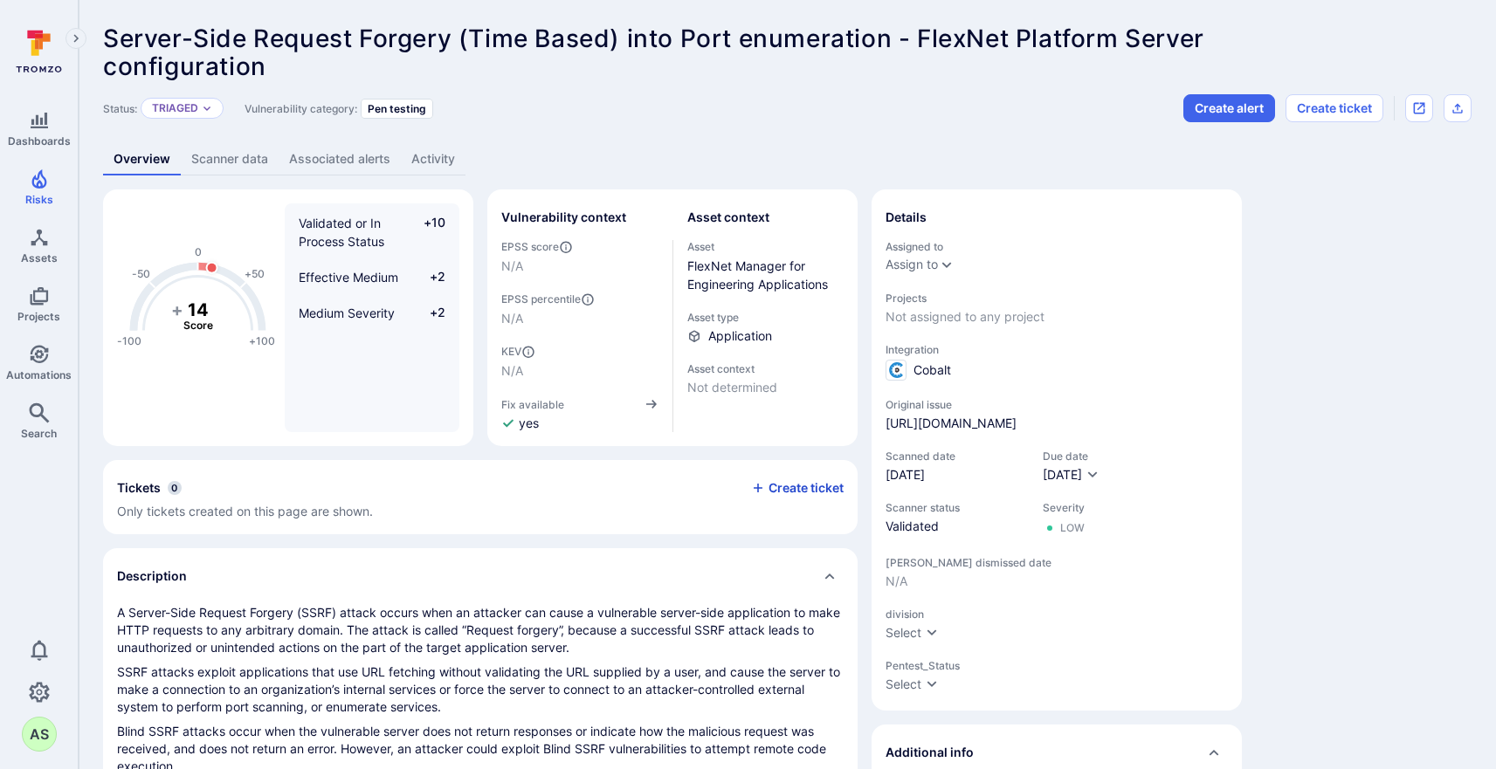
click at [810, 492] on button "Create ticket" at bounding box center [797, 488] width 93 height 16
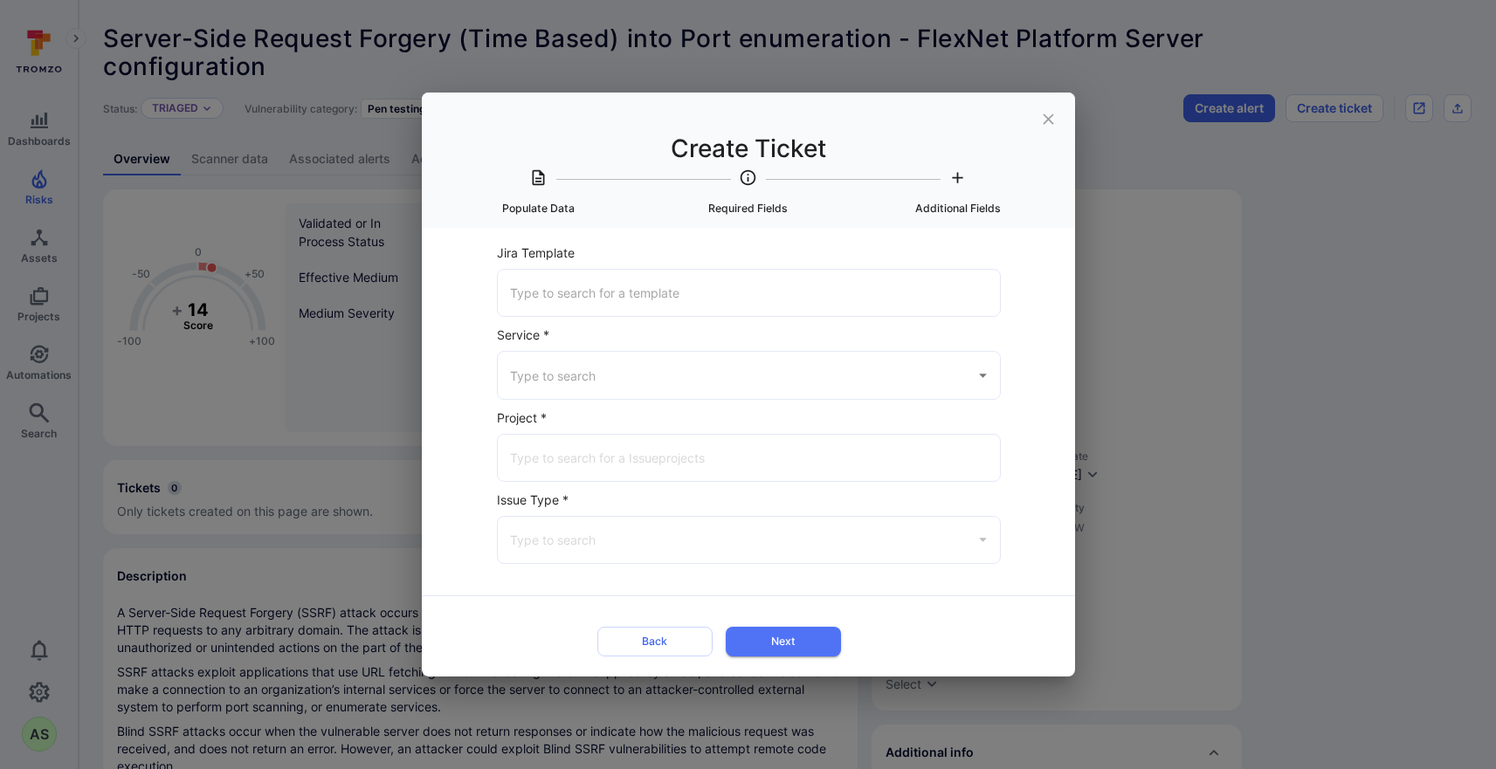
click at [686, 300] on input "Jira Template" at bounding box center [749, 293] width 487 height 31
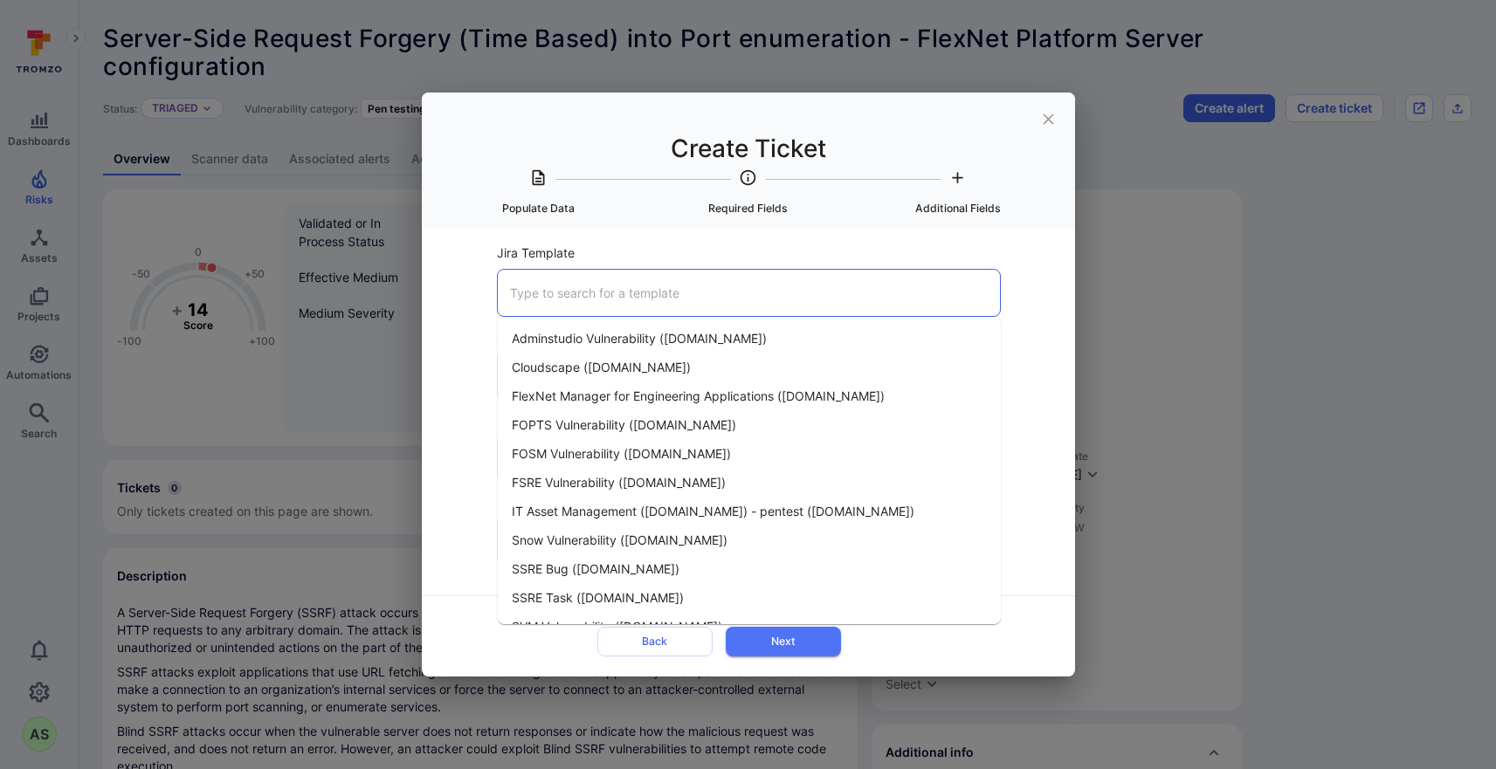
click at [681, 395] on span "FlexNet Manager for Engineering Applications ([DOMAIN_NAME])" at bounding box center [698, 396] width 373 height 18
type input "FlexNet Manager for Engineering Applications ([DOMAIN_NAME])"
type input "Jira"
type input "FlexNet Manager for Engineering Apps (FNMEA) ([DOMAIN_NAME])"
type input "Bug"
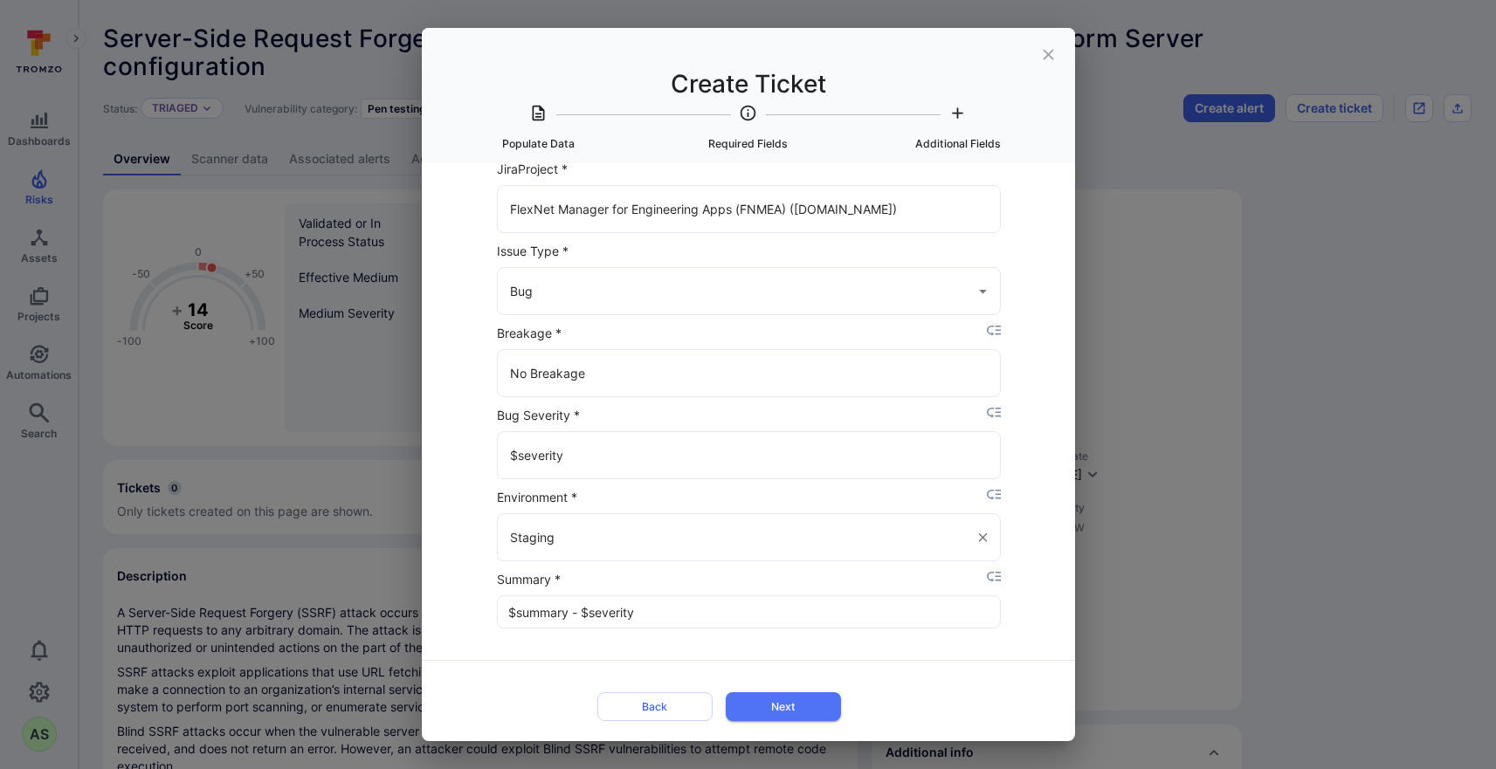
scroll to position [183, 0]
click at [795, 710] on button "Next" at bounding box center [783, 707] width 115 height 29
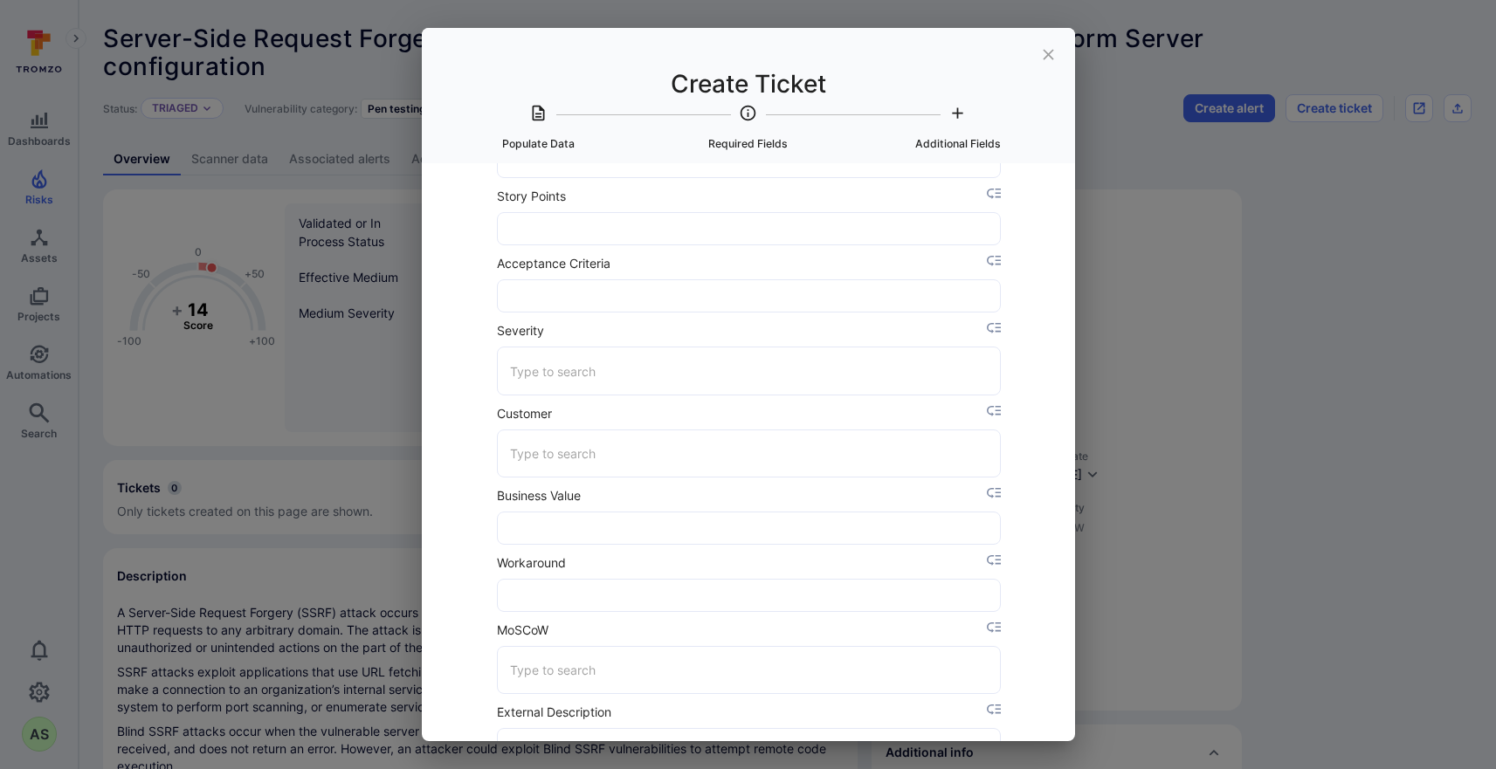
scroll to position [541, 0]
click at [636, 368] on input "Severity" at bounding box center [749, 367] width 487 height 31
click at [561, 498] on li "4" at bounding box center [749, 498] width 503 height 29
type input "4"
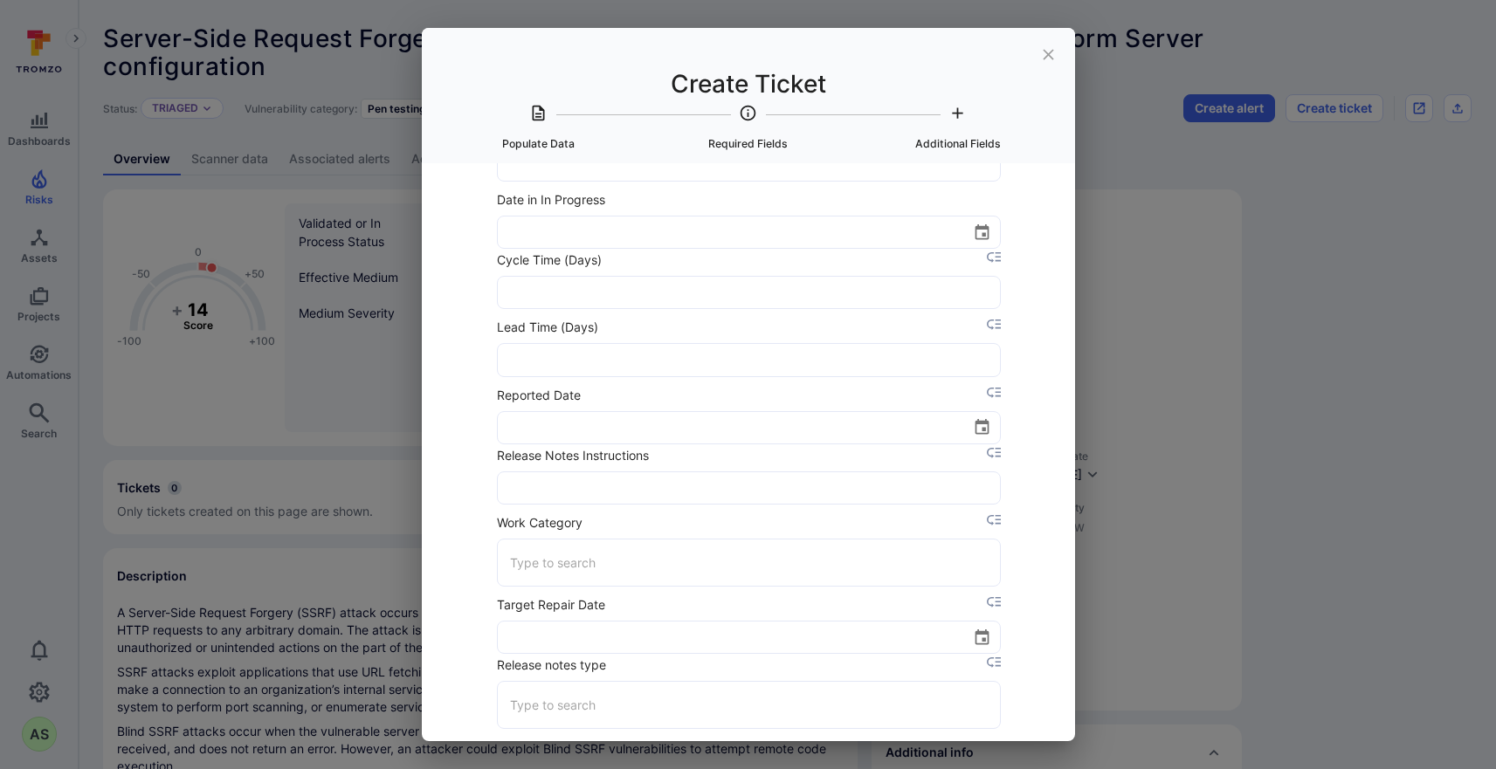
scroll to position [1681, 0]
click at [974, 430] on icon "Choose date" at bounding box center [982, 425] width 18 height 18
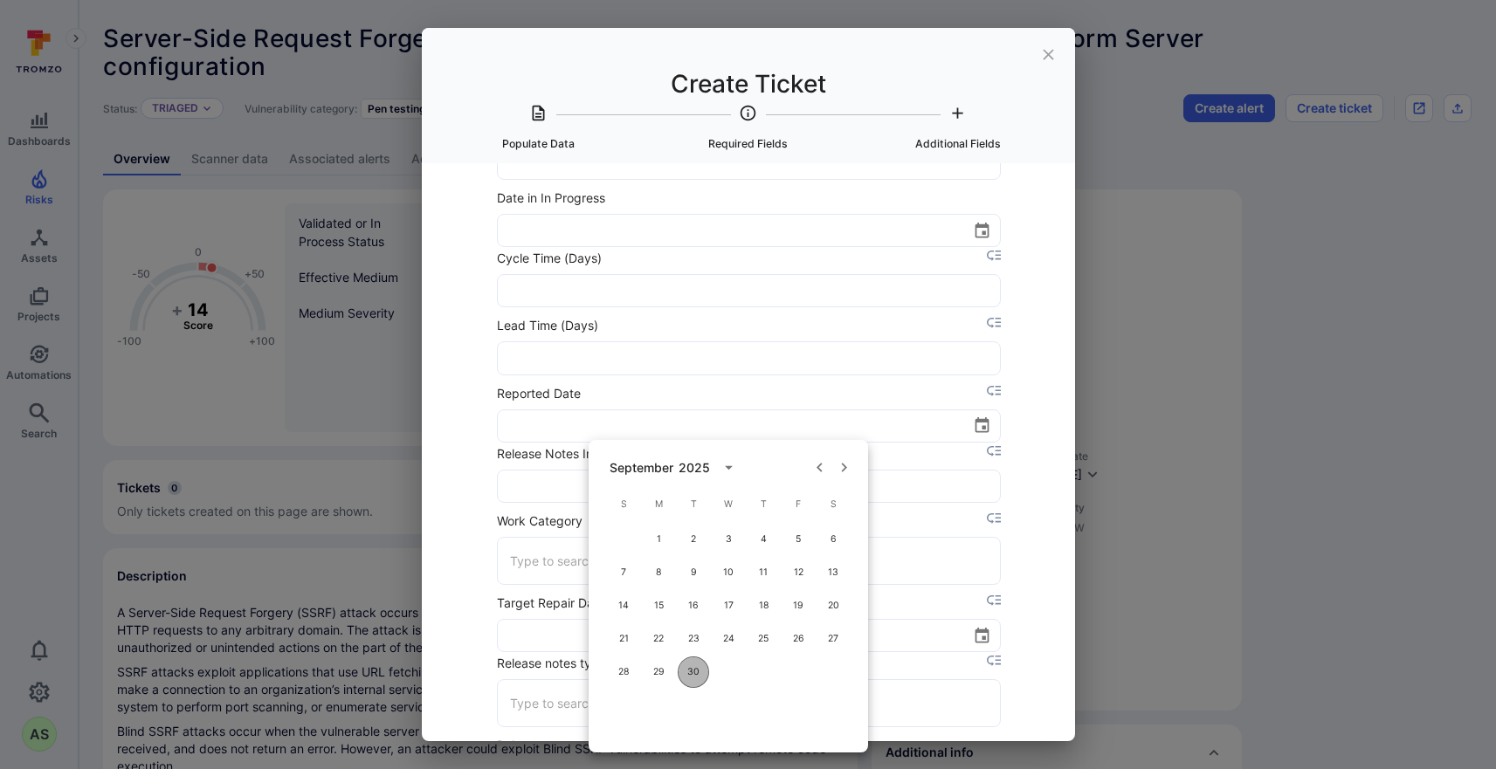
click at [687, 679] on button "30" at bounding box center [693, 672] width 31 height 31
type input "[DATE]"
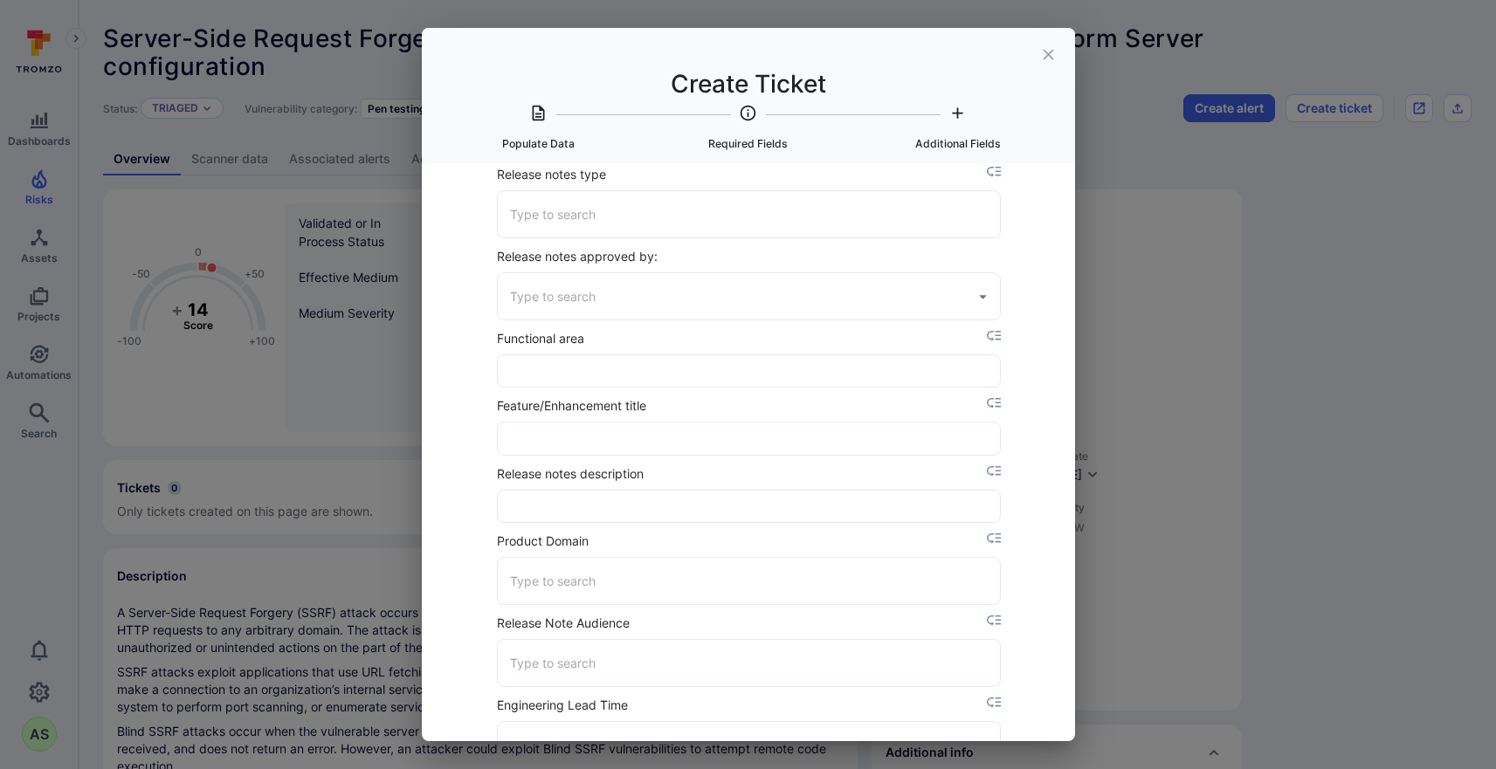
scroll to position [2171, 0]
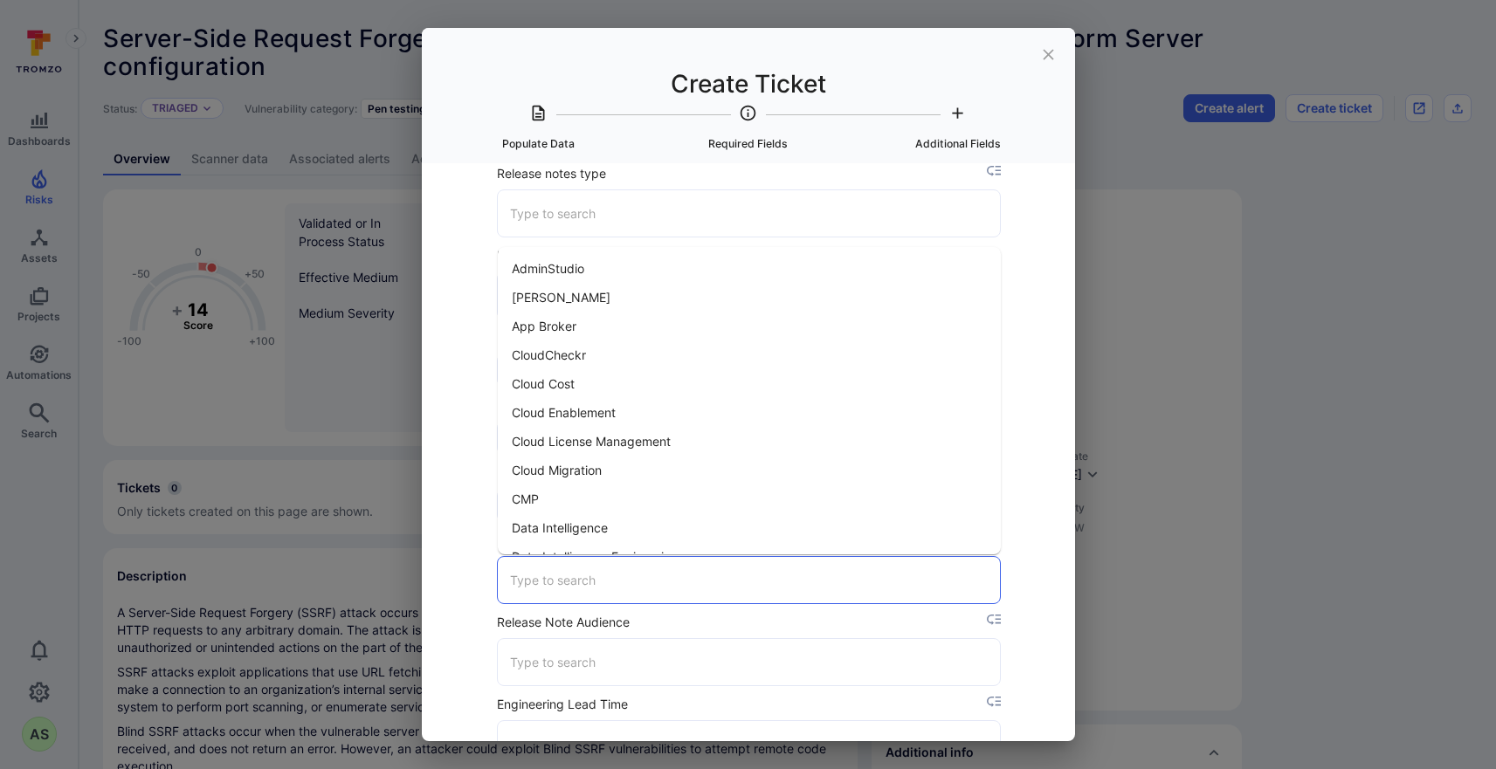
click at [726, 591] on input "Product Domain" at bounding box center [749, 580] width 487 height 31
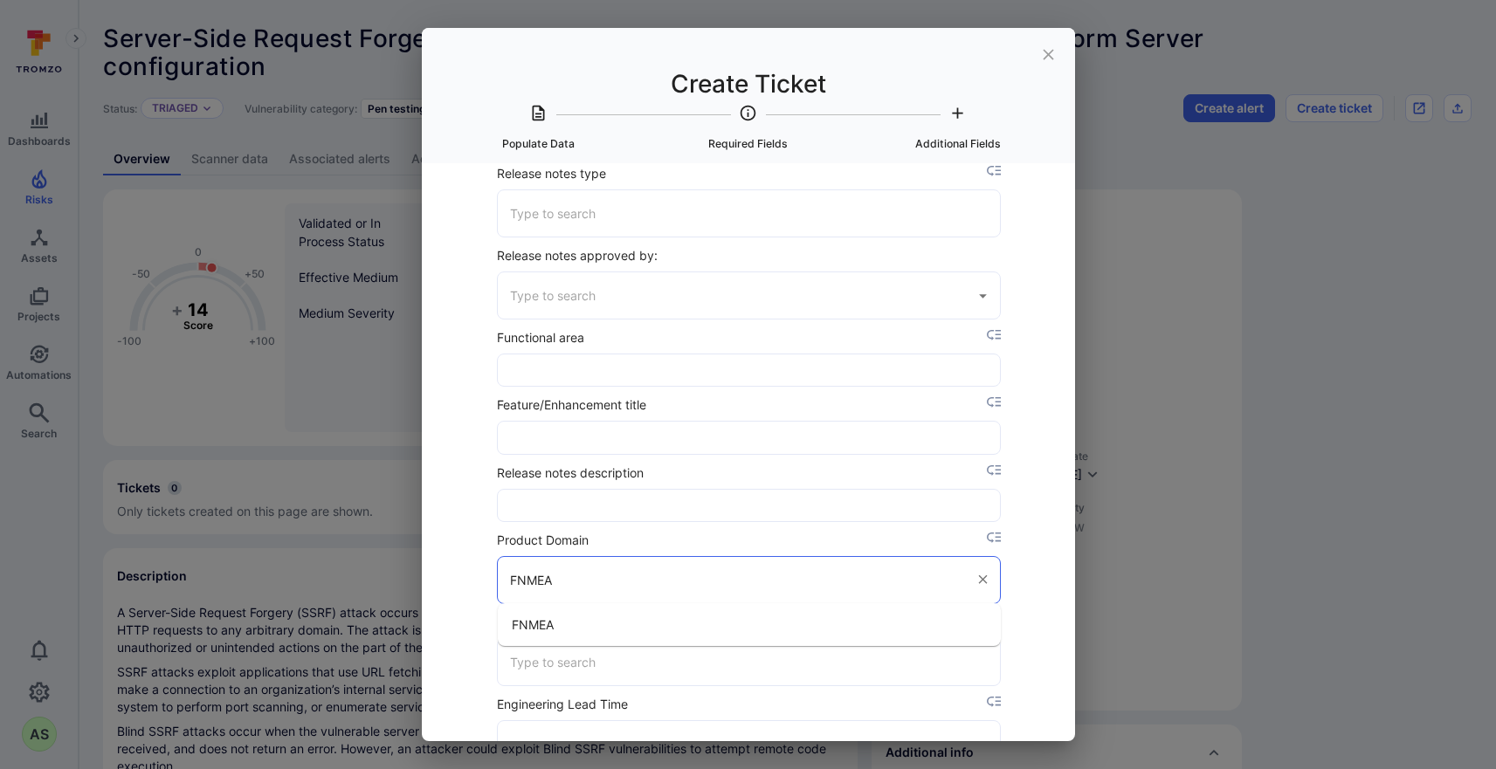
click at [698, 631] on li "FNMEA" at bounding box center [749, 624] width 503 height 29
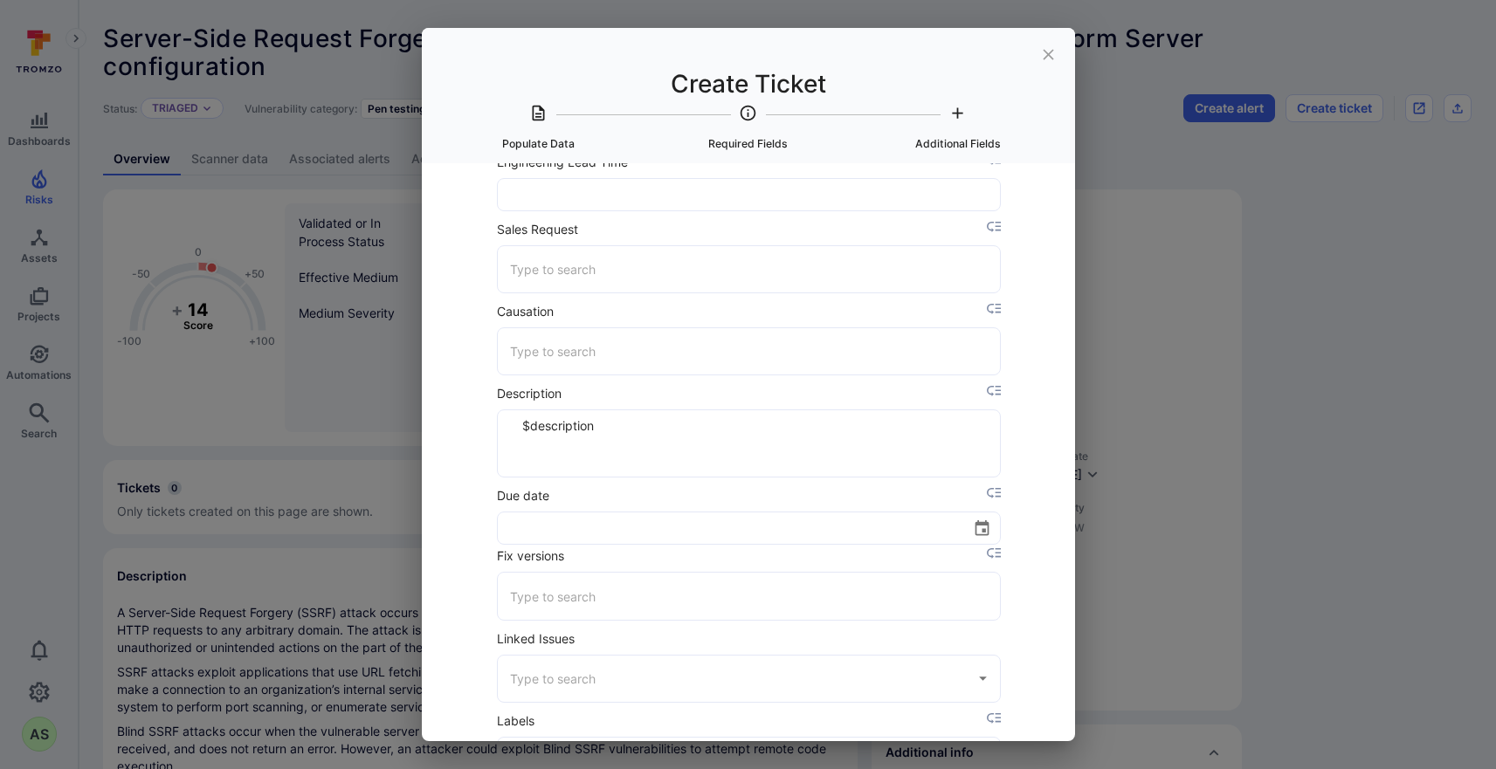
scroll to position [2718, 0]
type input "FNMEA"
click at [989, 520] on icon "Choose date" at bounding box center [982, 523] width 18 height 18
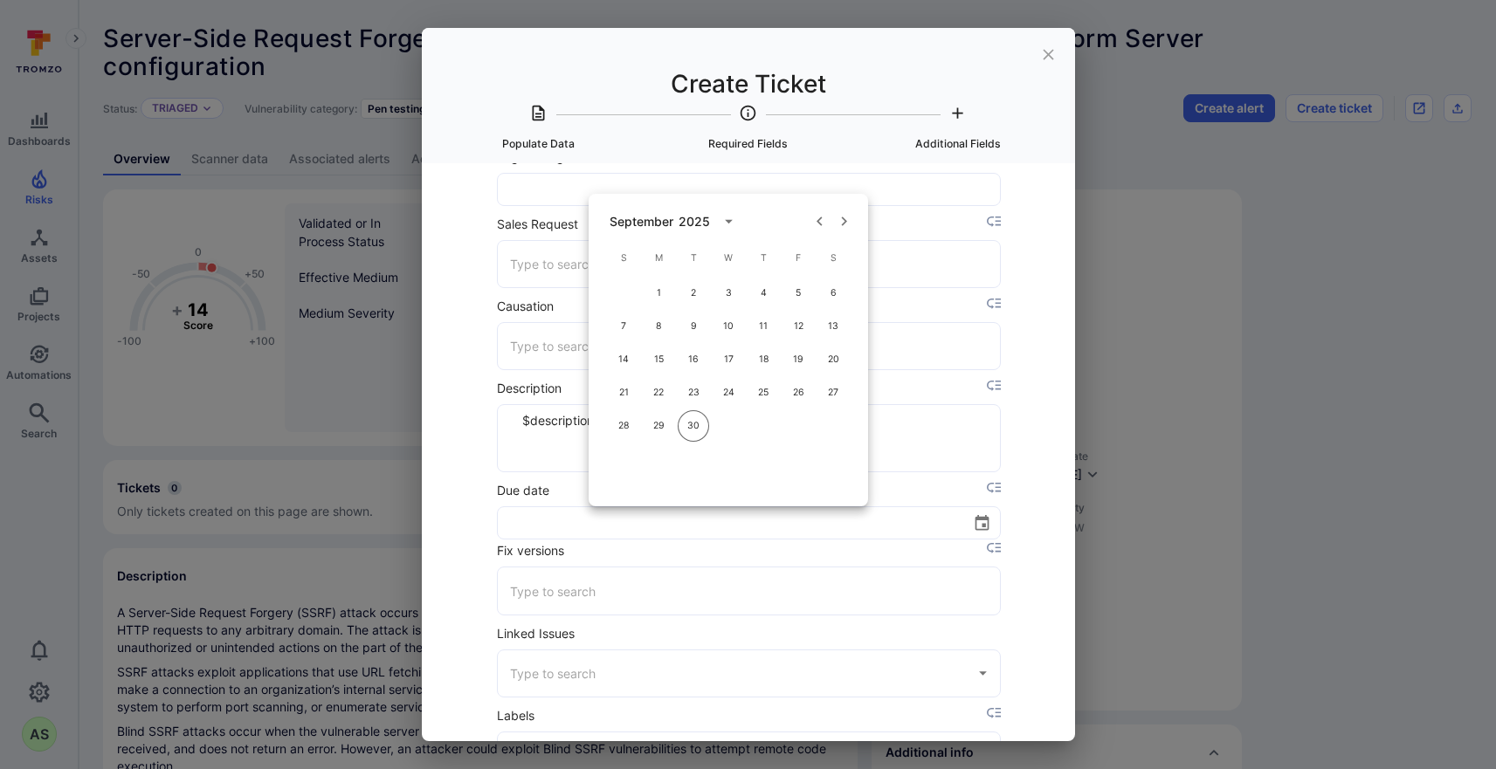
click at [845, 223] on icon "Next month" at bounding box center [844, 222] width 5 height 10
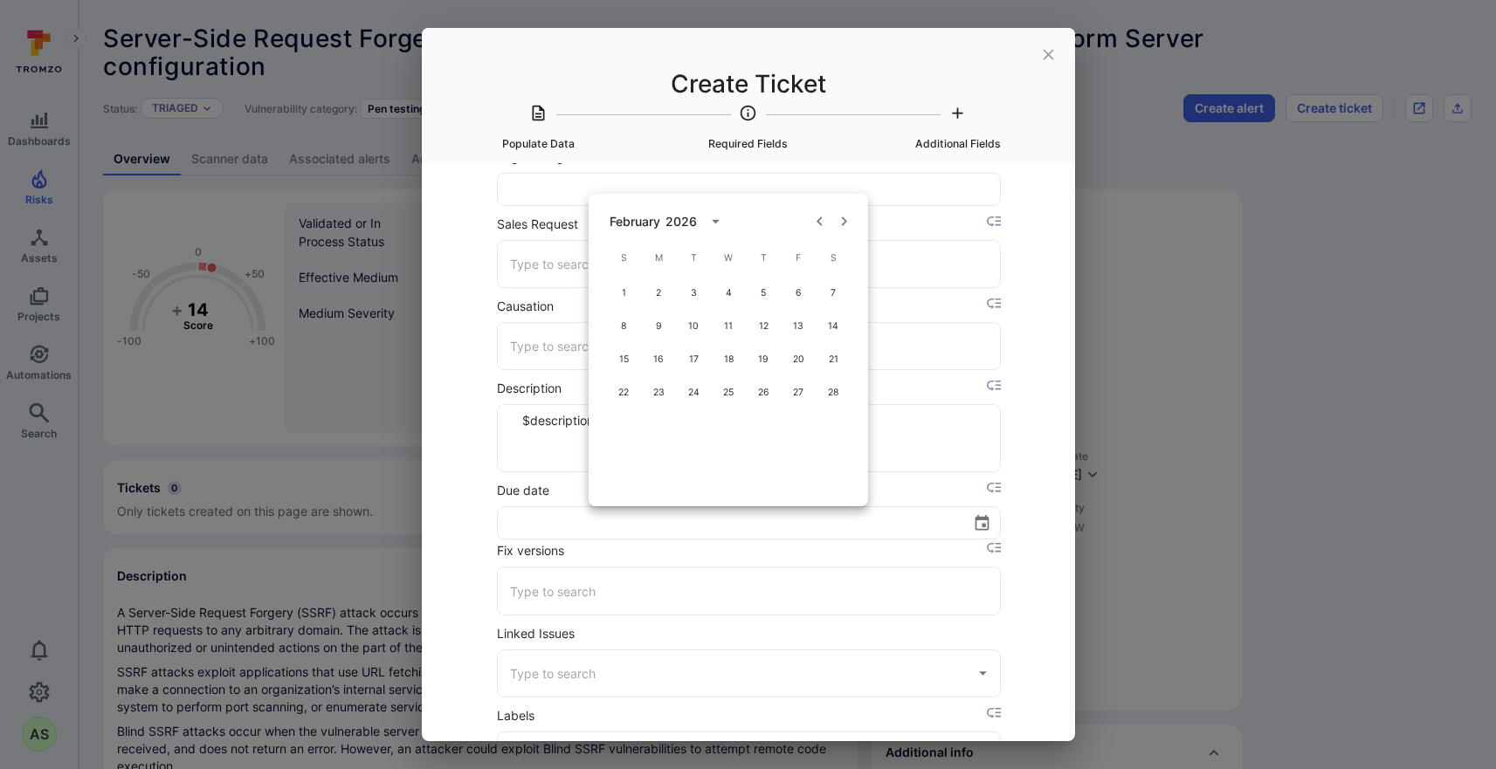
click at [845, 223] on icon "Next month" at bounding box center [844, 222] width 5 height 10
click at [698, 423] on button "28" at bounding box center [693, 425] width 31 height 31
type input "[DATE]"
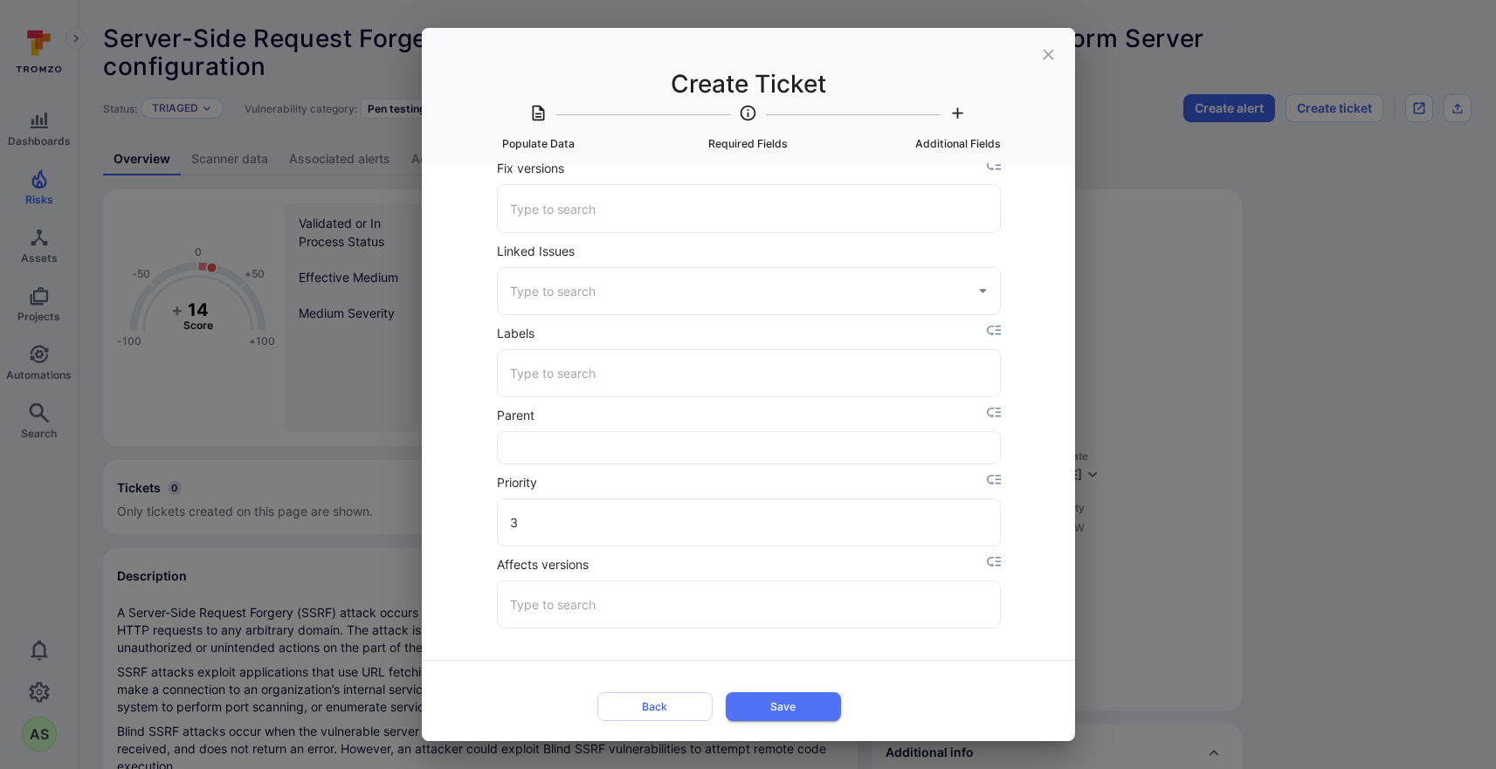
scroll to position [3100, 0]
click at [687, 377] on input "Labels" at bounding box center [749, 374] width 487 height 31
type input "PenTe"
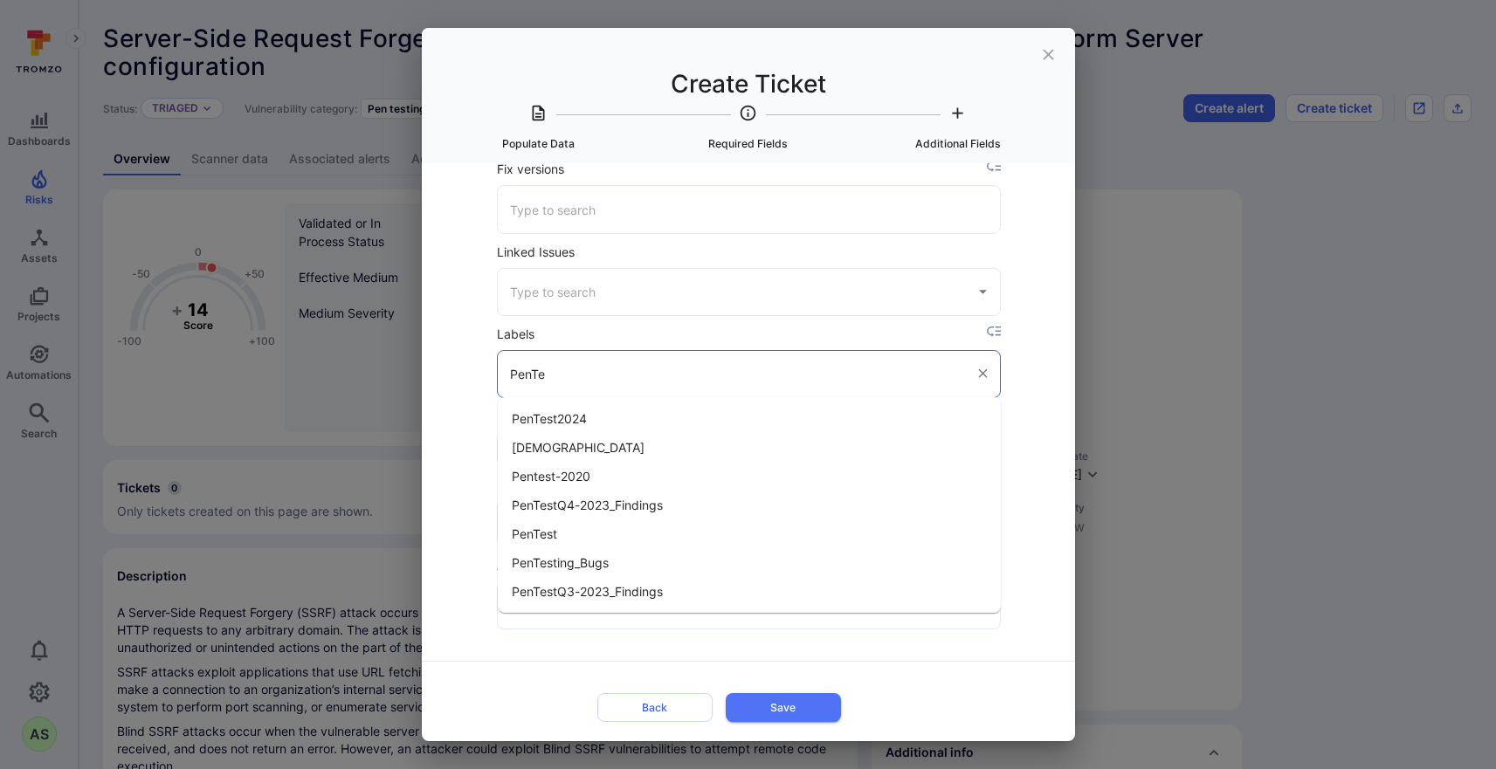
click at [600, 537] on li "PenTest" at bounding box center [749, 534] width 503 height 29
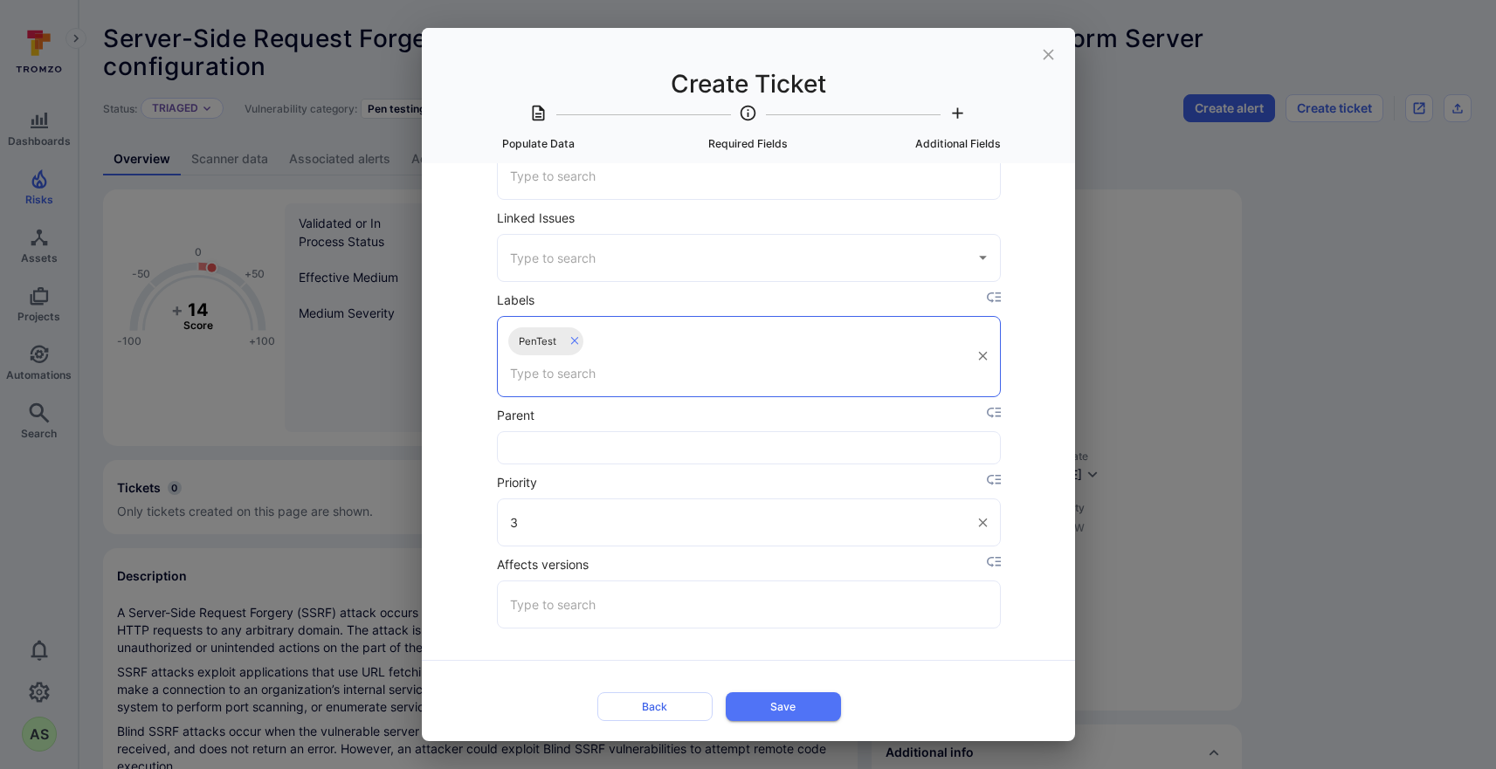
scroll to position [3133, 0]
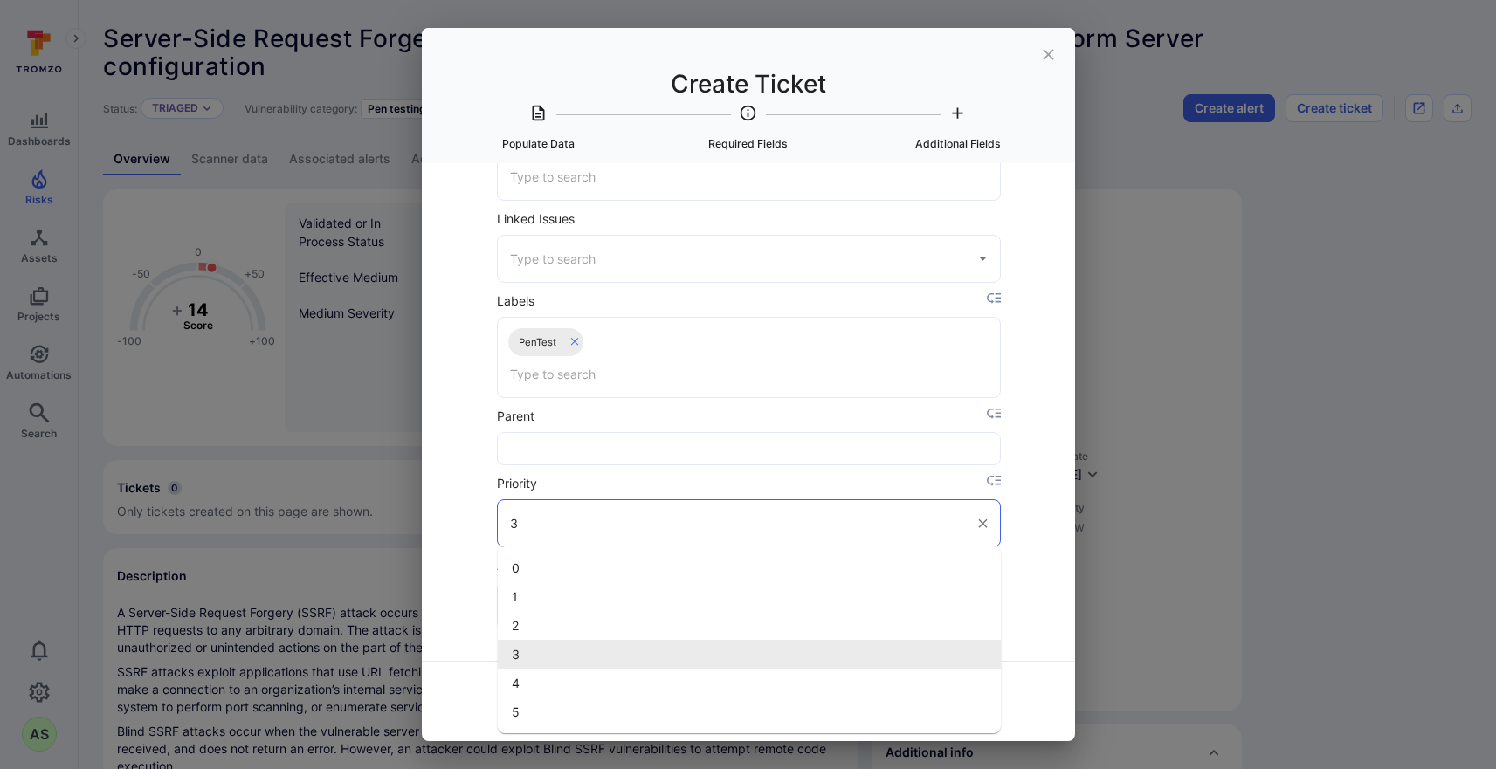
click at [633, 537] on input "3" at bounding box center [736, 523] width 461 height 31
click at [533, 685] on li "4" at bounding box center [749, 683] width 503 height 29
type input "4"
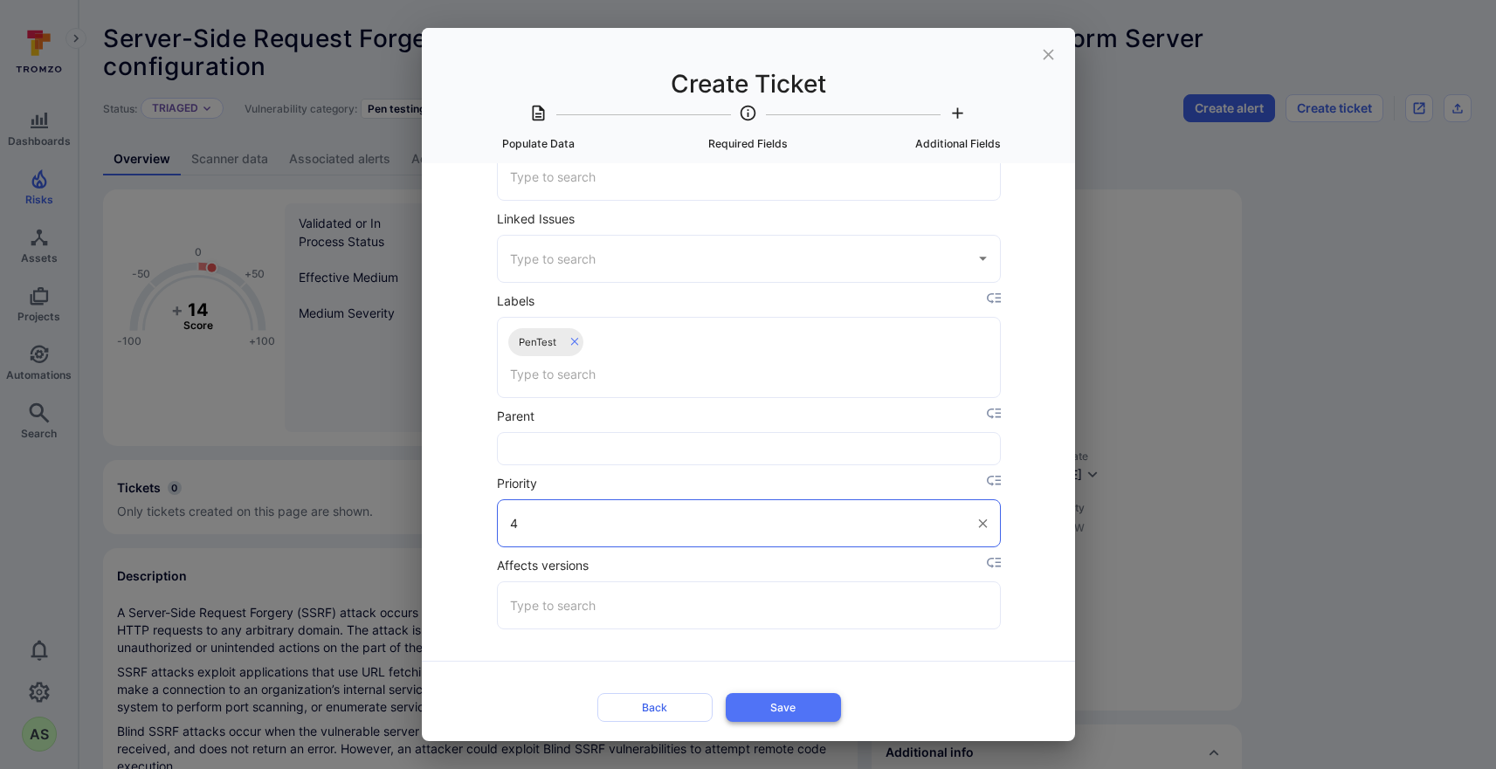
click at [780, 712] on button "Save" at bounding box center [783, 707] width 115 height 29
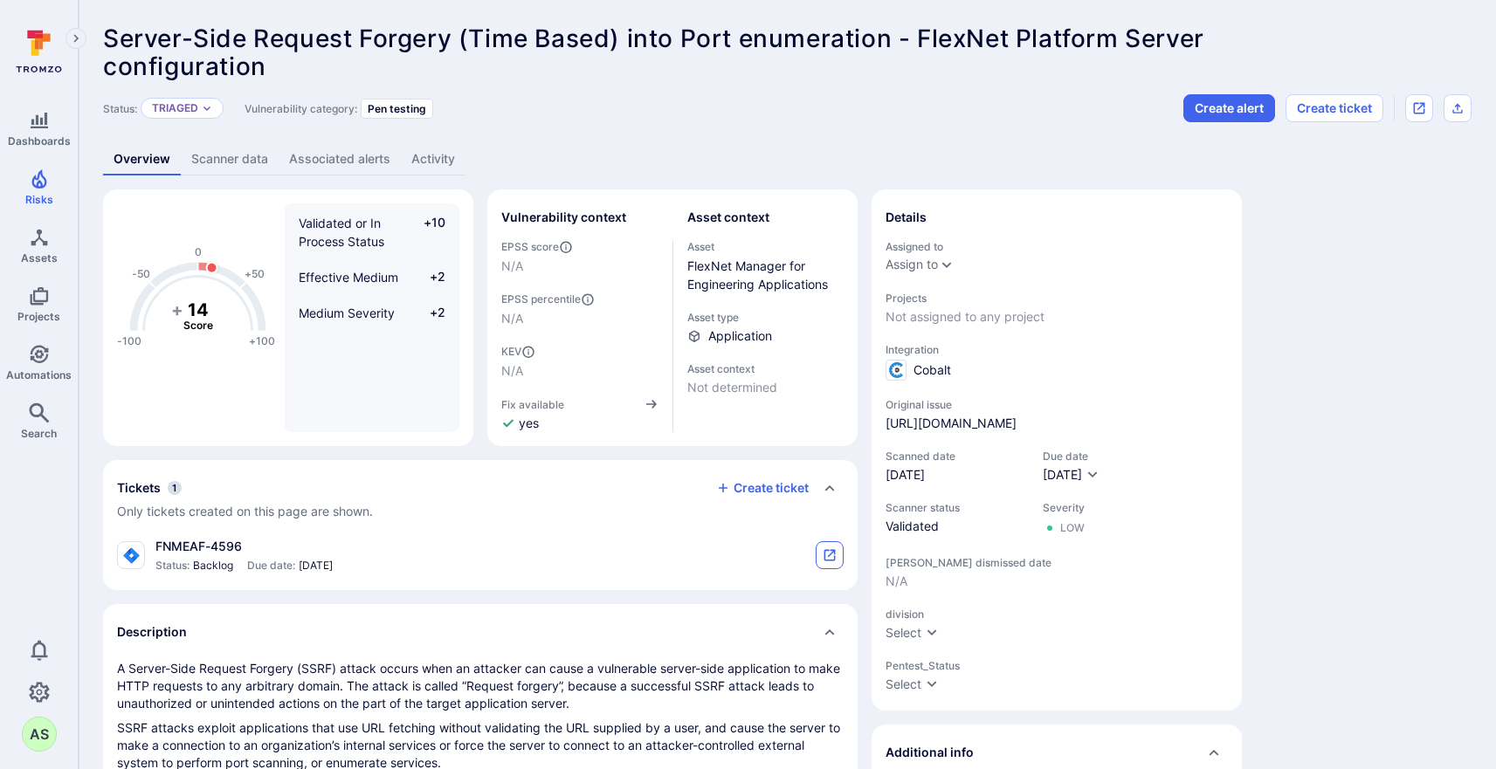
click at [833, 555] on icon "tickets card" at bounding box center [829, 555] width 14 height 14
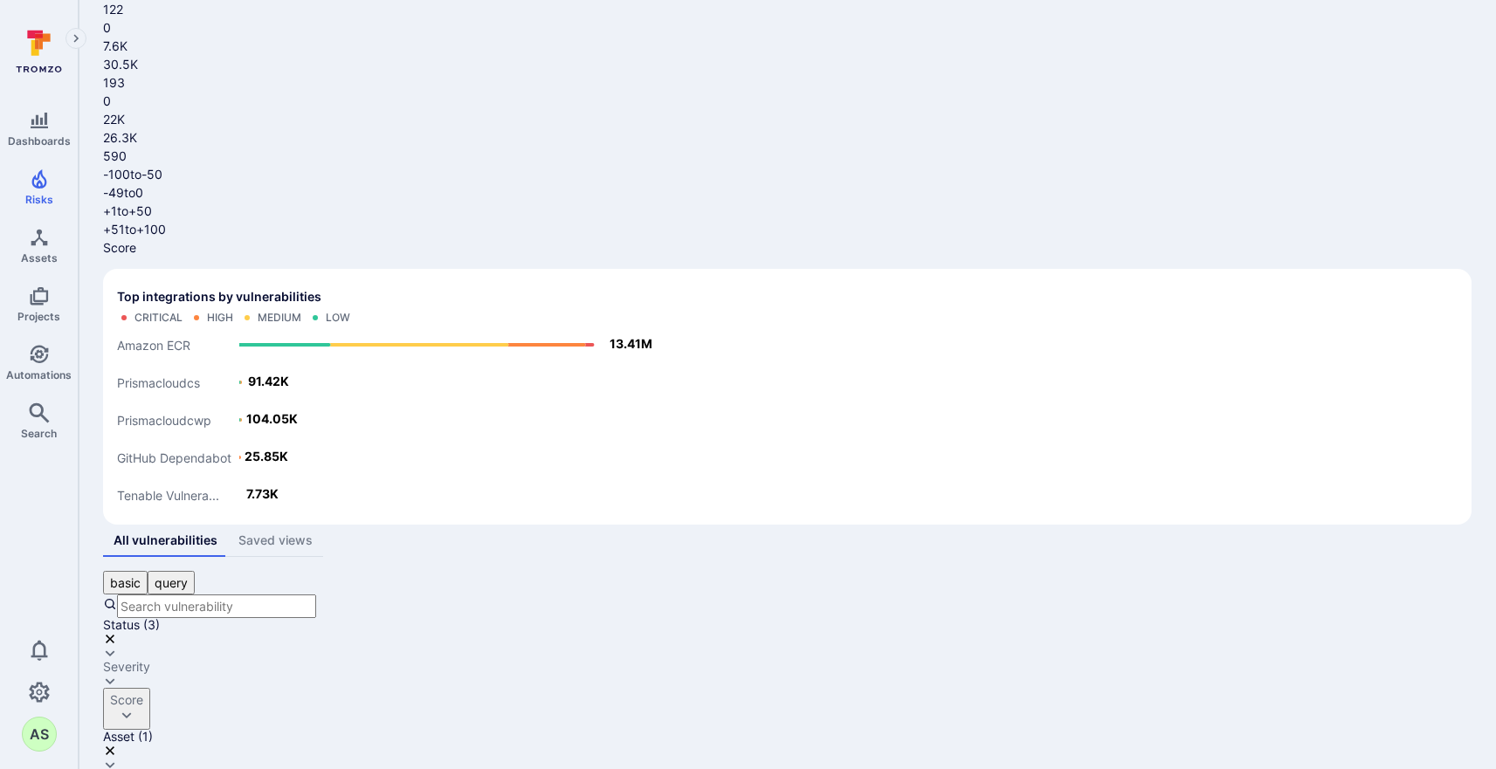
scroll to position [303, 0]
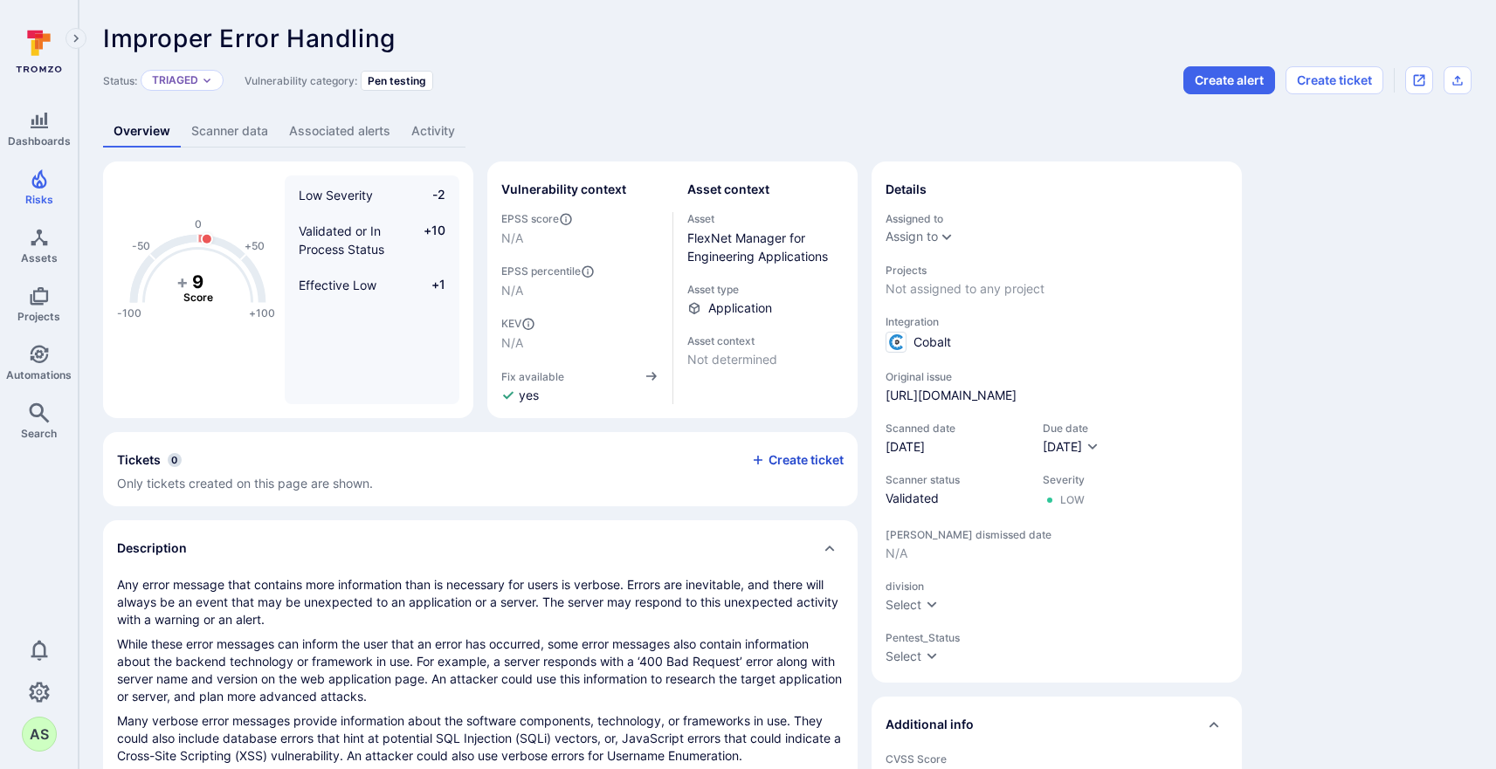
click at [801, 464] on button "Create ticket" at bounding box center [797, 460] width 93 height 16
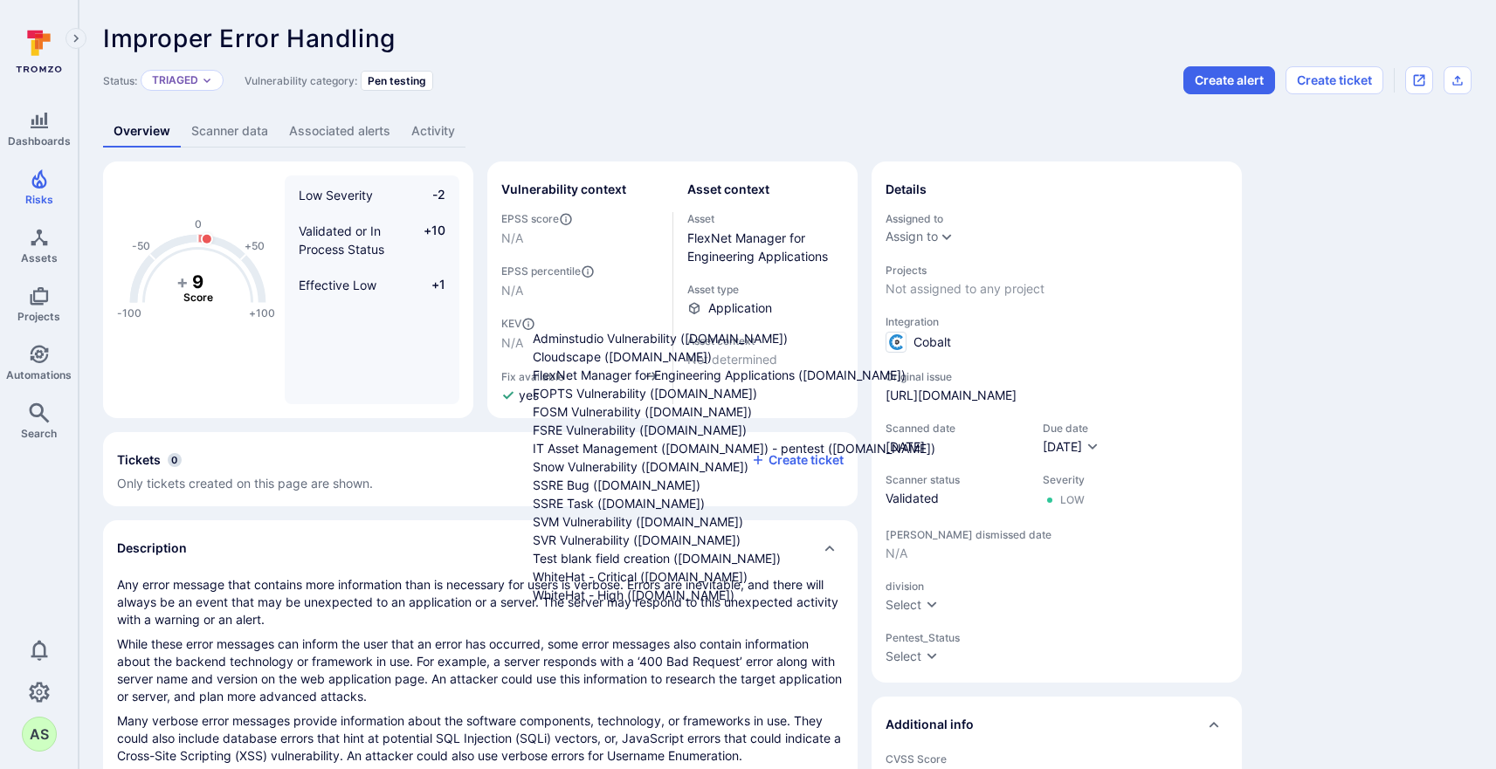
click at [689, 382] on span "FlexNet Manager for Engineering Applications ([DOMAIN_NAME])" at bounding box center [719, 375] width 373 height 15
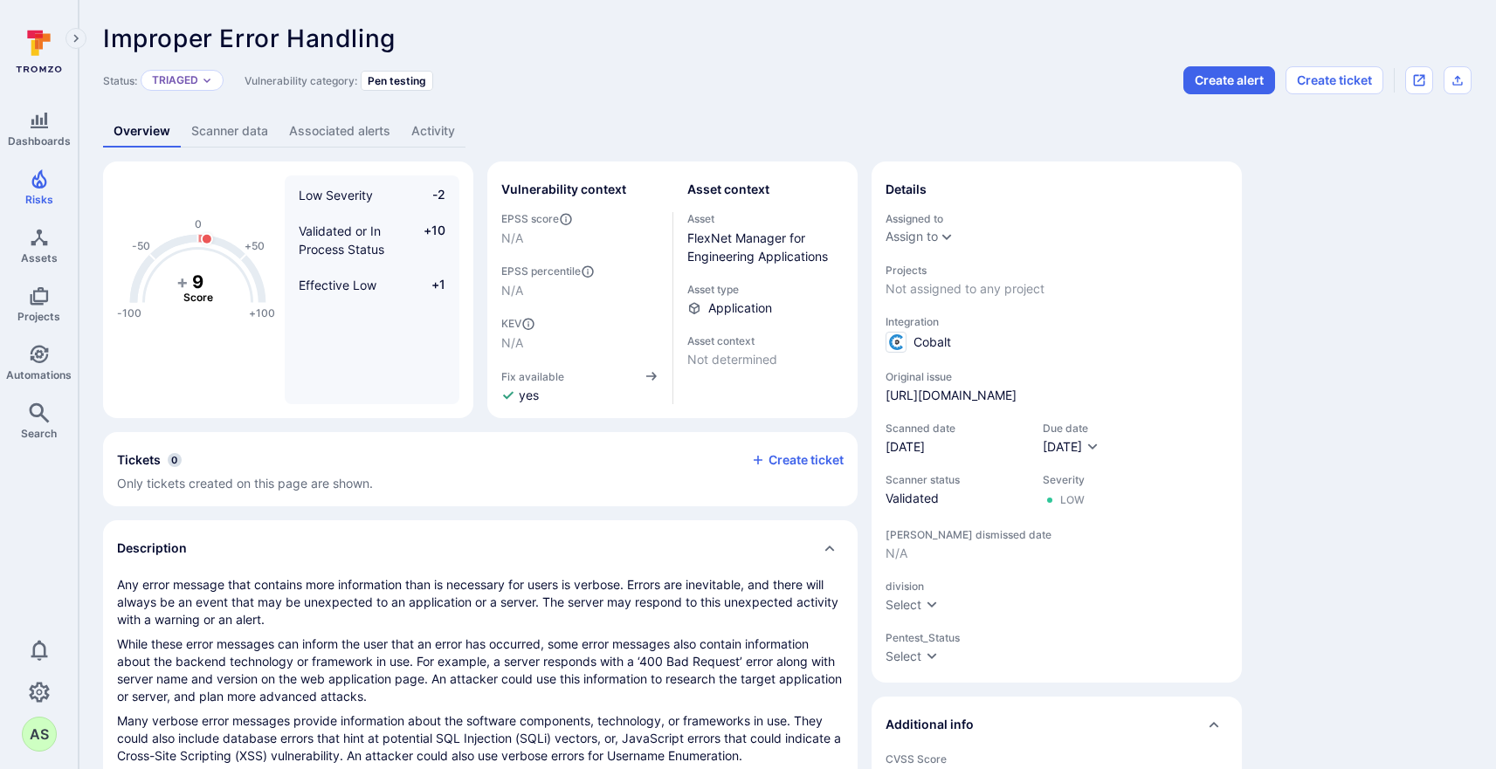
type input "FlexNet Manager for Engineering Applications ([DOMAIN_NAME])"
type input "Jira"
type input "FlexNet Manager for Engineering Apps (FNMEA) ([DOMAIN_NAME])"
type input "Bug"
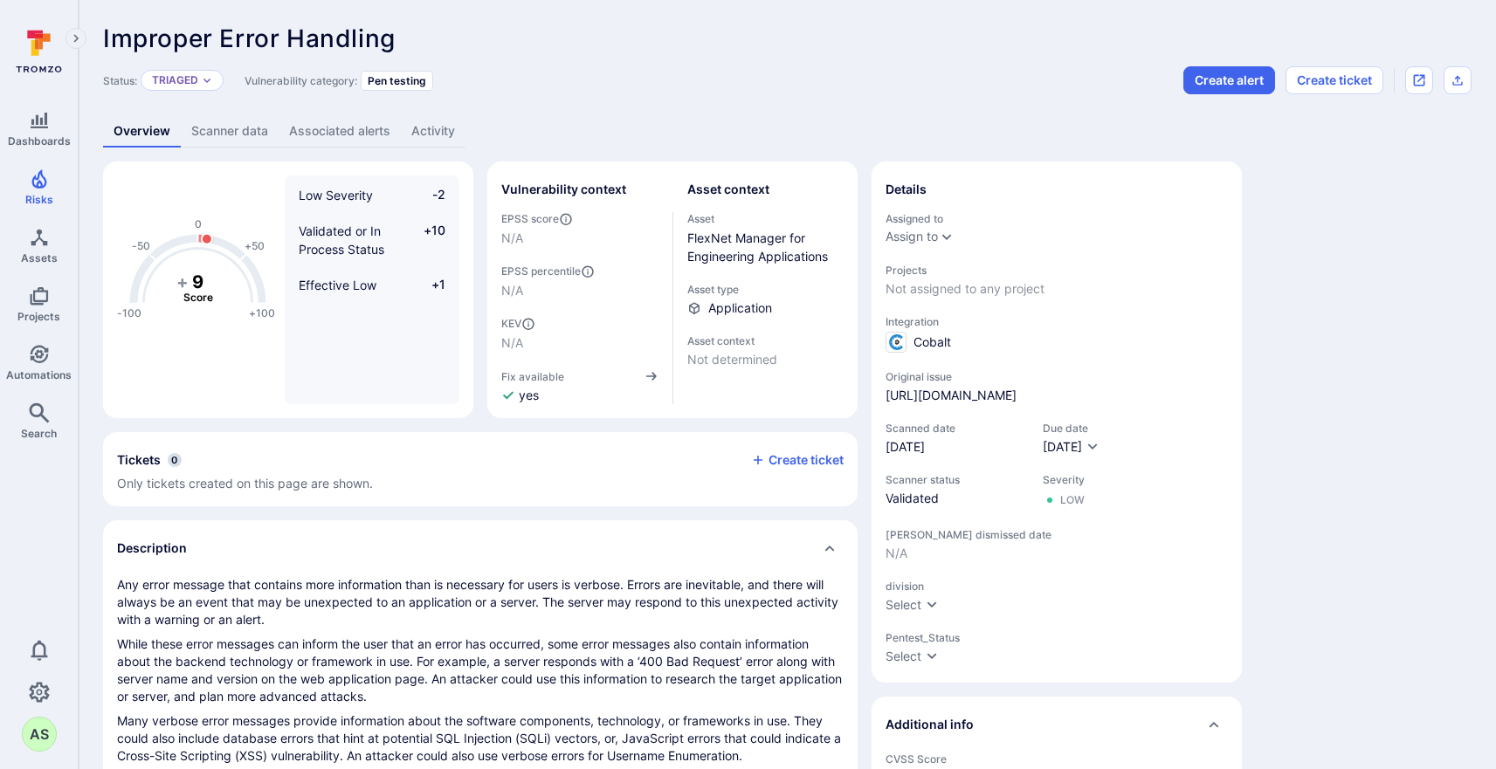
click at [568, 515] on li "4" at bounding box center [767, 506] width 468 height 18
type input "4"
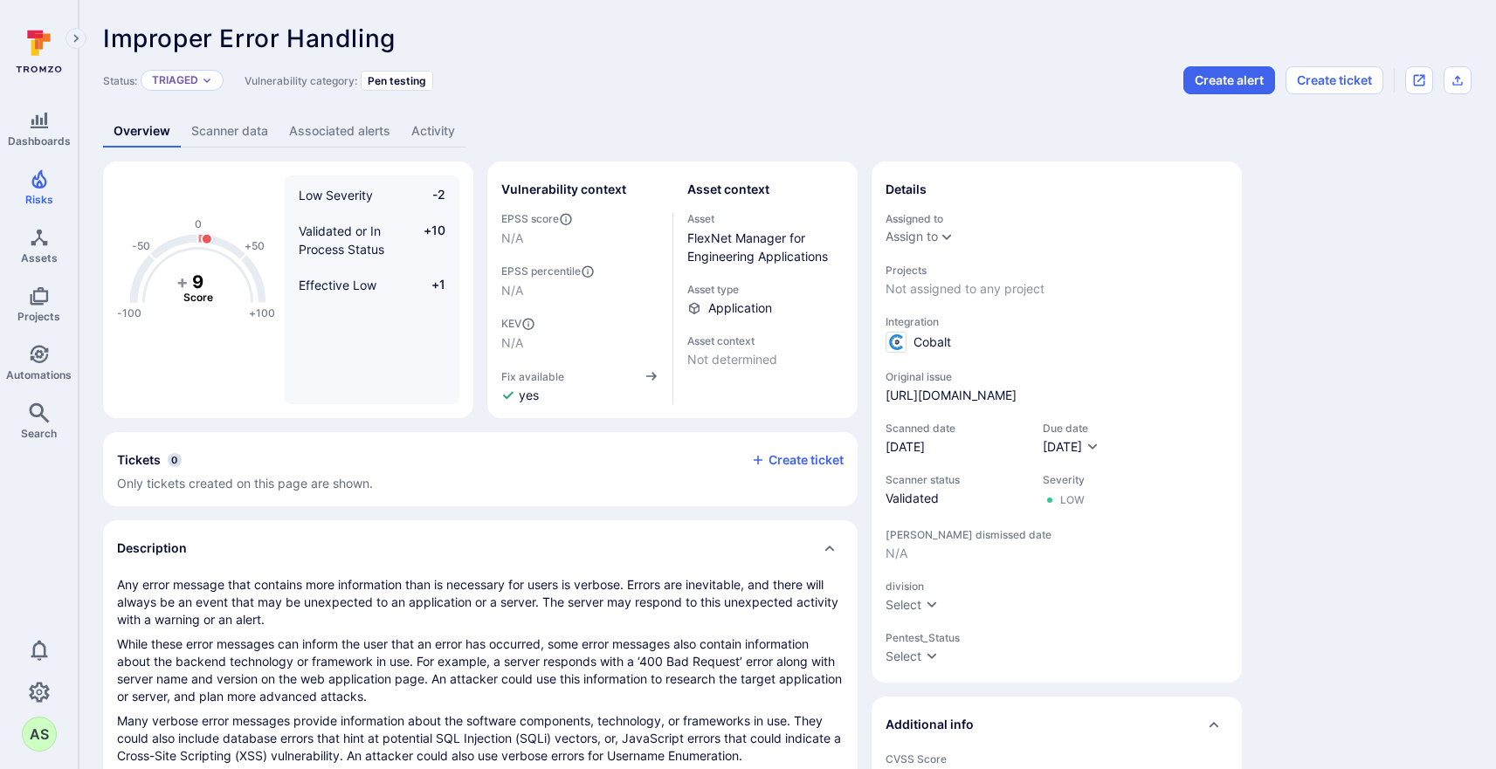
scroll to position [1651, 0]
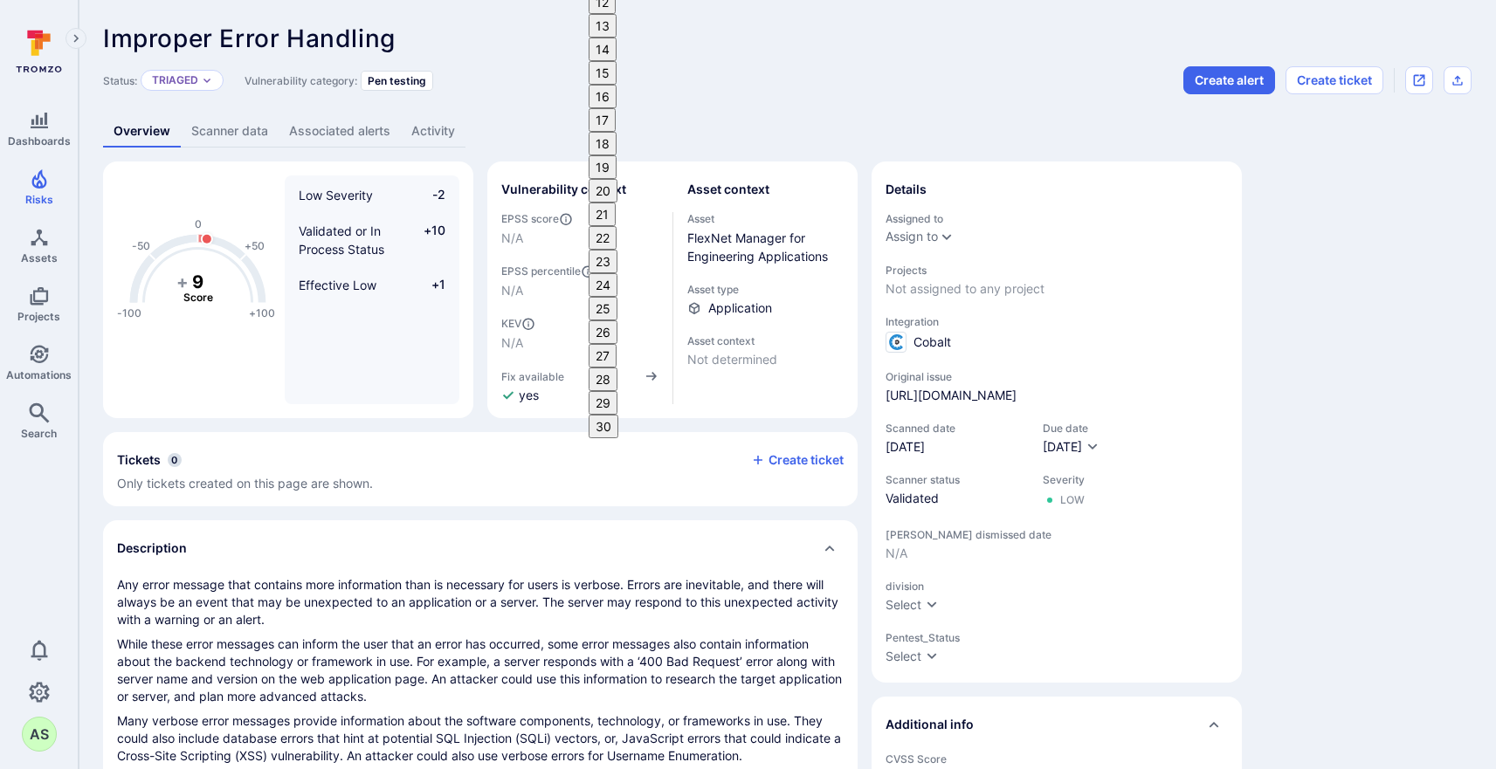
click at [618, 415] on button "30" at bounding box center [603, 427] width 30 height 24
type input "09/30/2025"
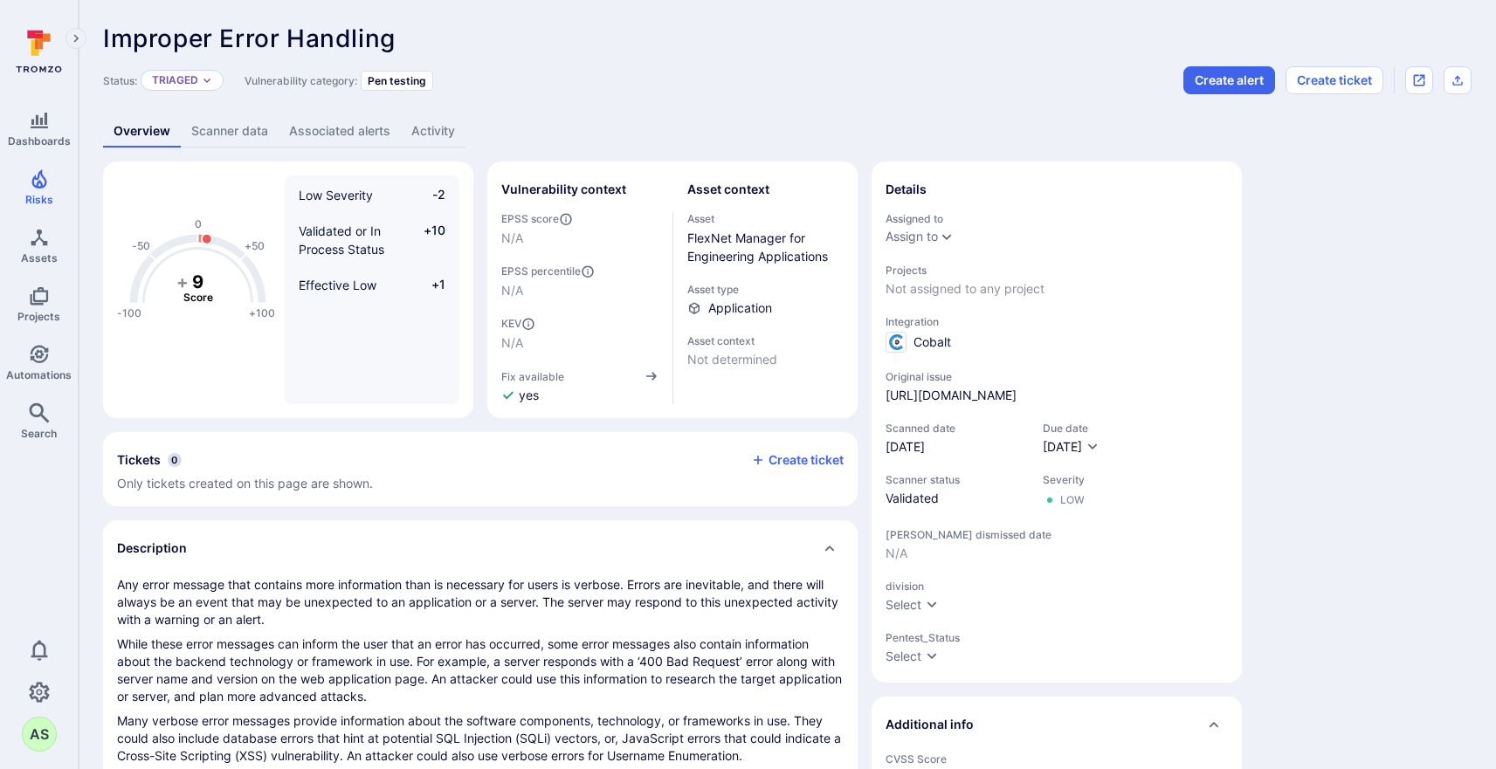
scroll to position [2308, 0]
click at [617, 478] on li "FNMEA" at bounding box center [766, 487] width 468 height 18
type input "FNMEA"
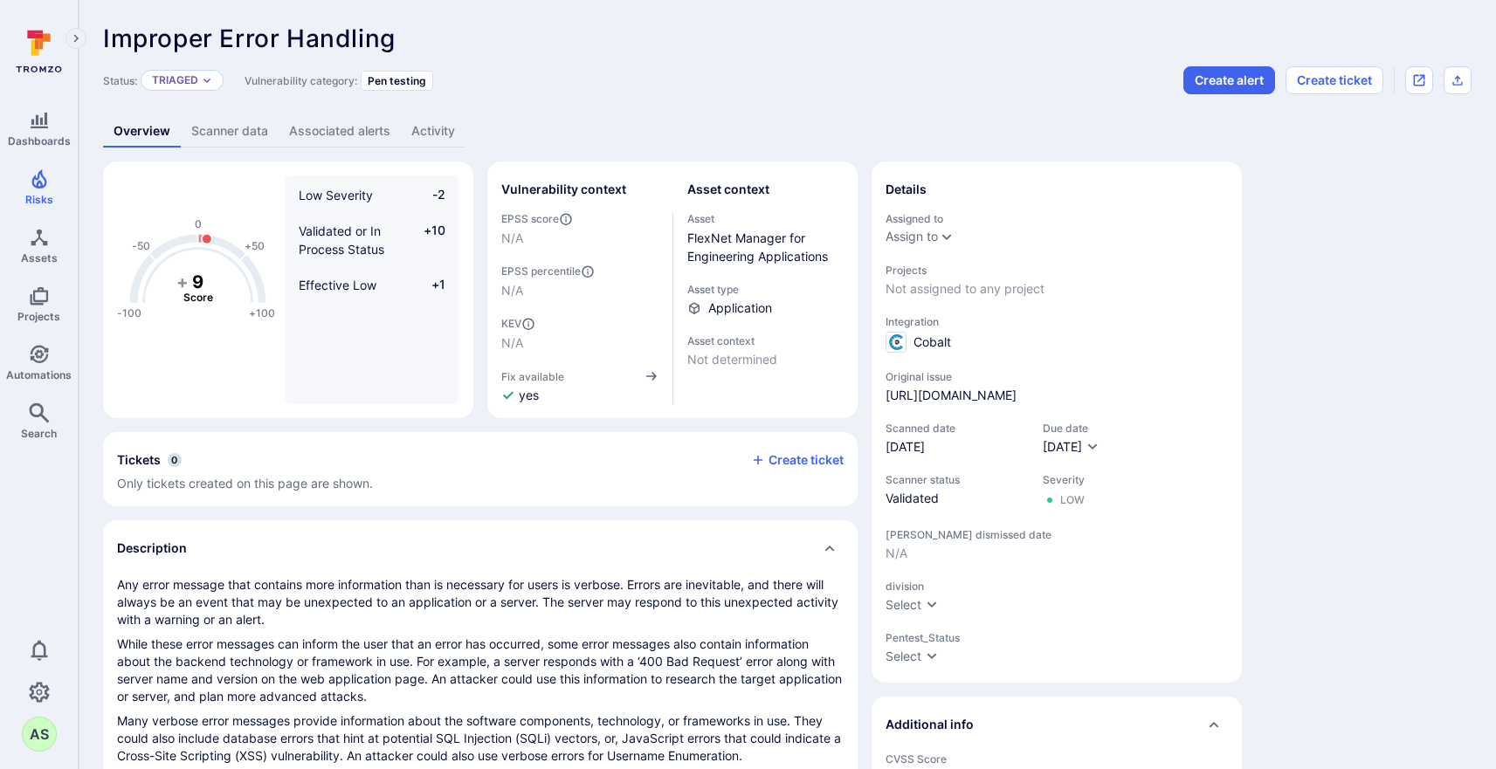
scroll to position [2749, 1]
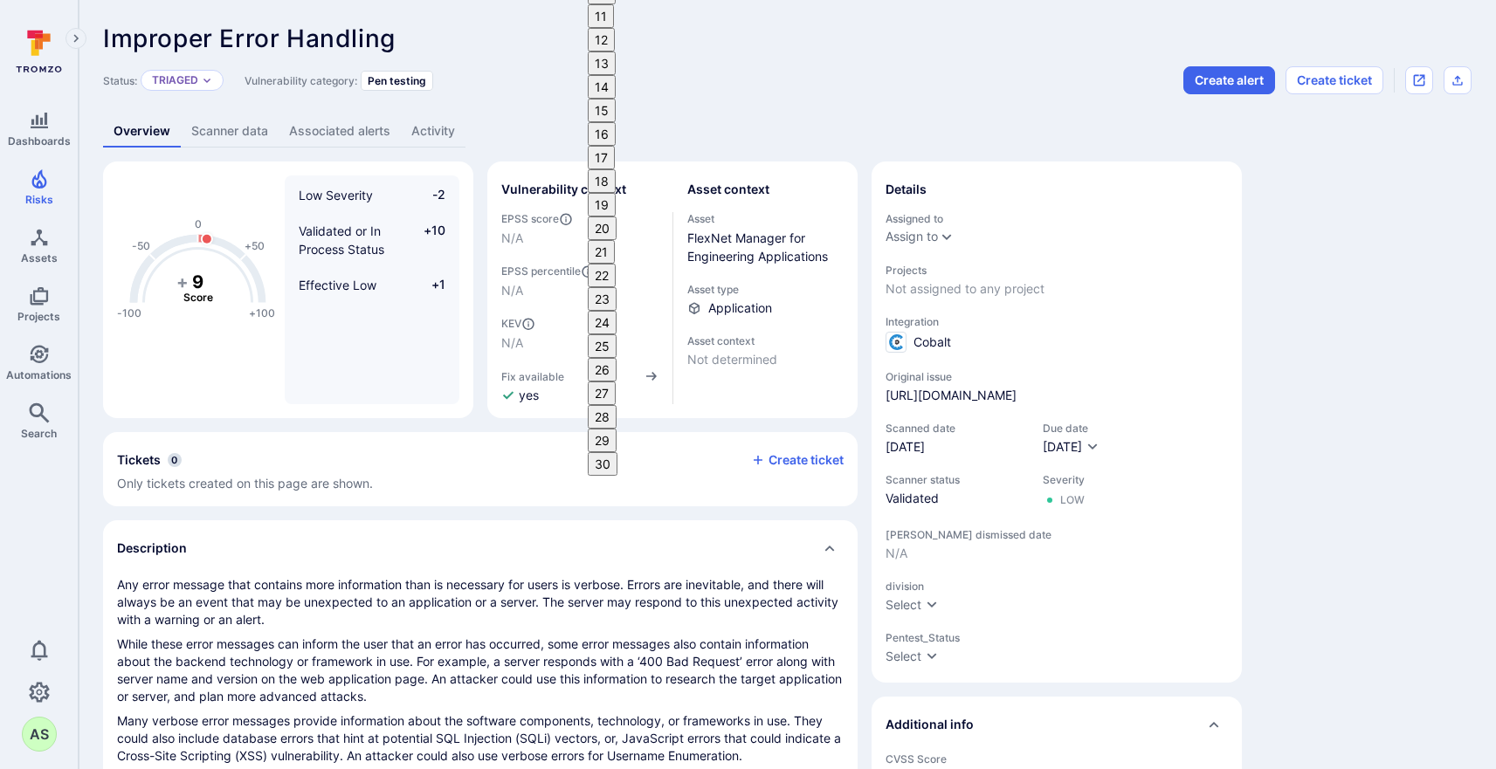
click at [616, 405] on button "28" at bounding box center [602, 417] width 29 height 24
type input "04/28/2026"
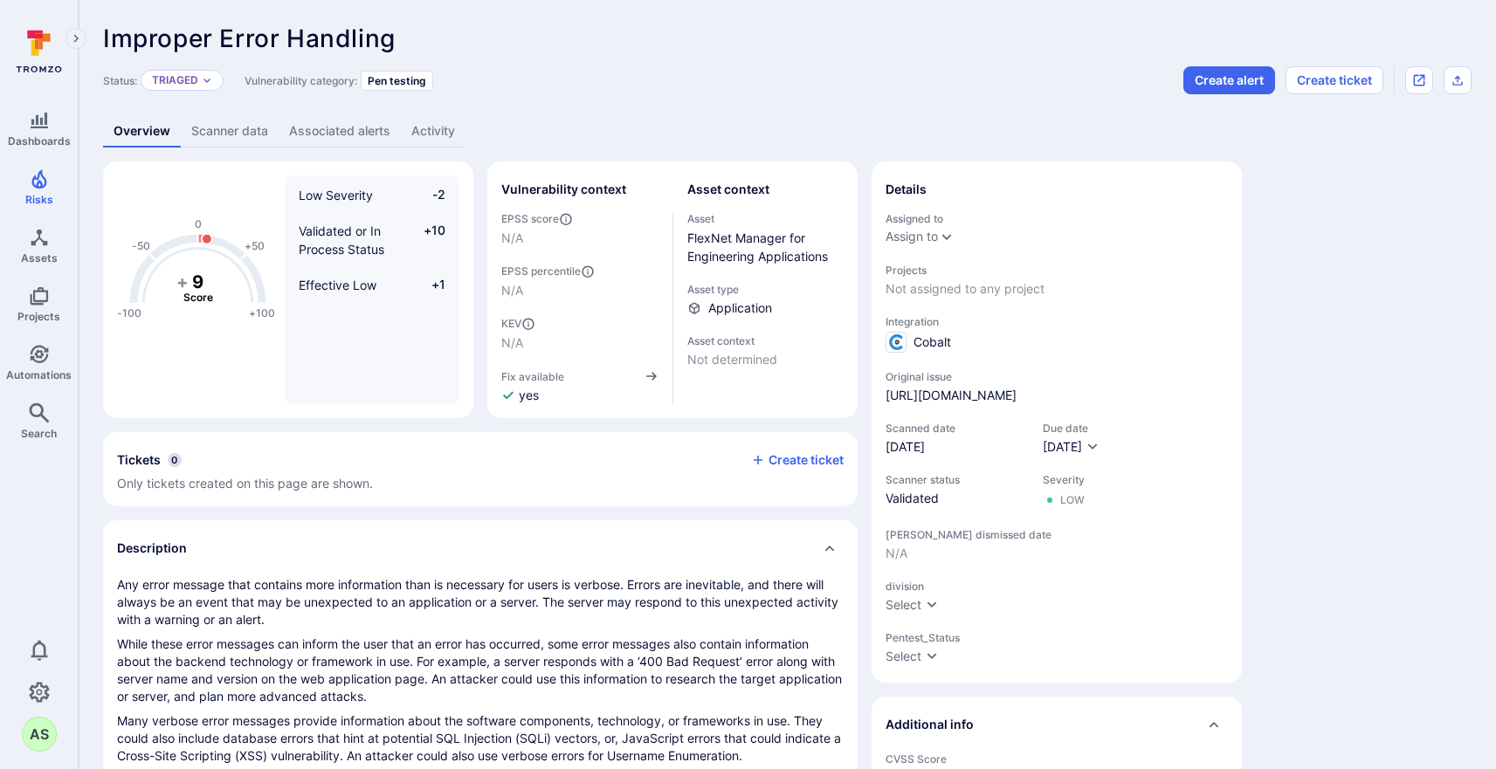
scroll to position [3029, 1]
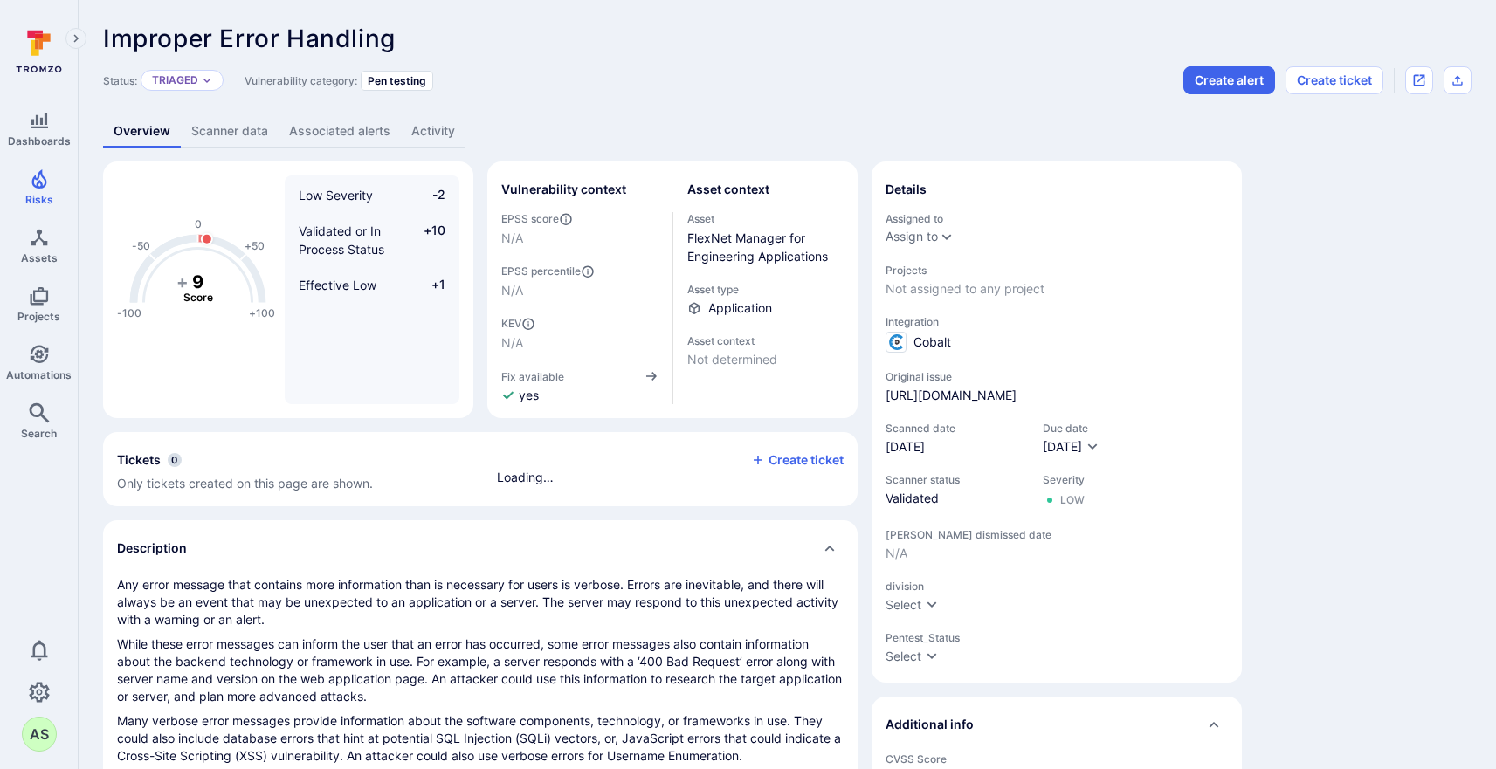
type input "PenTes"
click at [633, 572] on li "PenTest" at bounding box center [766, 563] width 468 height 18
click at [561, 650] on li "4" at bounding box center [766, 641] width 468 height 18
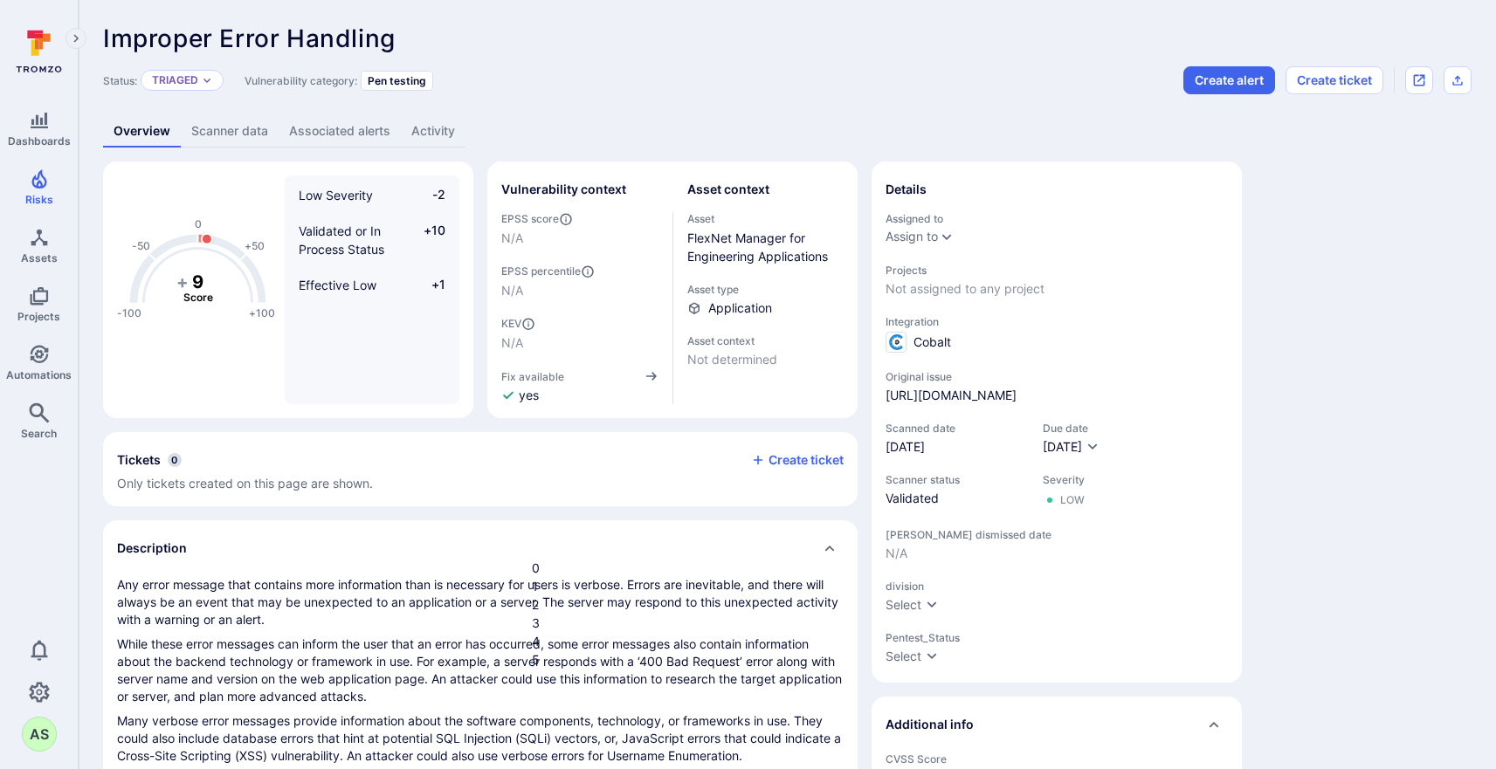
type input "4"
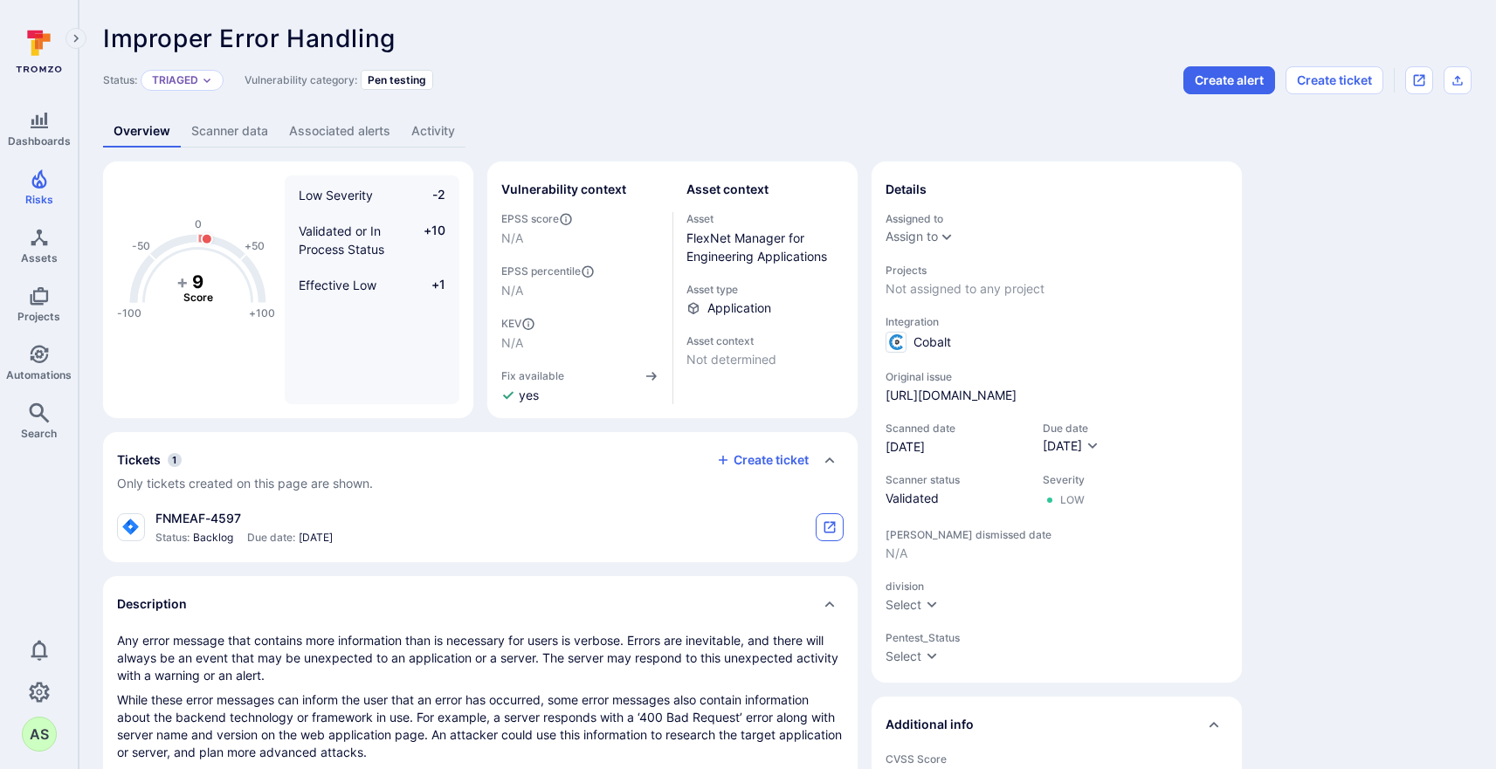
click at [833, 537] on button "tickets card" at bounding box center [829, 527] width 28 height 28
